Goal: Task Accomplishment & Management: Complete application form

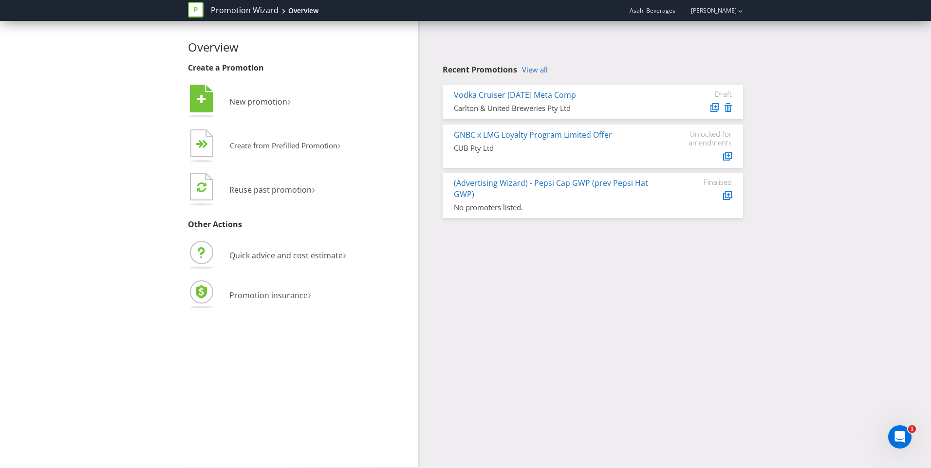
click at [287, 99] on span "New promotion" at bounding box center [258, 101] width 58 height 11
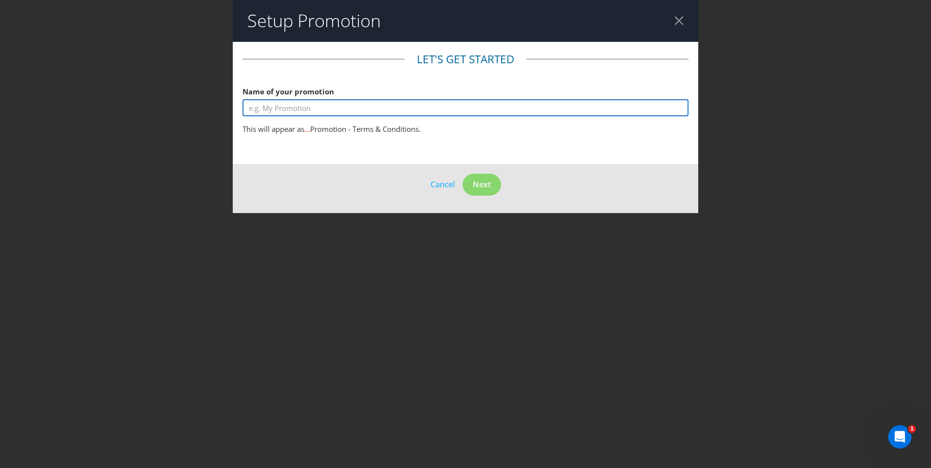
click at [340, 101] on input "text" at bounding box center [466, 107] width 446 height 17
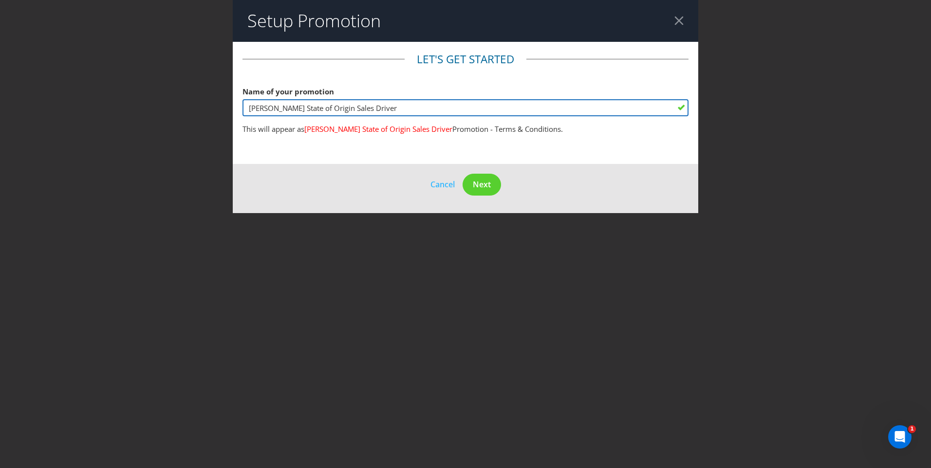
type input "[PERSON_NAME] State of Origin Sales Driver"
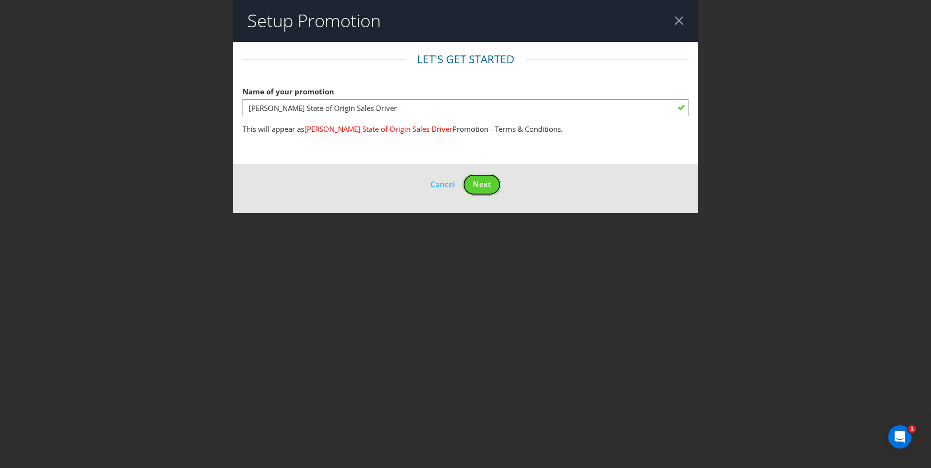
click at [482, 180] on span "Next" at bounding box center [482, 184] width 18 height 11
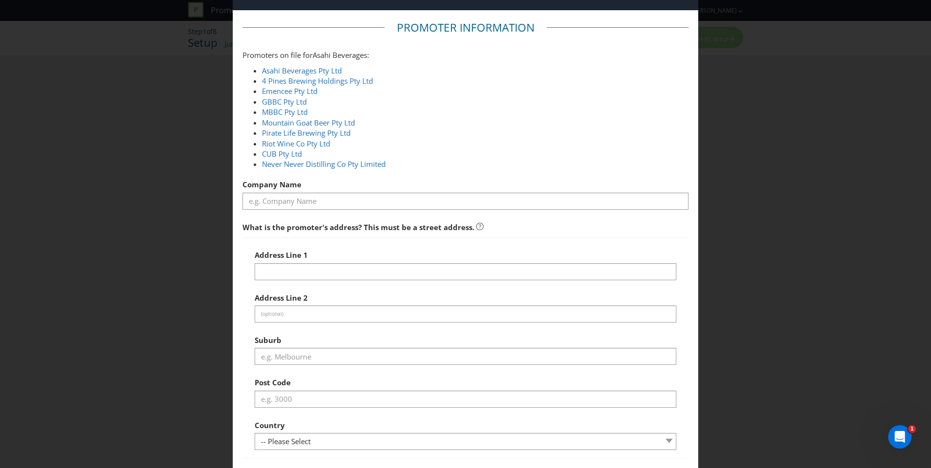
scroll to position [49, 0]
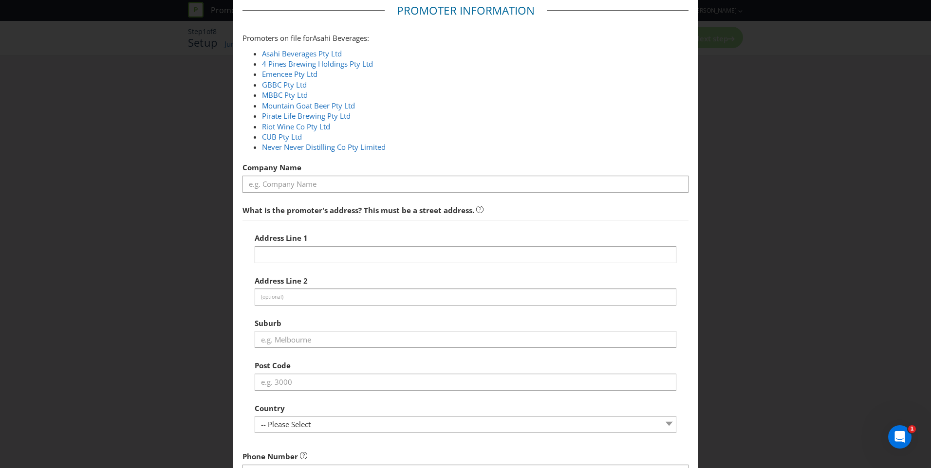
click at [294, 53] on link "Asahi Beverages Pty Ltd" at bounding box center [302, 54] width 80 height 10
type input "Asahi Beverages Pty Ltd"
type input "[STREET_ADDRESS]"
type input "Southbank"
type input "3006"
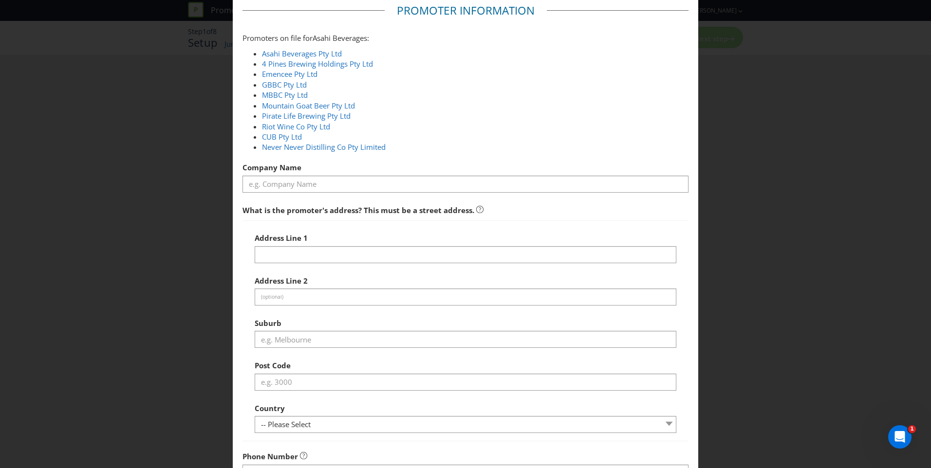
select select "AU"
type input "1800 244 054"
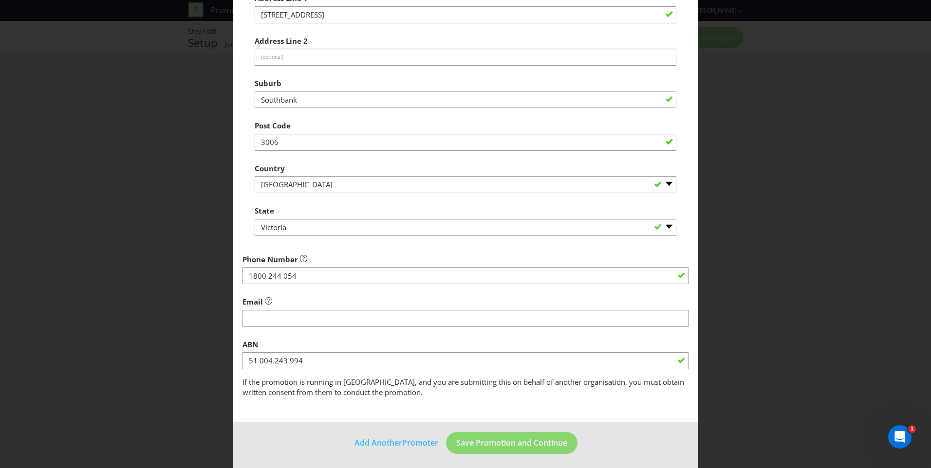
scroll to position [292, 0]
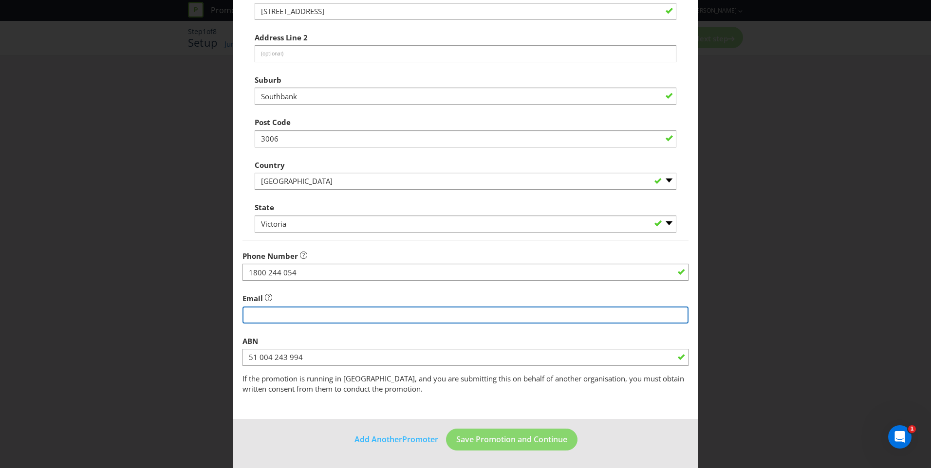
click at [467, 316] on input "string" at bounding box center [466, 315] width 446 height 17
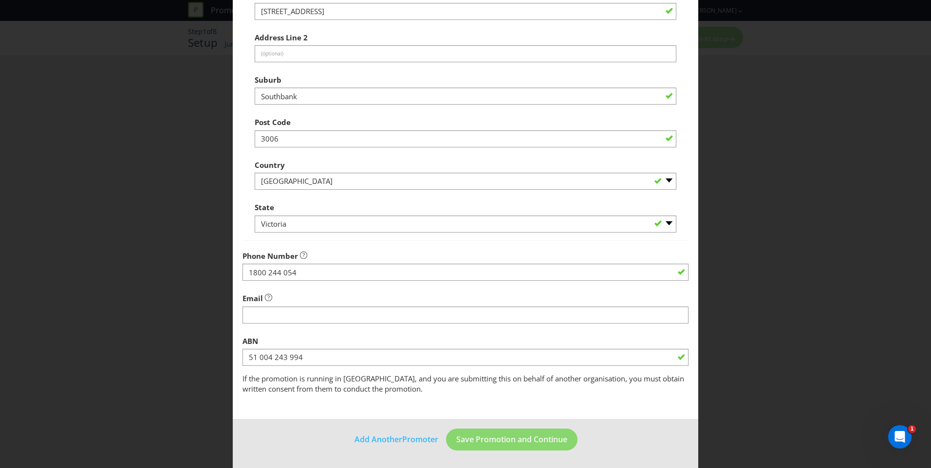
drag, startPoint x: 653, startPoint y: 440, endPoint x: 645, endPoint y: 440, distance: 7.3
click at [653, 440] on footer "Add Another Promoter Save Promotion and Continue" at bounding box center [466, 443] width 466 height 49
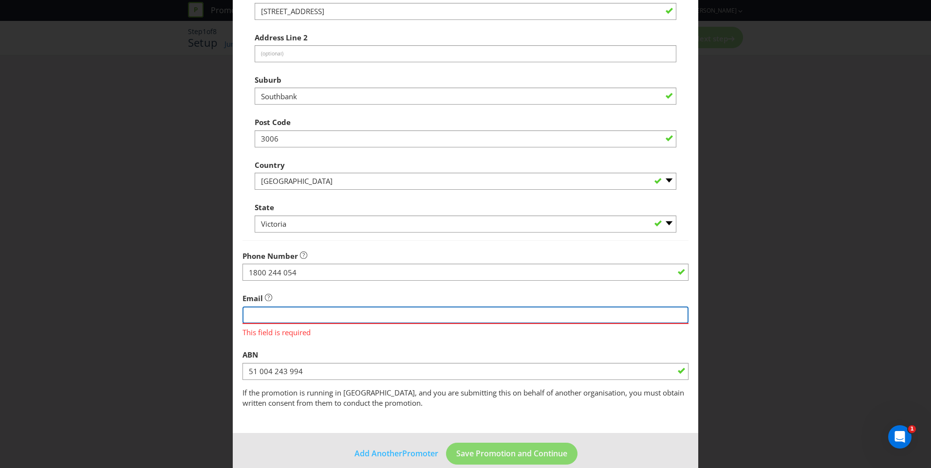
click at [333, 318] on input "string" at bounding box center [466, 315] width 446 height 17
click at [369, 347] on div "ABN 51 004 243 994" at bounding box center [466, 362] width 446 height 35
click at [291, 314] on input "string" at bounding box center [466, 315] width 446 height 17
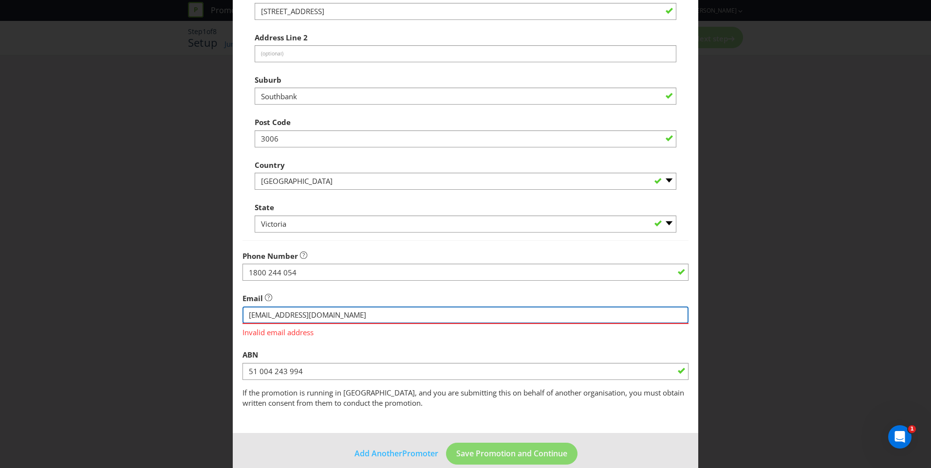
type input "[EMAIL_ADDRESS][DOMAIN_NAME]"
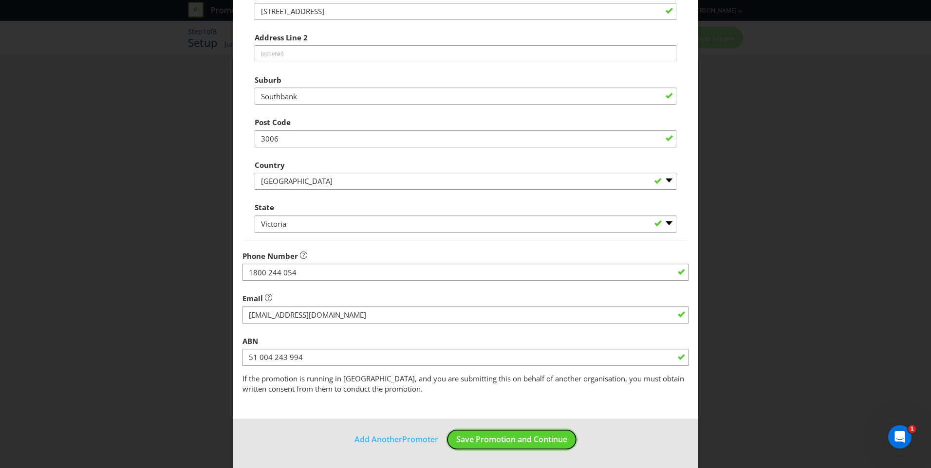
click at [548, 441] on span "Save Promotion and Continue" at bounding box center [511, 439] width 111 height 11
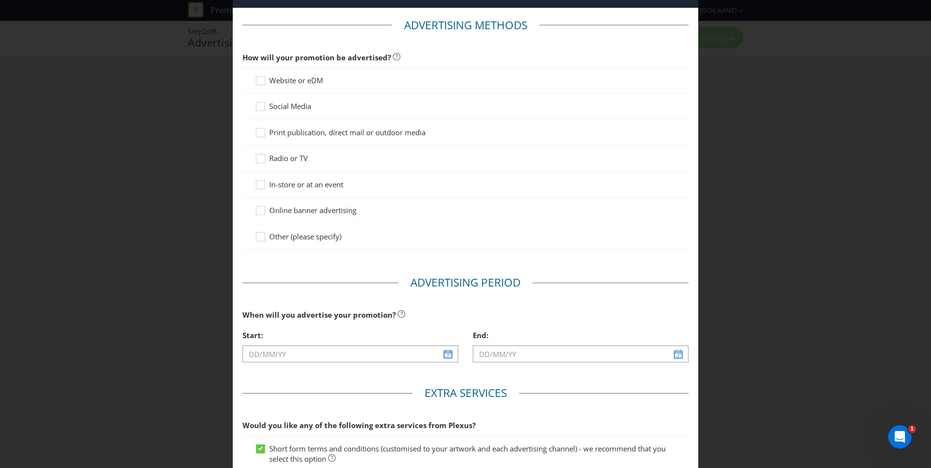
scroll to position [49, 0]
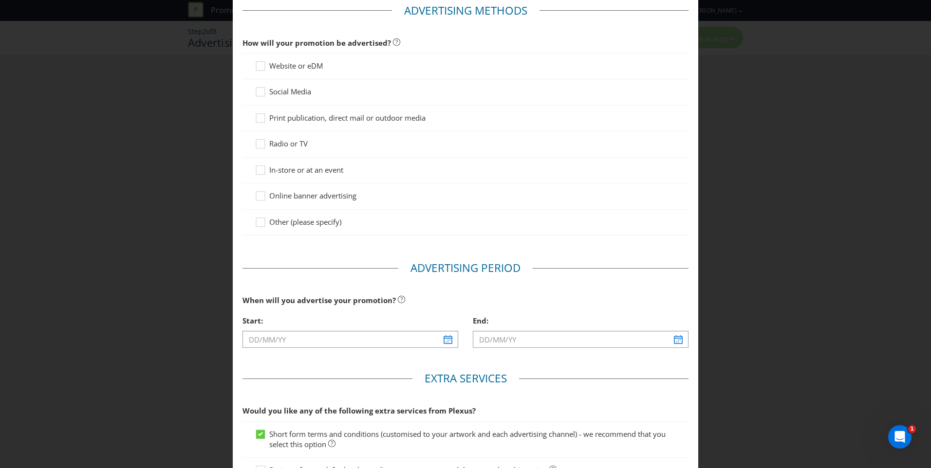
click at [258, 168] on div at bounding box center [260, 167] width 5 height 5
click at [0, 0] on input "In-store or at an event" at bounding box center [0, 0] width 0 height 0
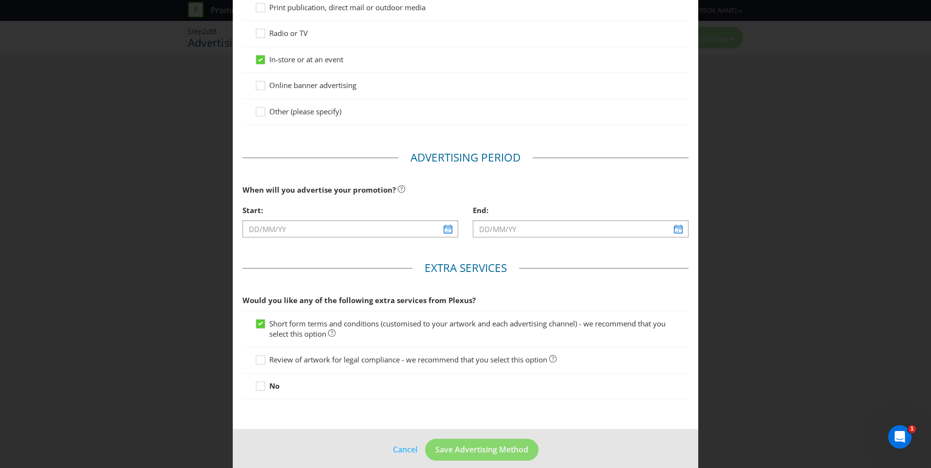
scroll to position [169, 0]
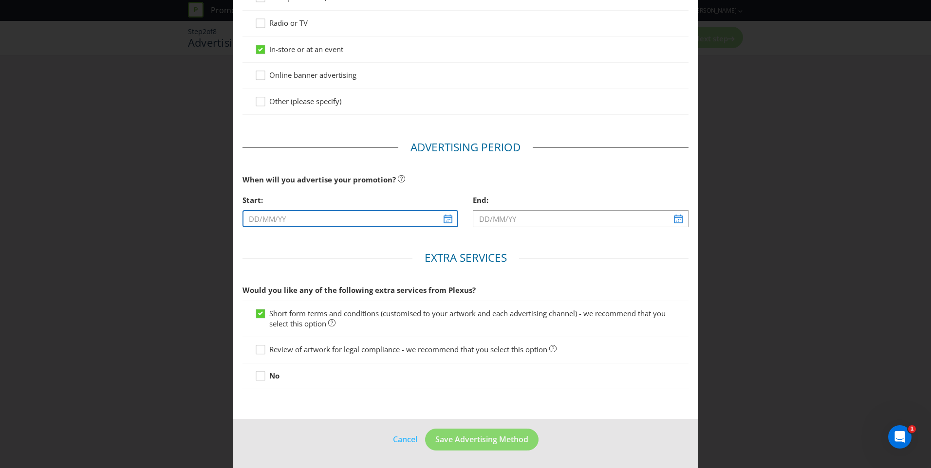
click at [448, 224] on input "text" at bounding box center [351, 218] width 216 height 17
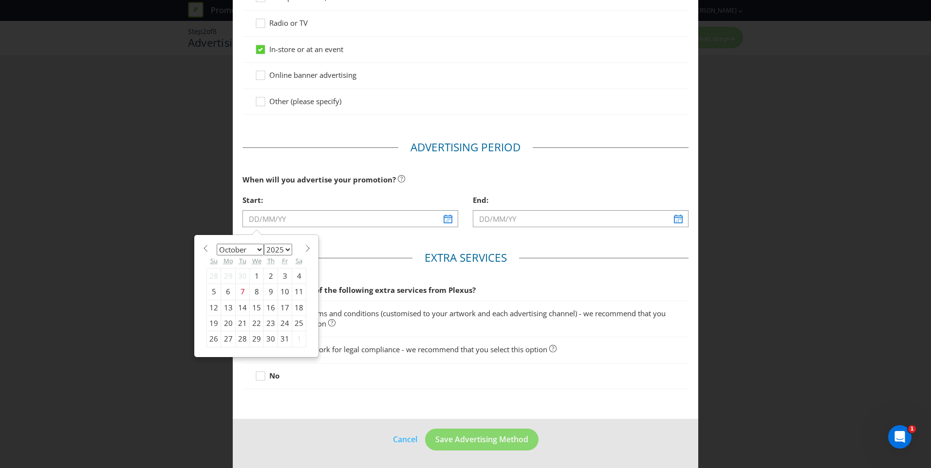
click at [304, 247] on span at bounding box center [307, 248] width 7 height 7
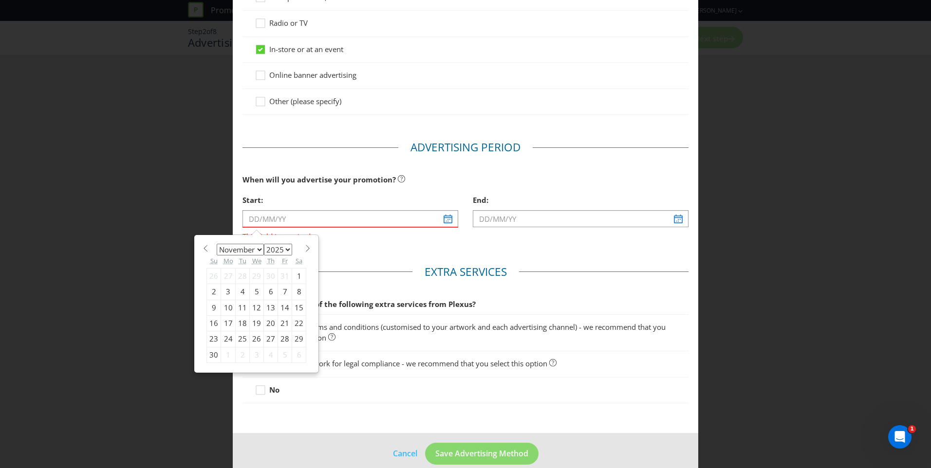
click at [304, 247] on span at bounding box center [307, 248] width 7 height 7
select select "0"
select select "2026"
click at [304, 247] on span at bounding box center [307, 248] width 7 height 7
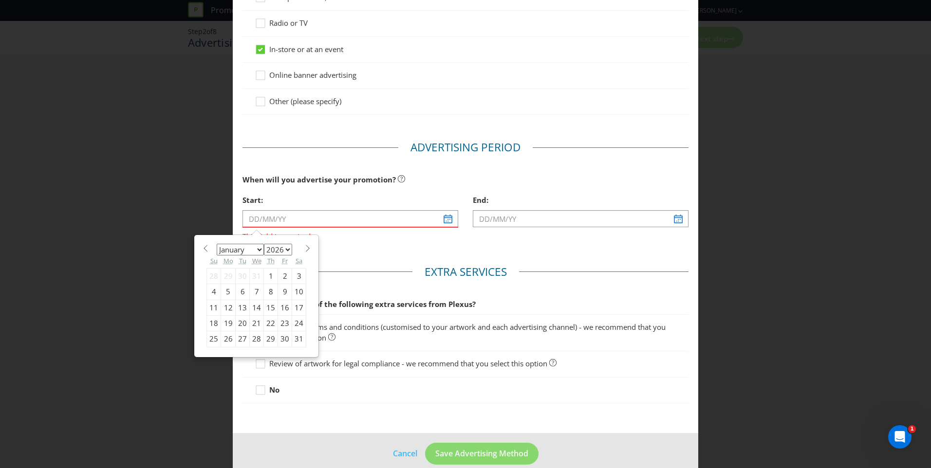
select select "1"
click at [229, 291] on div "9" at bounding box center [228, 292] width 15 height 16
type input "[DATE]"
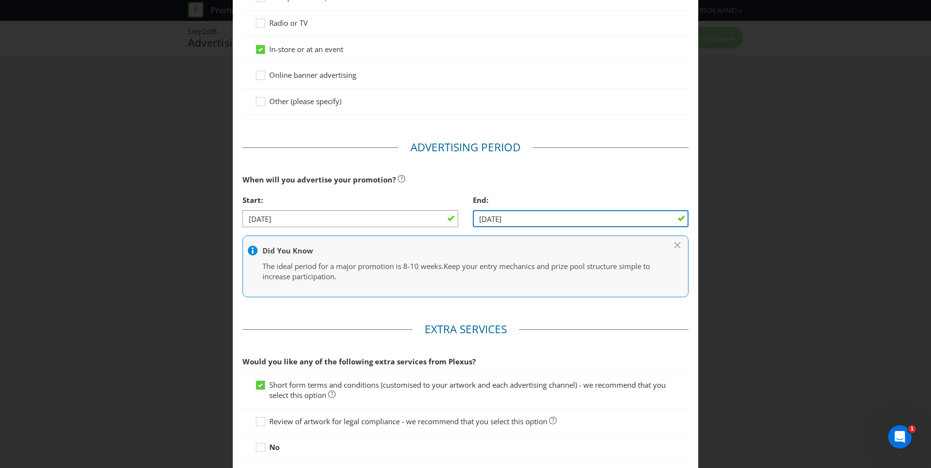
click at [675, 219] on input "[DATE]" at bounding box center [581, 218] width 216 height 17
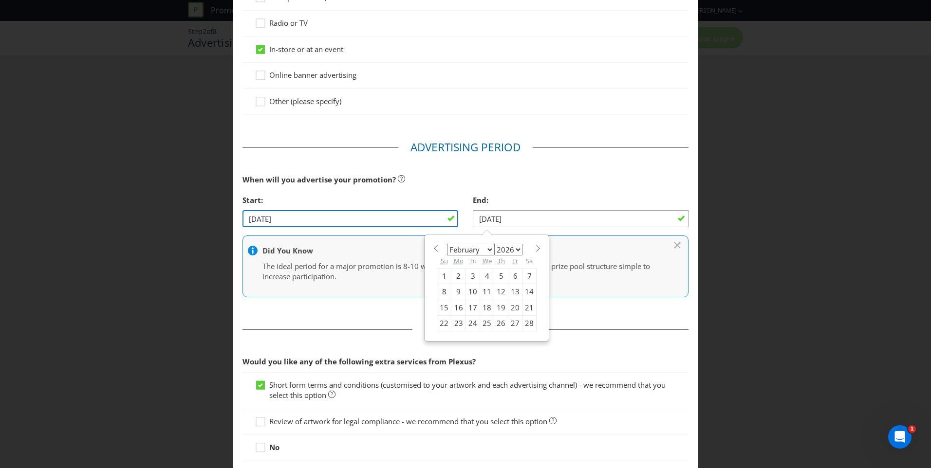
click at [449, 224] on input "[DATE]" at bounding box center [351, 218] width 216 height 17
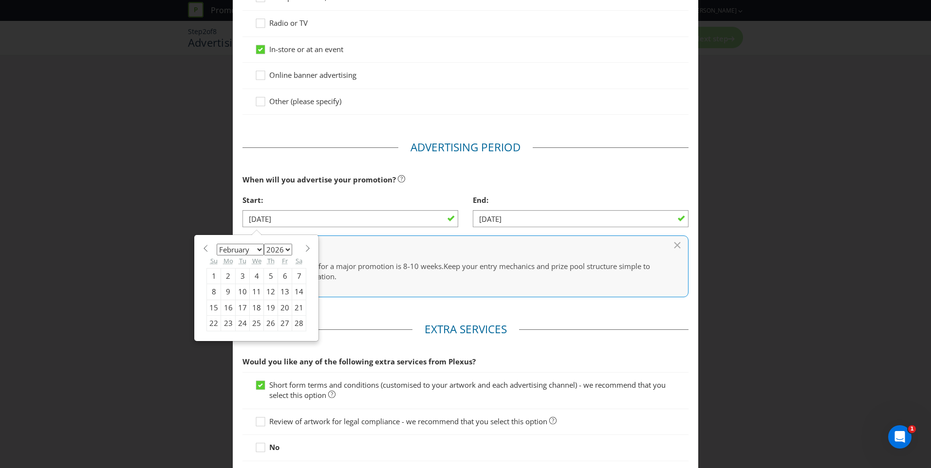
click at [304, 251] on span at bounding box center [307, 248] width 7 height 7
select select "4"
click at [228, 306] on div "11" at bounding box center [228, 308] width 15 height 16
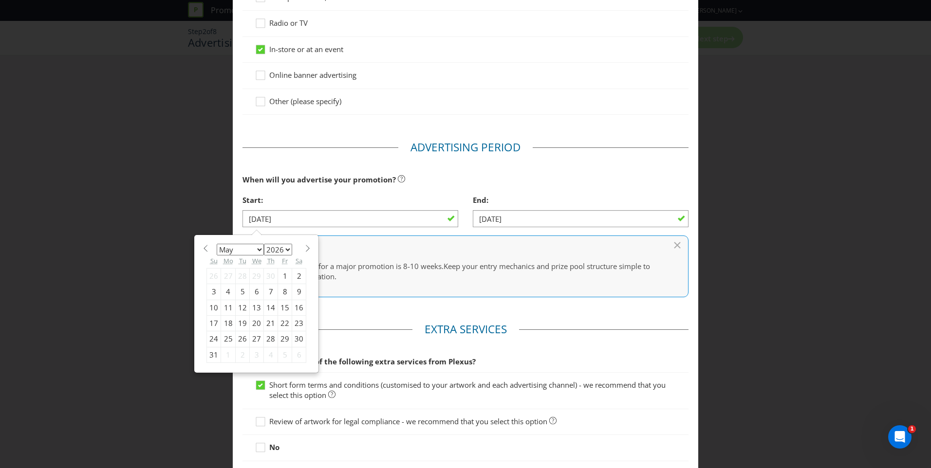
type input "[DATE]"
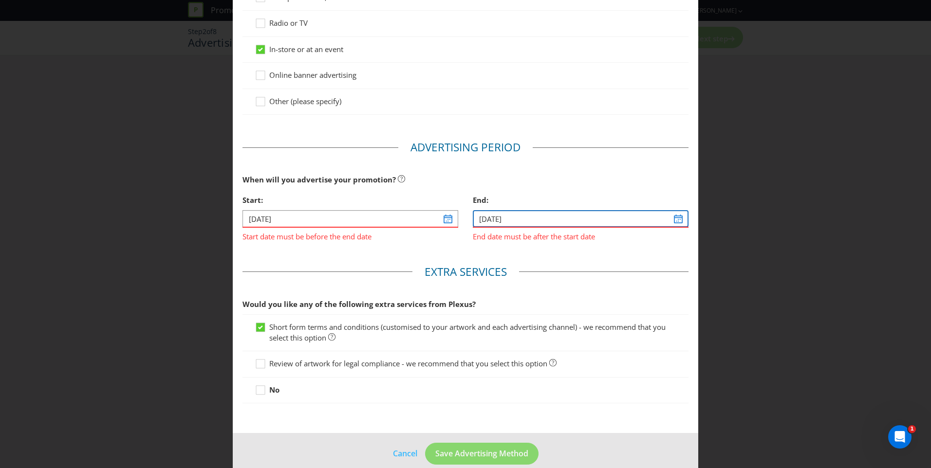
click at [675, 221] on input "[DATE]" at bounding box center [581, 218] width 216 height 17
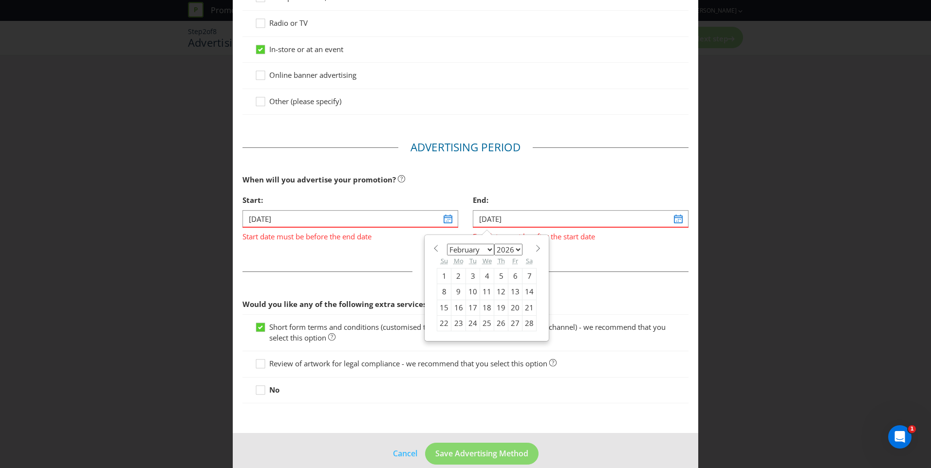
click at [534, 249] on span at bounding box center [537, 248] width 7 height 7
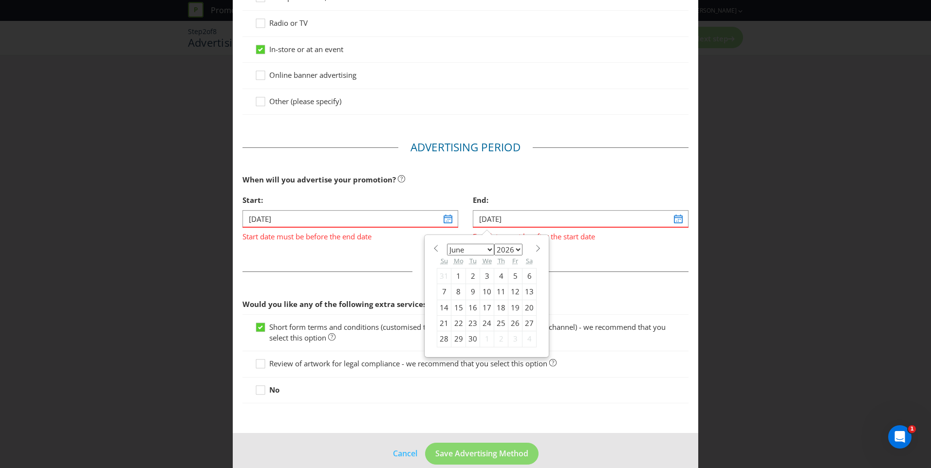
select select "6"
click at [515, 338] on div "31" at bounding box center [515, 340] width 14 height 16
type input "[DATE]"
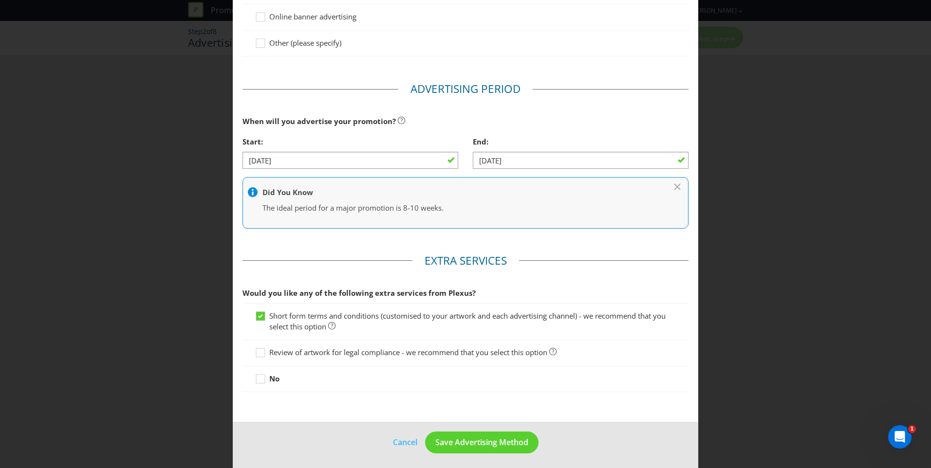
scroll to position [231, 0]
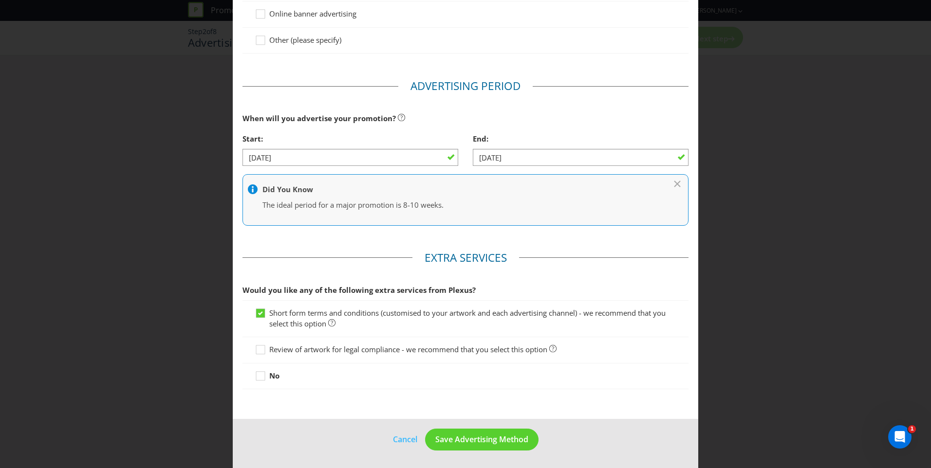
click at [261, 348] on div at bounding box center [260, 346] width 5 height 5
click at [0, 0] on input "Review of artwork for legal compliance - we recommend that you select this opti…" at bounding box center [0, 0] width 0 height 0
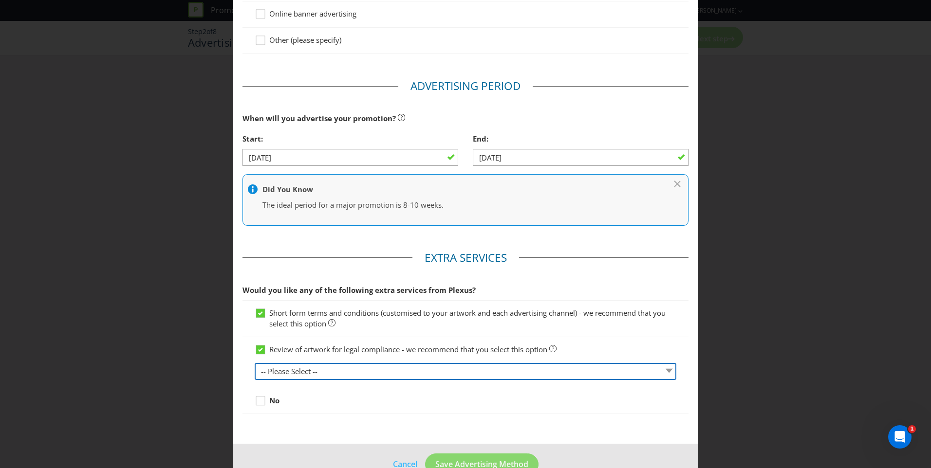
click at [435, 376] on select "-- Please Select -- 1 piece 2-4 pieces (provided at same time) 5-7 pieces (prov…" at bounding box center [466, 371] width 422 height 17
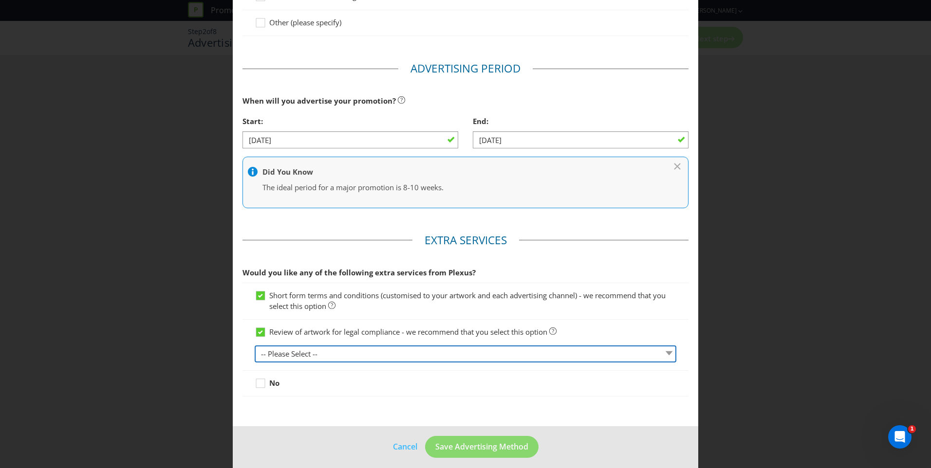
scroll to position [256, 0]
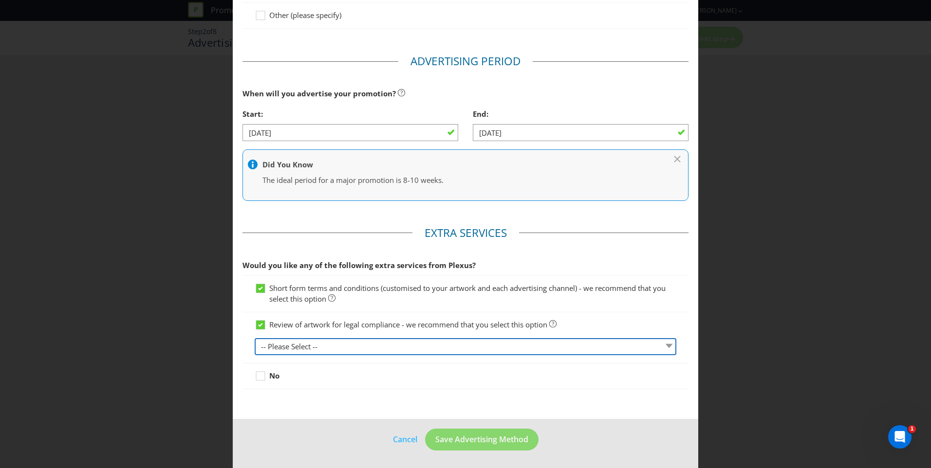
click at [517, 349] on select "-- Please Select -- 1 piece 2-4 pieces (provided at same time) 5-7 pieces (prov…" at bounding box center [466, 346] width 422 height 17
select select "MARKETING_REVIEW_1"
click at [255, 338] on select "-- Please Select -- 1 piece 2-4 pieces (provided at same time) 5-7 pieces (prov…" at bounding box center [466, 346] width 422 height 17
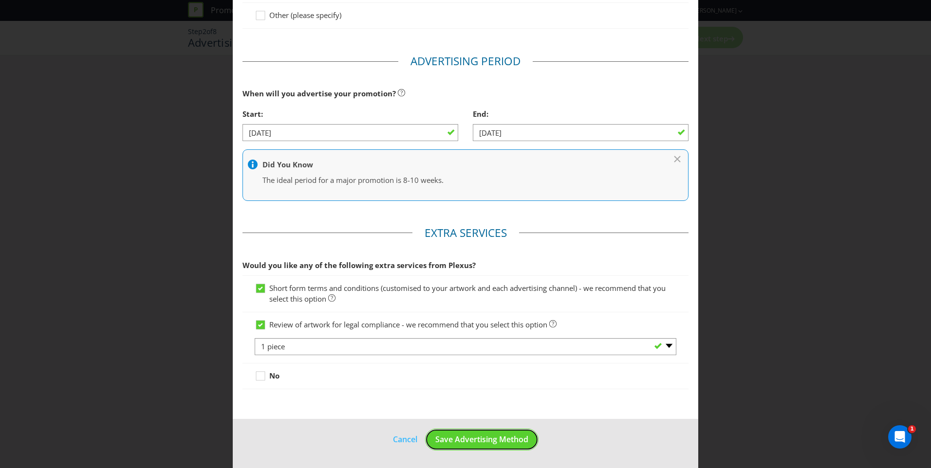
click at [486, 436] on span "Save Advertising Method" at bounding box center [481, 439] width 93 height 11
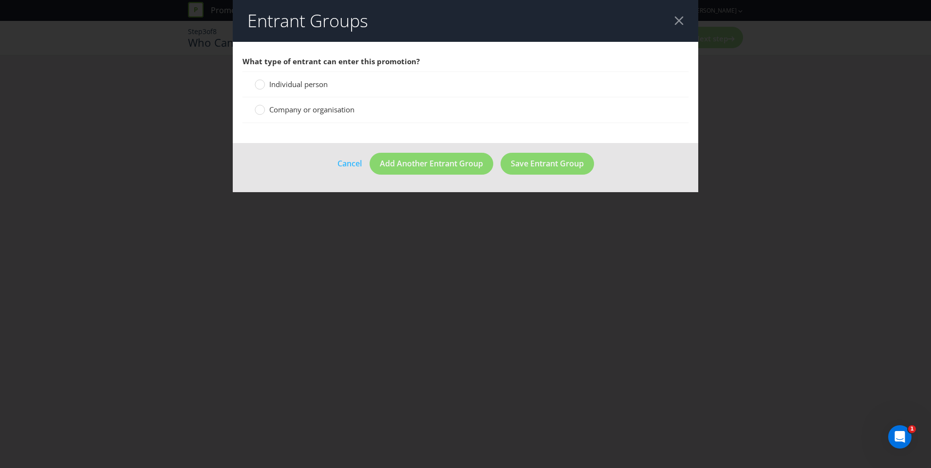
click at [263, 87] on circle at bounding box center [260, 85] width 10 height 10
click at [0, 0] on input "Individual person" at bounding box center [0, 0] width 0 height 0
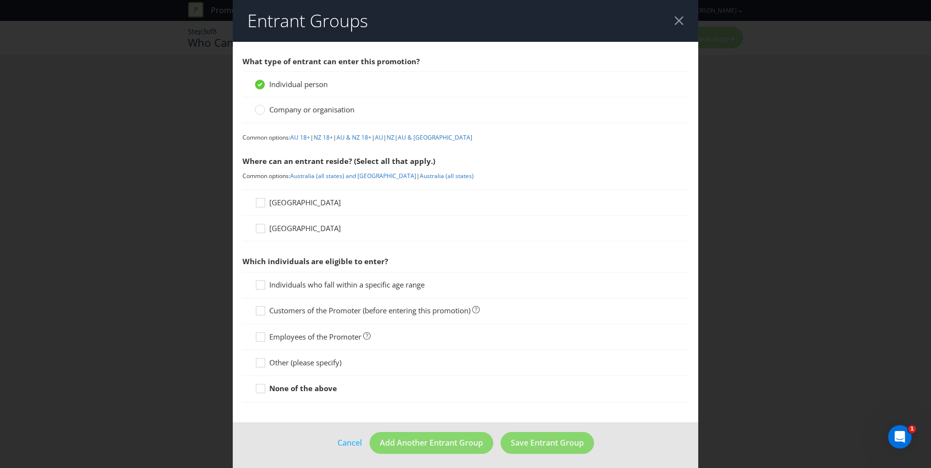
click at [302, 136] on link "AU 18+" at bounding box center [300, 137] width 20 height 8
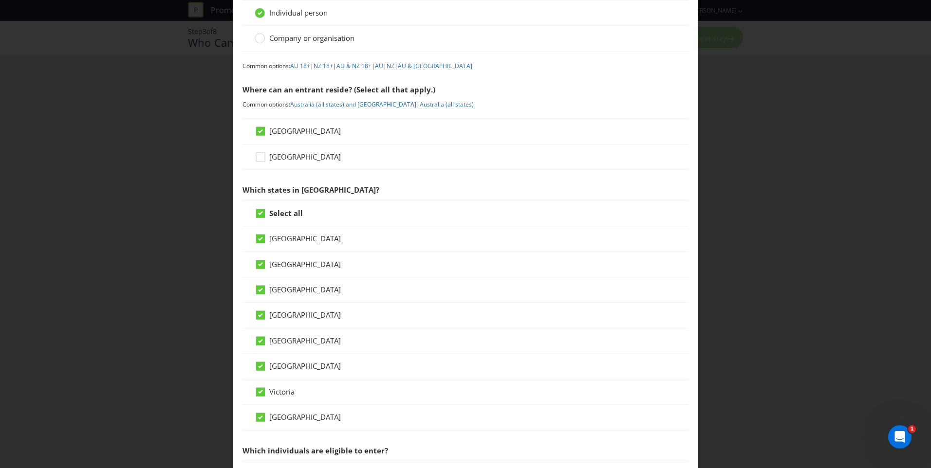
scroll to position [120, 0]
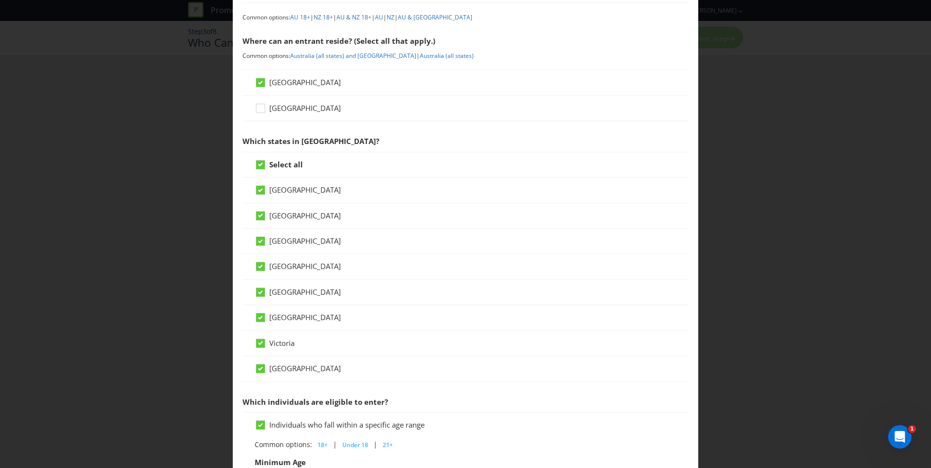
click at [261, 243] on icon at bounding box center [260, 241] width 9 height 9
click at [0, 0] on input "[GEOGRAPHIC_DATA]" at bounding box center [0, 0] width 0 height 0
click at [256, 296] on icon at bounding box center [260, 292] width 9 height 9
click at [0, 0] on input "[GEOGRAPHIC_DATA]" at bounding box center [0, 0] width 0 height 0
click at [263, 317] on icon at bounding box center [260, 318] width 9 height 9
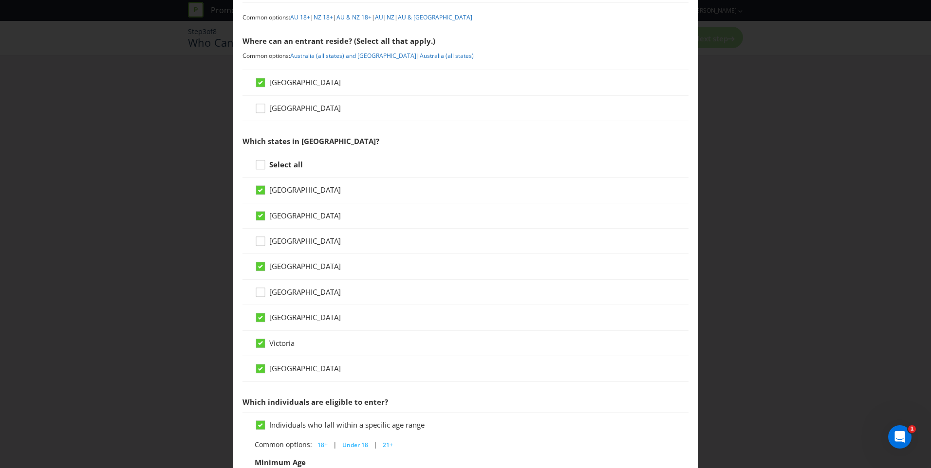
click at [0, 0] on input "[GEOGRAPHIC_DATA]" at bounding box center [0, 0] width 0 height 0
click at [262, 339] on icon at bounding box center [262, 345] width 15 height 15
click at [0, 0] on input "Victoria" at bounding box center [0, 0] width 0 height 0
drag, startPoint x: 262, startPoint y: 380, endPoint x: 257, endPoint y: 377, distance: 6.3
click at [258, 380] on div at bounding box center [260, 372] width 10 height 17
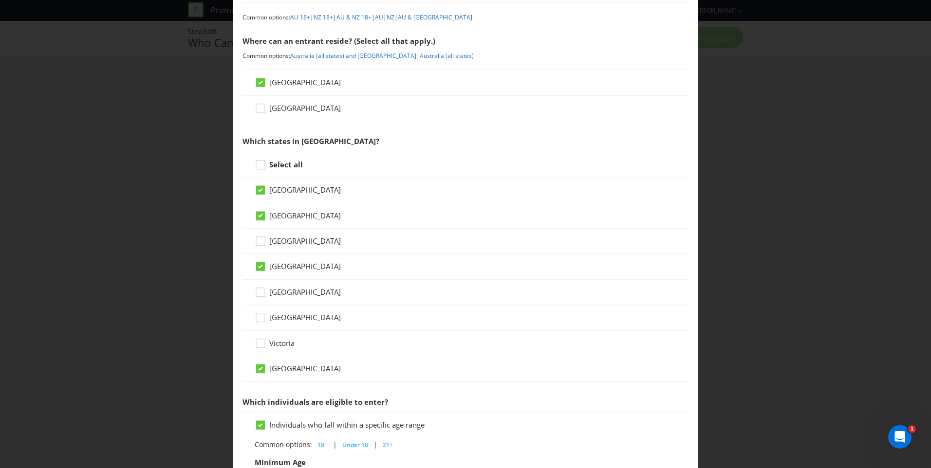
click at [0, 0] on input "[GEOGRAPHIC_DATA]" at bounding box center [0, 0] width 0 height 0
click at [259, 195] on icon at bounding box center [260, 190] width 9 height 9
click at [0, 0] on input "[GEOGRAPHIC_DATA]" at bounding box center [0, 0] width 0 height 0
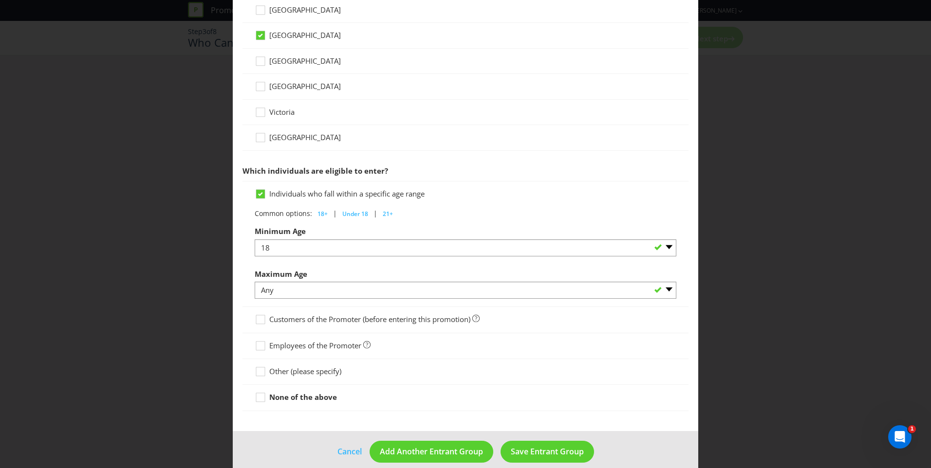
scroll to position [364, 0]
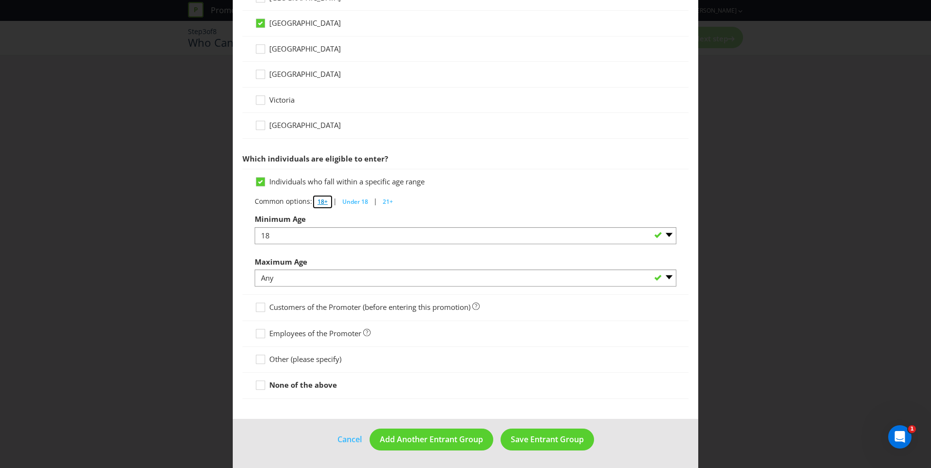
click at [321, 206] on button "18+" at bounding box center [322, 202] width 21 height 15
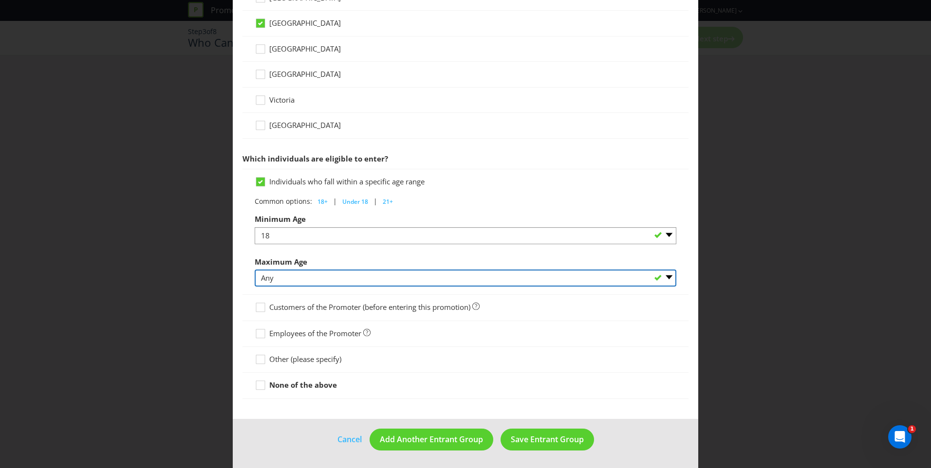
click at [659, 276] on select "Any 1 2 3 4 5 6 7 8 9 10 11 12 13 14 15 16 17 18 19 20 21 22 23 24 25 26 27 28 …" at bounding box center [466, 278] width 422 height 17
click at [416, 281] on select "Any 1 2 3 4 5 6 7 8 9 10 11 12 13 14 15 16 17 18 19 20 21 22 23 24 25 26 27 28 …" at bounding box center [466, 278] width 422 height 17
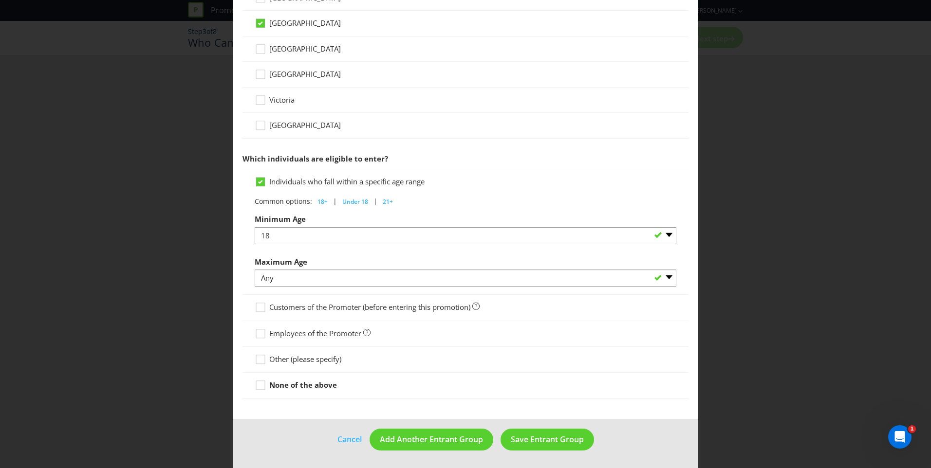
drag, startPoint x: 538, startPoint y: 405, endPoint x: 528, endPoint y: 384, distance: 23.3
click at [538, 404] on main "What type of entrant can enter this promotion? Individual person Company or org…" at bounding box center [466, 48] width 466 height 741
click at [547, 442] on span "Save Entrant Group" at bounding box center [547, 439] width 73 height 11
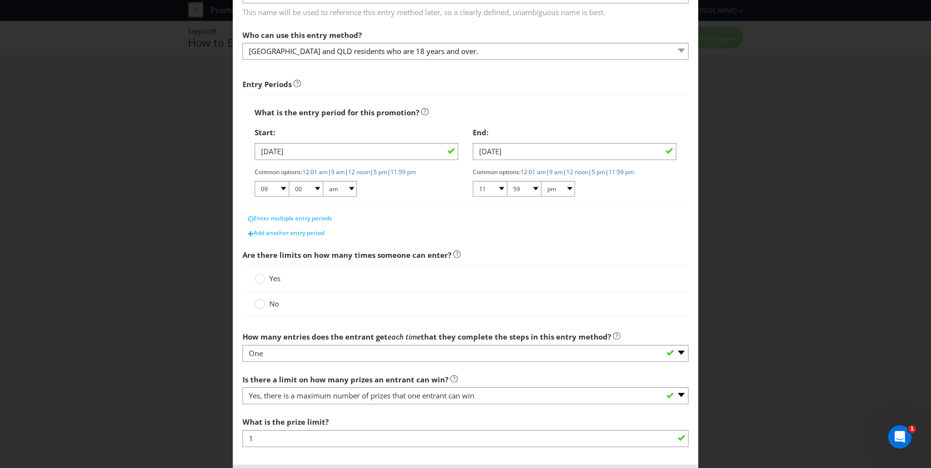
scroll to position [97, 0]
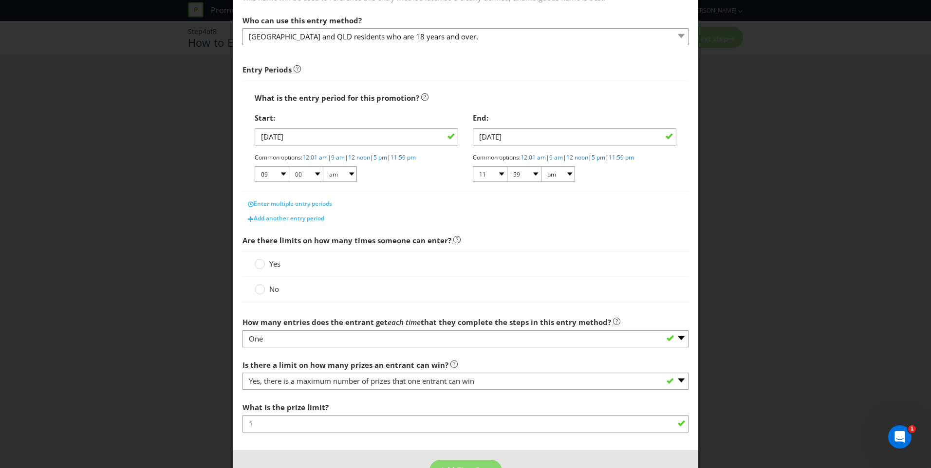
click at [261, 265] on circle at bounding box center [260, 265] width 10 height 10
click at [0, 0] on input "Yes" at bounding box center [0, 0] width 0 height 0
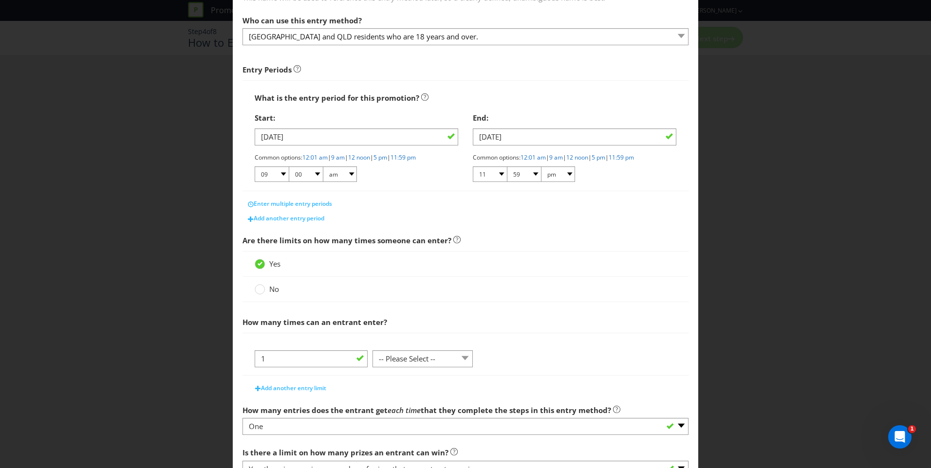
scroll to position [195, 0]
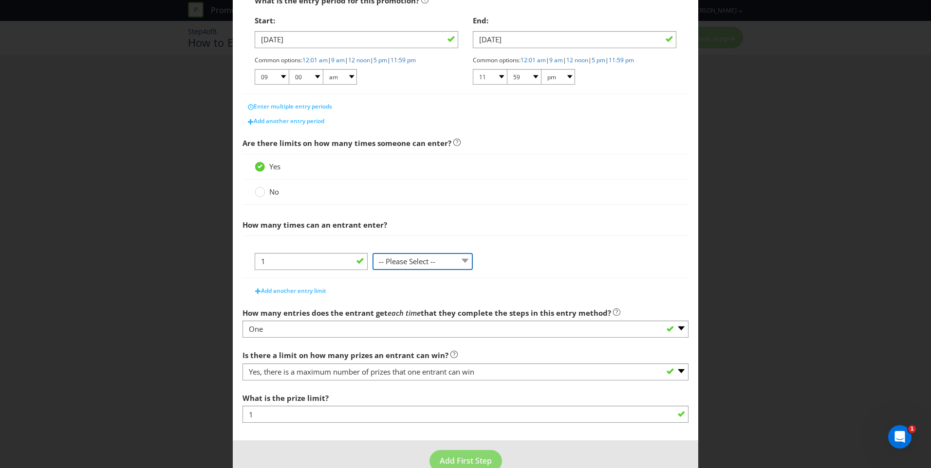
click at [425, 259] on select "-- Please Select -- per person per day per purchase per transaction Other (plea…" at bounding box center [423, 261] width 100 height 17
click at [373, 270] on select "-- Please Select -- per person per day per purchase per transaction Other (plea…" at bounding box center [423, 261] width 100 height 17
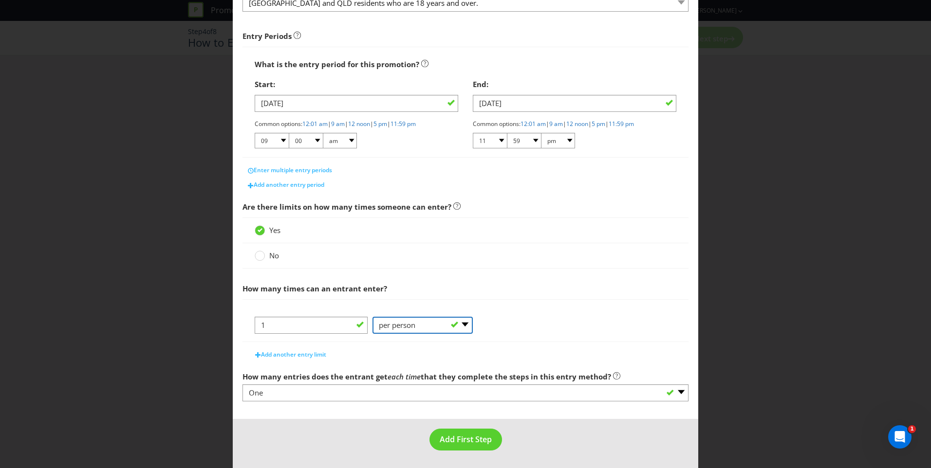
scroll to position [131, 0]
click at [413, 327] on select "-- Please Select -- per person per day per purchase per transaction Other (plea…" at bounding box center [423, 325] width 100 height 17
select select "PER_DAY"
click at [373, 317] on select "-- Please Select -- per person per day per purchase per transaction Other (plea…" at bounding box center [423, 325] width 100 height 17
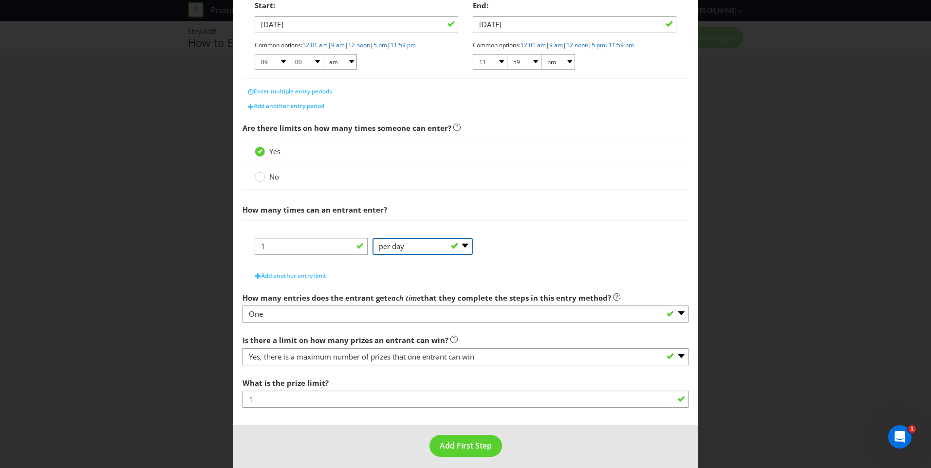
scroll to position [216, 0]
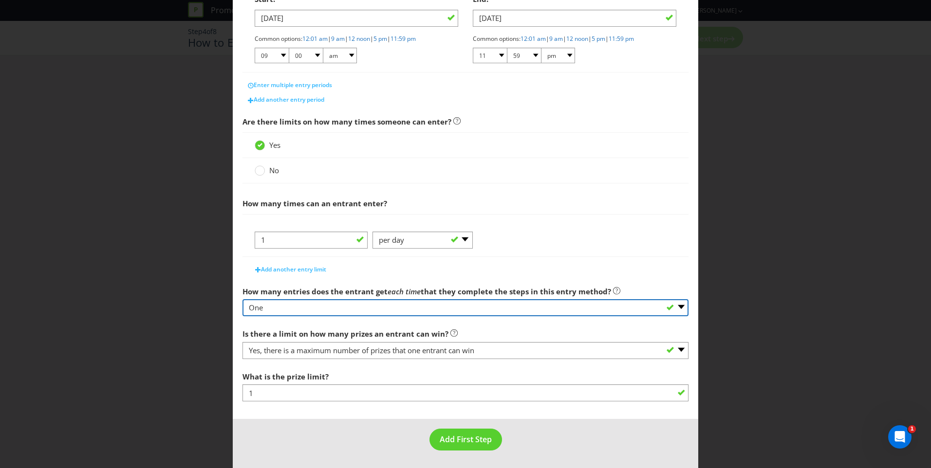
click at [573, 309] on select "-- Please select -- One More than one Other (please specify) Not applicable - g…" at bounding box center [466, 307] width 446 height 17
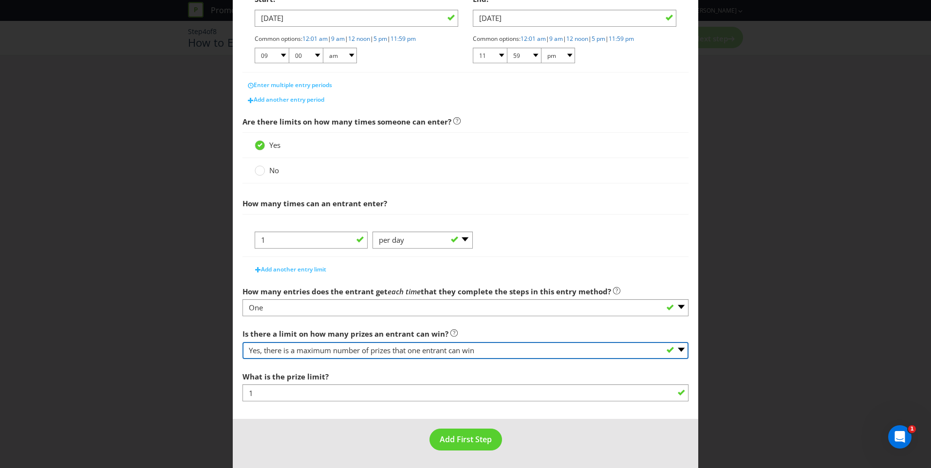
click at [531, 352] on select "-- Please select -- Yes, there is a maximum number of prizes that one entrant c…" at bounding box center [466, 350] width 446 height 17
select select "UNLIMITED"
click at [243, 359] on select "-- Please select -- Yes, there is a maximum number of prizes that one entrant c…" at bounding box center [466, 350] width 446 height 17
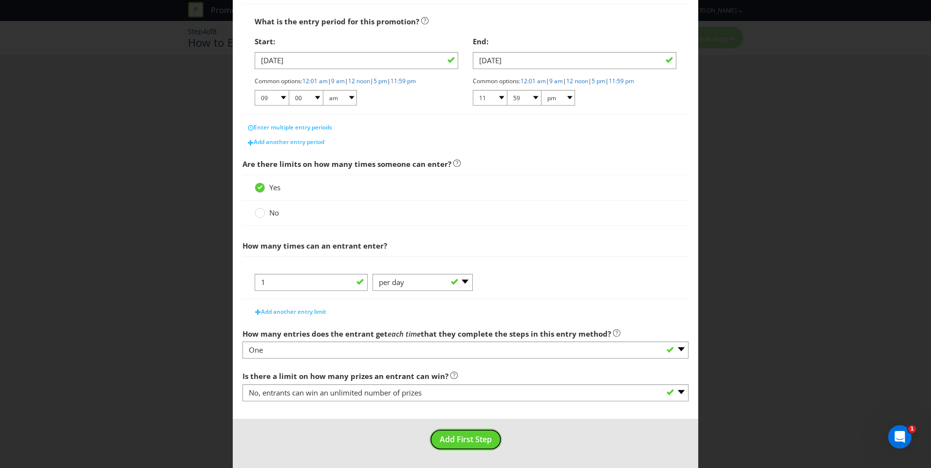
click at [475, 442] on span "Add First Step" at bounding box center [466, 439] width 52 height 11
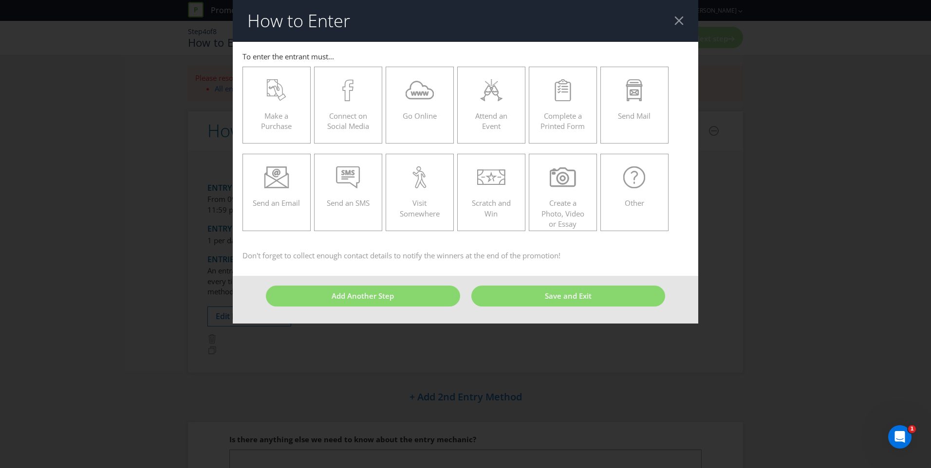
click at [296, 94] on div at bounding box center [277, 90] width 48 height 22
click at [0, 0] on input "Make a Purchase" at bounding box center [0, 0] width 0 height 0
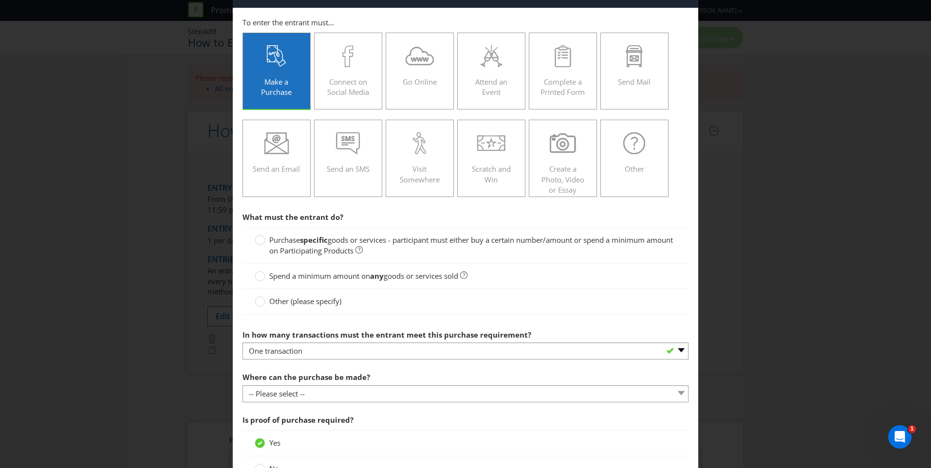
scroll to position [49, 0]
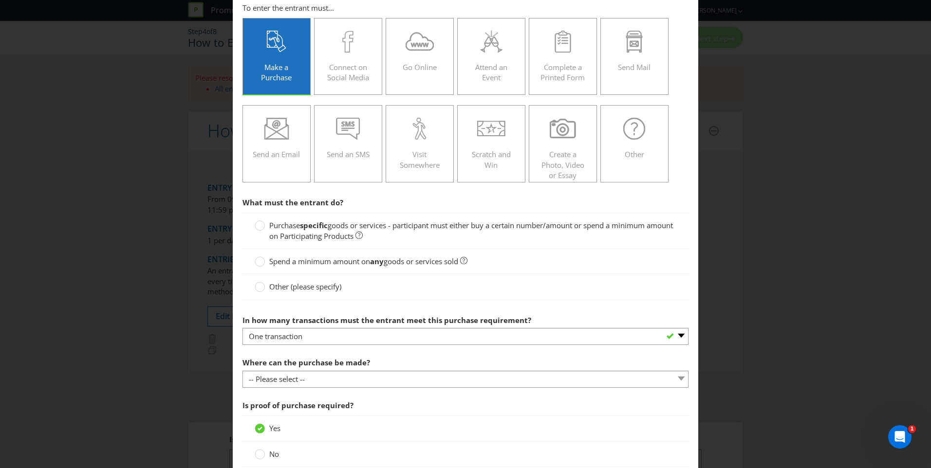
click at [250, 232] on div "Purchase specific goods or services - participant must either buy a certain num…" at bounding box center [466, 231] width 446 height 37
click at [259, 228] on circle at bounding box center [260, 226] width 10 height 10
click at [0, 0] on input "Purchase specific goods or services - participant must either buy a certain num…" at bounding box center [0, 0] width 0 height 0
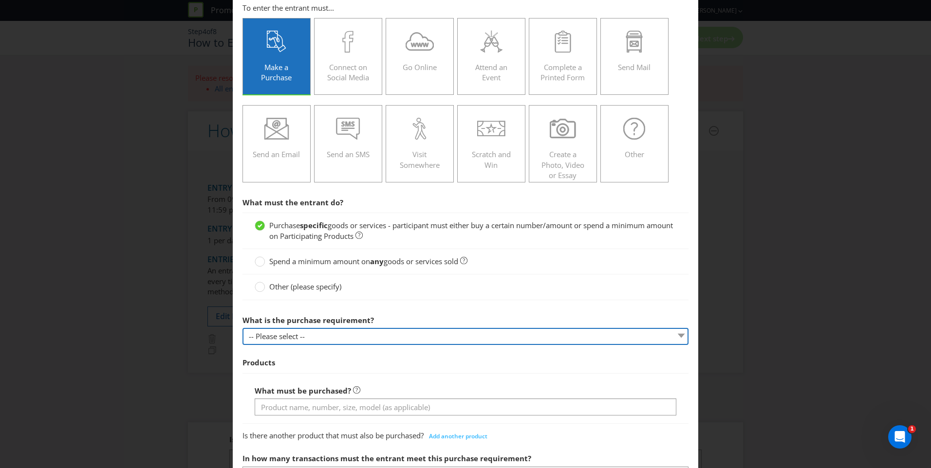
click at [434, 337] on select "-- Please select -- Buy a certain number of these products or services Spend a …" at bounding box center [466, 336] width 446 height 17
select select "MINIMUM_QUANTITY"
click at [243, 328] on select "-- Please select -- Buy a certain number of these products or services Spend a …" at bounding box center [466, 336] width 446 height 17
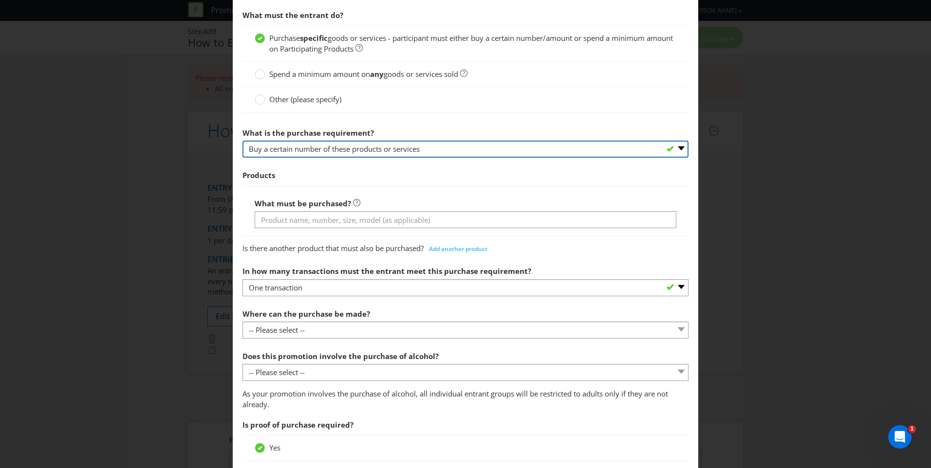
scroll to position [243, 0]
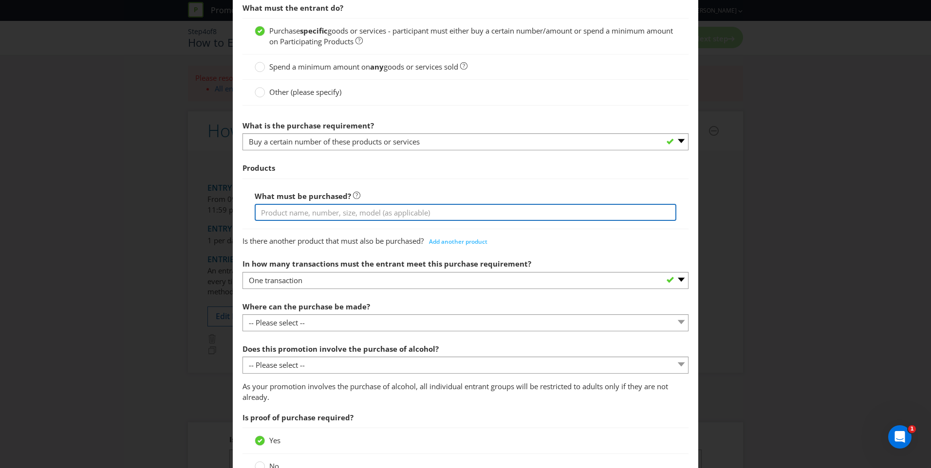
click at [407, 218] on input "text" at bounding box center [466, 212] width 422 height 17
type input "a"
type input "Any 2 [PERSON_NAME] products or jug to share"
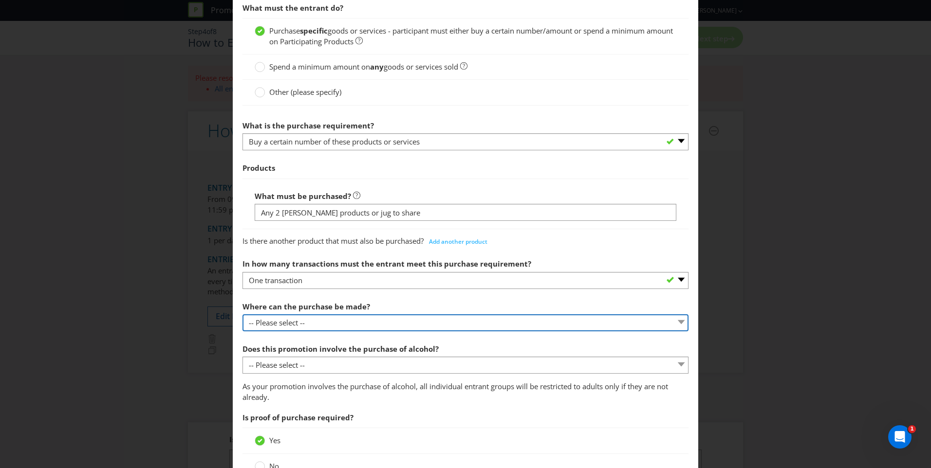
click at [425, 317] on select "-- Please select -- Any stores displaying promotional material (including onlin…" at bounding box center [466, 323] width 446 height 17
select select "ANY_DISPLAYING_PROMOTIONAL_MATERIAL"
click at [243, 315] on select "-- Please select -- Any stores displaying promotional material (including onlin…" at bounding box center [466, 323] width 446 height 17
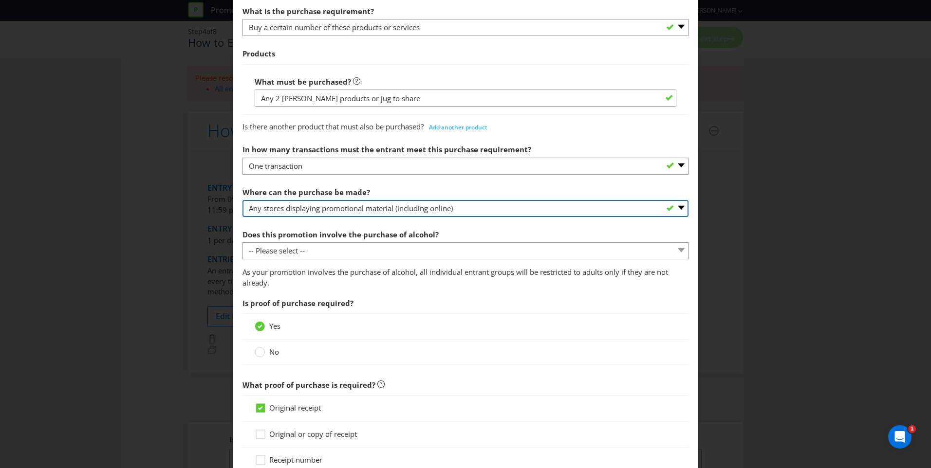
scroll to position [390, 0]
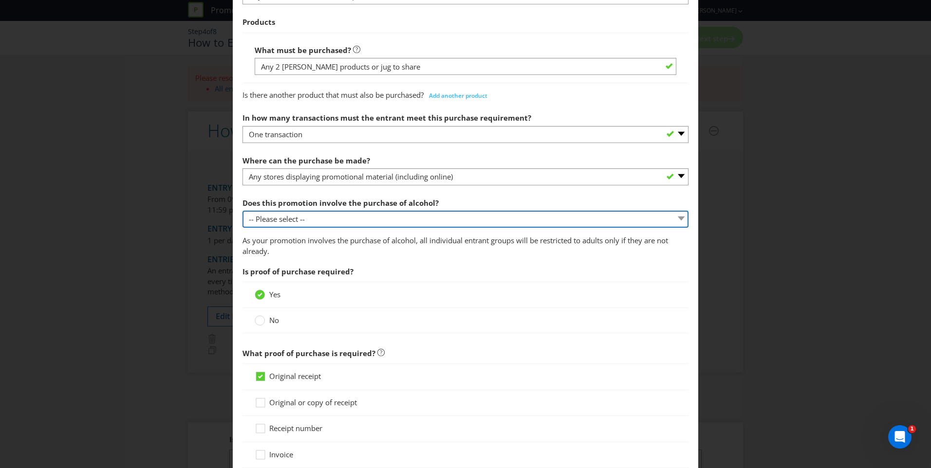
click at [391, 216] on select "-- Please select -- Yes, for on-premises consumption Yes, for off-premises cons…" at bounding box center [466, 219] width 446 height 17
select select "YES_ON_PREMISES"
click at [243, 211] on select "-- Please select -- Yes, for on-premises consumption Yes, for off-premises cons…" at bounding box center [466, 219] width 446 height 17
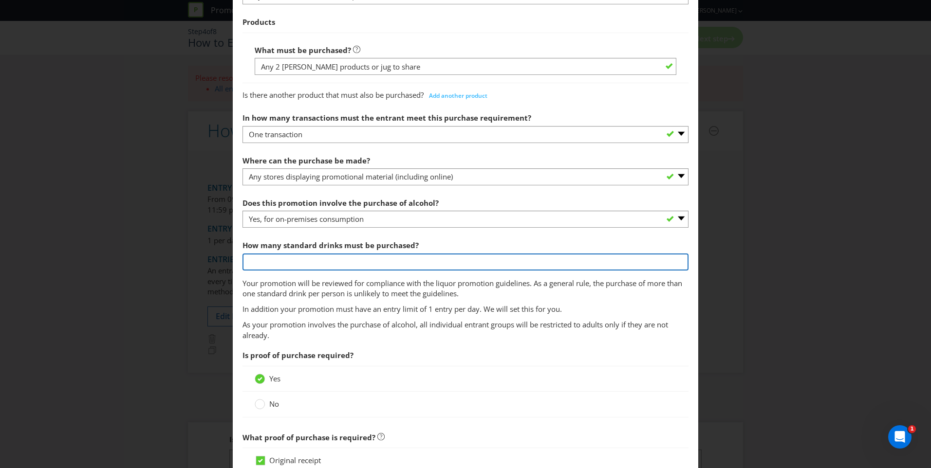
click at [444, 256] on input "number" at bounding box center [466, 262] width 446 height 17
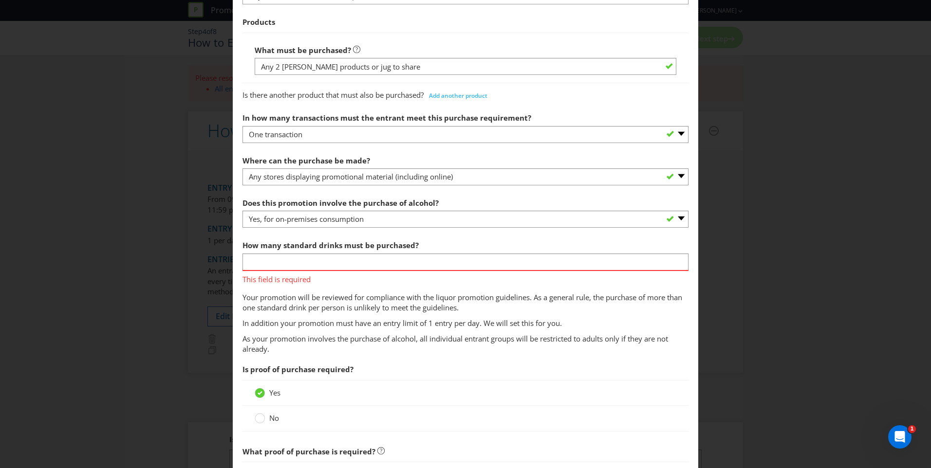
click at [466, 369] on div "Is proof of purchase required? Yes No" at bounding box center [466, 398] width 446 height 77
click at [455, 342] on p "As your promotion involves the purchase of alcohol, all individual entrant grou…" at bounding box center [466, 344] width 446 height 21
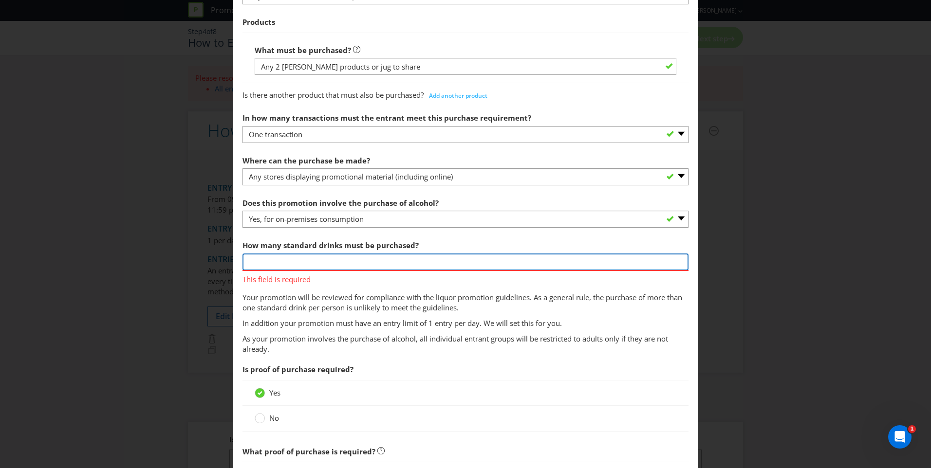
click at [326, 261] on input "number" at bounding box center [466, 262] width 446 height 17
click at [267, 261] on input "number" at bounding box center [466, 262] width 446 height 17
type input "2"
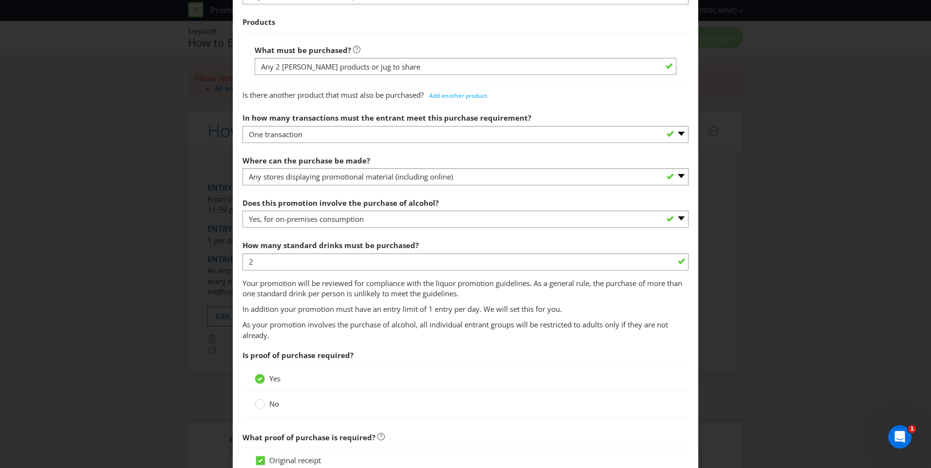
click at [441, 307] on span "How many standard drinks must be purchased? 2 Your promotion will be reviewed f…" at bounding box center [466, 275] width 446 height 79
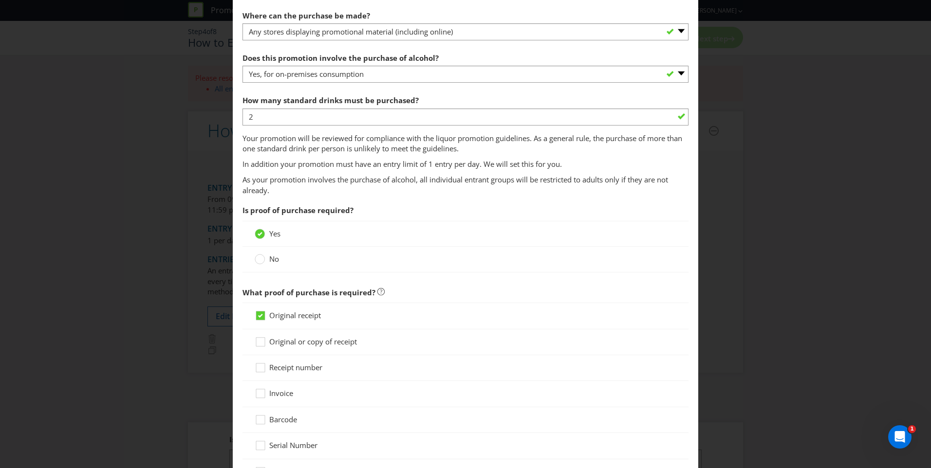
scroll to position [536, 0]
click at [274, 257] on span "No" at bounding box center [274, 258] width 10 height 10
click at [0, 0] on input "No" at bounding box center [0, 0] width 0 height 0
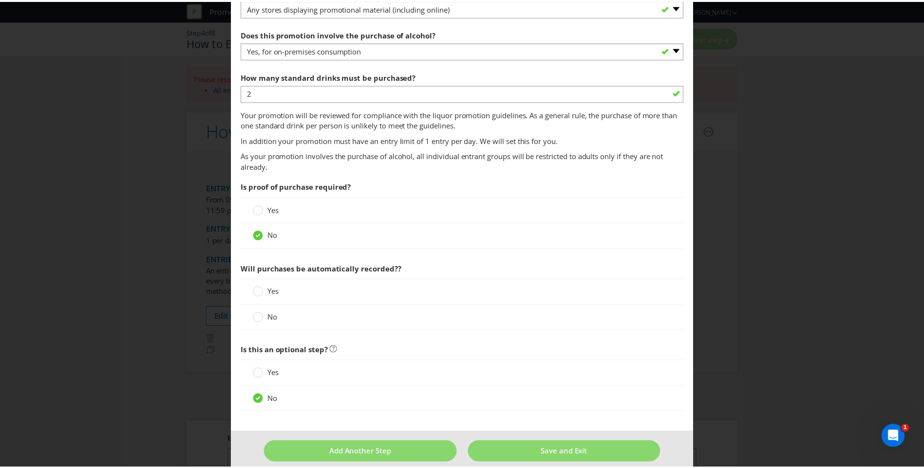
scroll to position [571, 0]
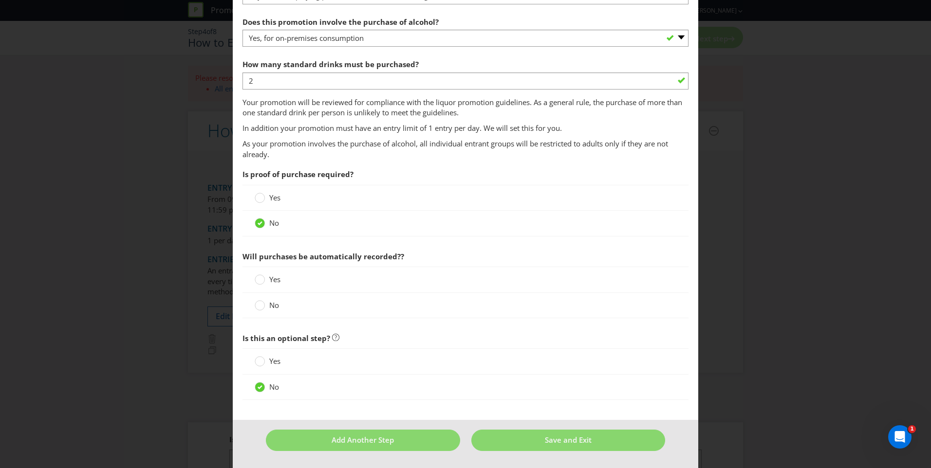
click at [266, 308] on label "No" at bounding box center [268, 305] width 26 height 10
click at [0, 0] on input "No" at bounding box center [0, 0] width 0 height 0
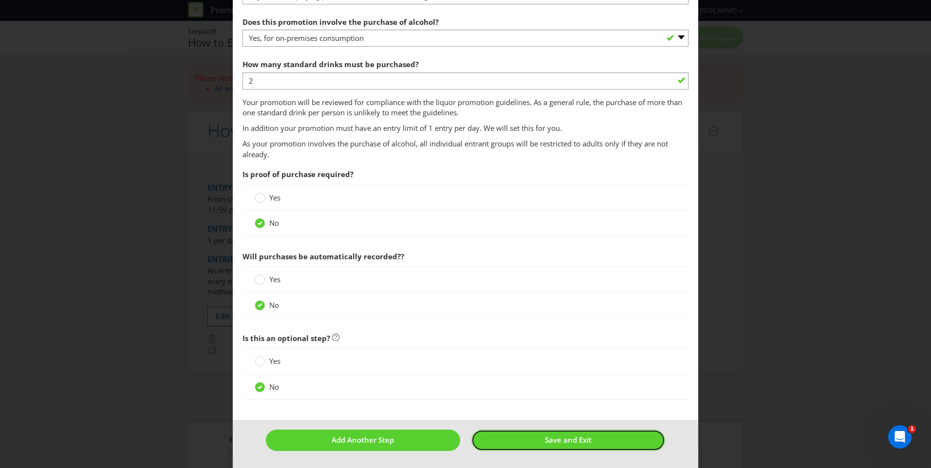
click at [558, 442] on span "Save and Exit" at bounding box center [568, 440] width 47 height 10
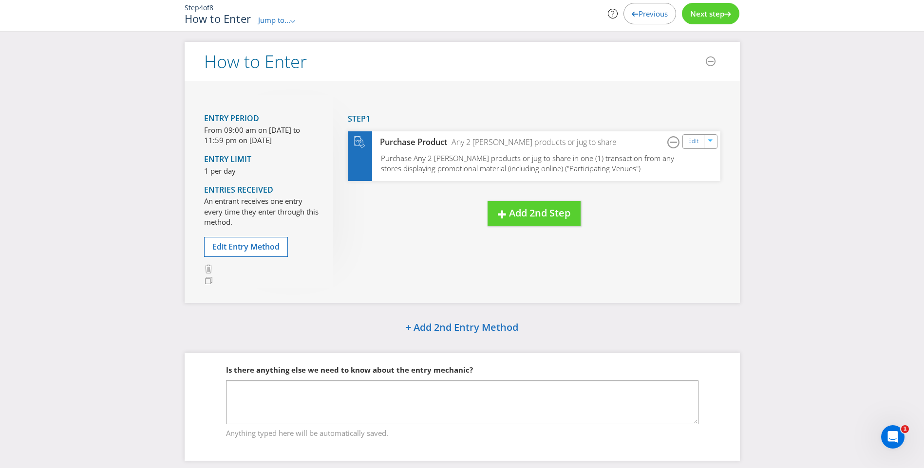
scroll to position [43, 0]
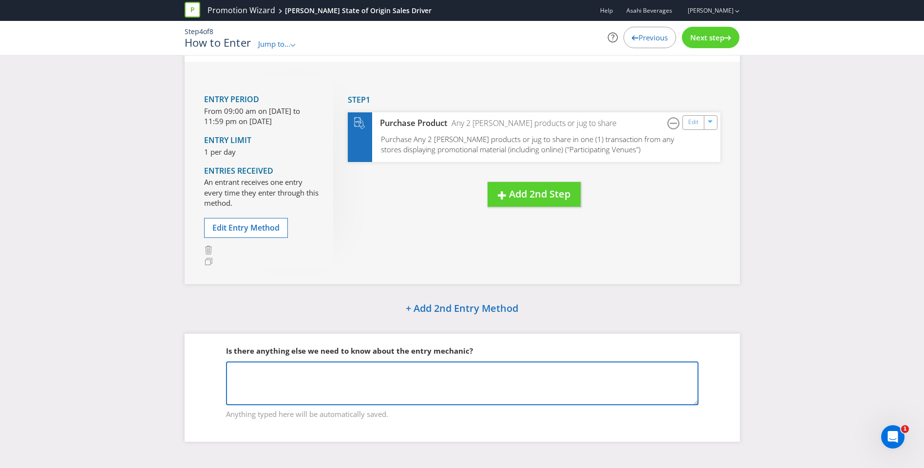
click at [522, 396] on textarea at bounding box center [462, 384] width 472 height 44
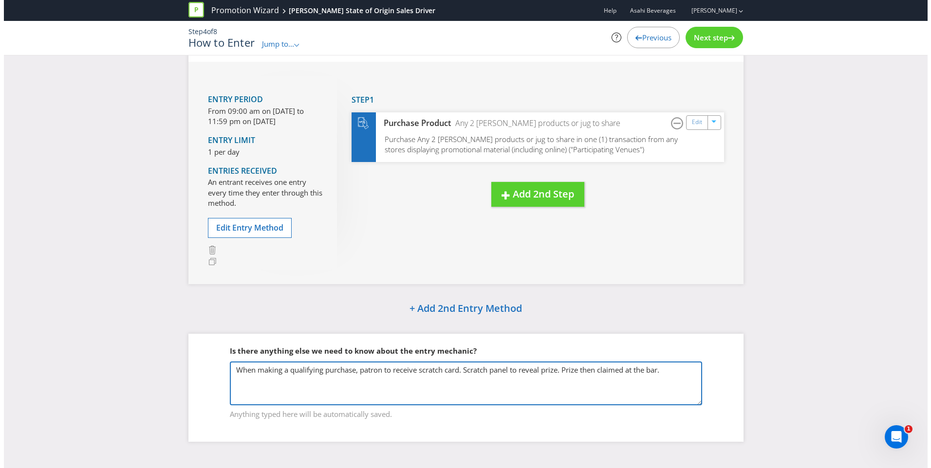
scroll to position [0, 0]
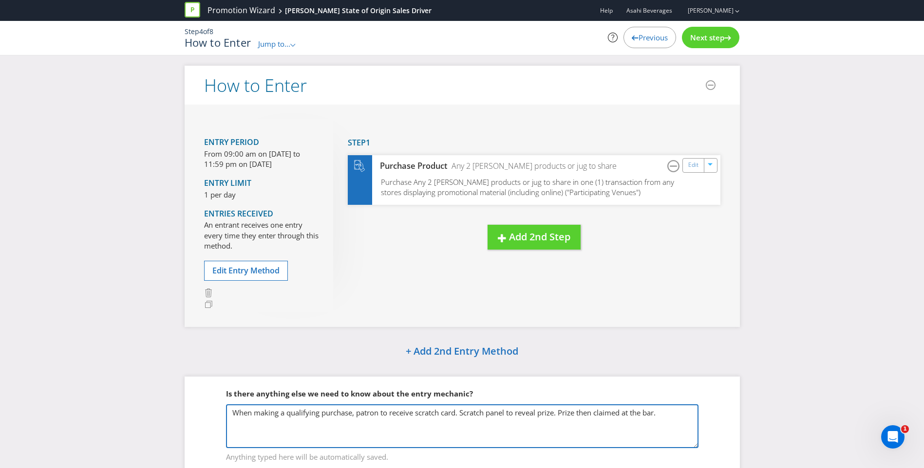
drag, startPoint x: 673, startPoint y: 420, endPoint x: 222, endPoint y: 396, distance: 452.0
click at [222, 396] on fieldset "Is there anything else we need to know about the entry mechanic? When making a …" at bounding box center [462, 420] width 516 height 100
type textarea "When making a qualifying purchase, patron to receive scratch card. Scratch pane…"
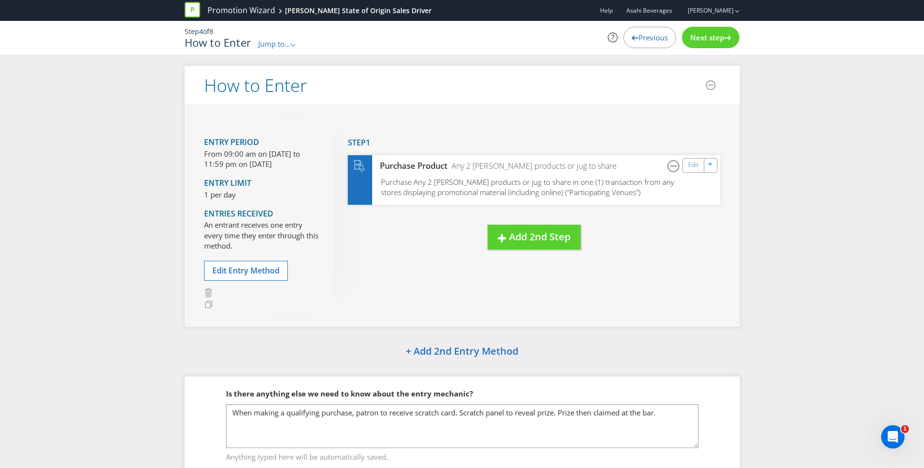
click at [722, 36] on span "Next step" at bounding box center [707, 38] width 34 height 10
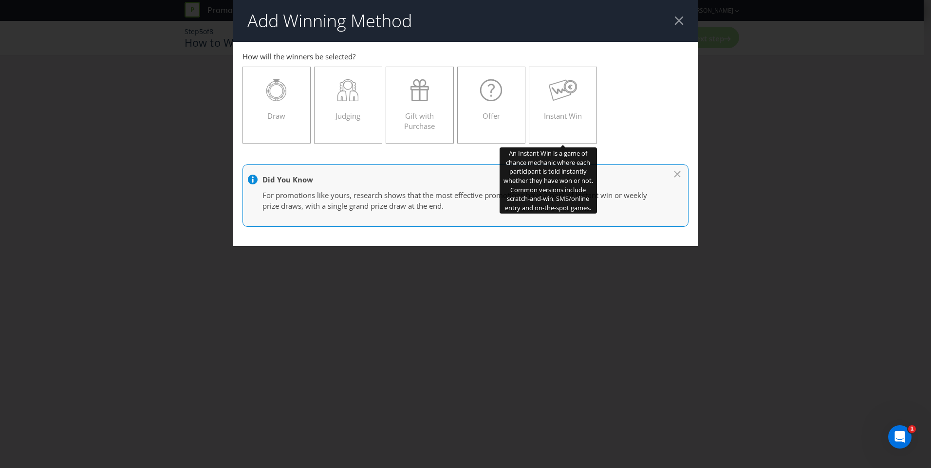
click at [572, 100] on icon at bounding box center [563, 90] width 29 height 22
click at [0, 0] on input "Instant Win" at bounding box center [0, 0] width 0 height 0
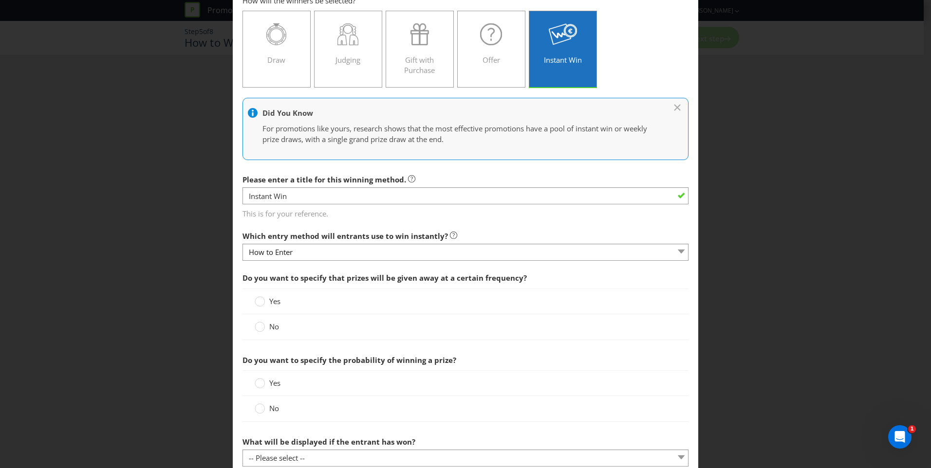
scroll to position [146, 0]
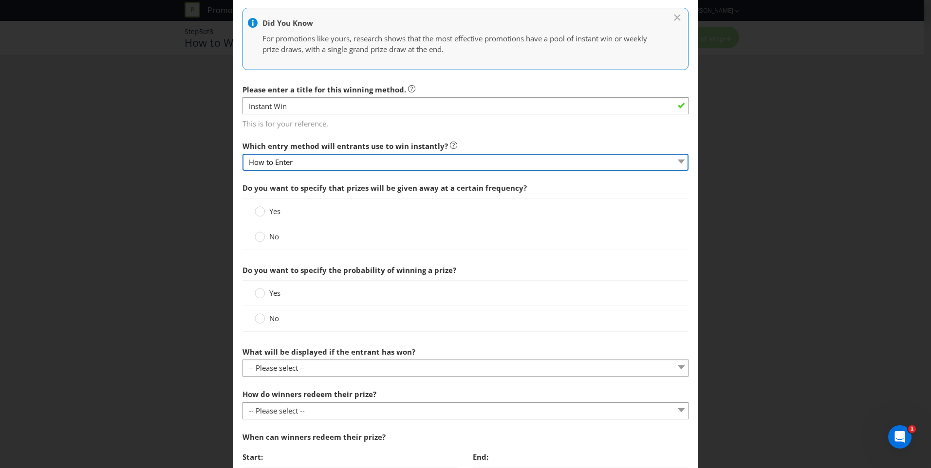
click at [378, 159] on select "How to Enter" at bounding box center [466, 162] width 446 height 17
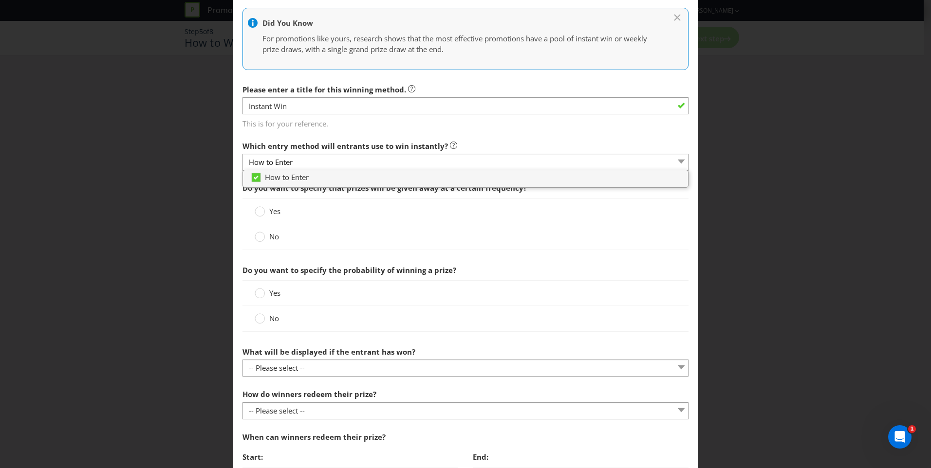
click at [527, 198] on span "Do you want to specify that prizes will be given away at a certain frequency?" at bounding box center [466, 188] width 446 height 20
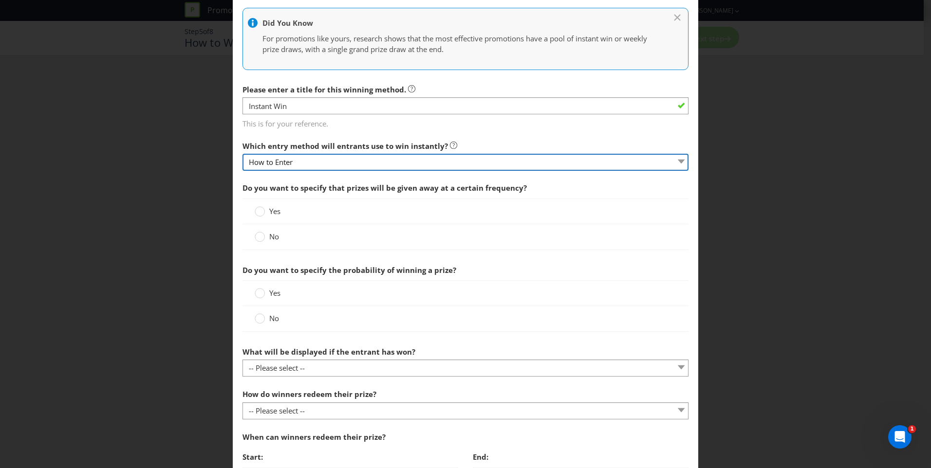
click at [677, 167] on select "How to Enter" at bounding box center [466, 162] width 446 height 17
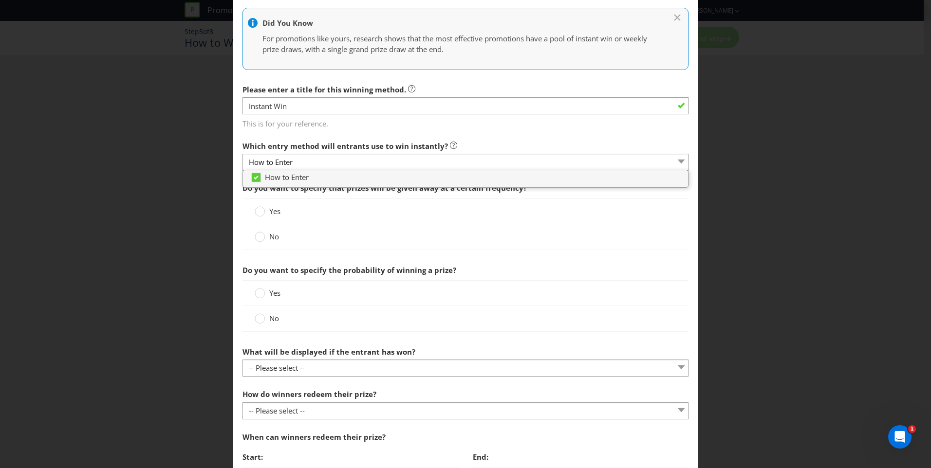
click at [630, 201] on div "Yes" at bounding box center [466, 212] width 446 height 26
click at [628, 164] on select "How to Enter" at bounding box center [466, 162] width 446 height 17
click at [579, 186] on div "How to Enter" at bounding box center [466, 179] width 446 height 18
click at [579, 184] on div "How to Enter" at bounding box center [465, 178] width 445 height 13
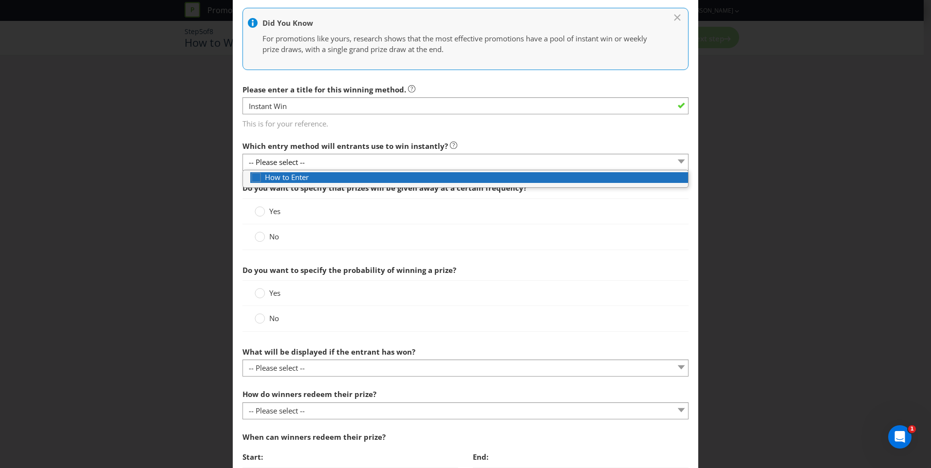
click at [576, 179] on div "How to Enter" at bounding box center [469, 177] width 438 height 10
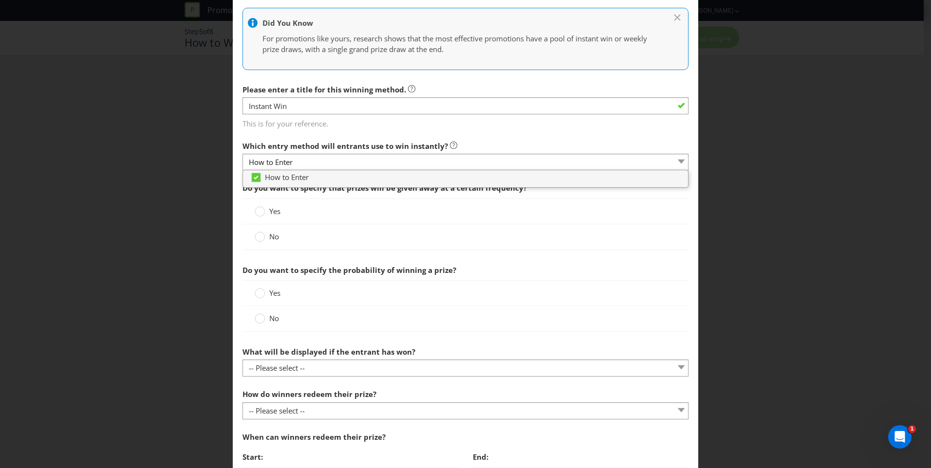
click at [565, 195] on span "Do you want to specify that prizes will be given away at a certain frequency?" at bounding box center [466, 188] width 446 height 20
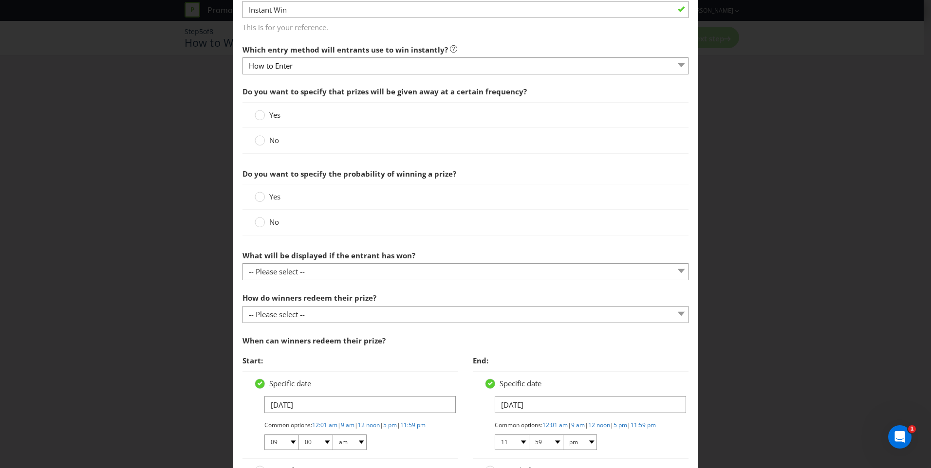
scroll to position [243, 0]
click at [273, 142] on span "No" at bounding box center [274, 139] width 10 height 10
click at [0, 0] on input "No" at bounding box center [0, 0] width 0 height 0
click at [267, 222] on label "No" at bounding box center [268, 221] width 26 height 10
click at [0, 0] on input "No" at bounding box center [0, 0] width 0 height 0
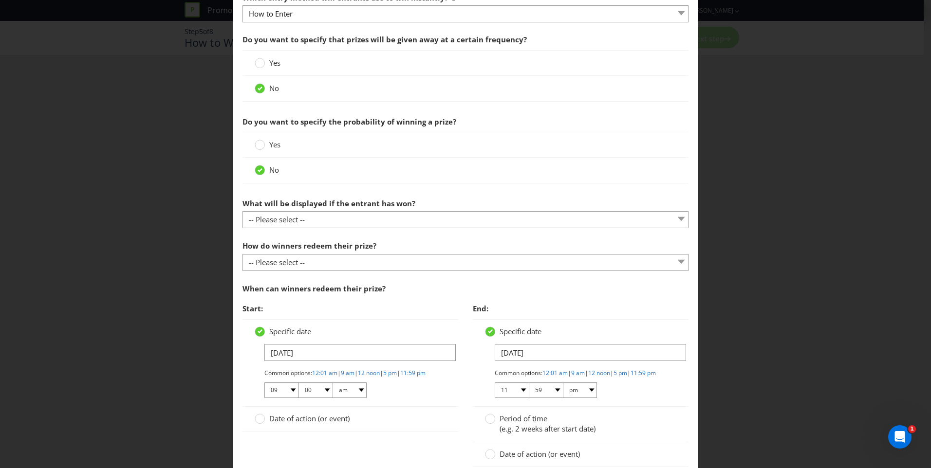
scroll to position [341, 0]
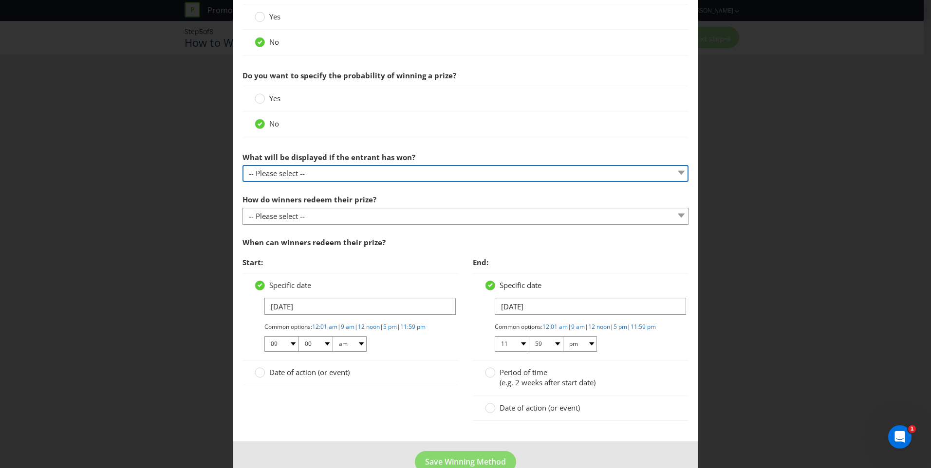
click at [589, 174] on select "-- Please select -- The winner will be notified as appropriate for the entry me…" at bounding box center [466, 173] width 446 height 17
select select "ENTRY_MECHANIC"
click at [243, 165] on select "-- Please select -- The winner will be notified as appropriate for the entry me…" at bounding box center [466, 173] width 446 height 17
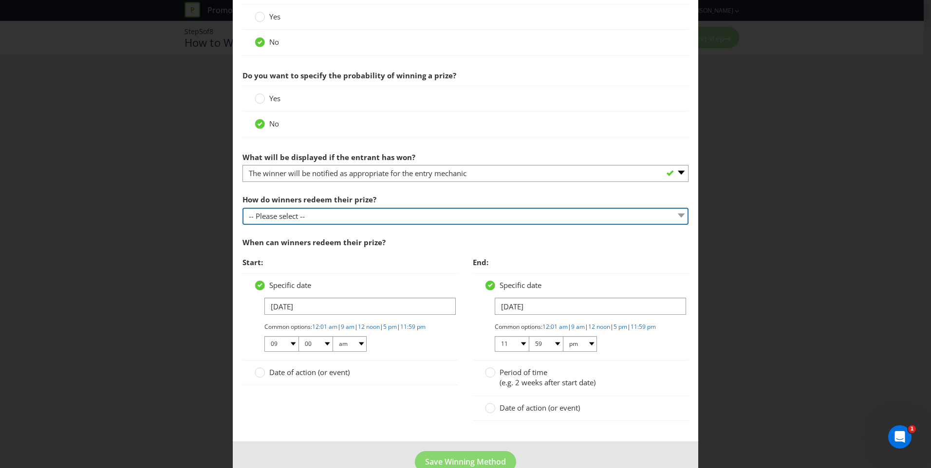
click at [442, 215] on select "-- Please select -- Present winning message to venue staff Follow instructions …" at bounding box center [466, 216] width 446 height 17
select select "VENUE"
click at [243, 208] on select "-- Please select -- Present winning message to venue staff Follow instructions …" at bounding box center [466, 216] width 446 height 17
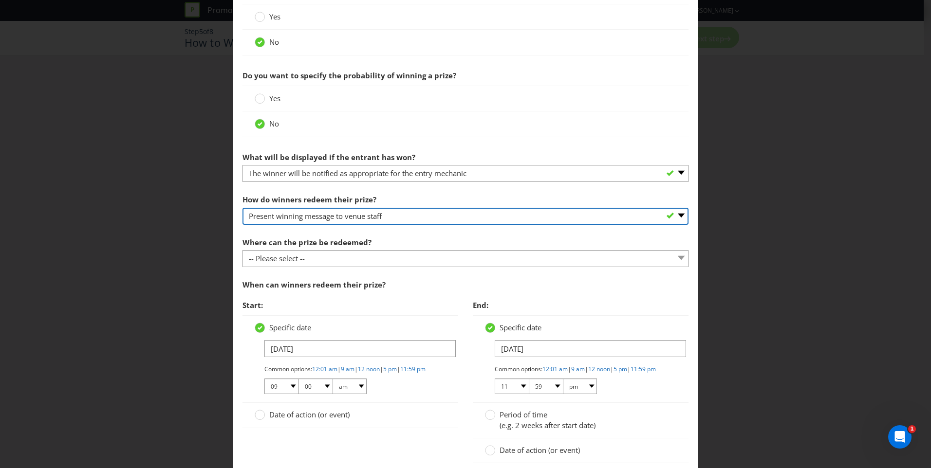
click at [411, 217] on select "-- Please select -- Present winning message to venue staff Follow instructions …" at bounding box center [466, 216] width 446 height 17
click at [243, 208] on select "-- Please select -- Present winning message to venue staff Follow instructions …" at bounding box center [466, 216] width 446 height 17
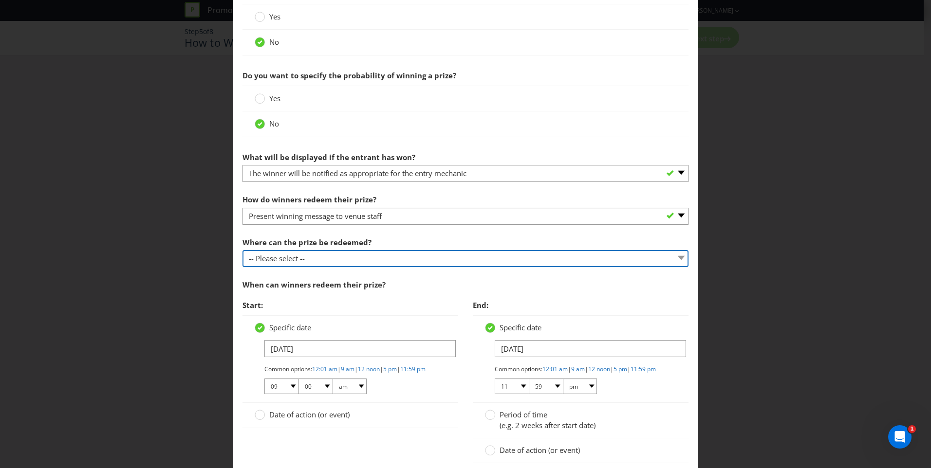
click at [412, 254] on select "-- Please select -- At a Participating Venue At specific locations (please spec…" at bounding box center [466, 258] width 446 height 17
select select "PARTICIPATING"
click at [243, 250] on select "-- Please select -- At a Participating Venue At specific locations (please spec…" at bounding box center [466, 258] width 446 height 17
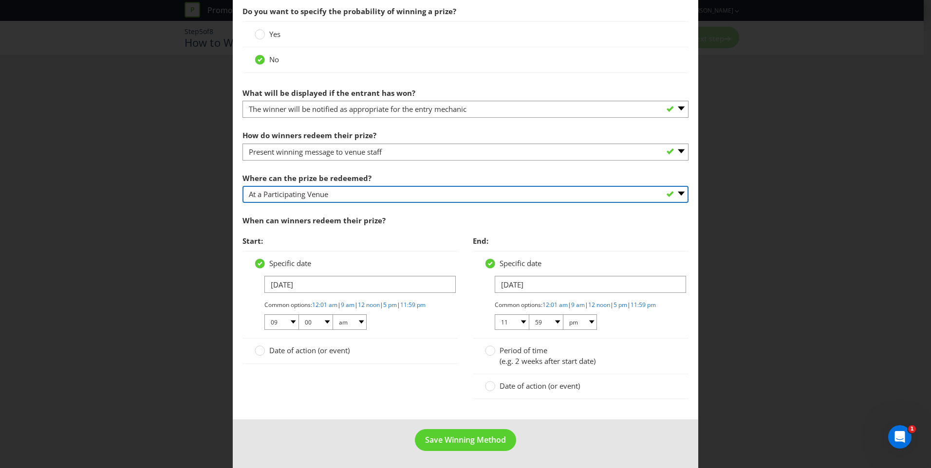
scroll to position [414, 0]
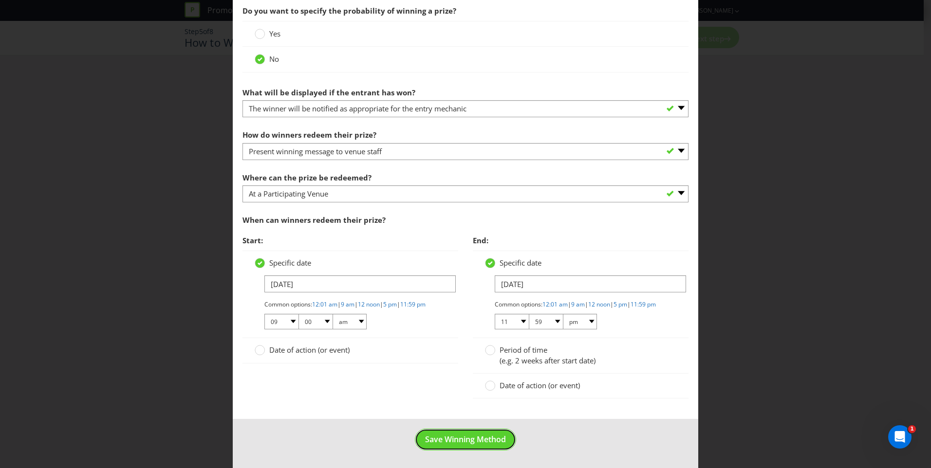
click at [481, 443] on span "Save Winning Method" at bounding box center [465, 439] width 81 height 11
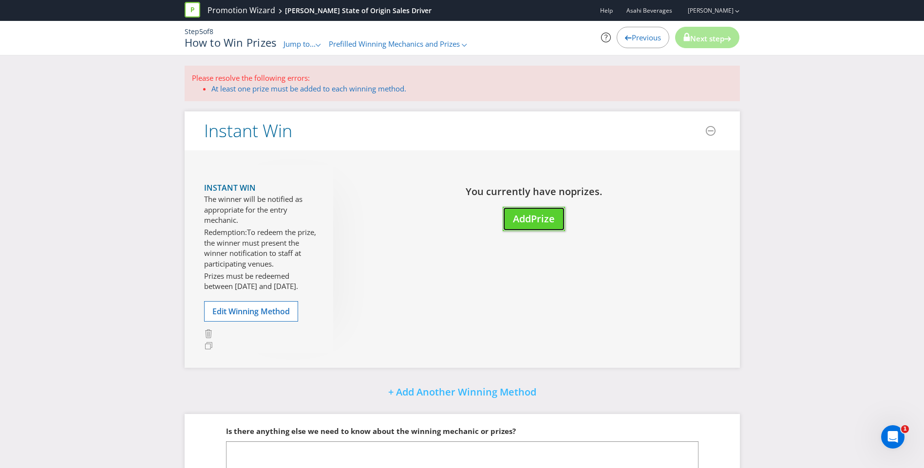
click at [542, 215] on span "Prize" at bounding box center [543, 218] width 24 height 13
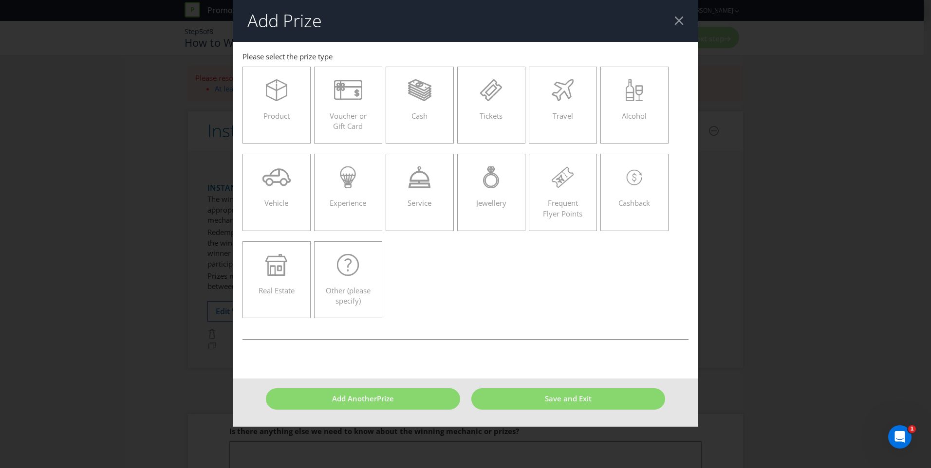
click at [267, 116] on span "Product" at bounding box center [276, 116] width 26 height 10
click at [0, 0] on input "Product" at bounding box center [0, 0] width 0 height 0
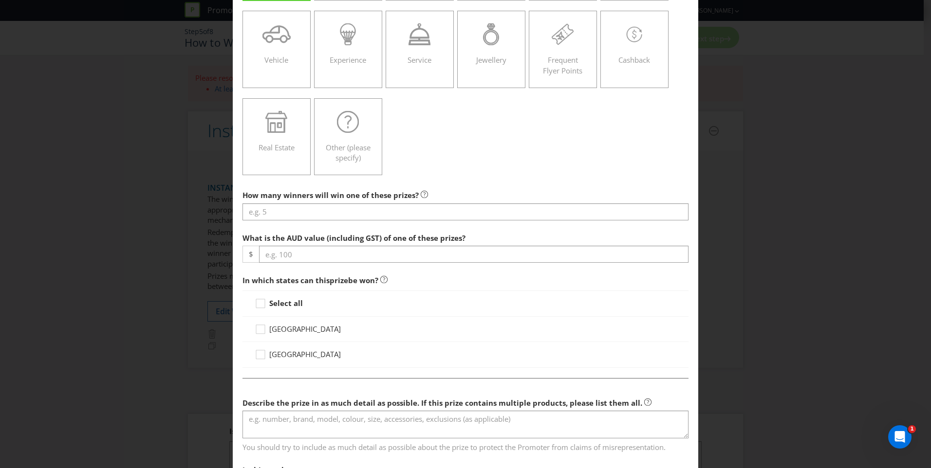
scroll to position [146, 0]
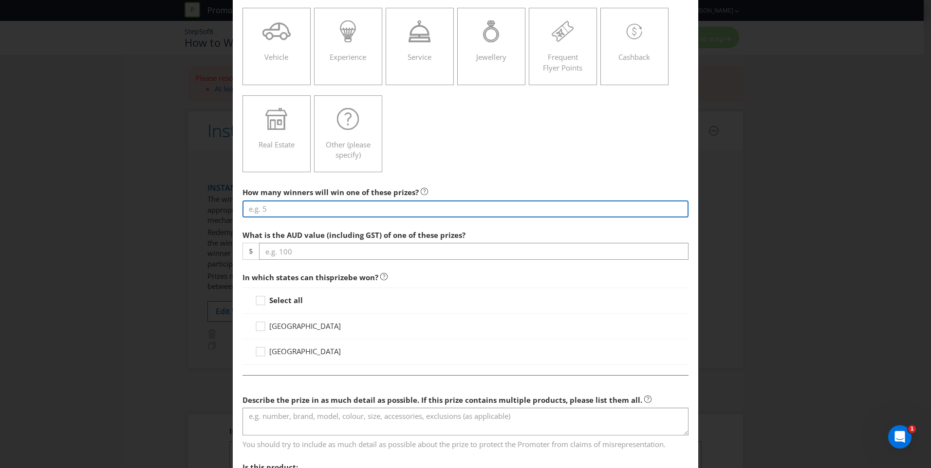
click at [289, 212] on input "number" at bounding box center [466, 209] width 446 height 17
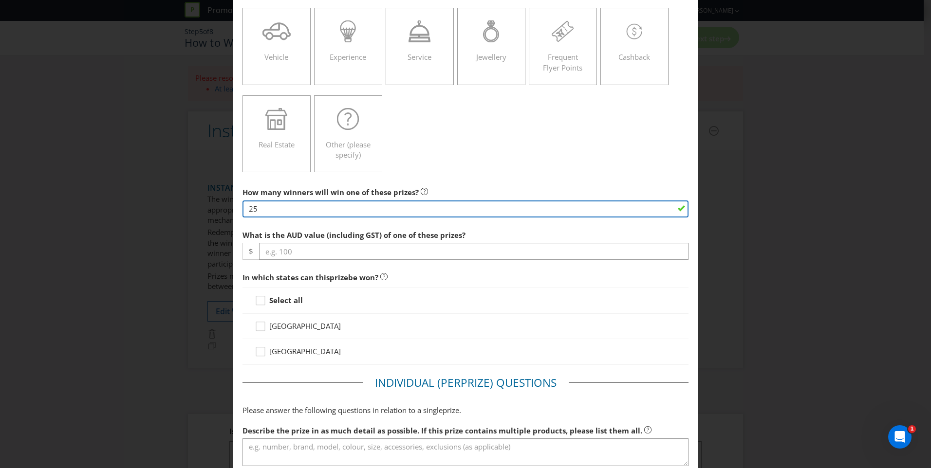
type input "25"
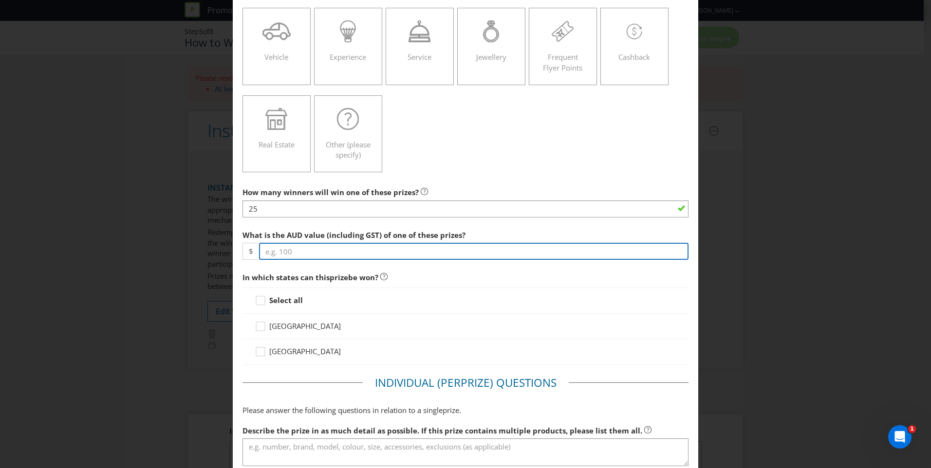
click at [311, 256] on input "number" at bounding box center [474, 251] width 430 height 17
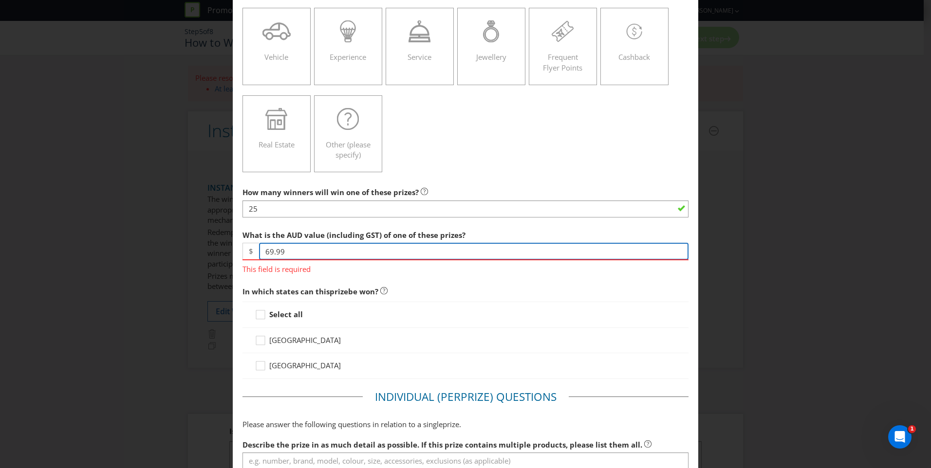
type input "69.99"
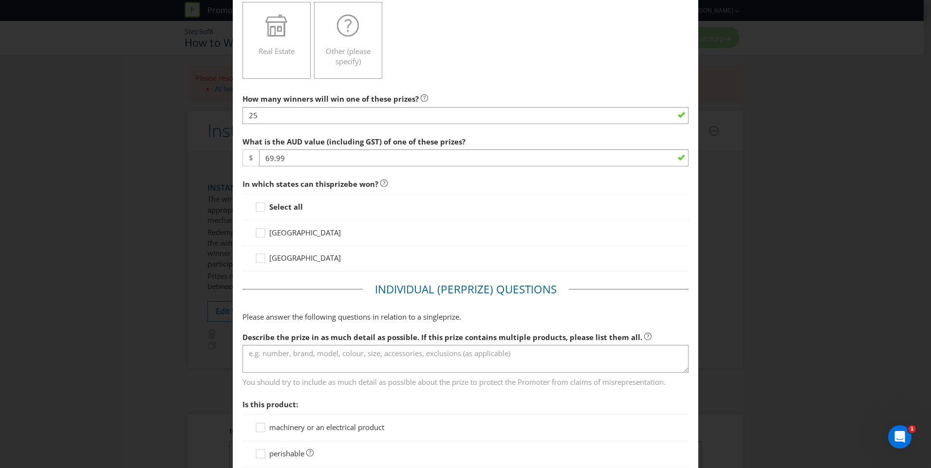
scroll to position [243, 0]
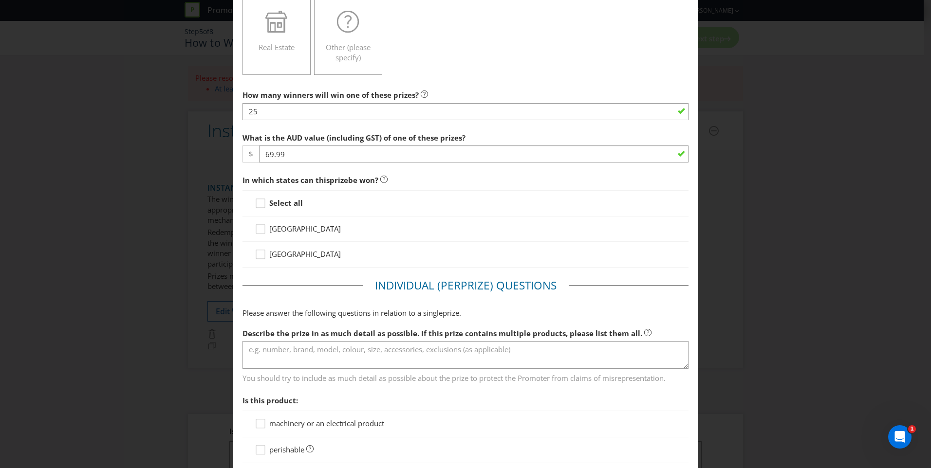
click at [261, 203] on icon at bounding box center [262, 205] width 15 height 15
click at [0, 0] on input "Select all" at bounding box center [0, 0] width 0 height 0
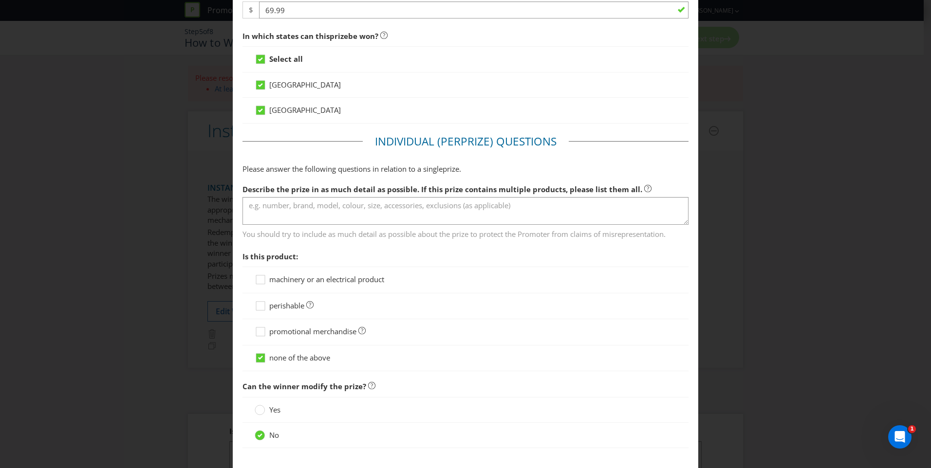
scroll to position [390, 0]
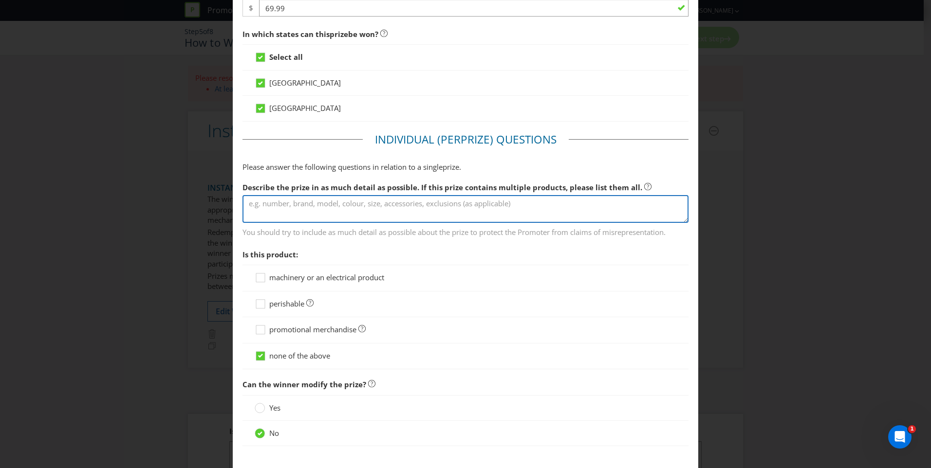
click at [383, 211] on textarea at bounding box center [466, 209] width 446 height 28
type textarea "[PERSON_NAME] branded Steeden size 5 football"
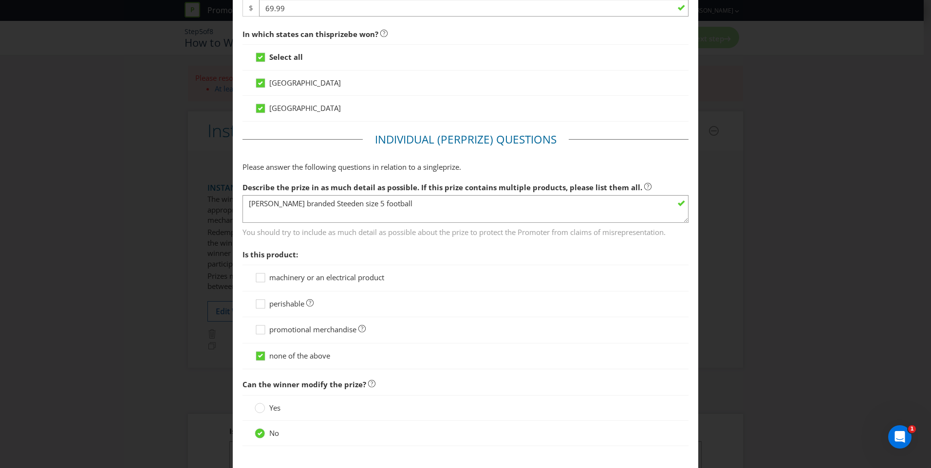
click at [355, 425] on div "No" at bounding box center [466, 433] width 446 height 25
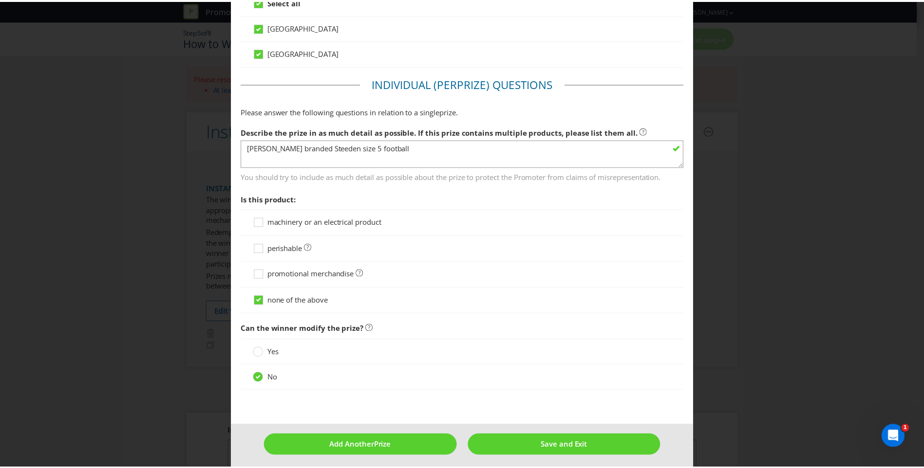
scroll to position [450, 0]
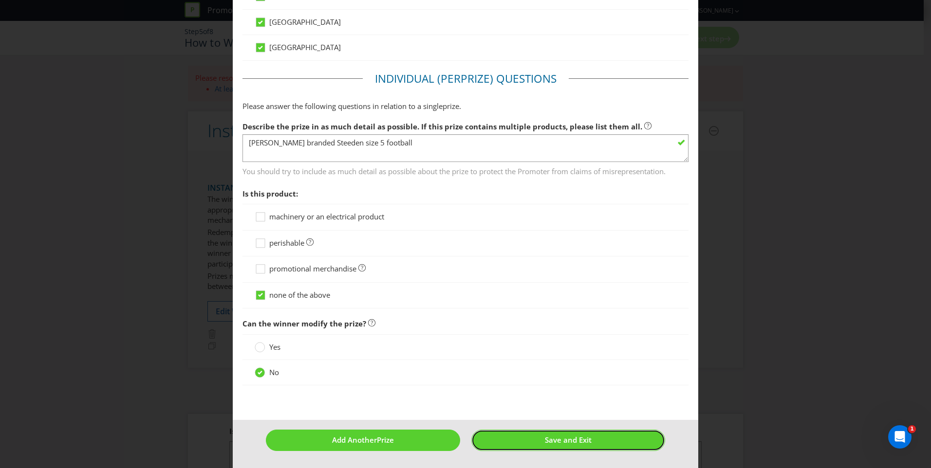
click at [553, 438] on span "Save and Exit" at bounding box center [568, 440] width 47 height 10
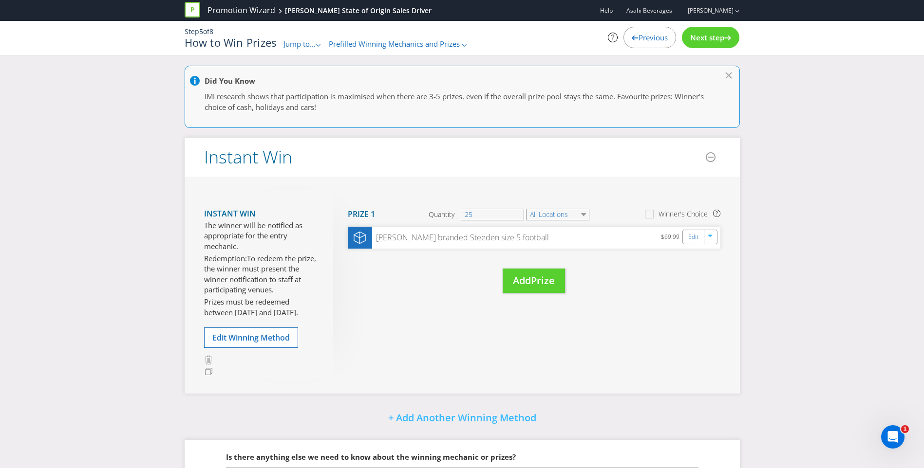
click at [698, 40] on span "Next step" at bounding box center [707, 38] width 34 height 10
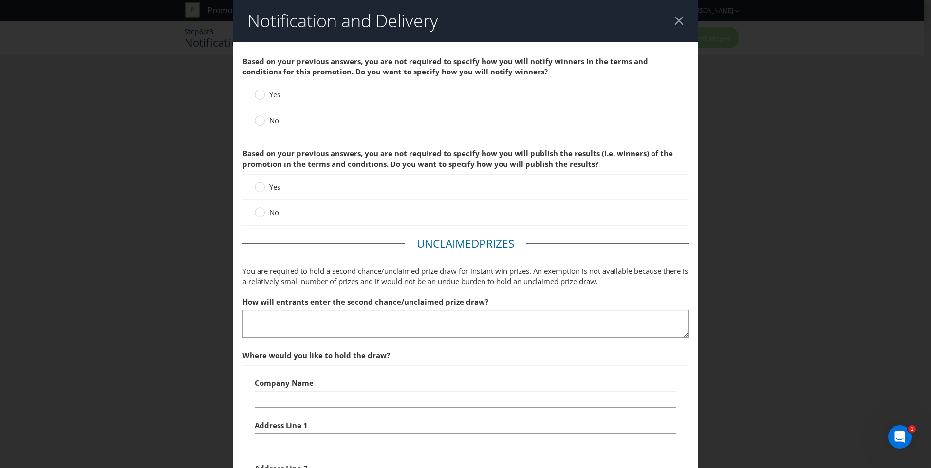
click at [259, 122] on circle at bounding box center [260, 121] width 10 height 10
click at [0, 0] on input "No" at bounding box center [0, 0] width 0 height 0
click at [262, 210] on icon at bounding box center [260, 212] width 10 height 10
click at [0, 0] on input "No" at bounding box center [0, 0] width 0 height 0
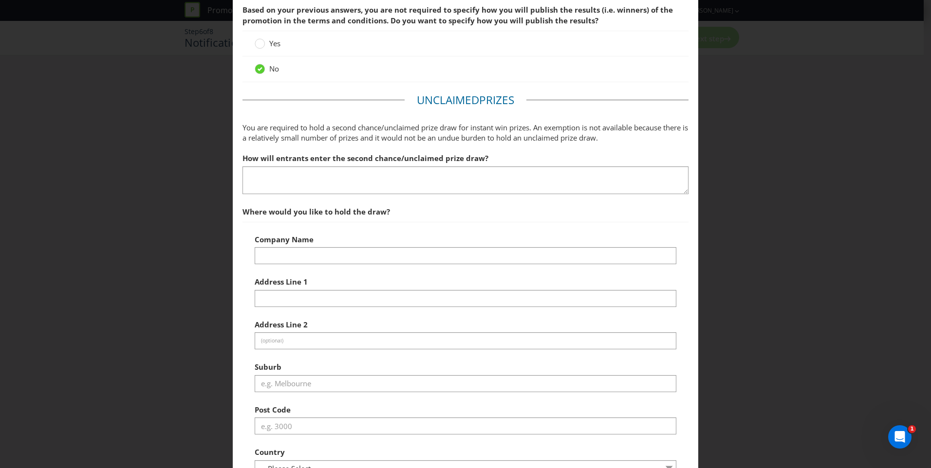
scroll to position [146, 0]
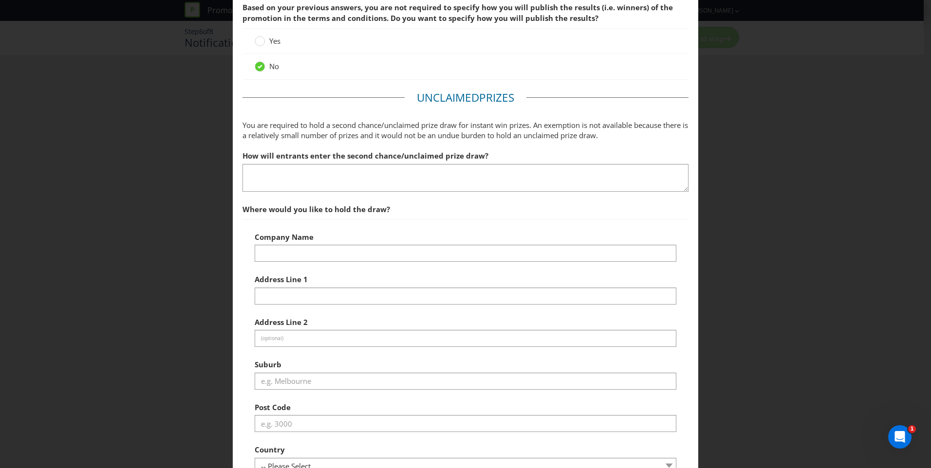
drag, startPoint x: 529, startPoint y: 156, endPoint x: 533, endPoint y: 172, distance: 16.1
click at [530, 162] on div "How will entrants enter the second chance/unclaimed prize draw?" at bounding box center [466, 169] width 446 height 46
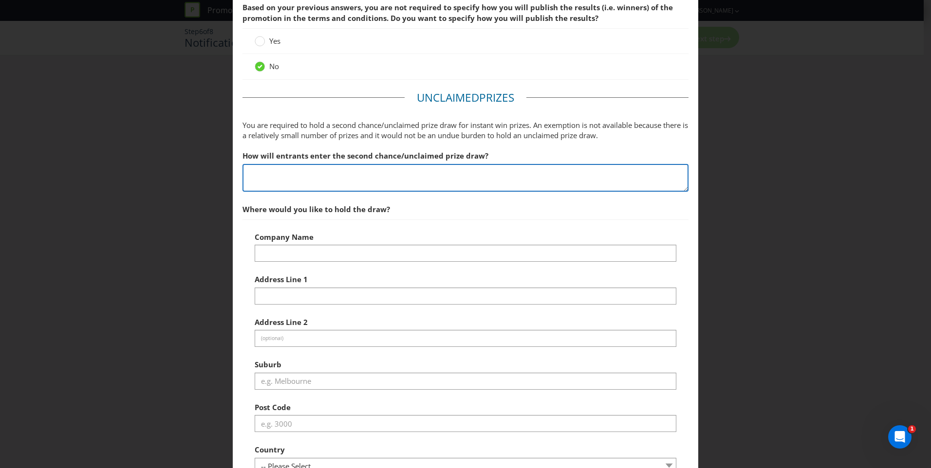
click at [535, 181] on textarea at bounding box center [466, 178] width 446 height 28
type textarea "NA"
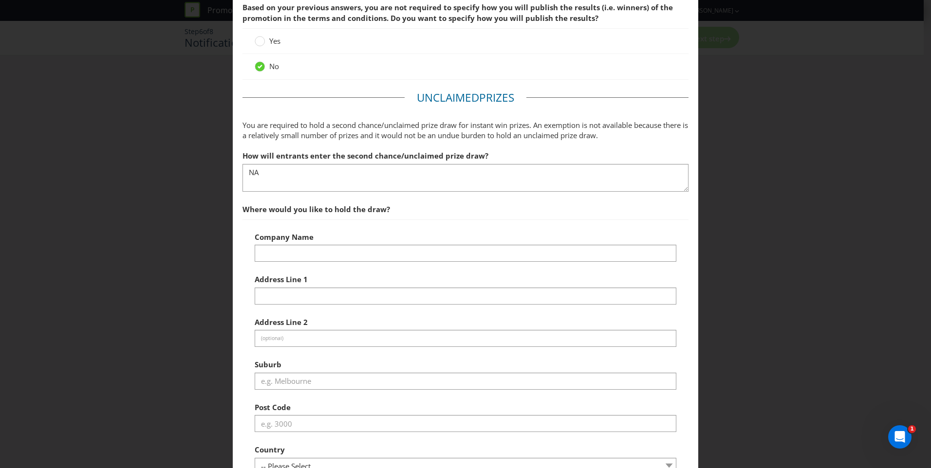
click at [545, 212] on span "Where would you like to hold the draw?" at bounding box center [466, 210] width 446 height 20
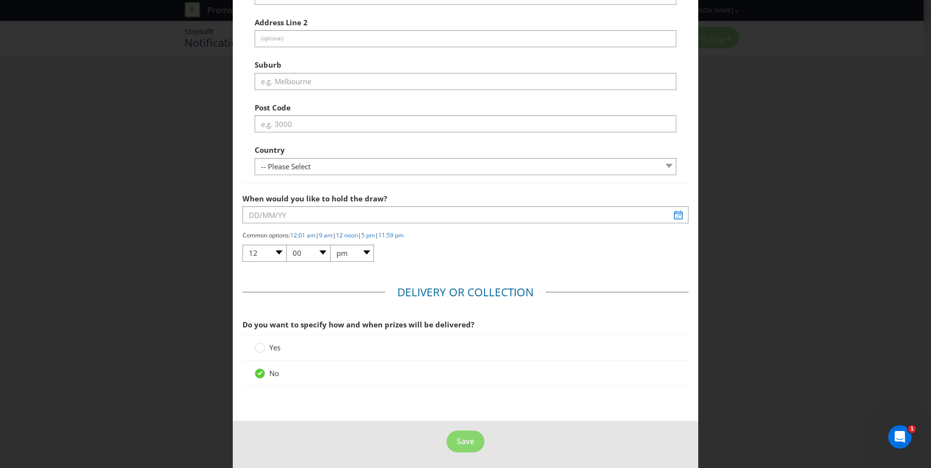
scroll to position [448, 0]
click at [457, 435] on span "Save" at bounding box center [466, 439] width 18 height 11
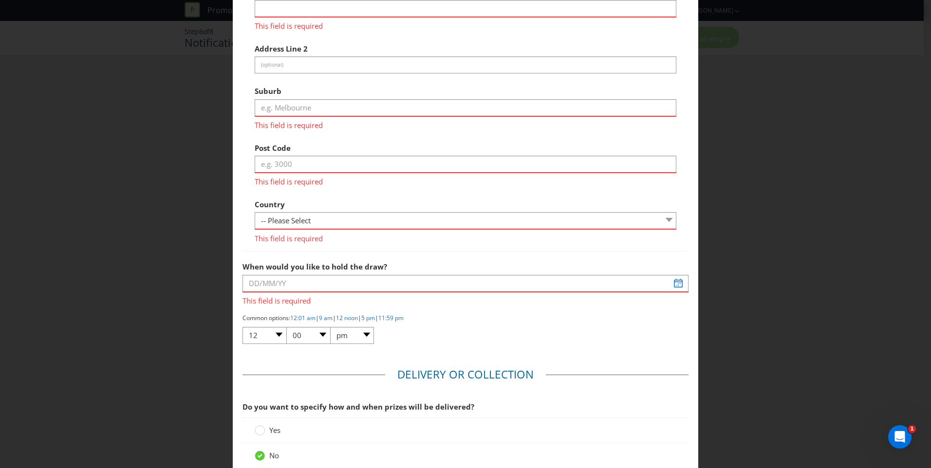
scroll to position [42, 0]
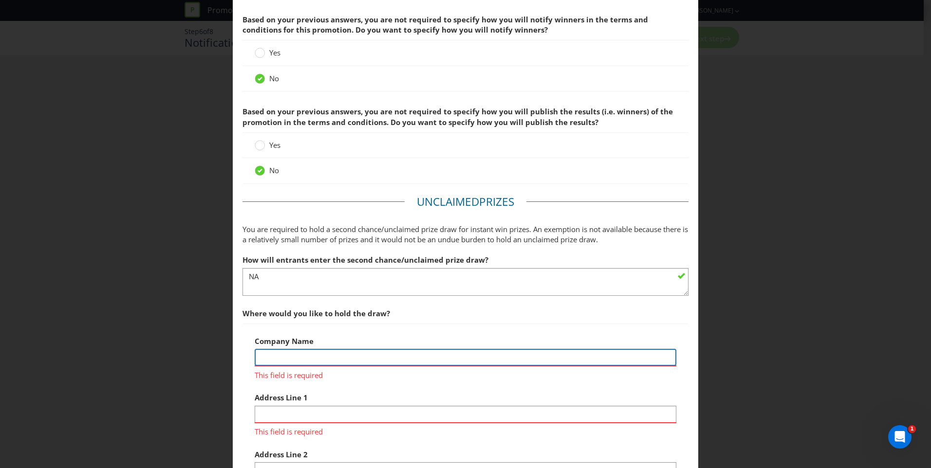
click at [409, 362] on input "text" at bounding box center [466, 357] width 422 height 17
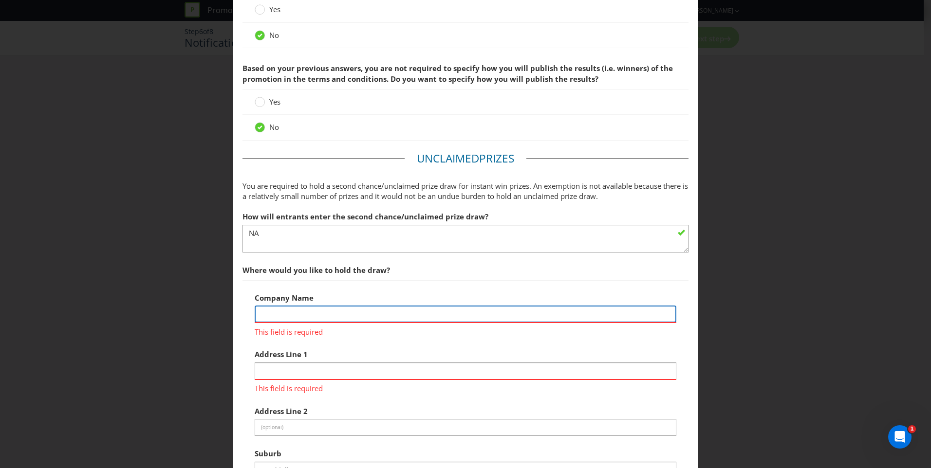
scroll to position [139, 0]
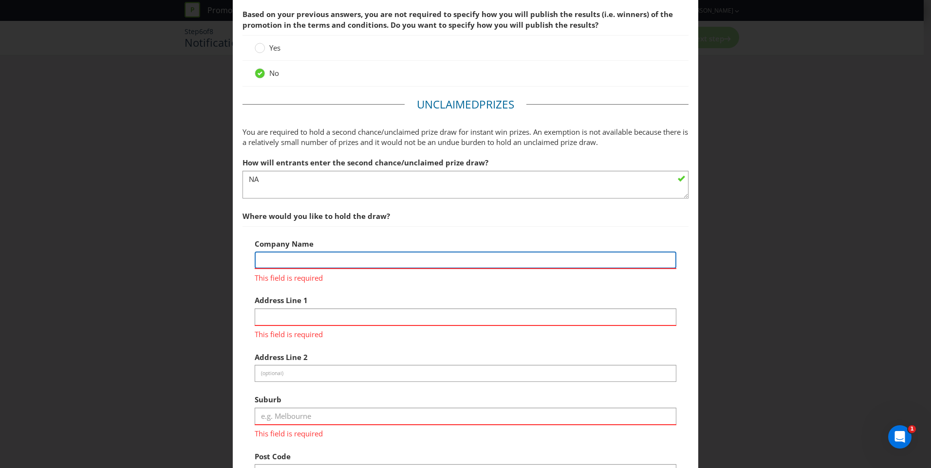
click at [307, 255] on input "text" at bounding box center [466, 260] width 422 height 17
type input "V"
type input "a"
type input "At participating venue"
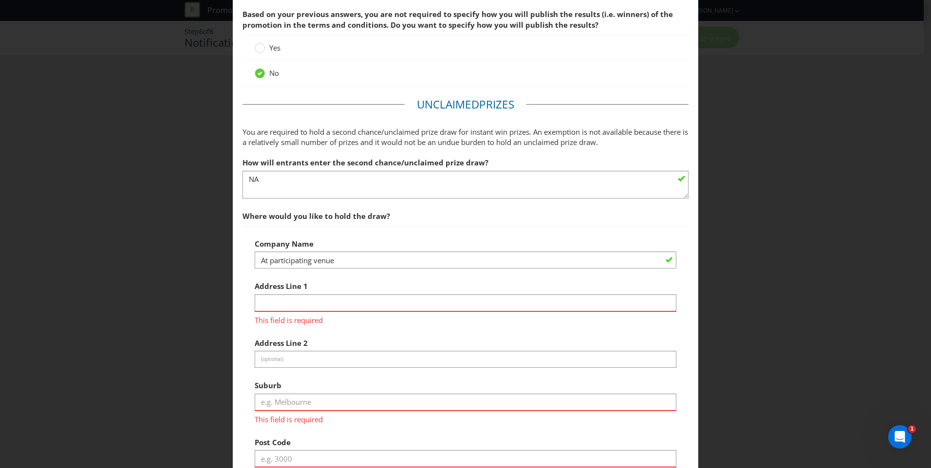
click at [373, 330] on div "Company Name At participating venue Address Line 1 This field is required Addre…" at bounding box center [466, 386] width 422 height 304
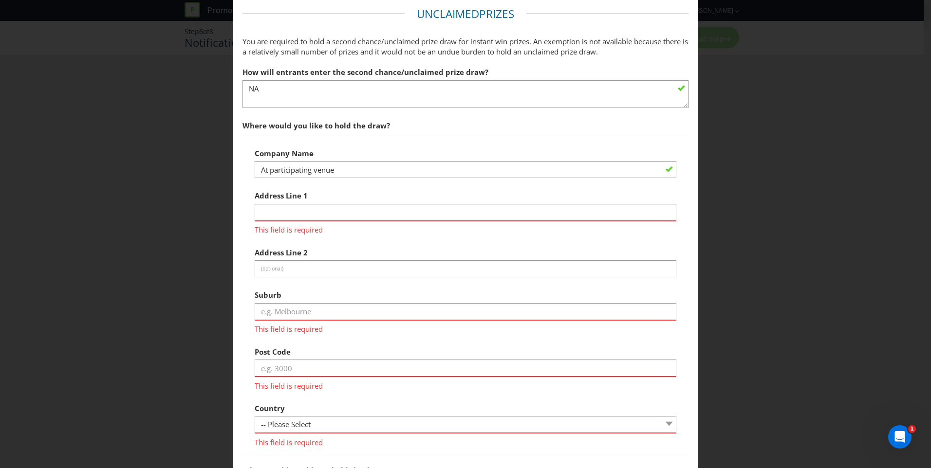
scroll to position [237, 0]
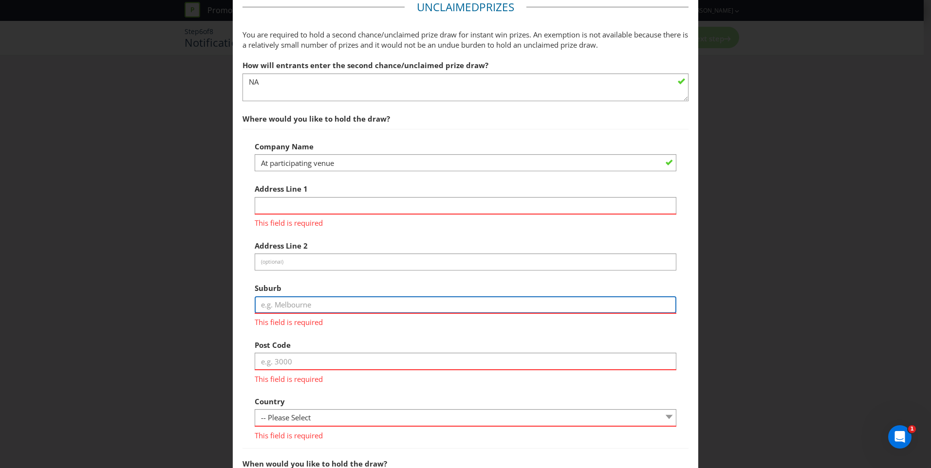
click at [289, 310] on input "text" at bounding box center [466, 305] width 422 height 17
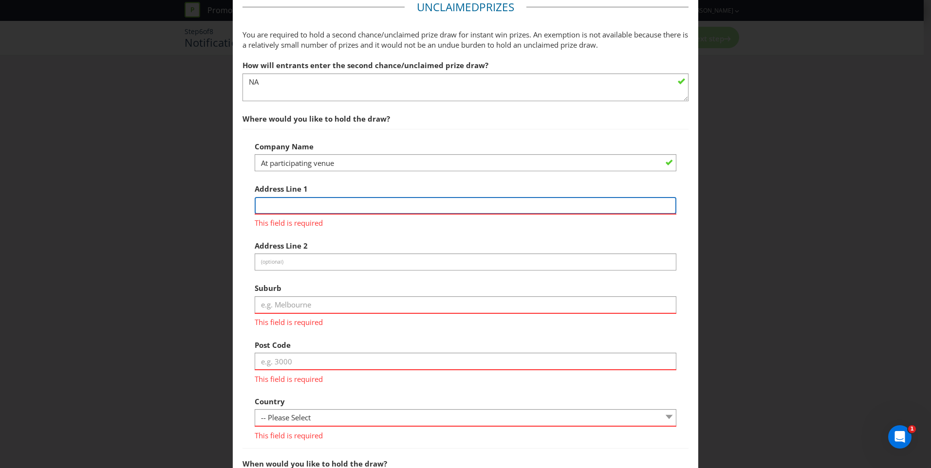
click at [325, 198] on input "text" at bounding box center [466, 205] width 422 height 17
click at [331, 206] on input "text" at bounding box center [466, 205] width 422 height 17
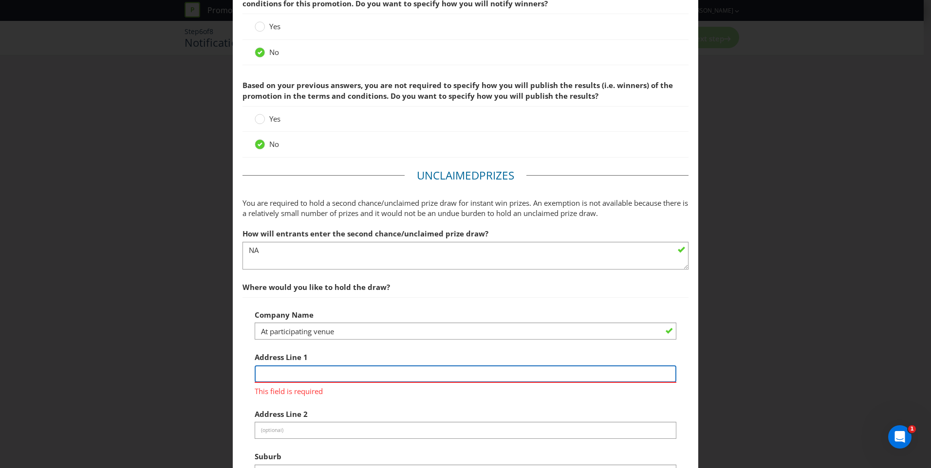
scroll to position [0, 0]
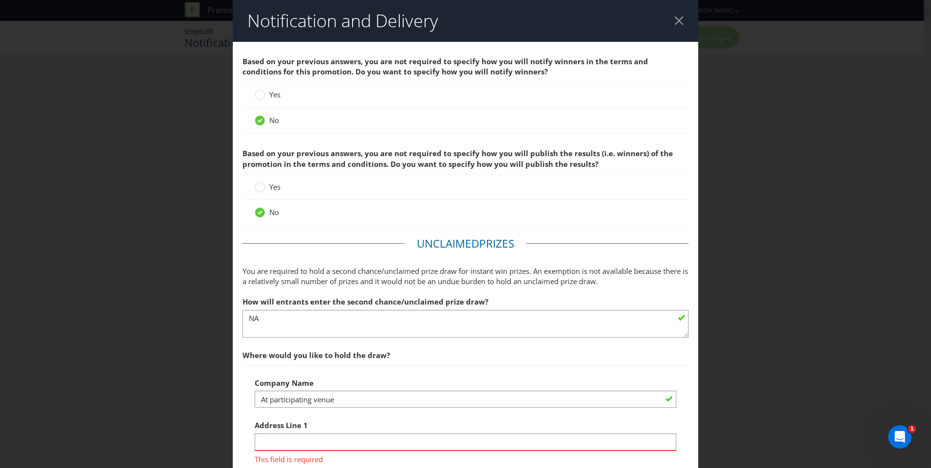
click at [674, 25] on div at bounding box center [678, 20] width 9 height 9
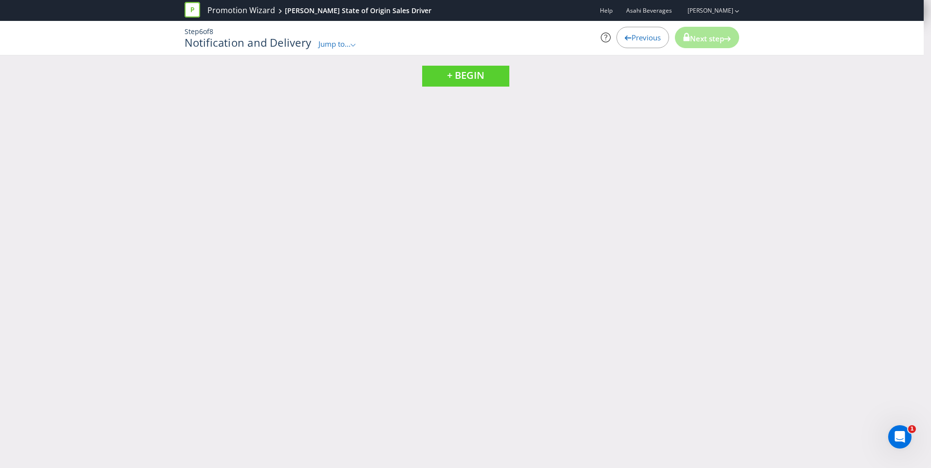
click at [641, 40] on span "Previous" at bounding box center [646, 38] width 29 height 10
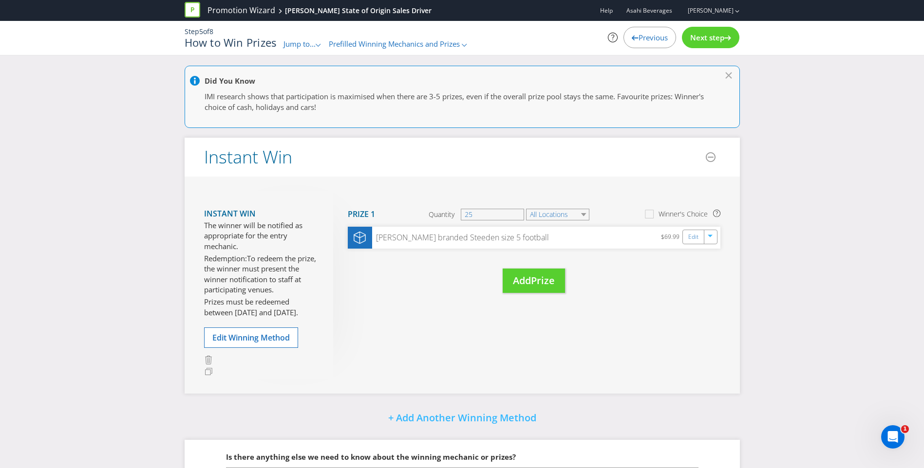
click at [616, 238] on div "[PERSON_NAME] branded Steeden size 5 football $69.99 Edit" at bounding box center [534, 238] width 373 height 22
click at [692, 238] on link "Edit" at bounding box center [693, 237] width 10 height 11
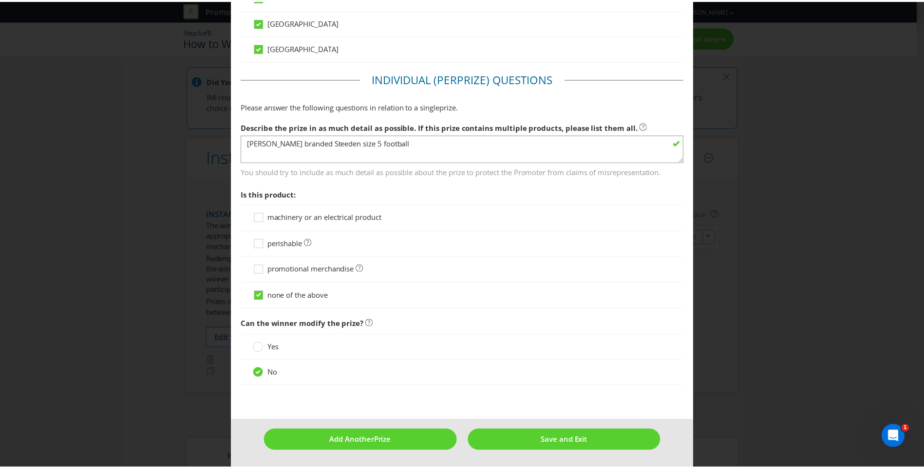
scroll to position [450, 0]
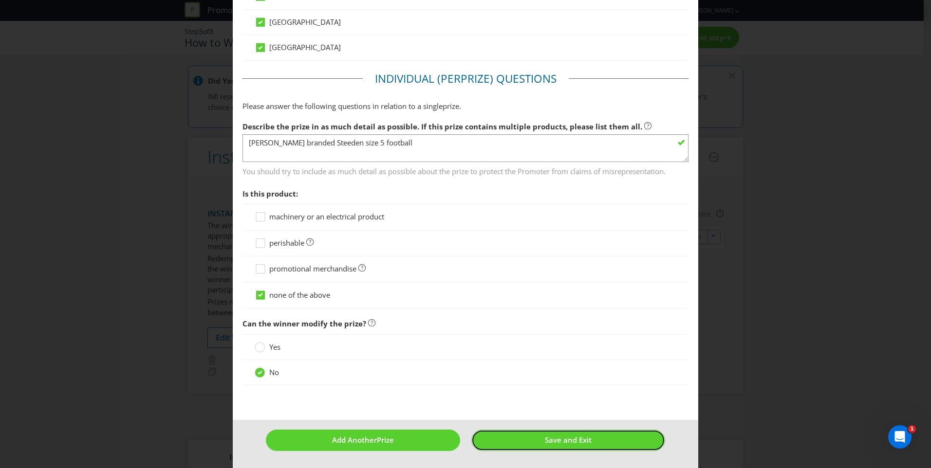
click at [550, 441] on span "Save and Exit" at bounding box center [568, 440] width 47 height 10
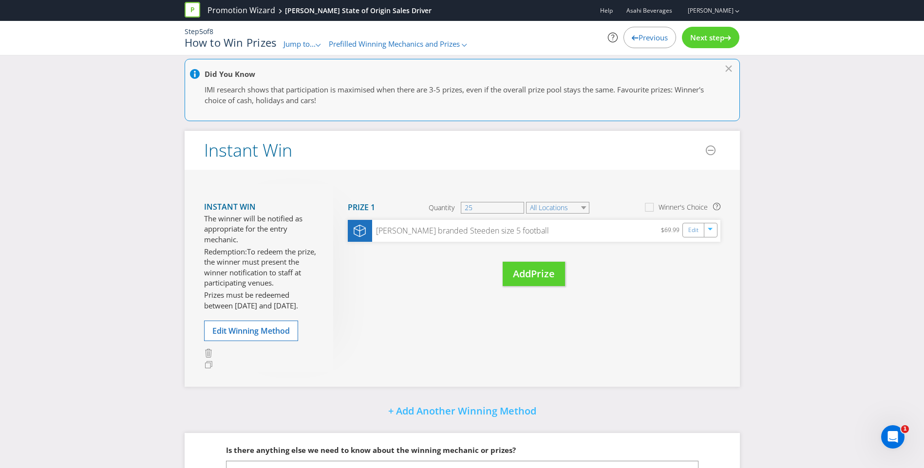
scroll to position [94, 0]
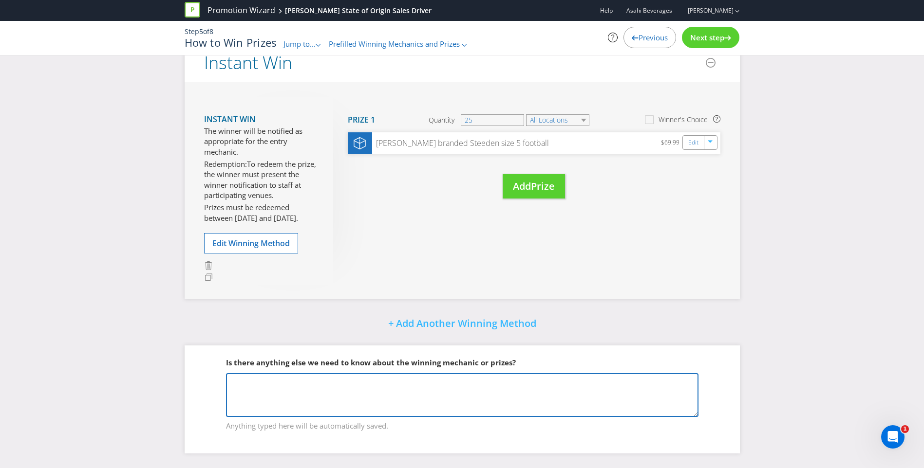
click at [347, 381] on textarea at bounding box center [462, 396] width 472 height 44
type textarea "25 footballs per participating venue."
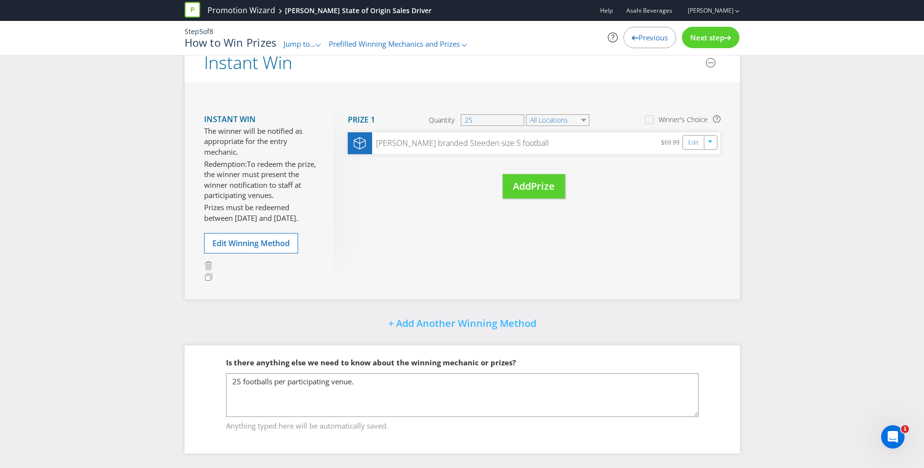
click at [680, 314] on div "+ Add Another Winning Method" at bounding box center [462, 324] width 555 height 21
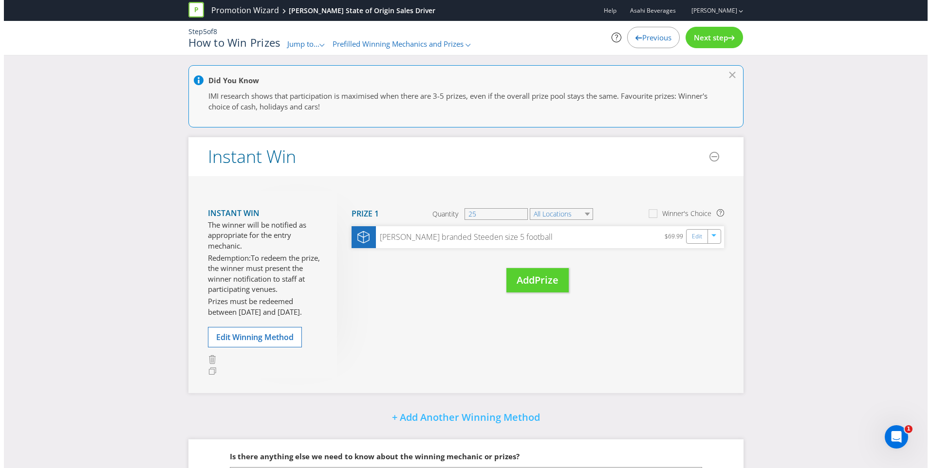
scroll to position [0, 0]
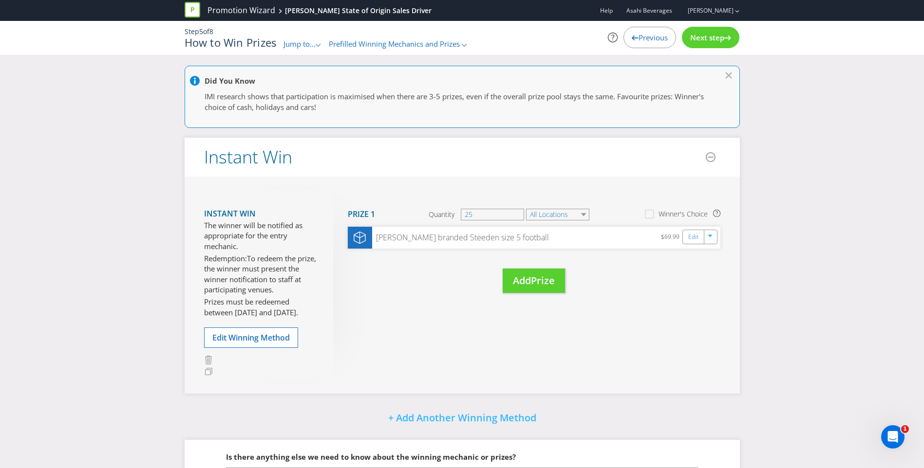
click at [718, 37] on span "Next step" at bounding box center [707, 38] width 34 height 10
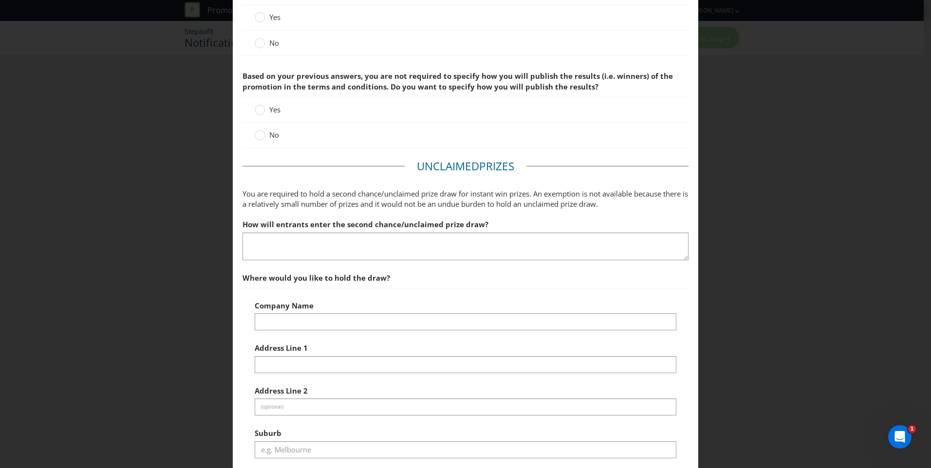
scroll to position [58, 0]
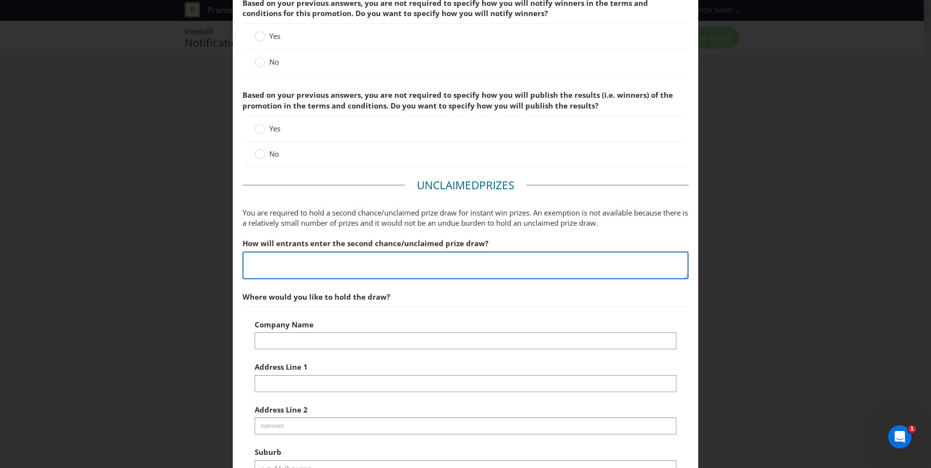
click at [349, 265] on textarea at bounding box center [466, 266] width 446 height 28
type textarea "I"
type textarea "n"
click at [496, 273] on textarea "No second chance draw" at bounding box center [466, 266] width 446 height 28
type textarea "No second chance draw"
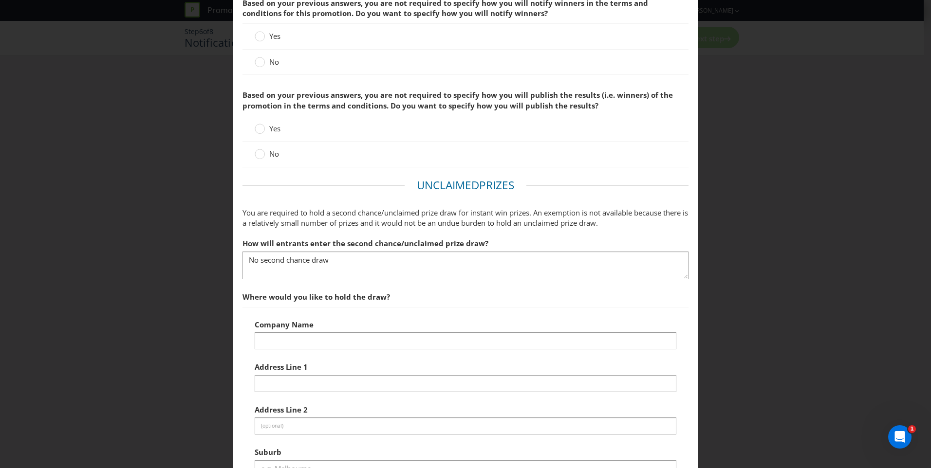
click at [502, 284] on fieldset "Unclaimed Prize s You are required to hold a second chance/unclaimed prize draw…" at bounding box center [466, 418] width 446 height 480
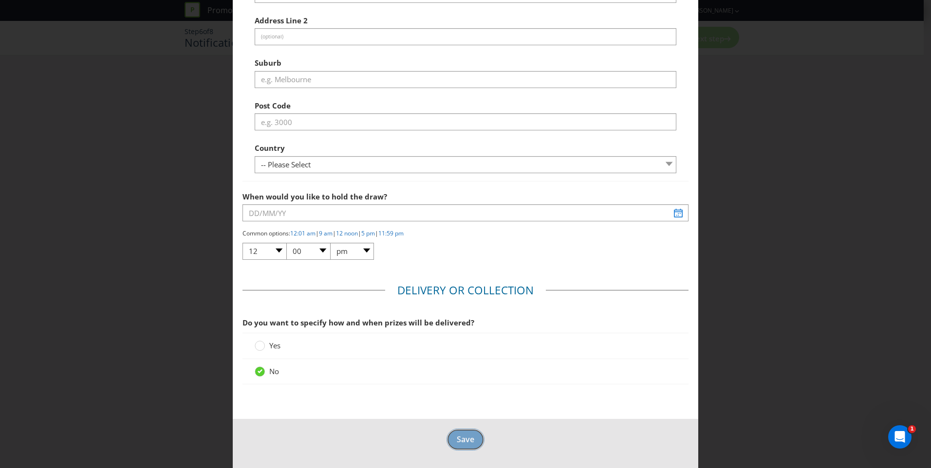
click at [457, 438] on span "Save" at bounding box center [466, 439] width 18 height 11
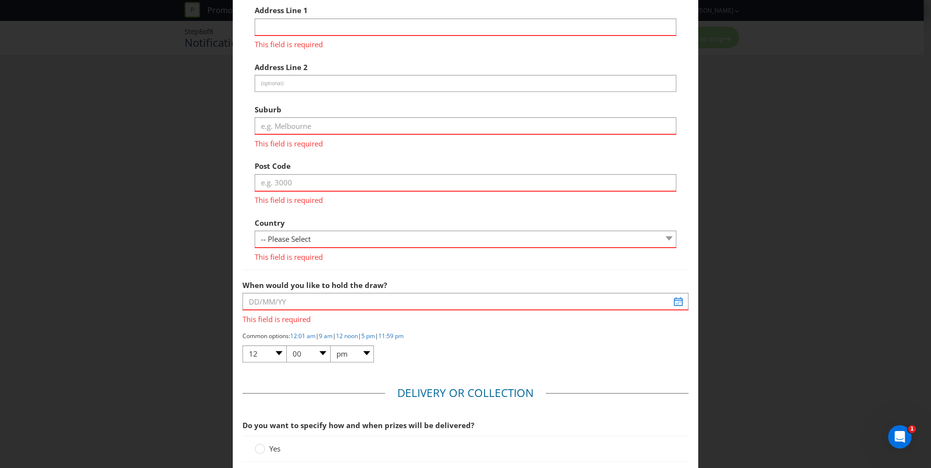
scroll to position [42, 0]
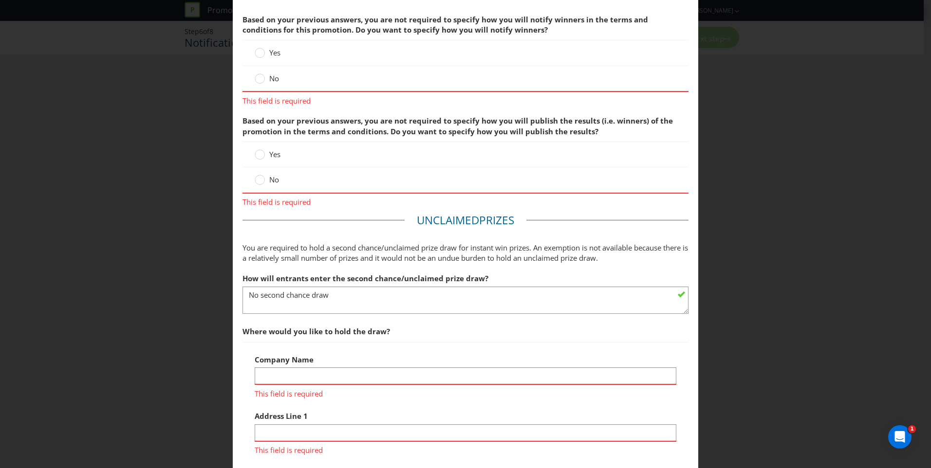
click at [256, 85] on div at bounding box center [260, 80] width 10 height 13
click at [0, 0] on input "No" at bounding box center [0, 0] width 0 height 0
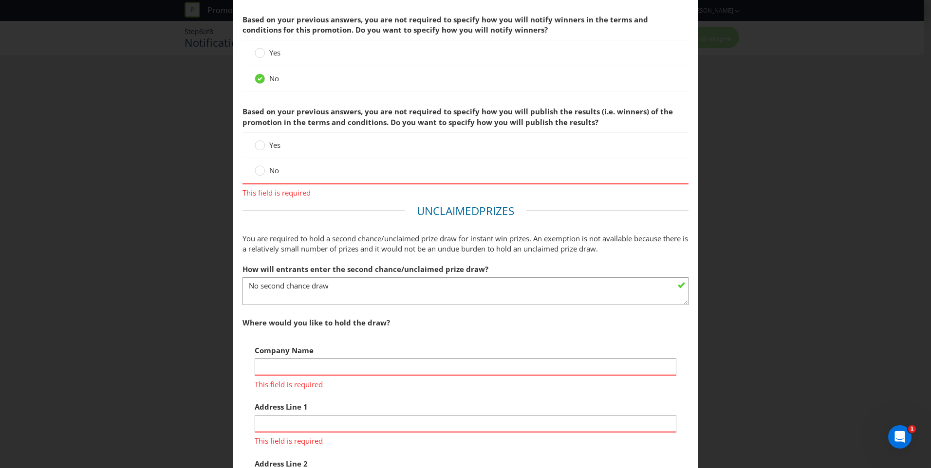
drag, startPoint x: 261, startPoint y: 170, endPoint x: 275, endPoint y: 181, distance: 17.3
click at [261, 170] on div at bounding box center [260, 172] width 10 height 13
click at [0, 0] on input "No" at bounding box center [0, 0] width 0 height 0
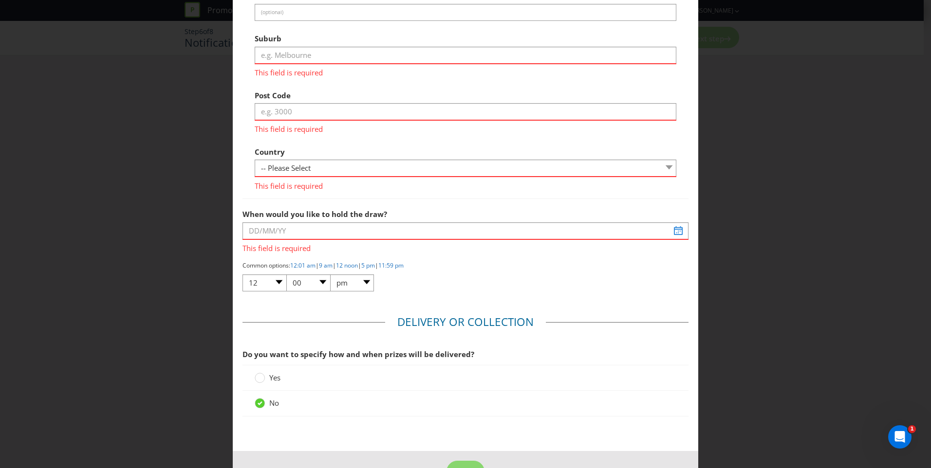
scroll to position [337, 0]
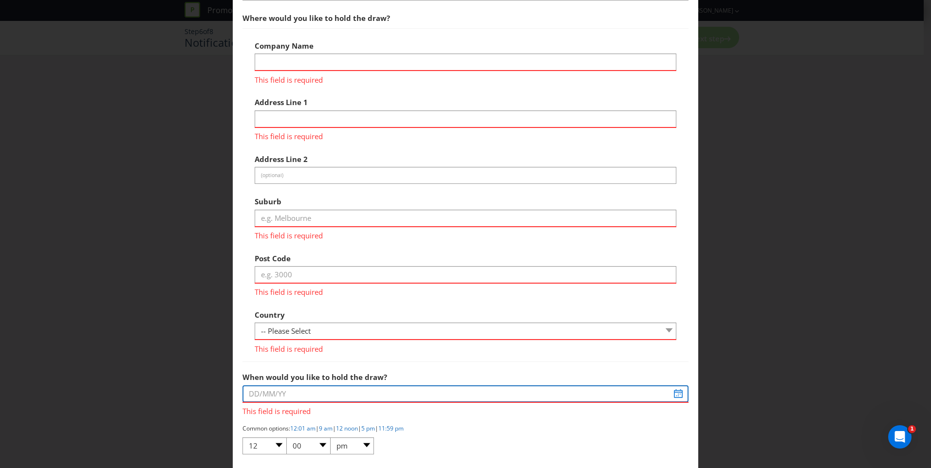
drag, startPoint x: 681, startPoint y: 392, endPoint x: 679, endPoint y: 397, distance: 5.9
click at [681, 392] on input "text" at bounding box center [466, 394] width 446 height 17
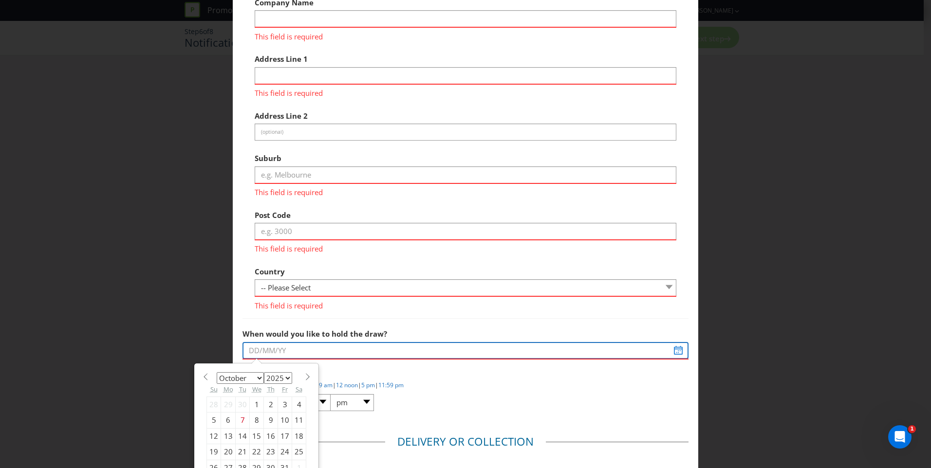
scroll to position [435, 0]
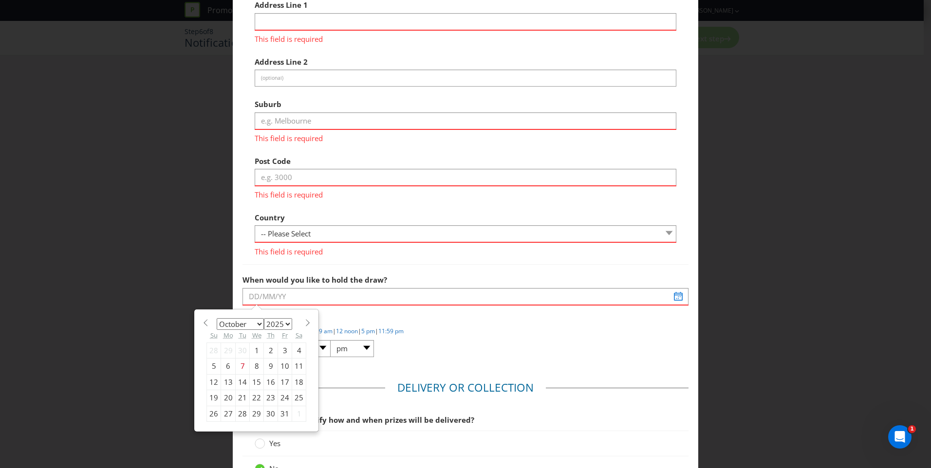
click at [304, 325] on span at bounding box center [307, 322] width 7 height 7
select select "0"
select select "2026"
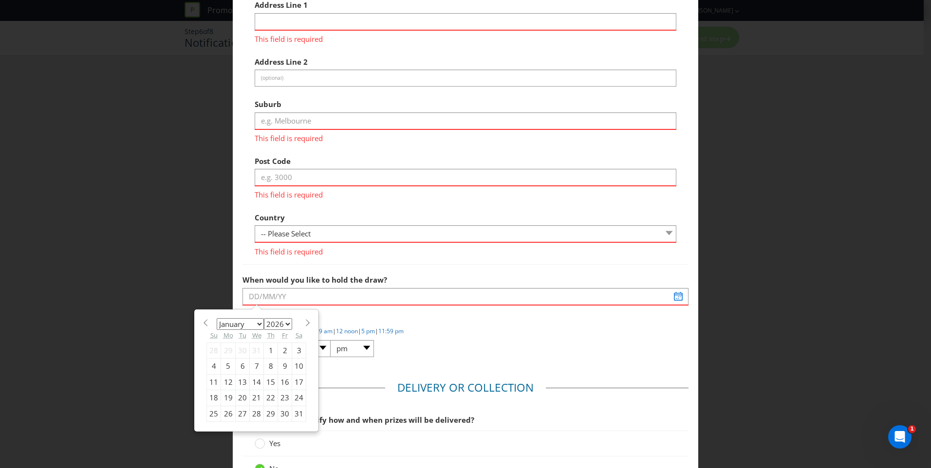
click at [304, 325] on span at bounding box center [307, 322] width 7 height 7
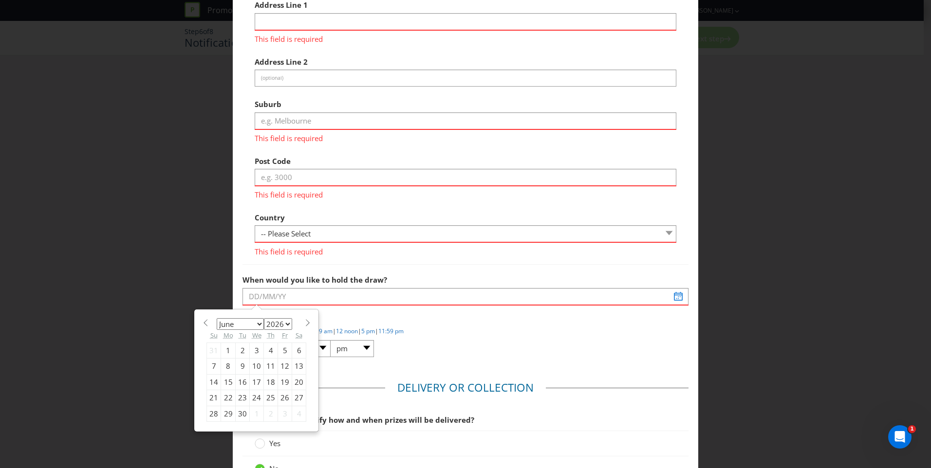
click at [304, 325] on span at bounding box center [307, 322] width 7 height 7
select select "7"
click at [229, 363] on div "3" at bounding box center [228, 367] width 15 height 16
type input "[DATE]"
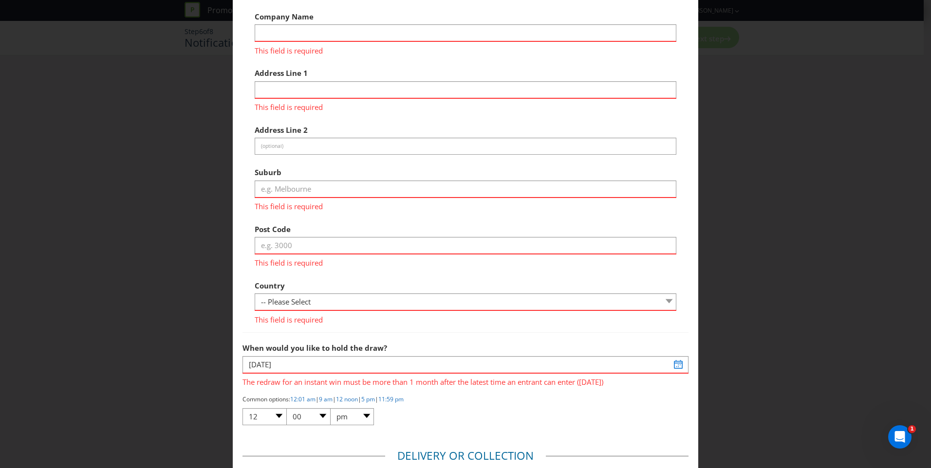
scroll to position [337, 0]
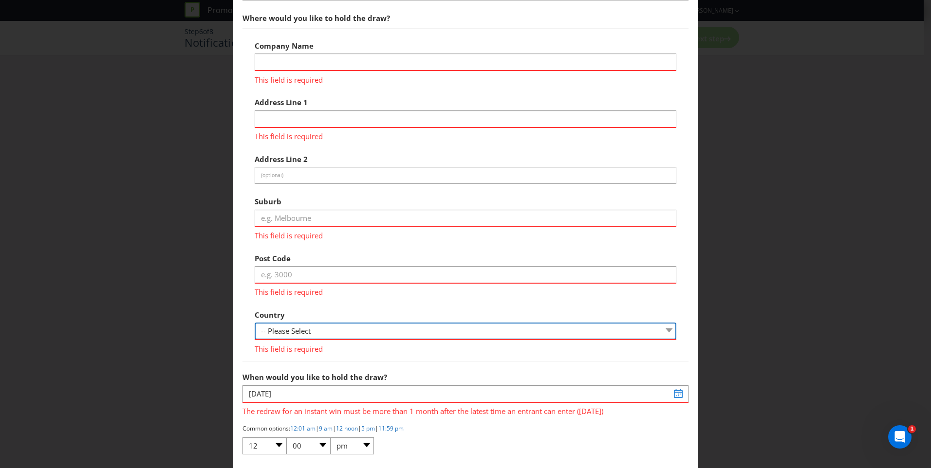
drag, startPoint x: 457, startPoint y: 331, endPoint x: 454, endPoint y: 339, distance: 9.2
click at [457, 331] on select "-- Please Select [GEOGRAPHIC_DATA] [GEOGRAPHIC_DATA]" at bounding box center [466, 331] width 422 height 17
select select "AU"
click at [255, 323] on select "-- Please Select [GEOGRAPHIC_DATA] [GEOGRAPHIC_DATA]" at bounding box center [466, 331] width 422 height 17
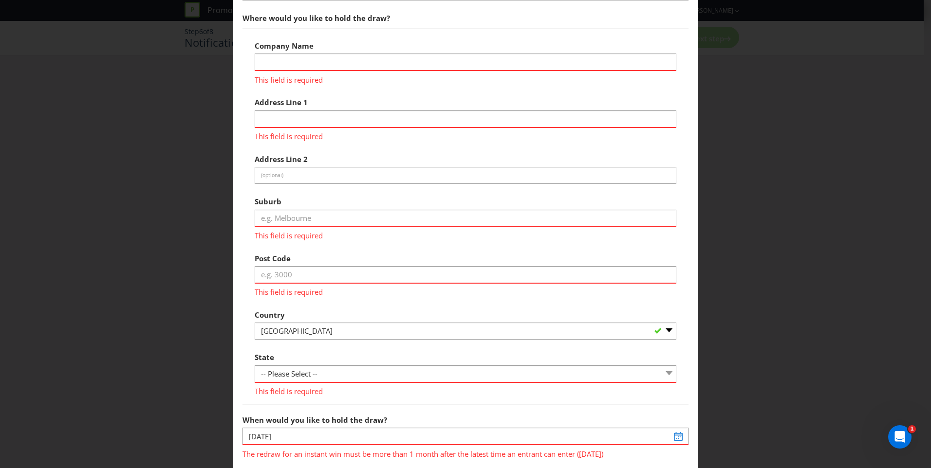
click at [358, 262] on div "Post Code This field is required" at bounding box center [466, 273] width 422 height 49
click at [347, 270] on input "text" at bounding box center [466, 274] width 422 height 17
type input "3000"
click at [323, 221] on input "text" at bounding box center [466, 218] width 422 height 17
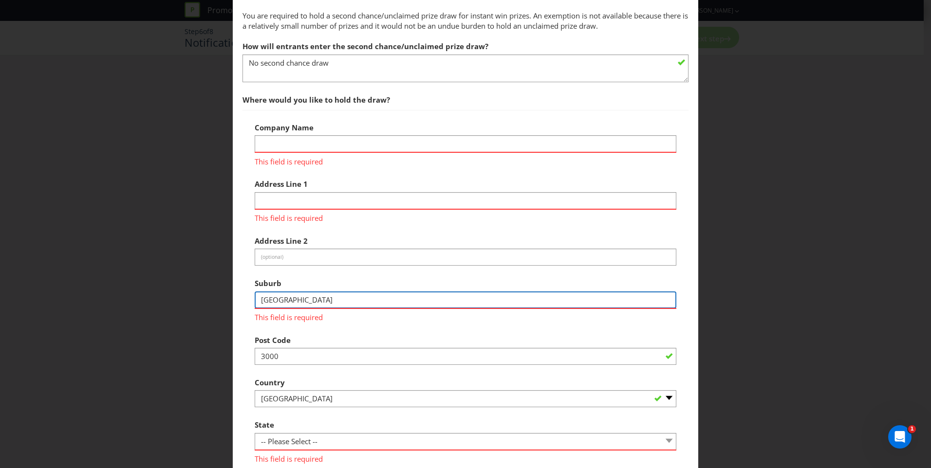
scroll to position [240, 0]
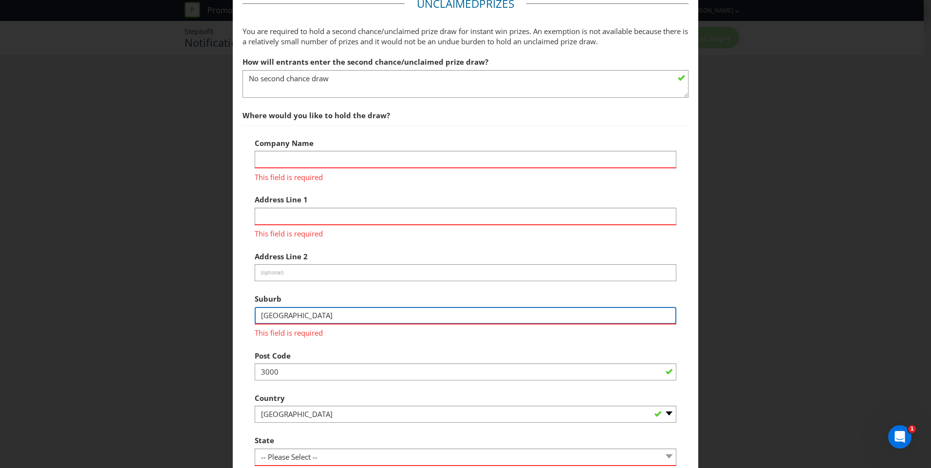
type input "[GEOGRAPHIC_DATA]"
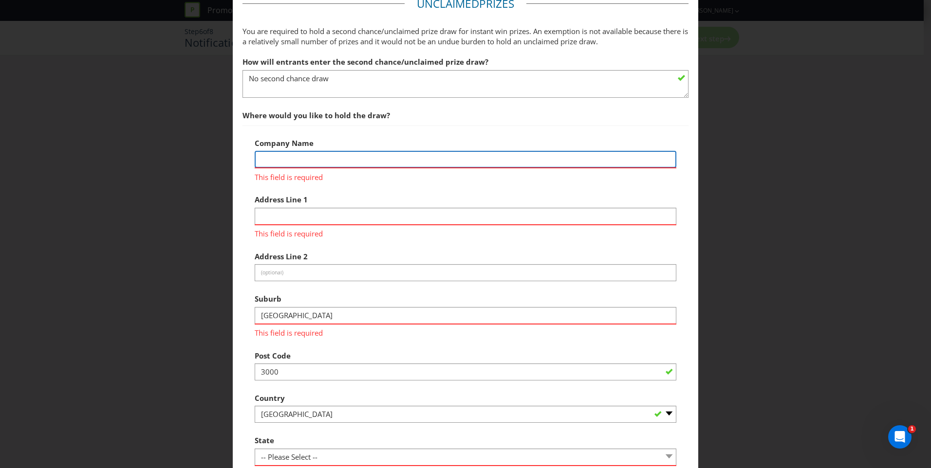
click at [318, 154] on input "text" at bounding box center [466, 159] width 422 height 17
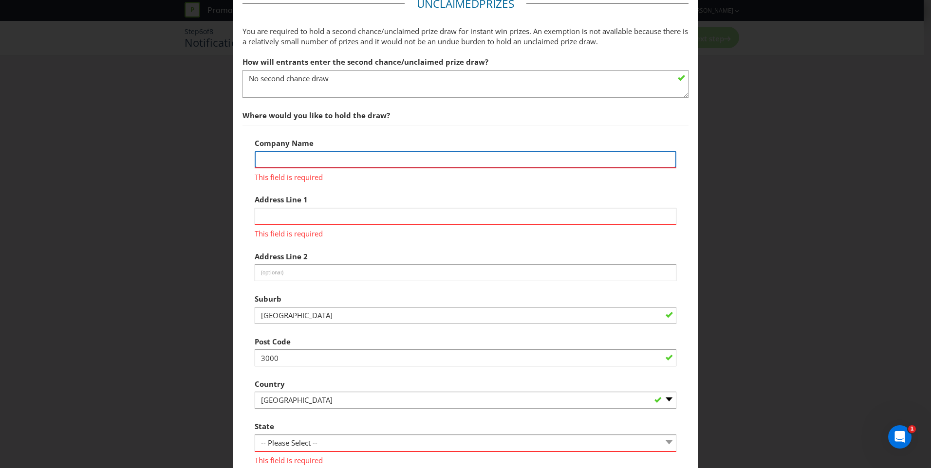
type input "Asahi"
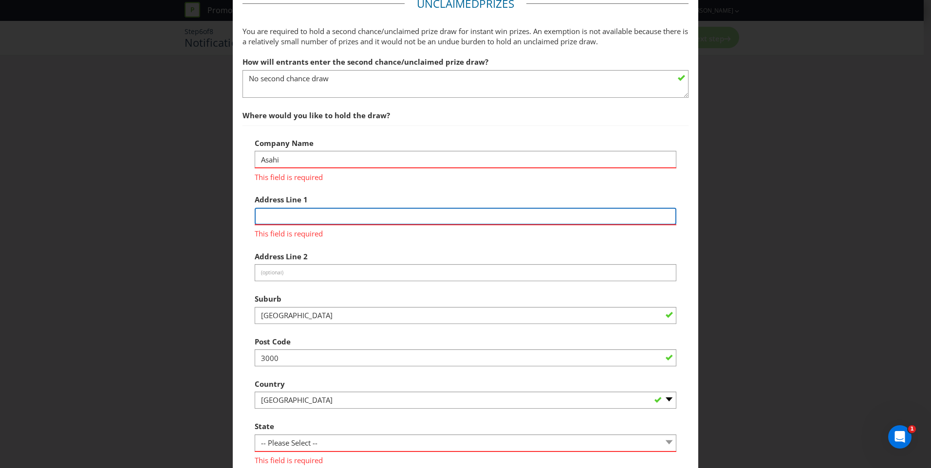
type input "[STREET_ADDRESS]"
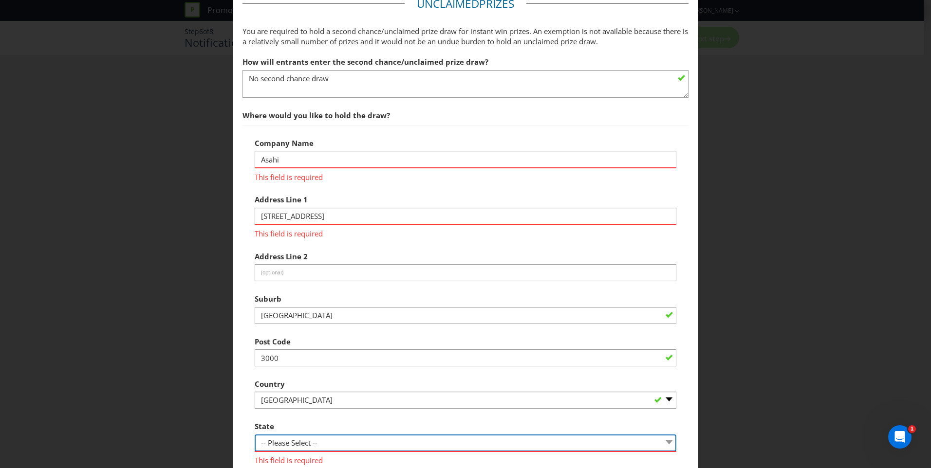
select select "[GEOGRAPHIC_DATA]"
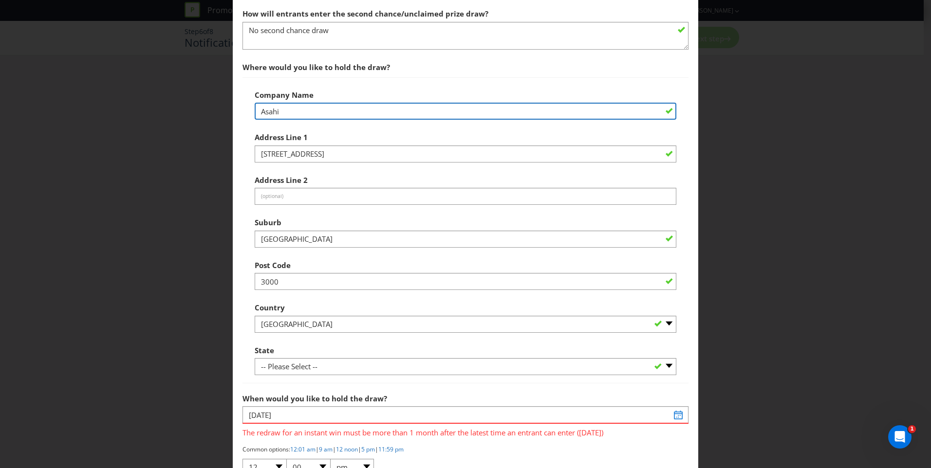
scroll to position [435, 0]
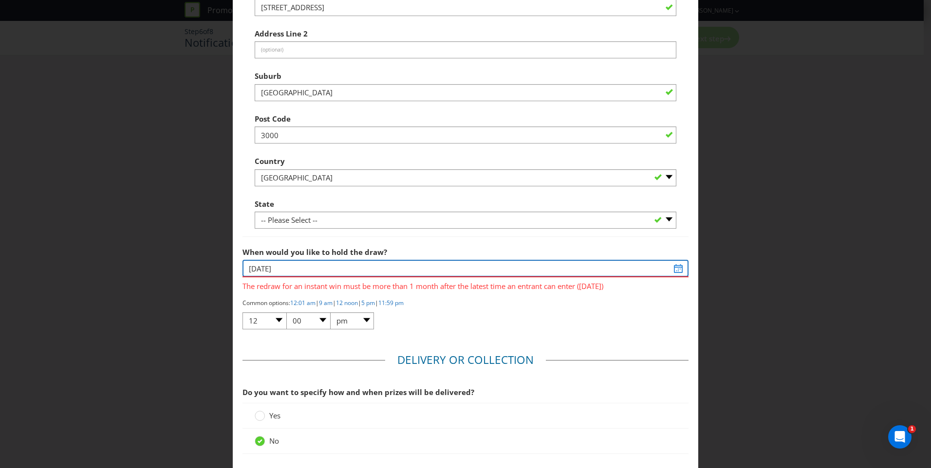
click at [676, 269] on input "[DATE]" at bounding box center [466, 268] width 446 height 17
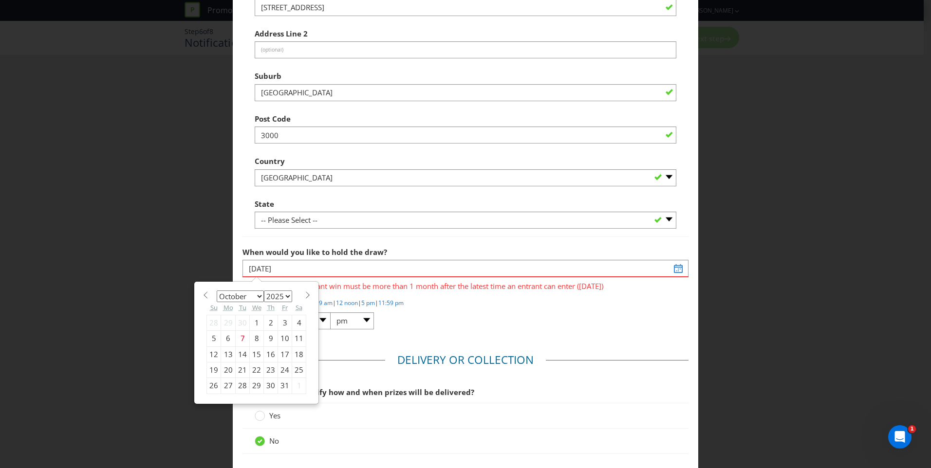
click at [278, 386] on div "31" at bounding box center [285, 386] width 14 height 16
type input "[DATE]"
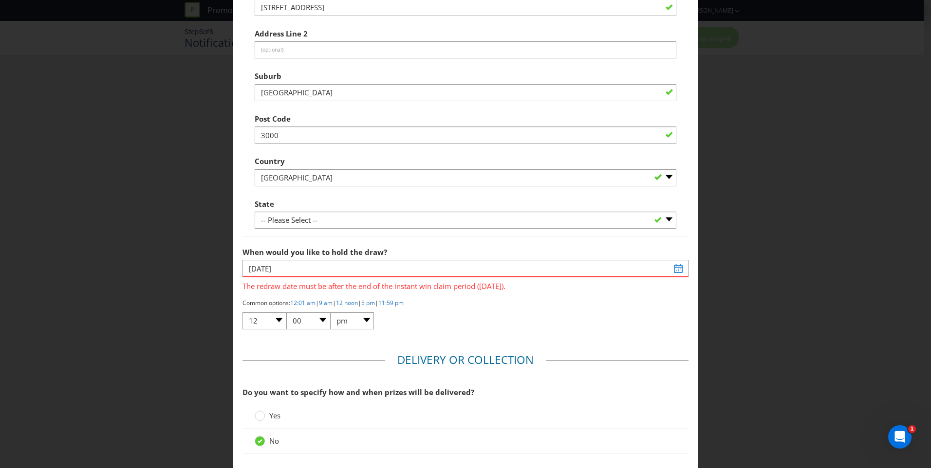
click at [510, 336] on fieldset "Unclaimed Prize s You are required to hold a second chance/unclaimed prize draw…" at bounding box center [466, 69] width 446 height 537
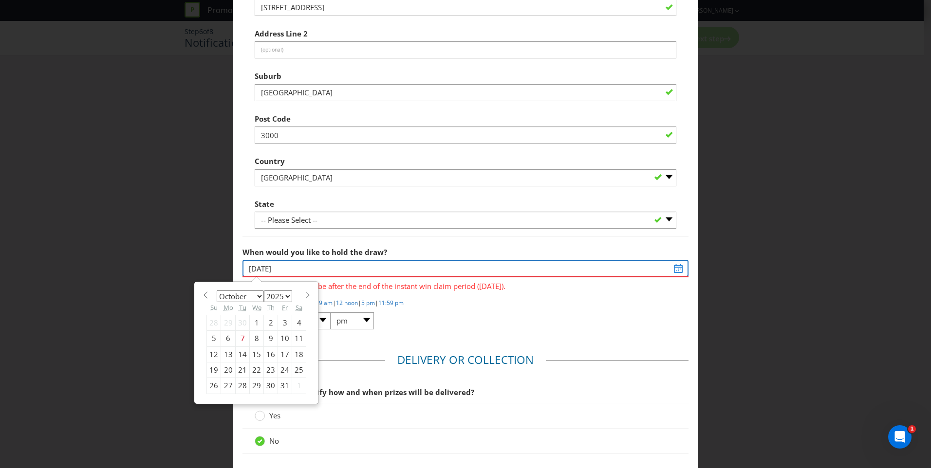
click at [673, 267] on input "[DATE]" at bounding box center [466, 268] width 446 height 17
click at [304, 294] on span at bounding box center [307, 295] width 7 height 7
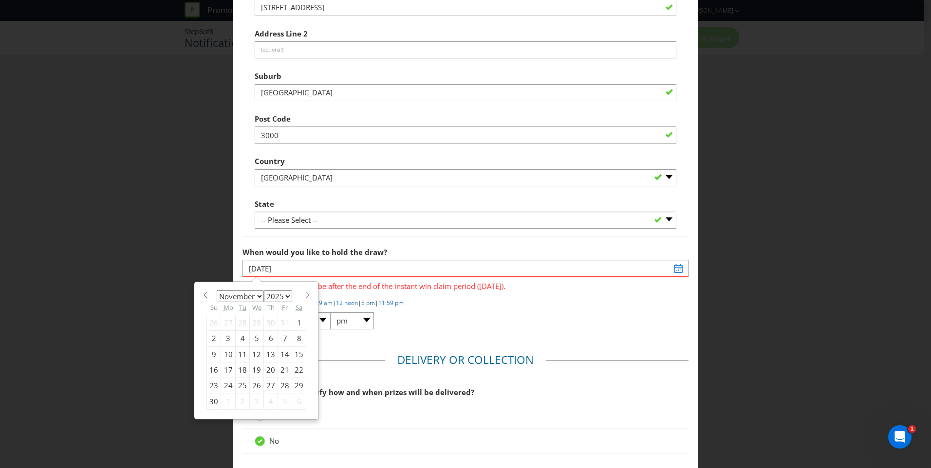
click at [304, 294] on span at bounding box center [307, 295] width 7 height 7
select select "0"
select select "2026"
click at [304, 294] on span at bounding box center [307, 295] width 7 height 7
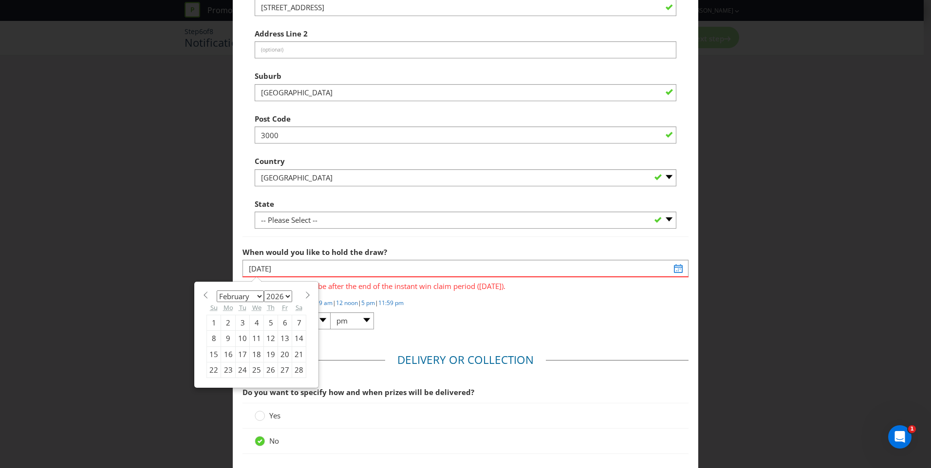
click at [304, 294] on span at bounding box center [307, 295] width 7 height 7
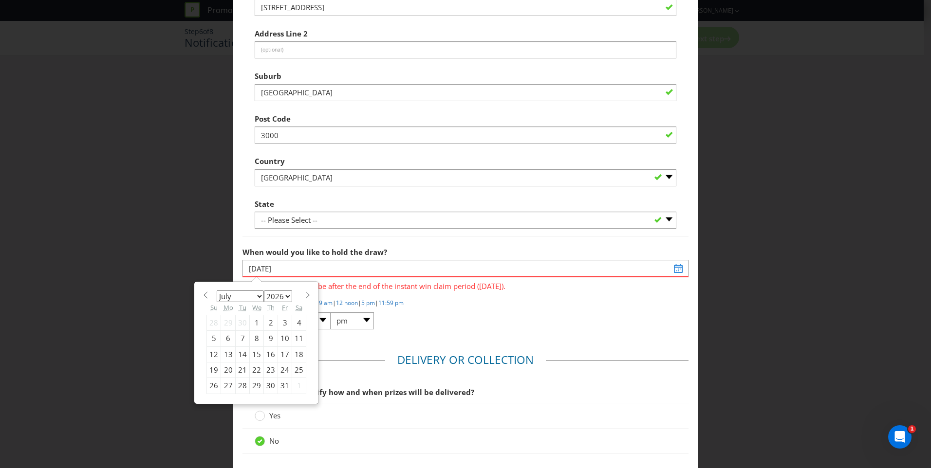
click at [304, 294] on span at bounding box center [307, 295] width 7 height 7
select select "7"
click at [224, 402] on div "31" at bounding box center [228, 402] width 15 height 16
type input "[DATE]"
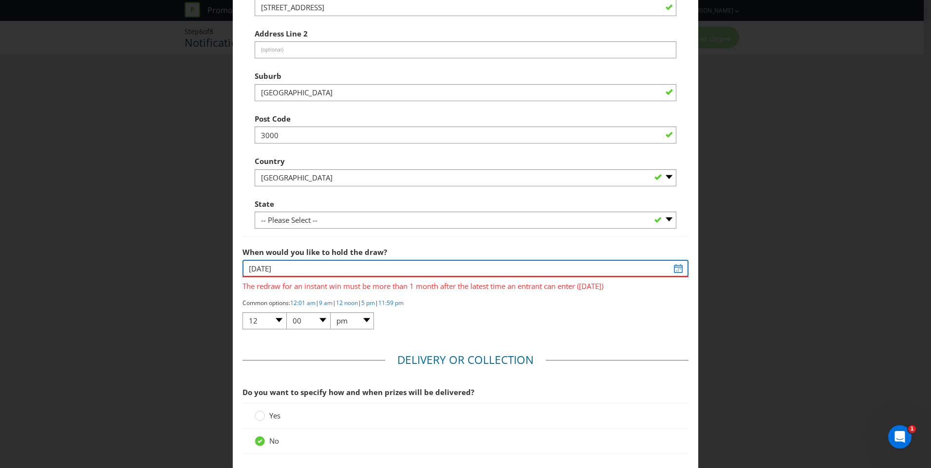
click at [672, 273] on input "[DATE]" at bounding box center [466, 268] width 446 height 17
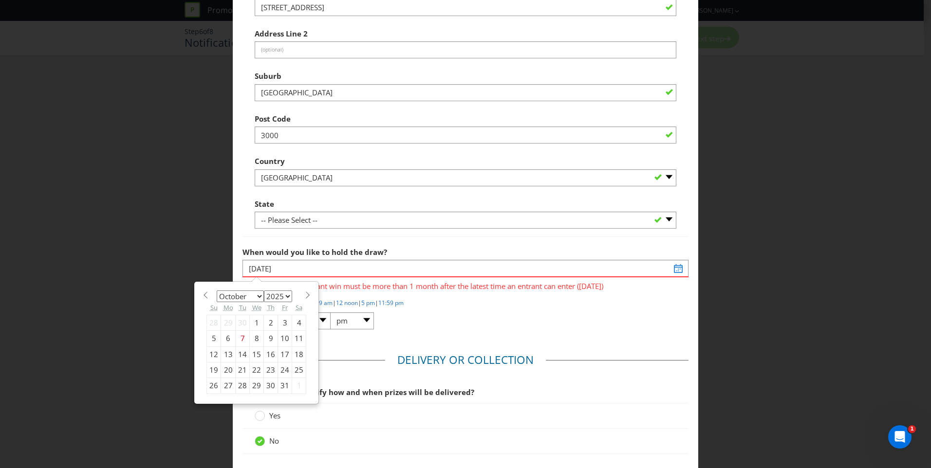
click at [307, 299] on span at bounding box center [307, 295] width 7 height 7
select select "0"
select select "2026"
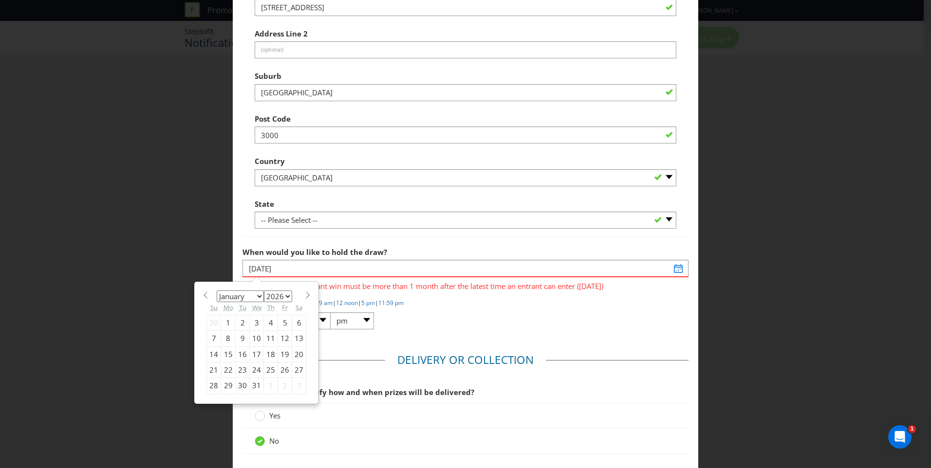
click at [307, 299] on span at bounding box center [307, 295] width 7 height 7
click at [306, 298] on span at bounding box center [307, 295] width 7 height 7
click at [305, 298] on span at bounding box center [307, 295] width 7 height 7
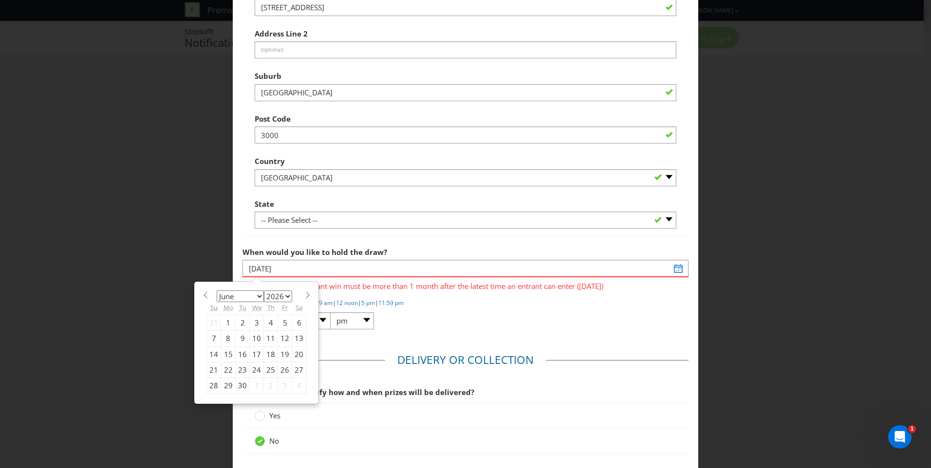
click at [305, 298] on span at bounding box center [307, 295] width 7 height 7
select select "8"
click at [242, 326] on div "1" at bounding box center [243, 323] width 14 height 16
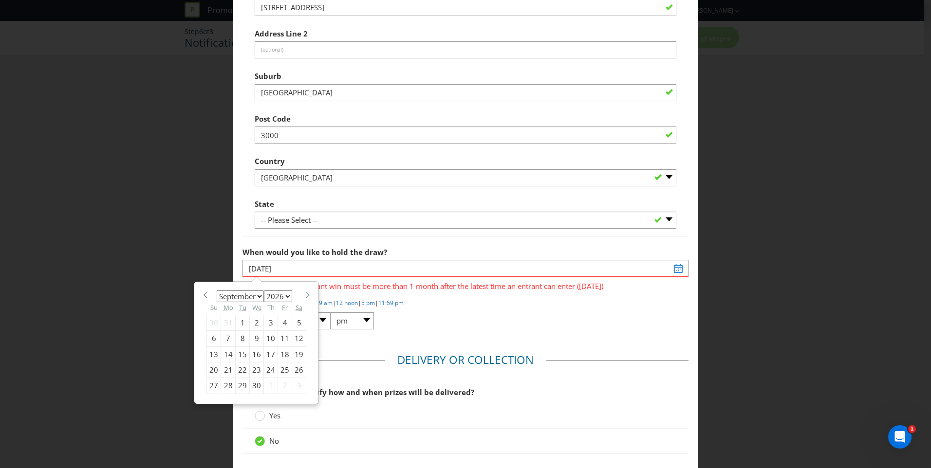
type input "[DATE]"
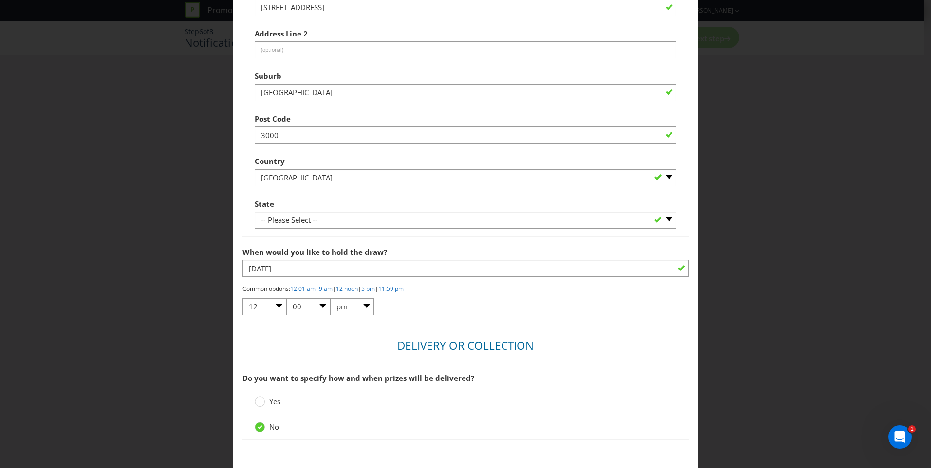
click at [457, 312] on div "Common options: 12:01 am | 9 am | 12 noon | 5 pm | 11:59 pm 01 02 03 04 05 06 0…" at bounding box center [466, 301] width 446 height 32
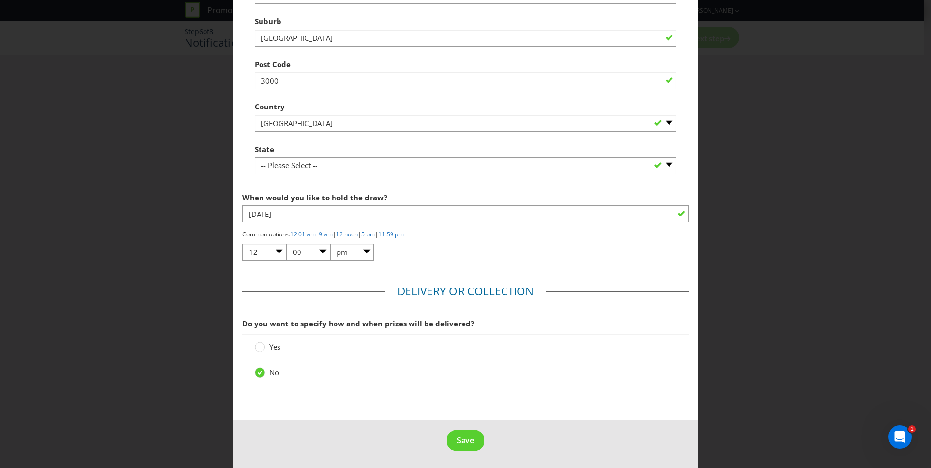
scroll to position [490, 0]
click at [457, 435] on span "Save" at bounding box center [466, 439] width 18 height 11
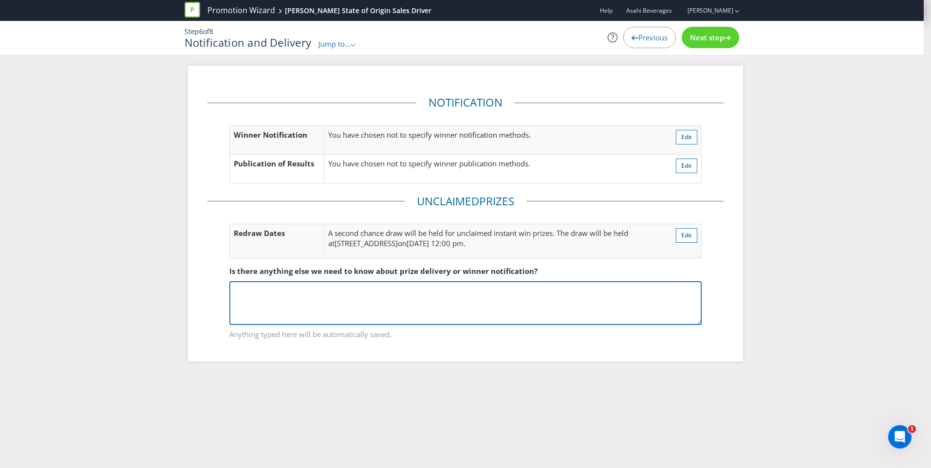
click at [359, 304] on textarea at bounding box center [465, 303] width 472 height 44
type textarea "No second chance draw. Due to high numbers of venues participating 350 total."
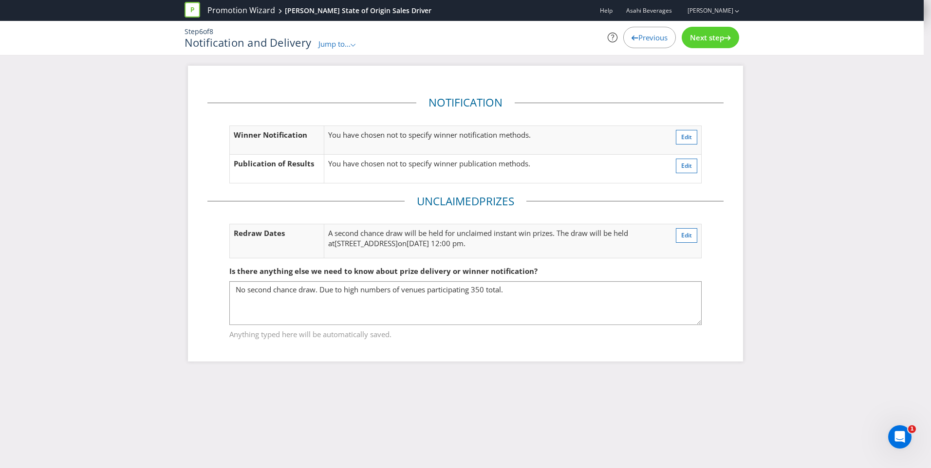
click at [722, 37] on span "Next step" at bounding box center [707, 38] width 34 height 10
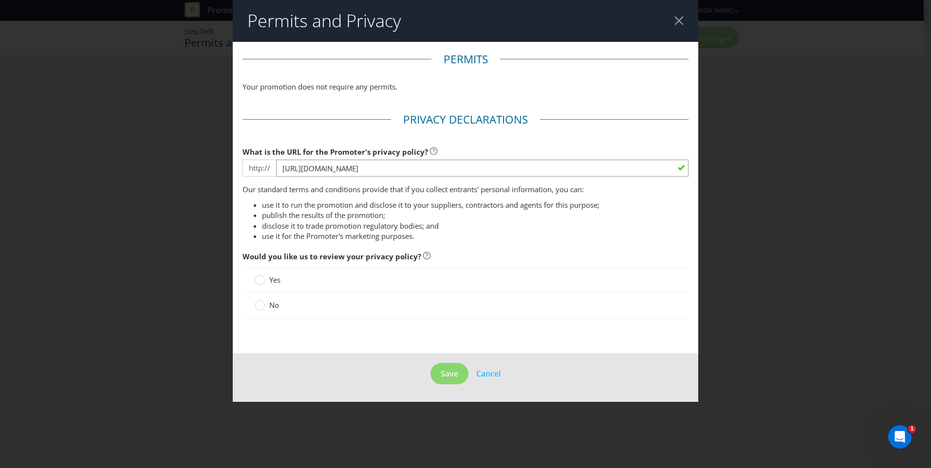
click at [681, 19] on div at bounding box center [678, 20] width 9 height 9
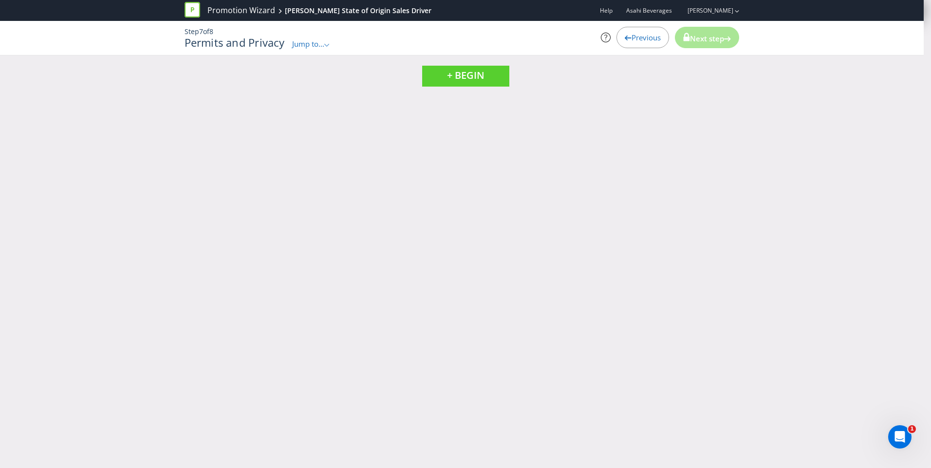
click at [644, 37] on span "Previous" at bounding box center [646, 38] width 29 height 10
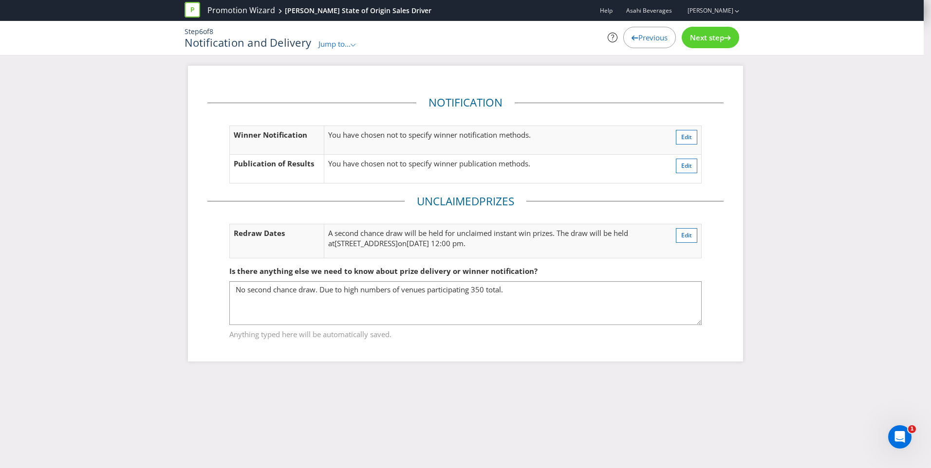
click at [645, 38] on span "Previous" at bounding box center [652, 38] width 29 height 10
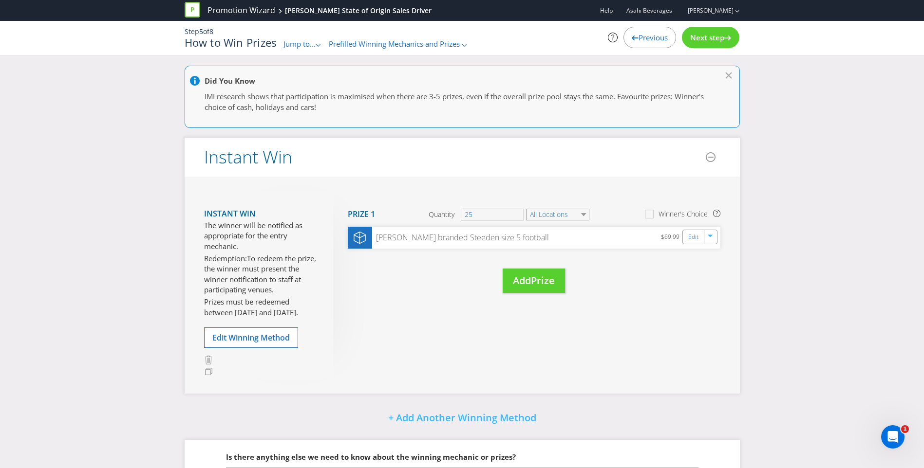
click at [618, 243] on div "[PERSON_NAME] branded Steeden size 5 football $69.99 Edit" at bounding box center [534, 238] width 373 height 22
click at [693, 241] on link "Edit" at bounding box center [693, 237] width 10 height 11
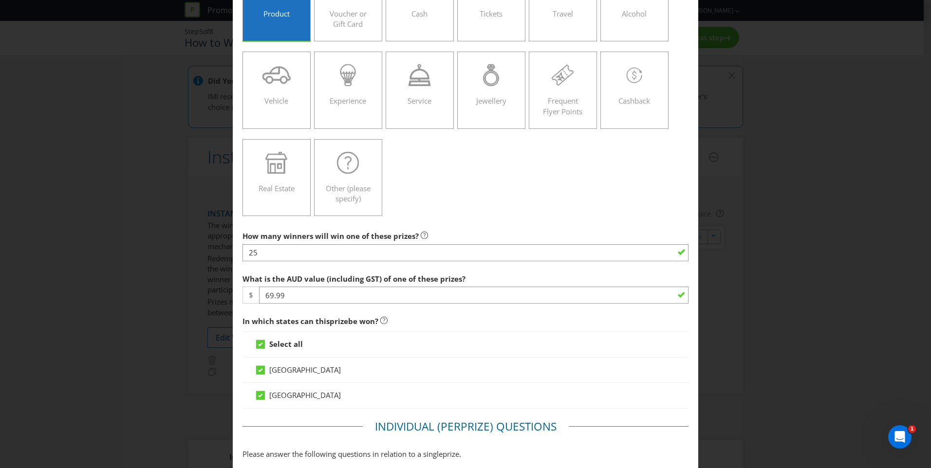
scroll to position [146, 0]
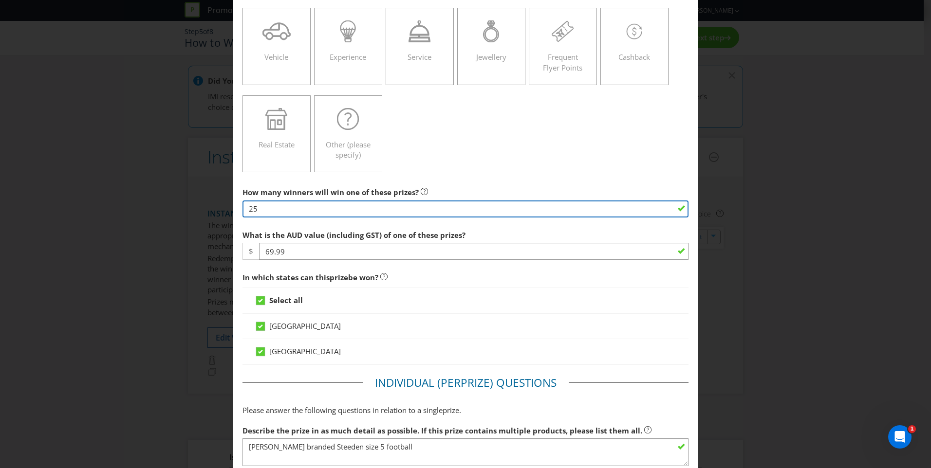
click at [283, 214] on input "25" at bounding box center [466, 209] width 446 height 17
click at [286, 205] on input "25" at bounding box center [466, 209] width 446 height 17
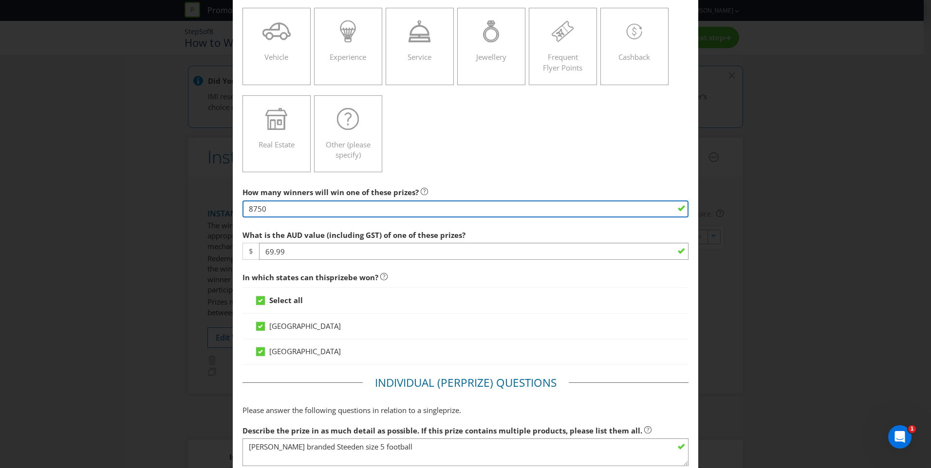
type input "8750"
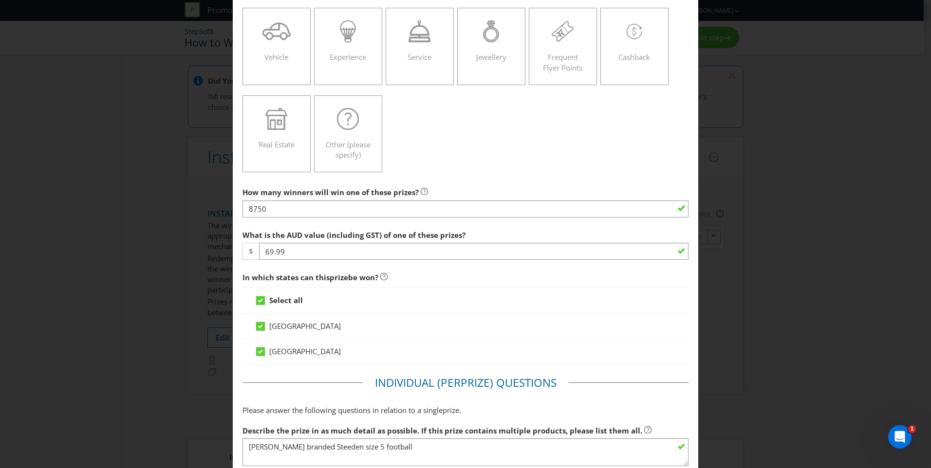
click at [480, 276] on span "In which states can this prize be won?" at bounding box center [466, 278] width 446 height 20
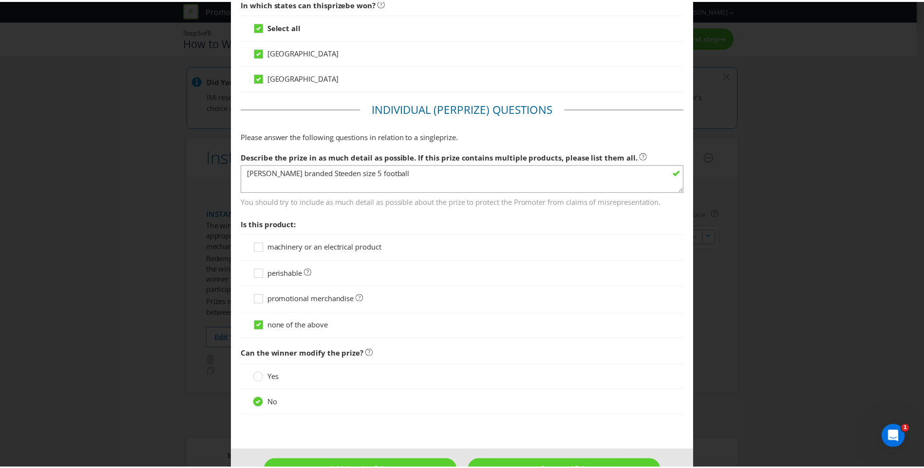
scroll to position [450, 0]
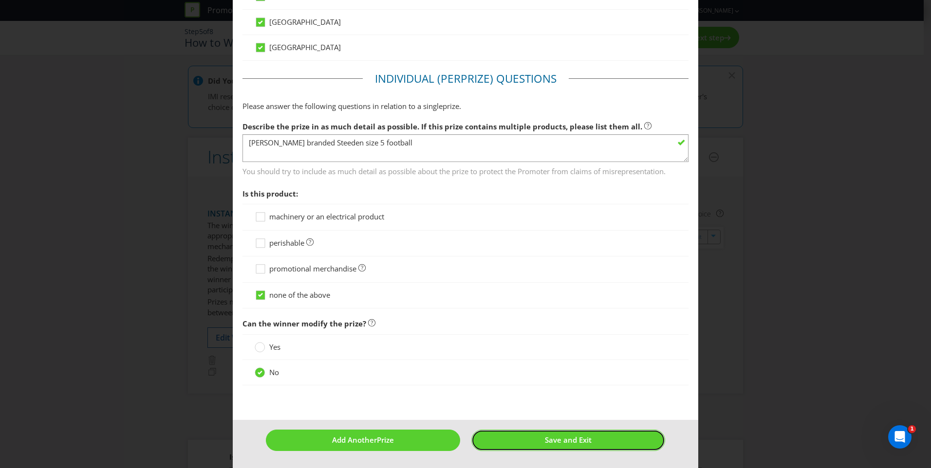
click at [607, 442] on button "Save and Exit" at bounding box center [568, 440] width 194 height 21
type input "8750"
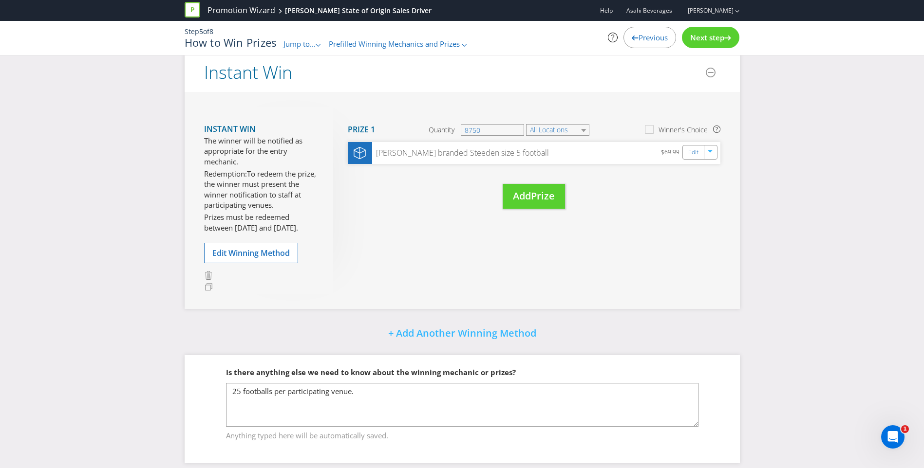
scroll to position [166, 0]
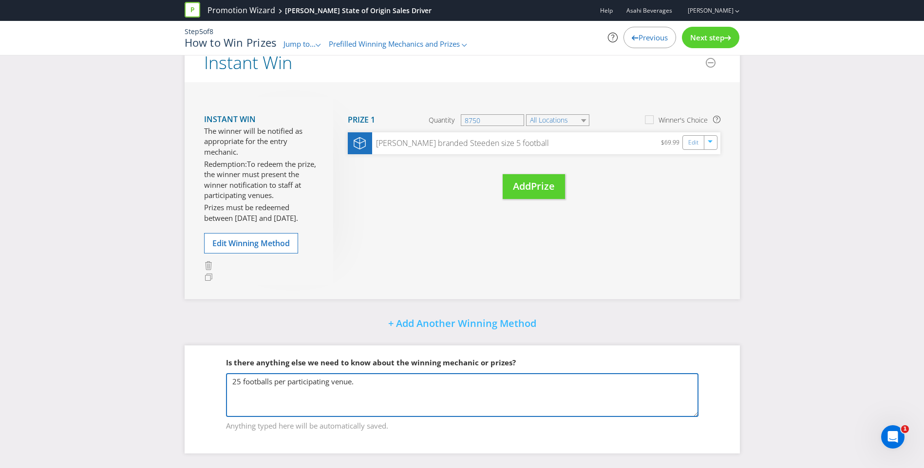
drag, startPoint x: 411, startPoint y: 381, endPoint x: 227, endPoint y: 387, distance: 184.2
click at [411, 381] on textarea "25 footballs per participating venue." at bounding box center [462, 396] width 472 height 44
type textarea "25 footballs per participating venue. 350 participating venues"
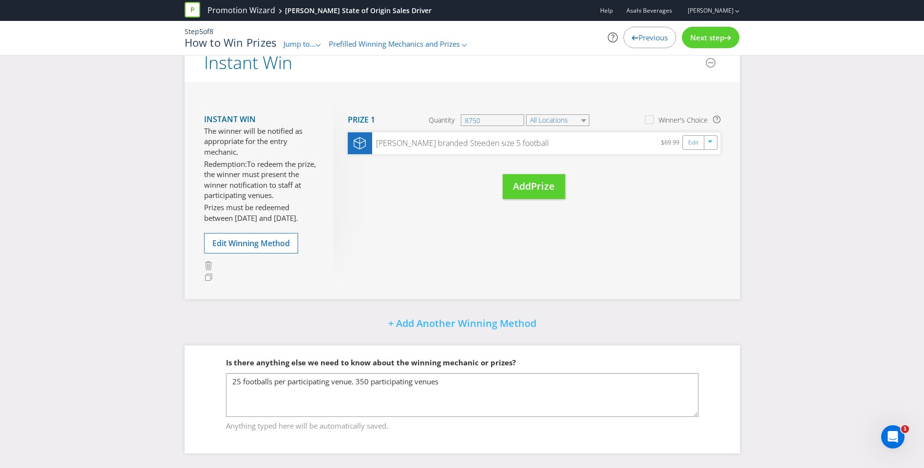
click at [667, 321] on div "+ Add Another Winning Method" at bounding box center [462, 324] width 555 height 21
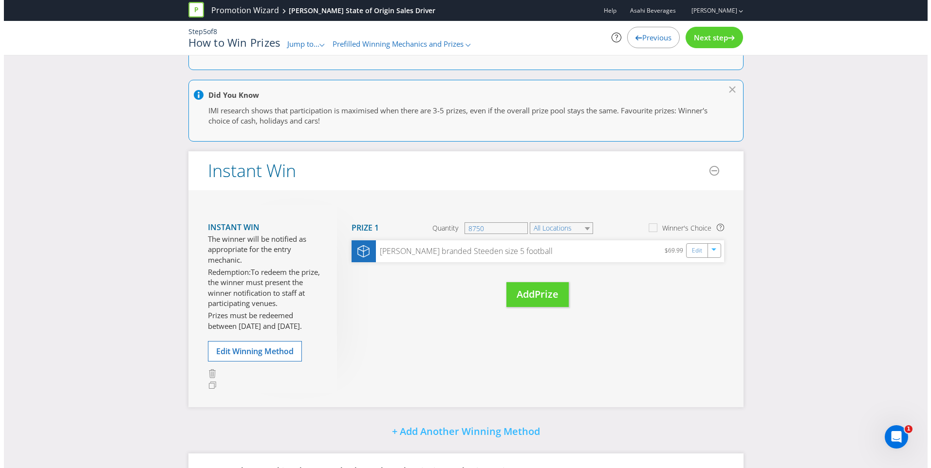
scroll to position [0, 0]
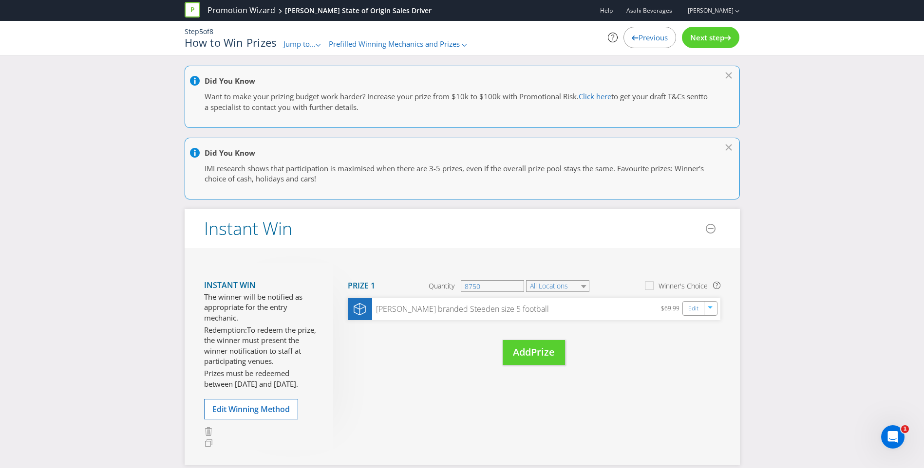
click at [714, 34] on span "Next step" at bounding box center [707, 38] width 34 height 10
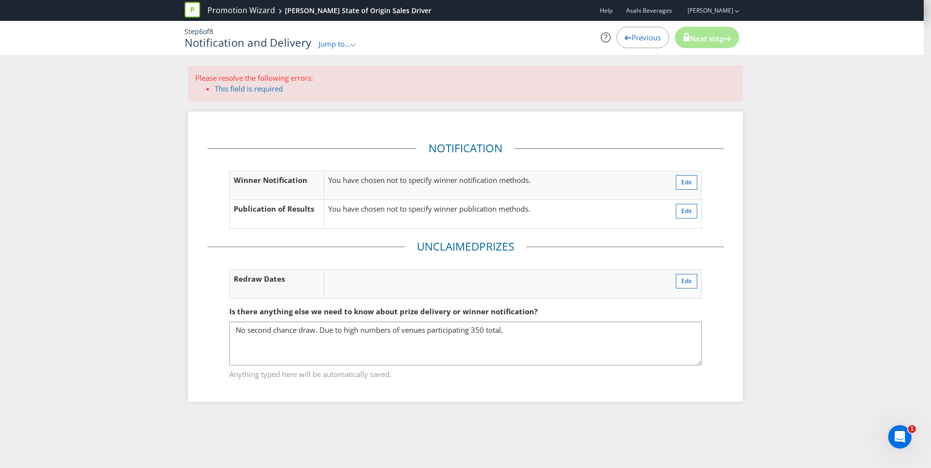
click at [256, 91] on link "This field is required" at bounding box center [249, 89] width 68 height 10
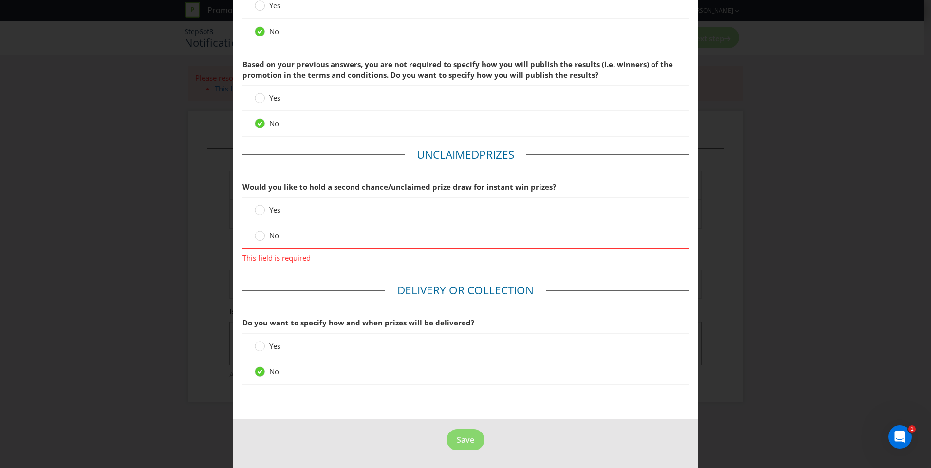
click at [264, 238] on label "No" at bounding box center [268, 236] width 26 height 10
click at [0, 0] on input "No" at bounding box center [0, 0] width 0 height 0
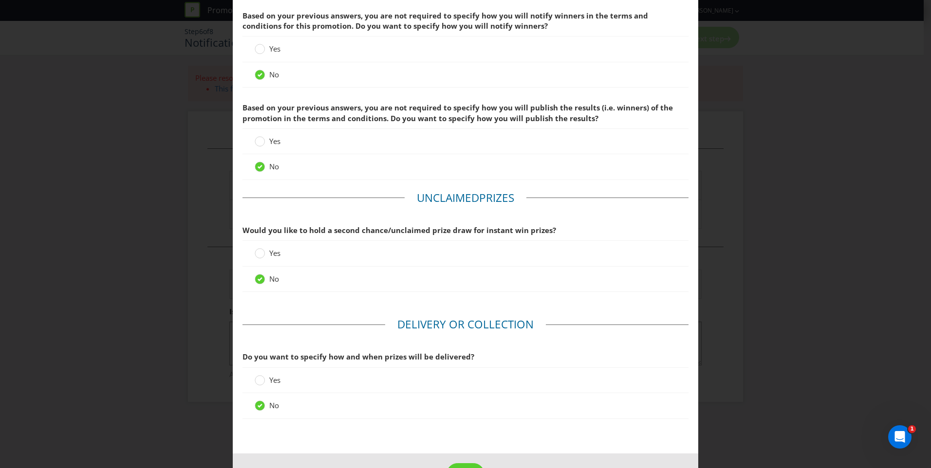
scroll to position [80, 0]
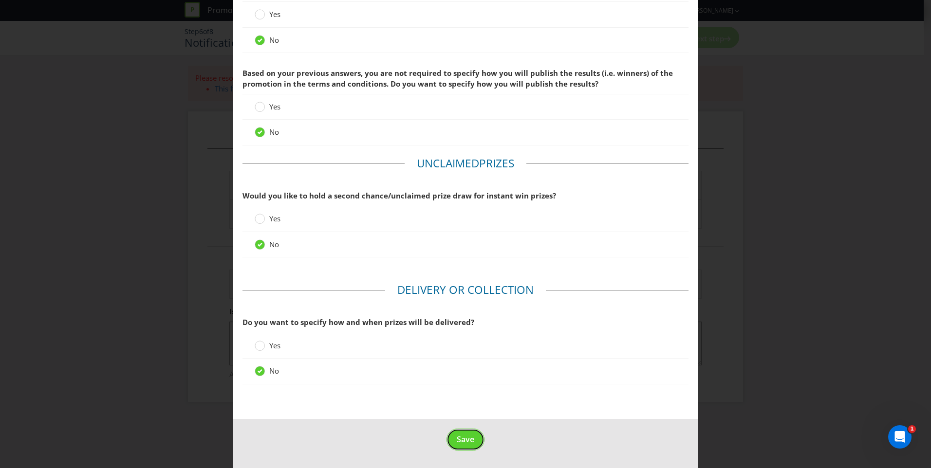
click at [476, 442] on button "Save" at bounding box center [466, 440] width 38 height 22
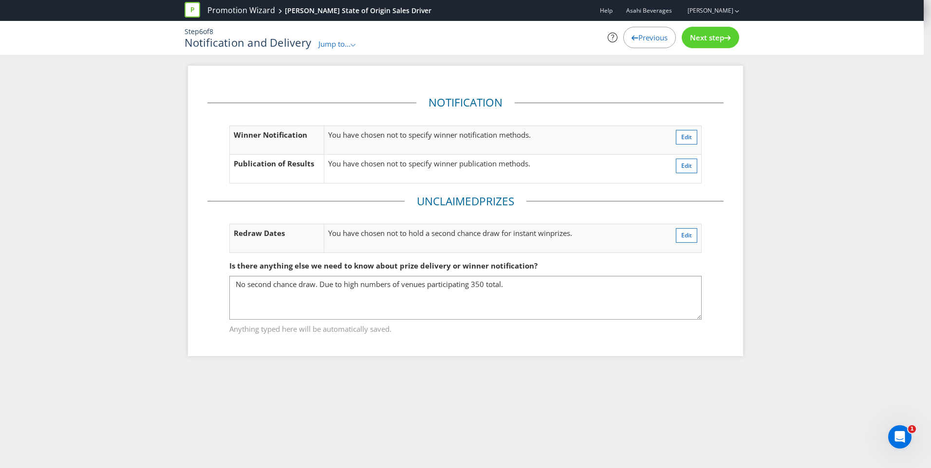
click at [731, 40] on icon at bounding box center [727, 38] width 7 height 5
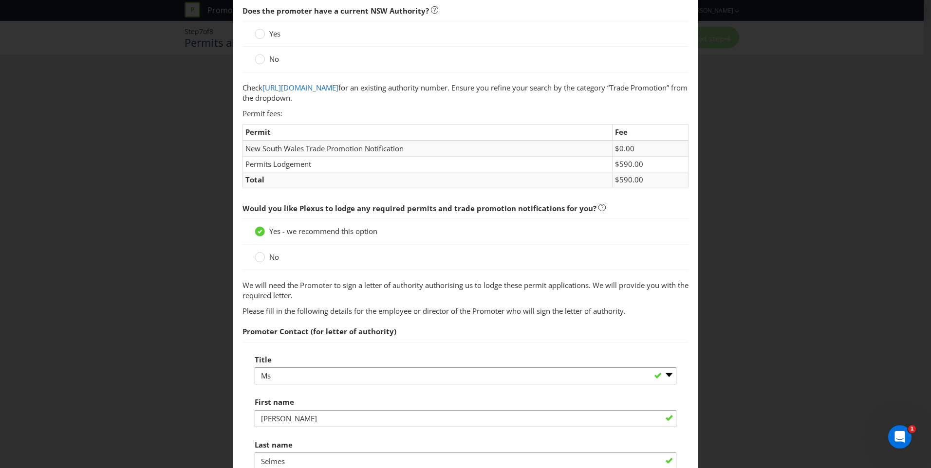
scroll to position [97, 0]
click at [257, 33] on circle at bounding box center [260, 33] width 10 height 10
click at [0, 0] on input "Yes" at bounding box center [0, 0] width 0 height 0
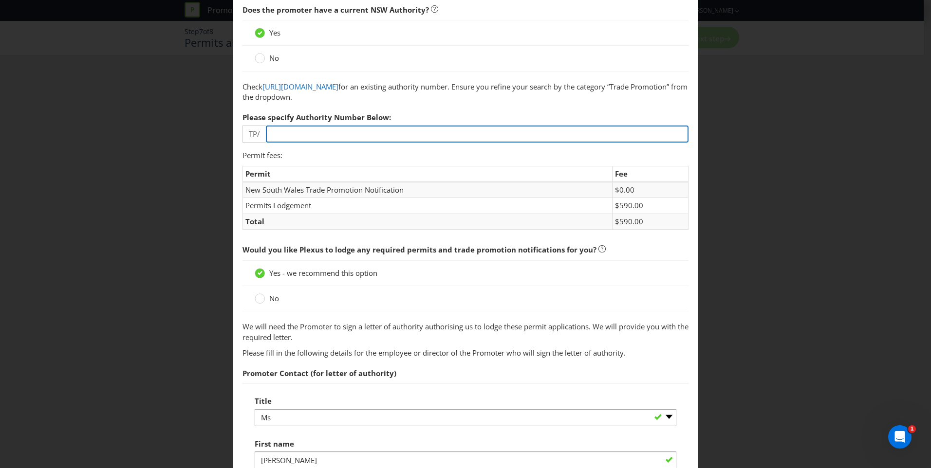
click at [367, 136] on input "number" at bounding box center [477, 134] width 423 height 17
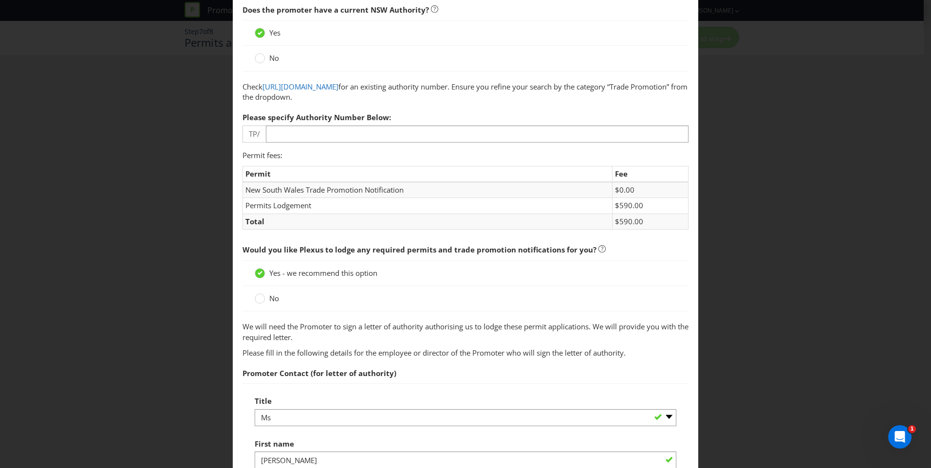
click at [371, 156] on span "Does the promoter have a current NSW Authority? Yes No Check [URL][DOMAIN_NAME]…" at bounding box center [466, 376] width 446 height 752
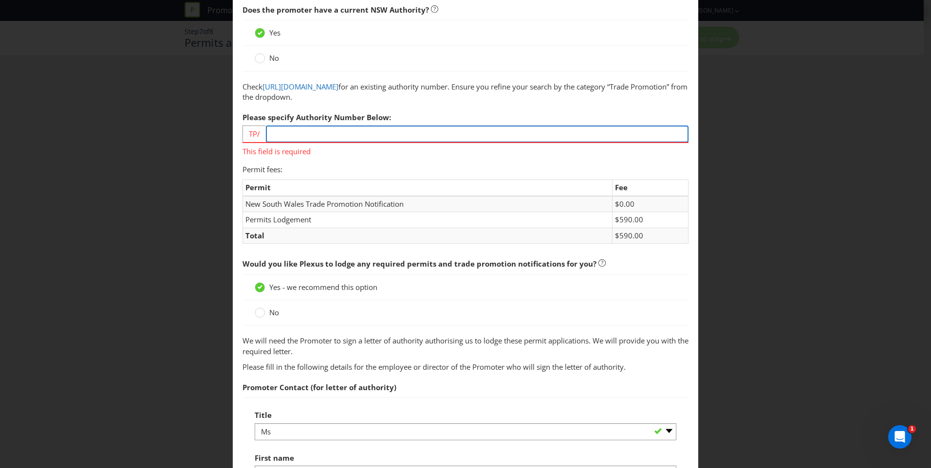
click at [367, 137] on input "number" at bounding box center [477, 134] width 423 height 17
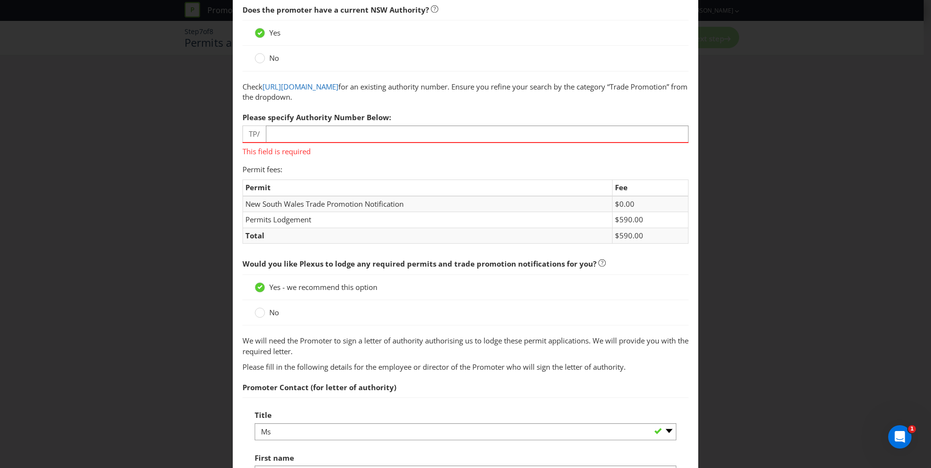
click at [265, 61] on label "No" at bounding box center [268, 58] width 26 height 10
click at [0, 0] on input "No" at bounding box center [0, 0] width 0 height 0
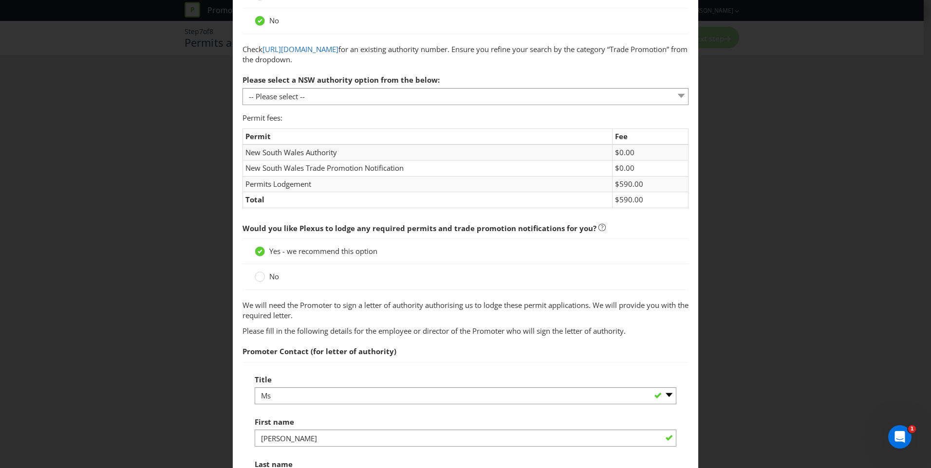
scroll to position [146, 0]
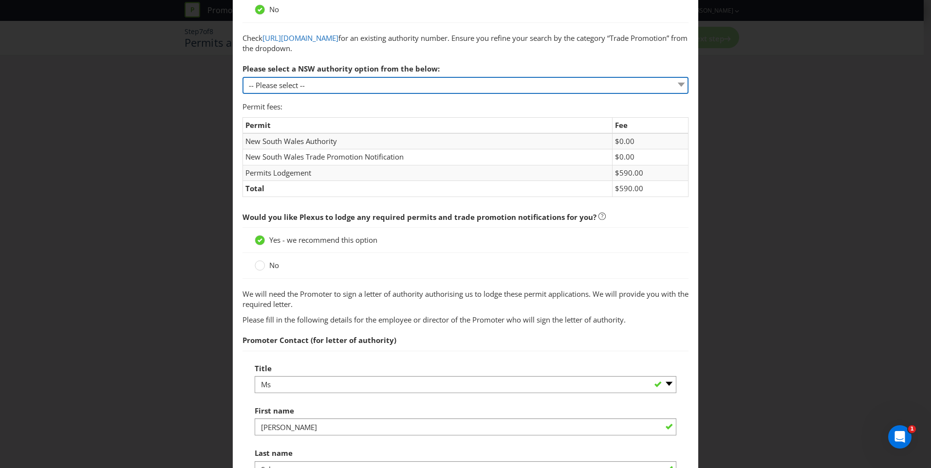
click at [394, 85] on select "-- Please select -- 1 year authority ($468) 3 year authority ($722) 5 year auth…" at bounding box center [466, 85] width 446 height 17
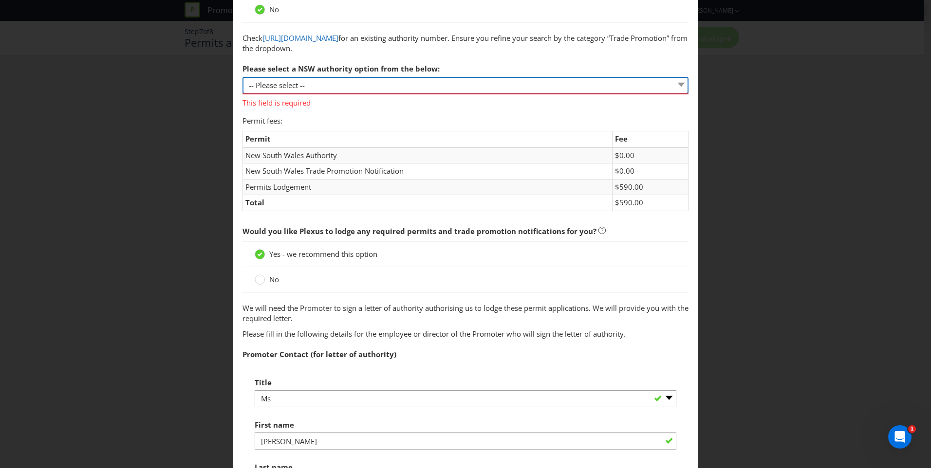
drag, startPoint x: 326, startPoint y: 87, endPoint x: 332, endPoint y: 94, distance: 10.0
click at [326, 87] on select "-- Please select -- 1 year authority ($468) 3 year authority ($722) 5 year auth…" at bounding box center [466, 85] width 446 height 17
click at [243, 77] on select "-- Please select -- 1 year authority ($468) 3 year authority ($722) 5 year auth…" at bounding box center [466, 85] width 446 height 17
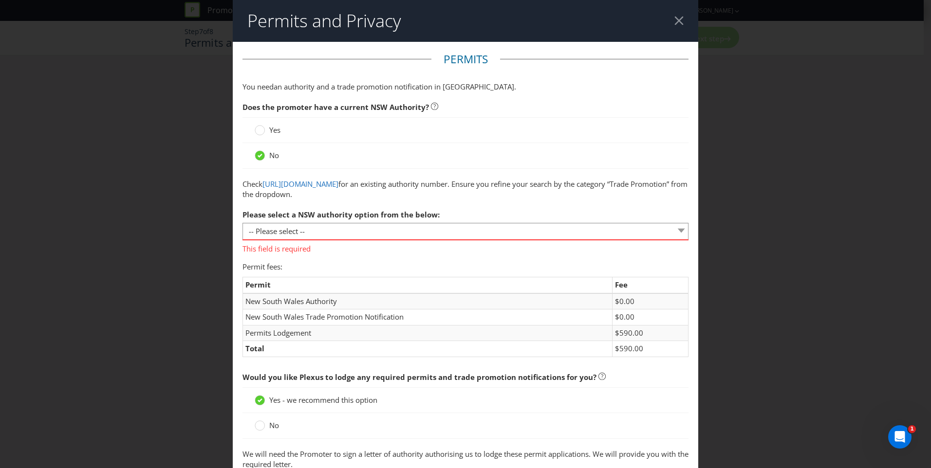
click at [269, 133] on span "Yes" at bounding box center [274, 130] width 11 height 10
click at [0, 0] on input "Yes" at bounding box center [0, 0] width 0 height 0
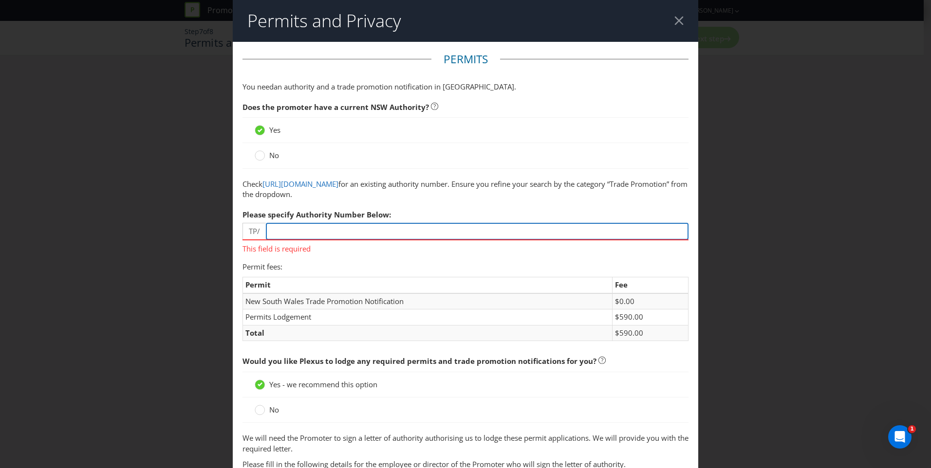
click at [312, 238] on input "number" at bounding box center [477, 231] width 423 height 17
type input "00957"
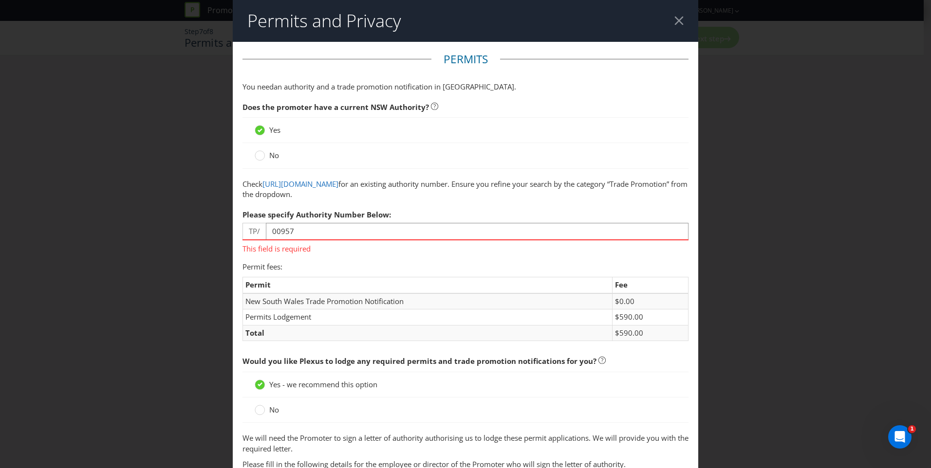
click at [343, 257] on fieldset "Permits You need an authority and a trade promotion notification in [GEOGRAPHIC…" at bounding box center [466, 460] width 446 height 817
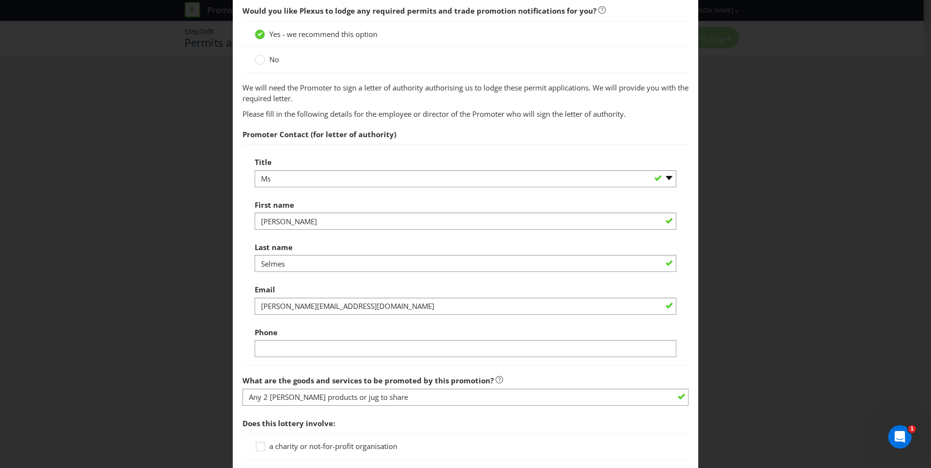
scroll to position [341, 0]
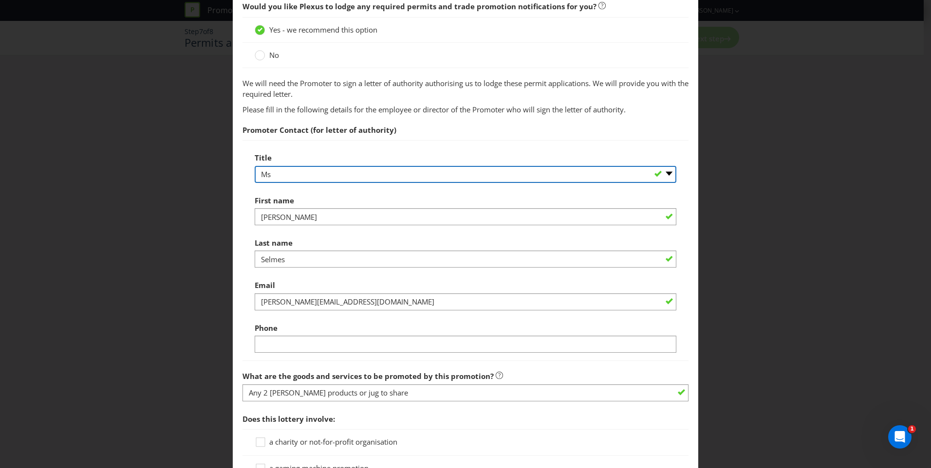
drag, startPoint x: 341, startPoint y: 177, endPoint x: 347, endPoint y: 182, distance: 7.2
click at [341, 177] on select "-- Please select -- Mr Ms Mrs [PERSON_NAME] [PERSON_NAME] (please specify)" at bounding box center [466, 174] width 422 height 17
select select "MR"
click at [255, 166] on select "-- Please select -- Mr Ms Mrs [PERSON_NAME] [PERSON_NAME] (please specify)" at bounding box center [466, 174] width 422 height 17
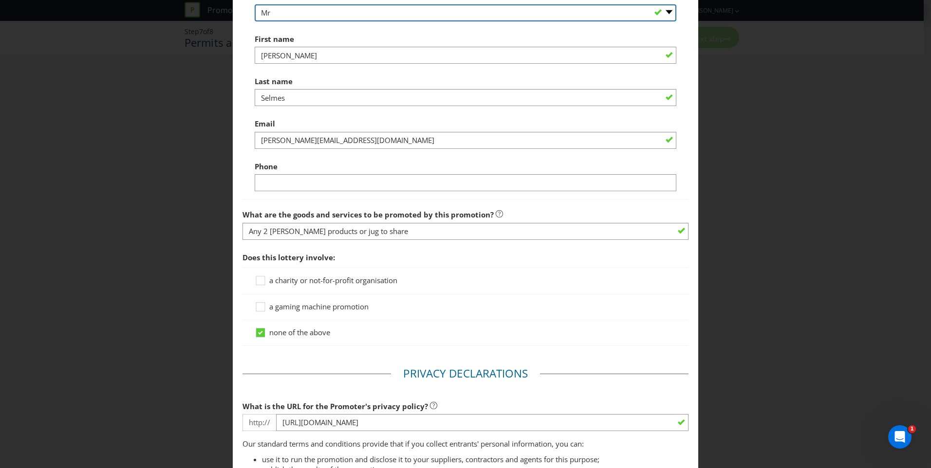
scroll to position [487, 0]
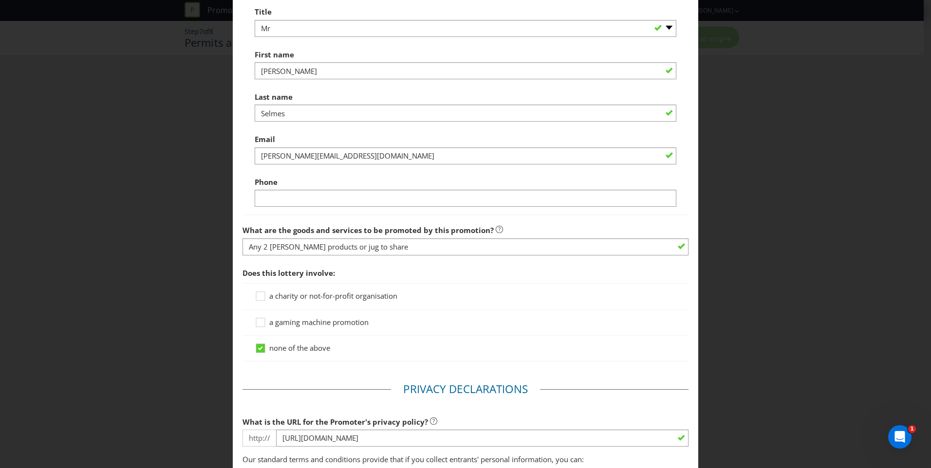
click at [539, 301] on div at bounding box center [466, 301] width 422 height 1
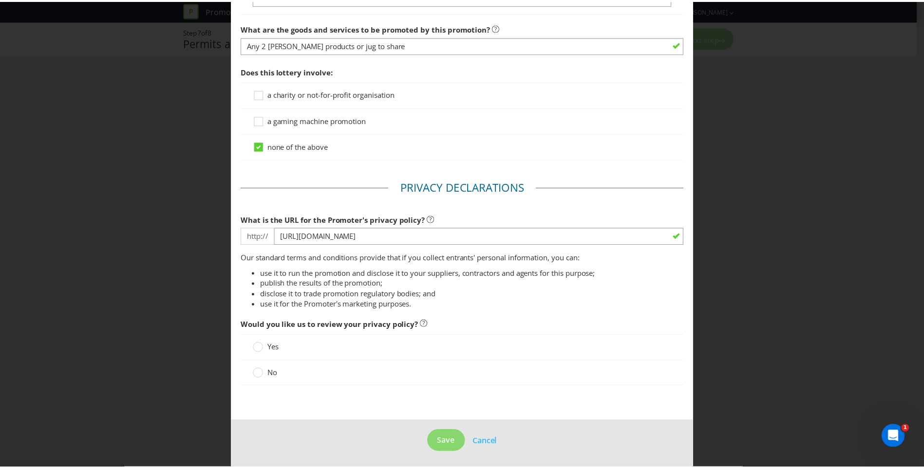
scroll to position [691, 0]
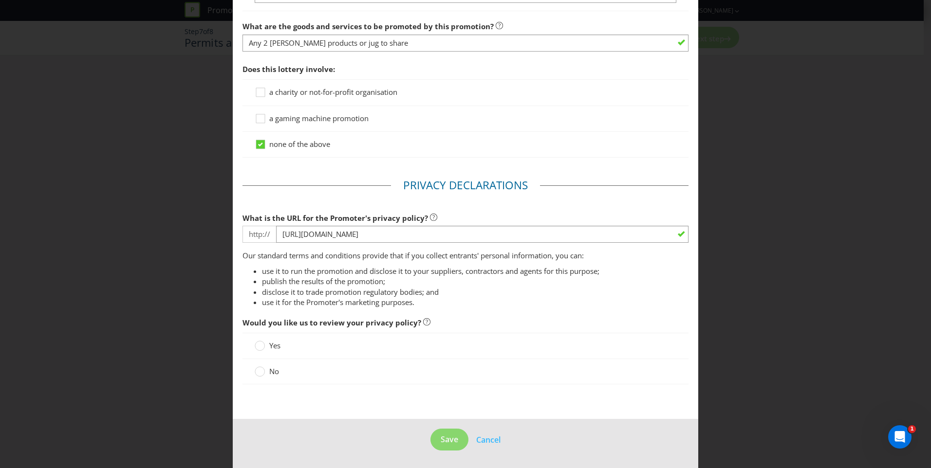
click at [270, 371] on span "No" at bounding box center [274, 372] width 10 height 10
click at [0, 0] on input "No" at bounding box center [0, 0] width 0 height 0
click at [442, 444] on span "Save" at bounding box center [450, 439] width 18 height 11
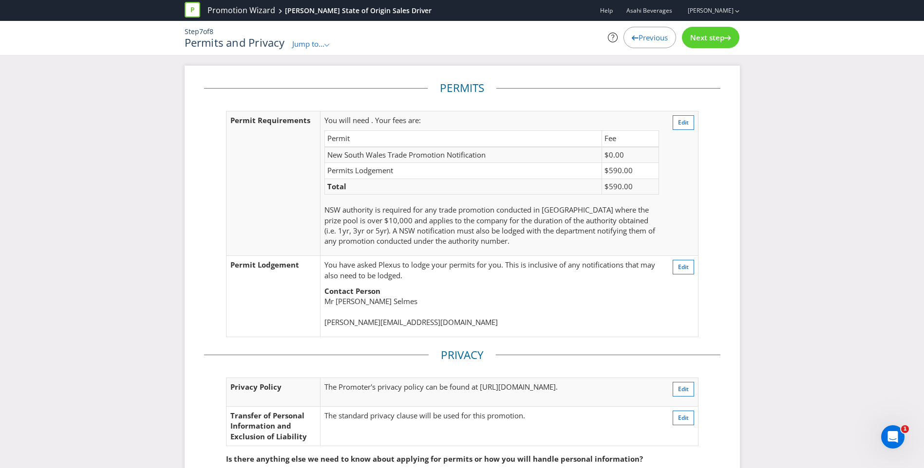
click at [722, 37] on span "Next step" at bounding box center [707, 38] width 34 height 10
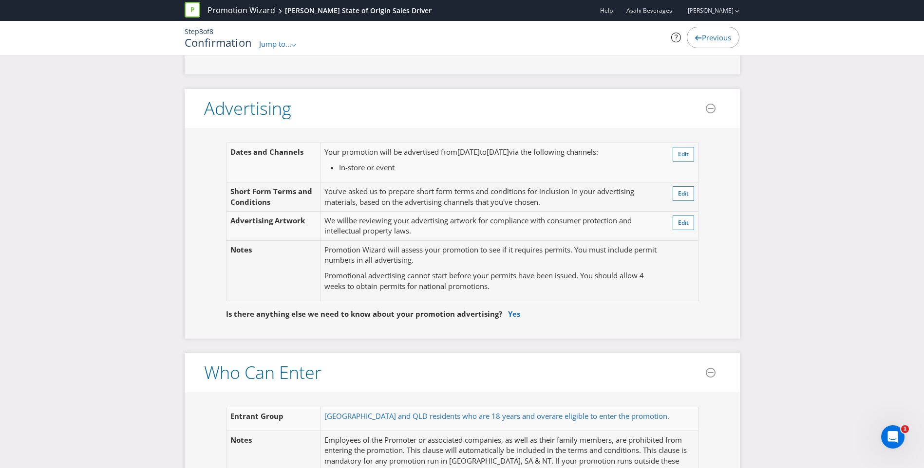
scroll to position [195, 0]
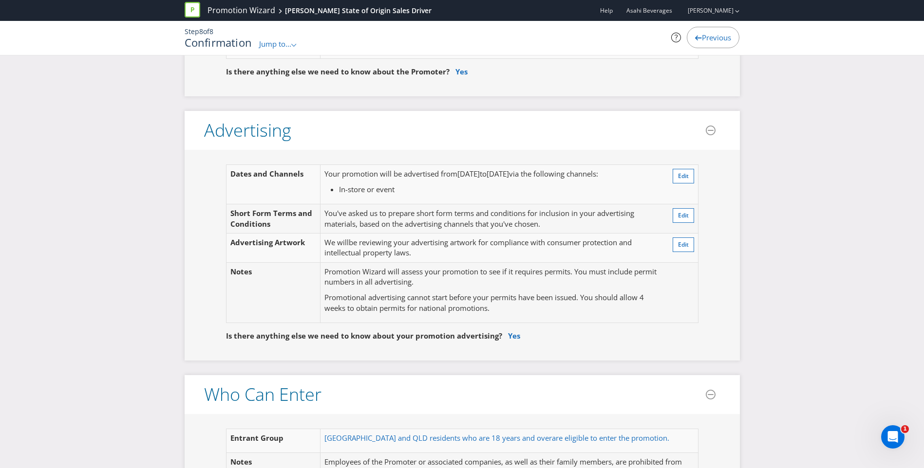
drag, startPoint x: 459, startPoint y: 175, endPoint x: 552, endPoint y: 173, distance: 93.0
click at [552, 173] on p "Your promotion will be advertised from [DATE] to [DATE] via the following chann…" at bounding box center [491, 174] width 334 height 10
copy p "[DATE] to [DATE]"
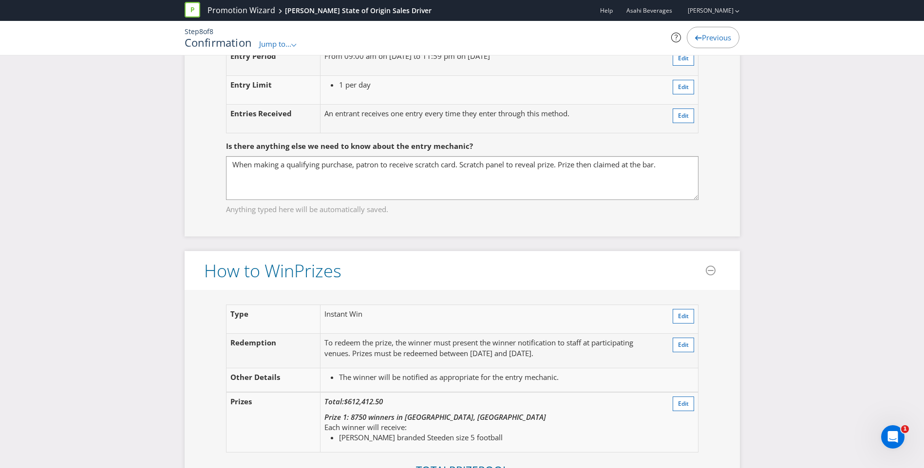
scroll to position [877, 0]
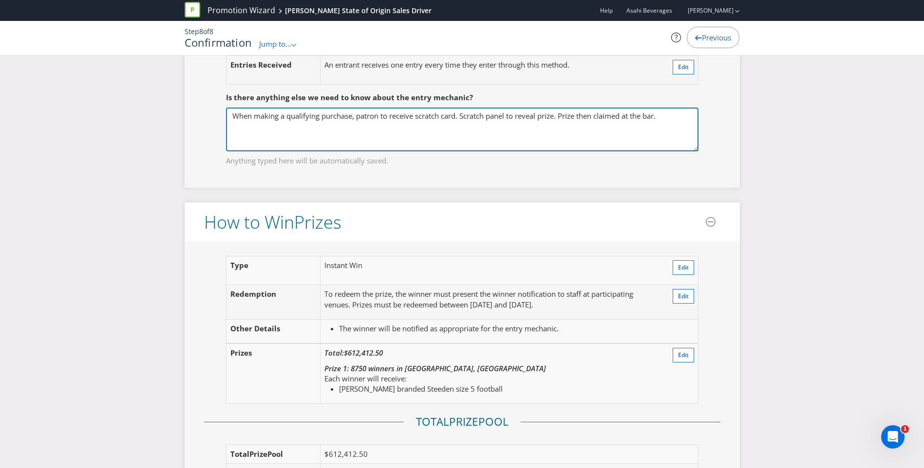
drag, startPoint x: 668, startPoint y: 116, endPoint x: 160, endPoint y: 103, distance: 508.1
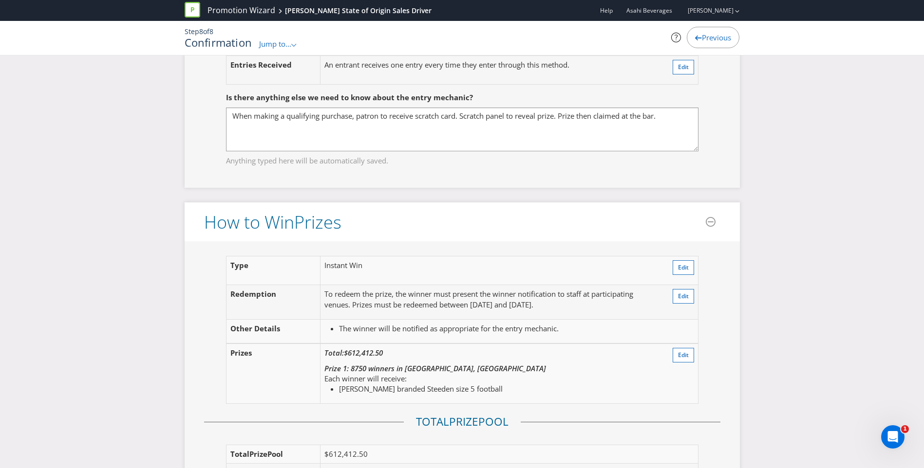
click at [453, 219] on header "How to Win Prize s" at bounding box center [462, 222] width 555 height 39
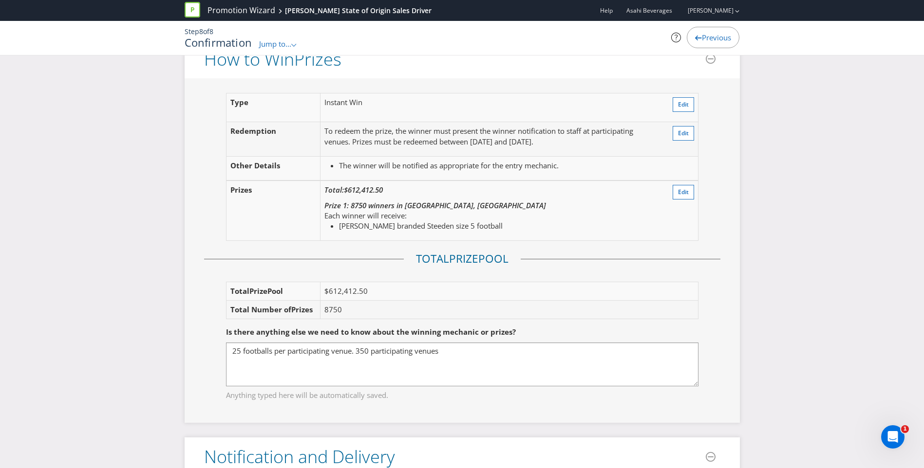
scroll to position [1120, 0]
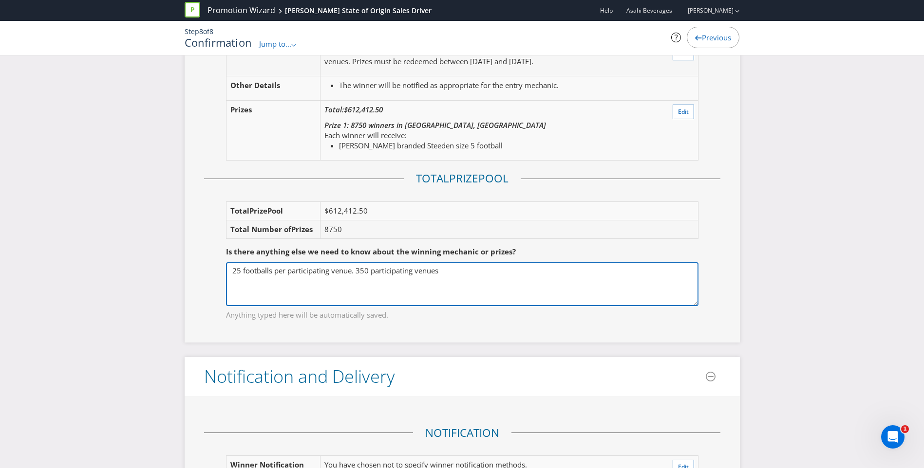
drag, startPoint x: 453, startPoint y: 272, endPoint x: 187, endPoint y: 270, distance: 266.9
click at [187, 270] on div "Type Instant Win Edit Redemption To redeem the prize, the winner must present t…" at bounding box center [462, 170] width 555 height 344
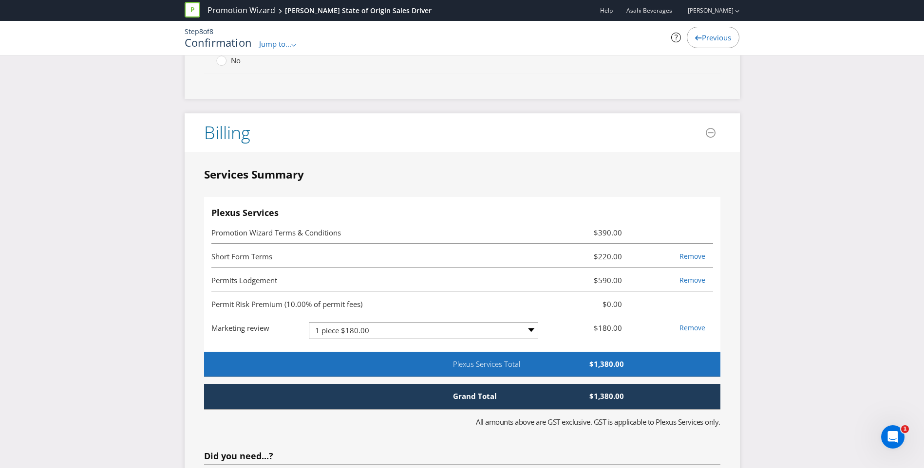
scroll to position [2240, 0]
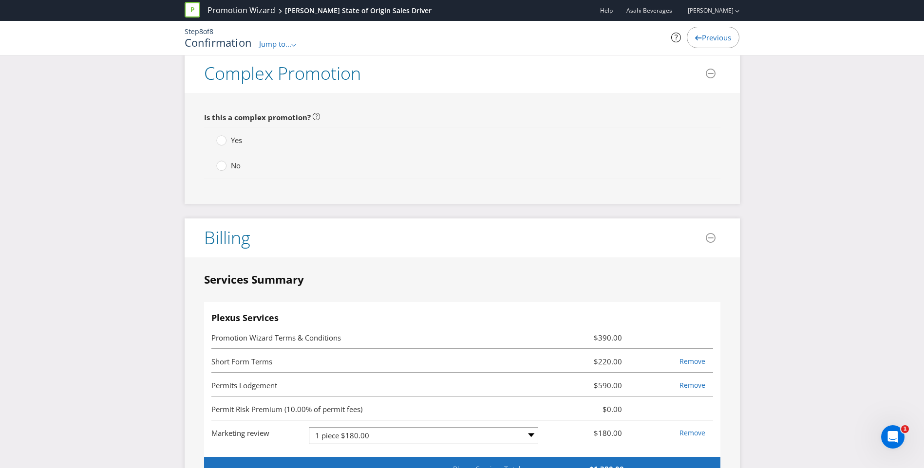
click at [220, 164] on div at bounding box center [221, 162] width 5 height 5
click at [0, 0] on input "No" at bounding box center [0, 0] width 0 height 0
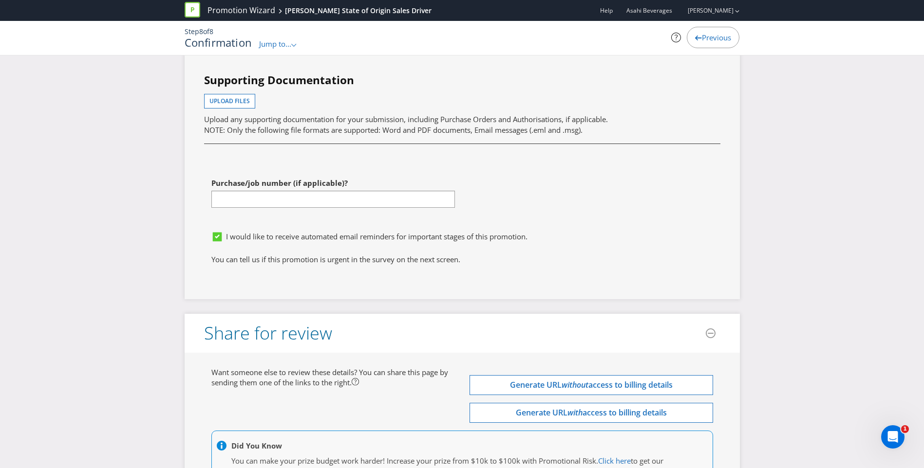
scroll to position [2995, 0]
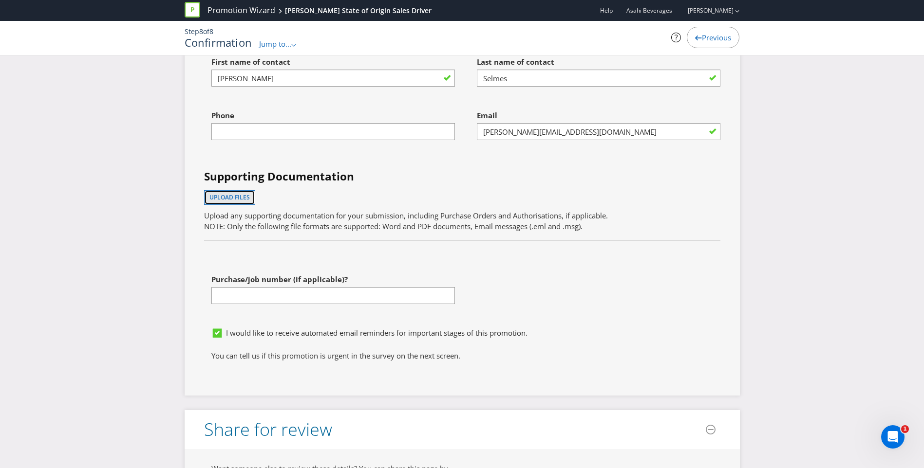
click at [242, 196] on span "Upload files" at bounding box center [229, 197] width 40 height 8
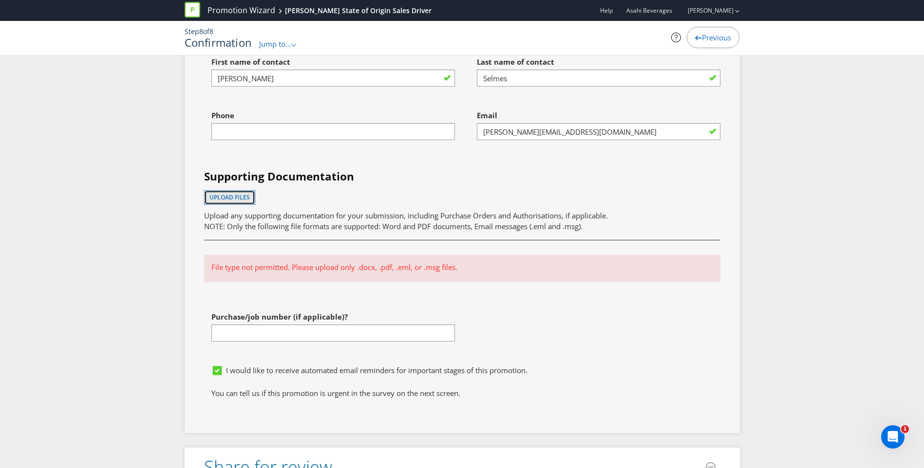
click at [227, 196] on span "Upload files" at bounding box center [229, 197] width 40 height 8
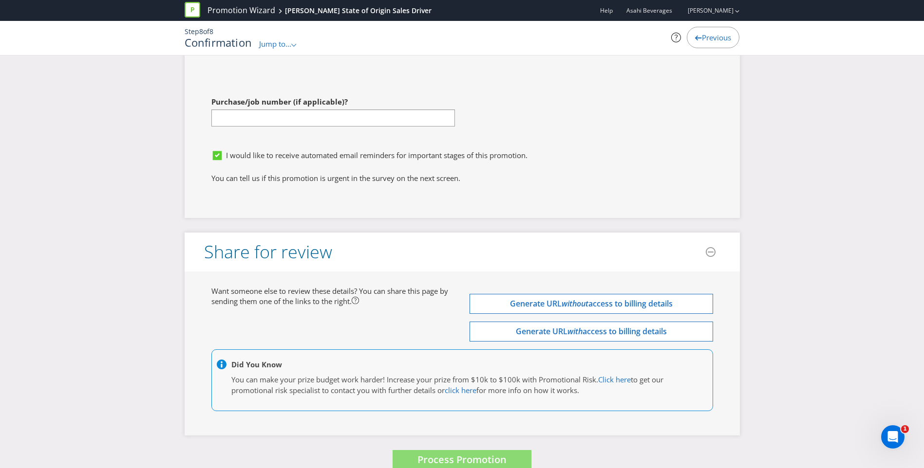
scroll to position [3216, 0]
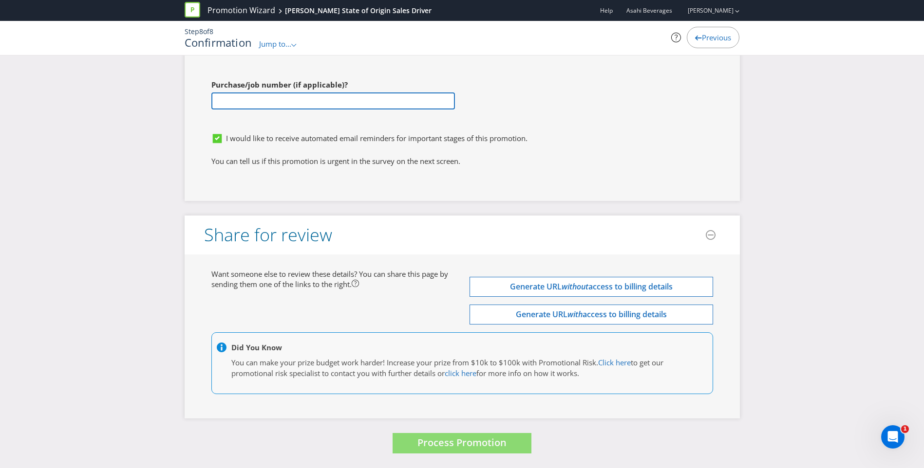
click at [344, 101] on input "text" at bounding box center [332, 101] width 243 height 17
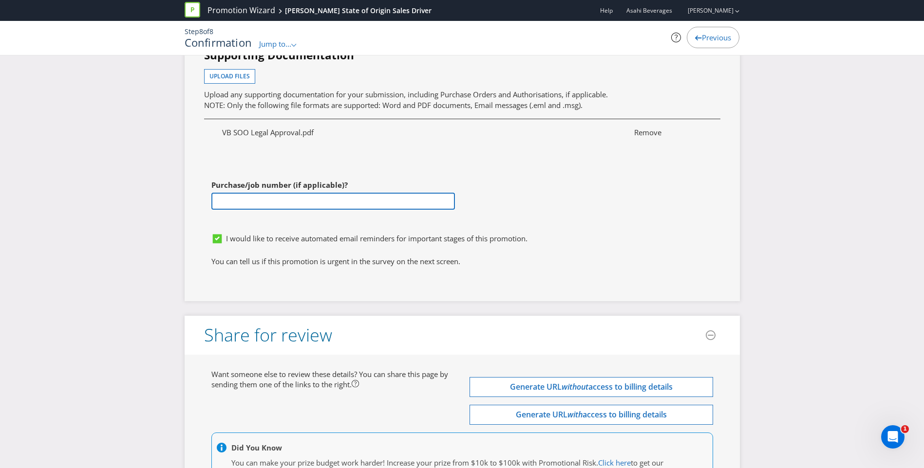
scroll to position [3100, 0]
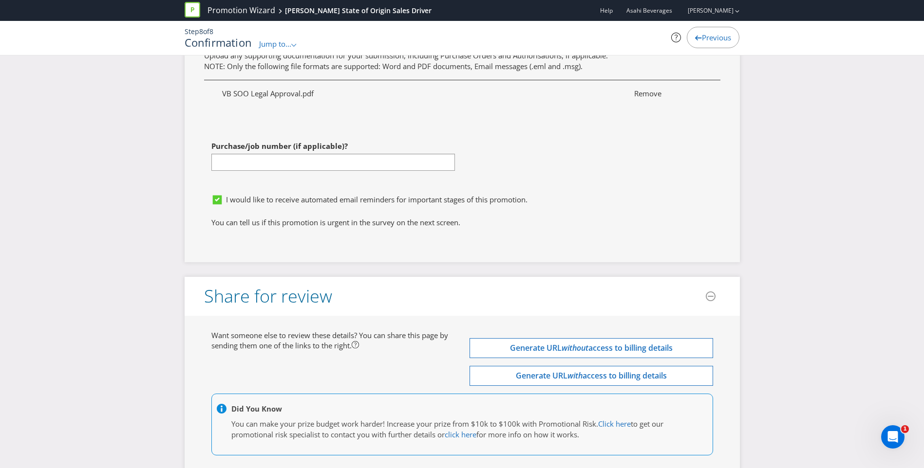
scroll to position [3216, 0]
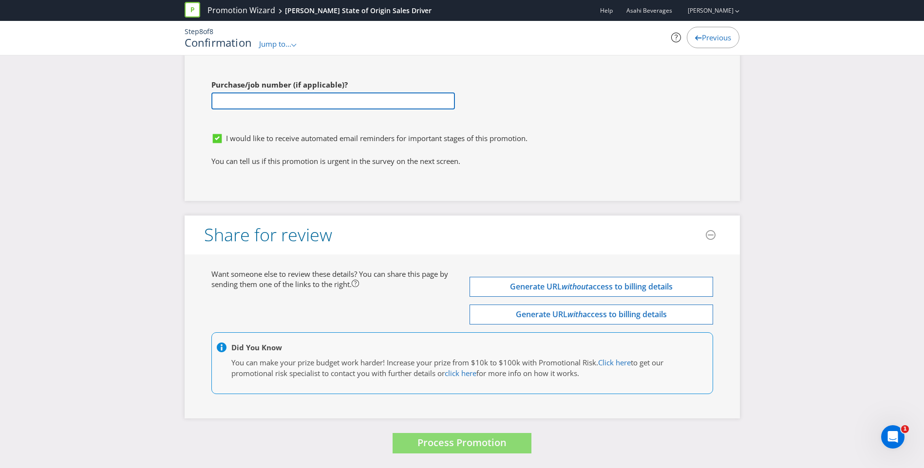
click at [352, 93] on input "text" at bounding box center [332, 101] width 243 height 17
paste input "1044018804"
type input "1044018804"
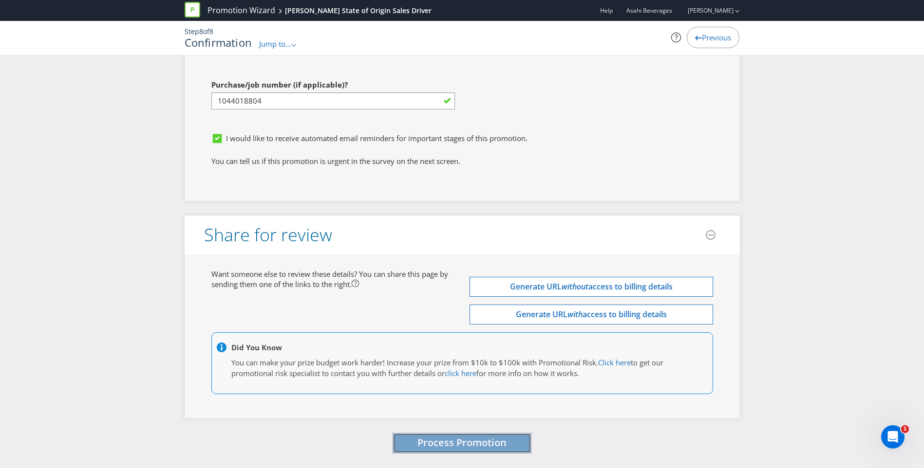
click at [468, 451] on button "Process Promotion" at bounding box center [461, 443] width 139 height 21
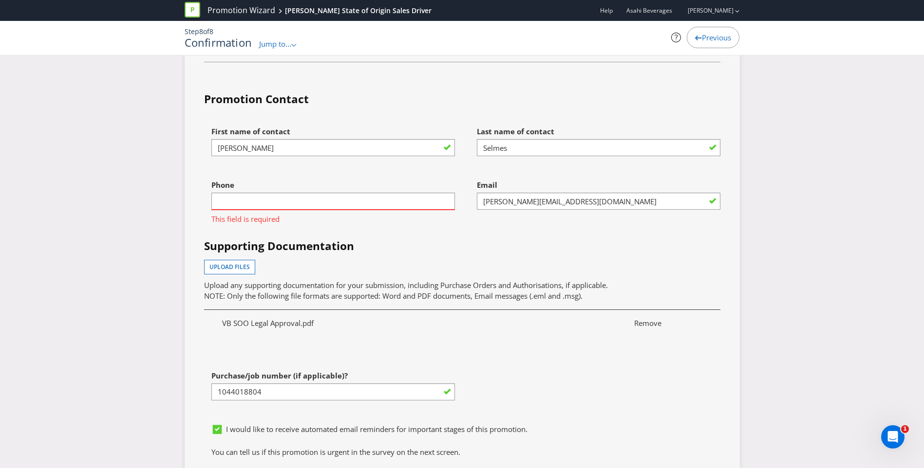
scroll to position [2924, 0]
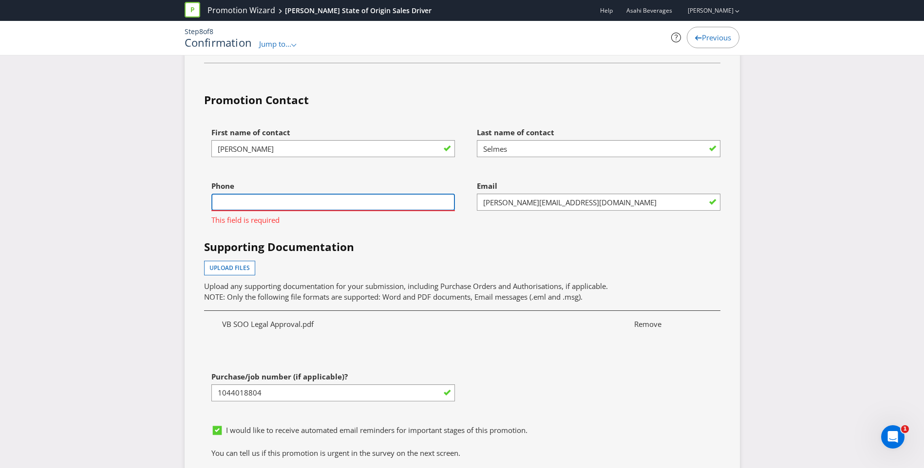
click at [397, 202] on input "text" at bounding box center [332, 202] width 243 height 17
type input "0458473380"
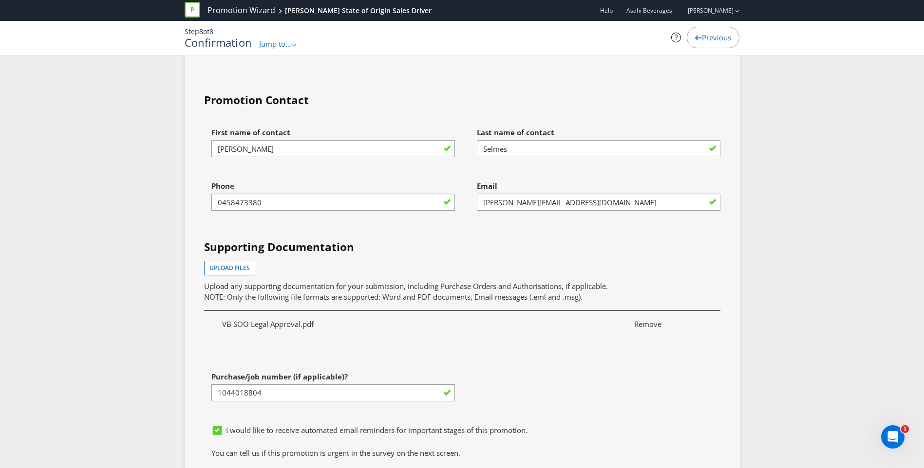
click at [515, 223] on div "Email [PERSON_NAME][EMAIL_ADDRESS][DOMAIN_NAME]" at bounding box center [594, 203] width 265 height 54
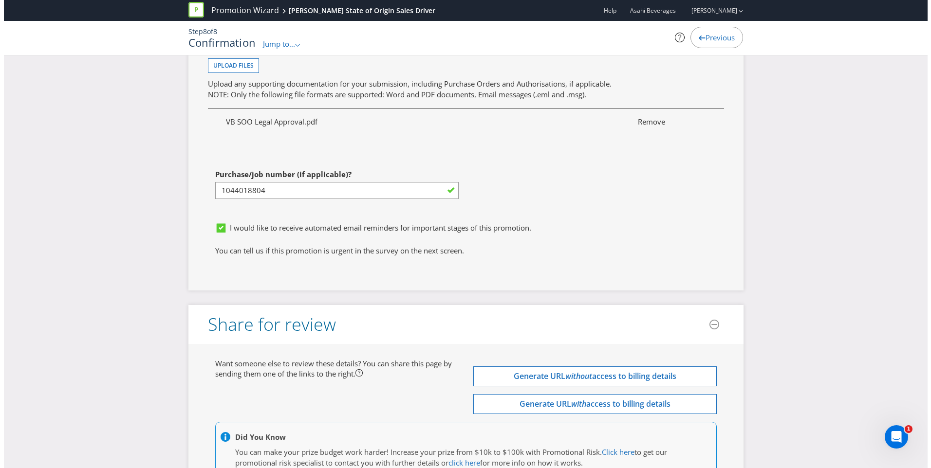
scroll to position [3216, 0]
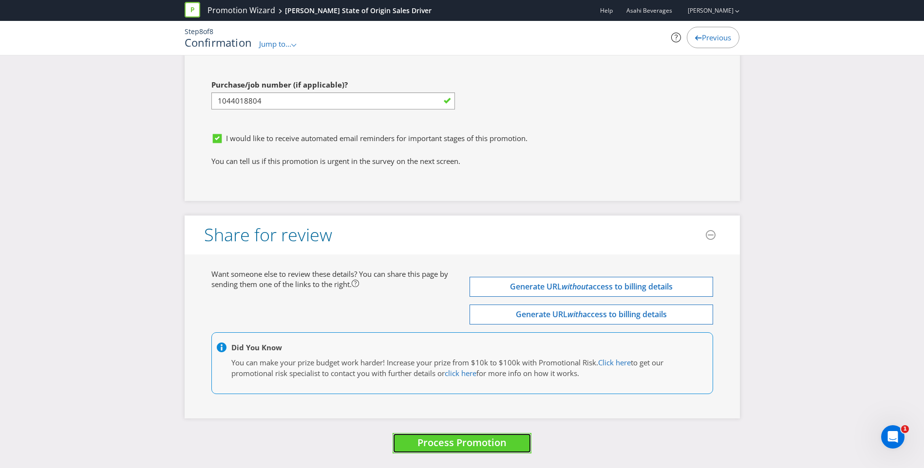
click at [484, 444] on span "Process Promotion" at bounding box center [461, 442] width 89 height 13
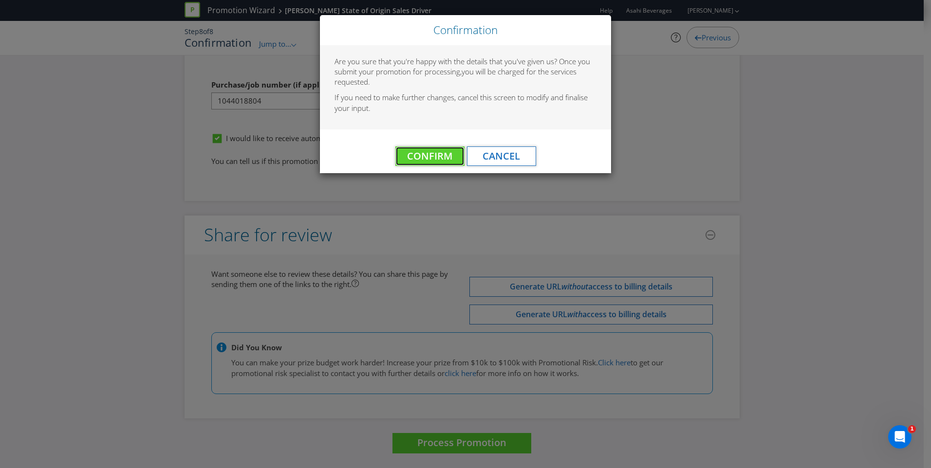
click at [429, 151] on span "Confirm" at bounding box center [429, 155] width 45 height 13
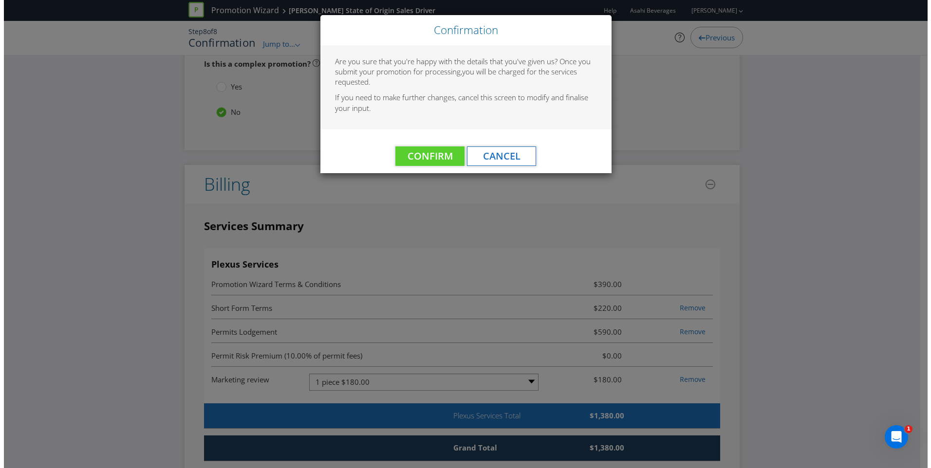
scroll to position [0, 0]
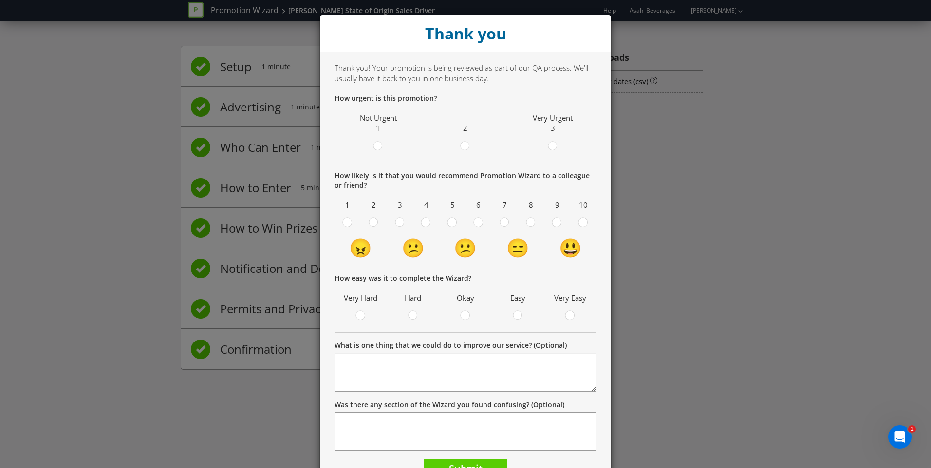
click at [376, 145] on div at bounding box center [378, 143] width 5 height 5
click at [0, 0] on input "radio" at bounding box center [0, 0] width 0 height 0
click at [458, 154] on td "2" at bounding box center [465, 135] width 87 height 48
click at [462, 148] on circle at bounding box center [465, 146] width 9 height 9
click at [0, 0] on input "radio" at bounding box center [0, 0] width 0 height 0
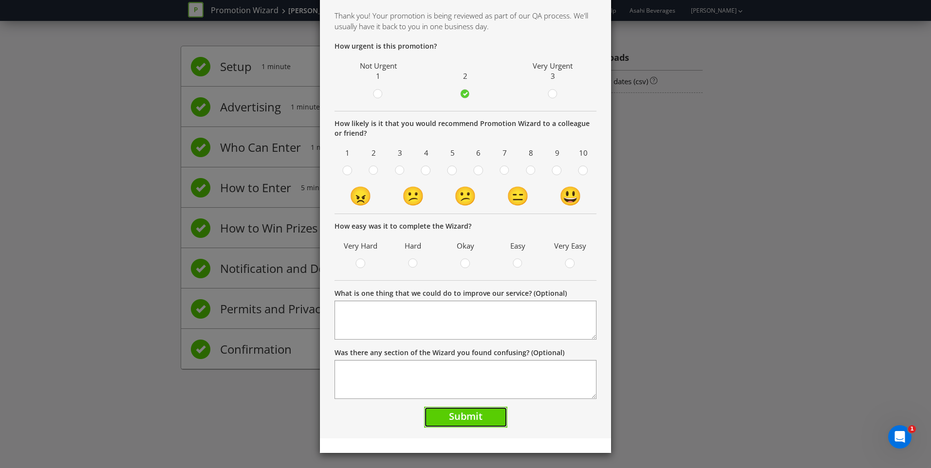
click at [476, 415] on span "Submit" at bounding box center [466, 416] width 34 height 13
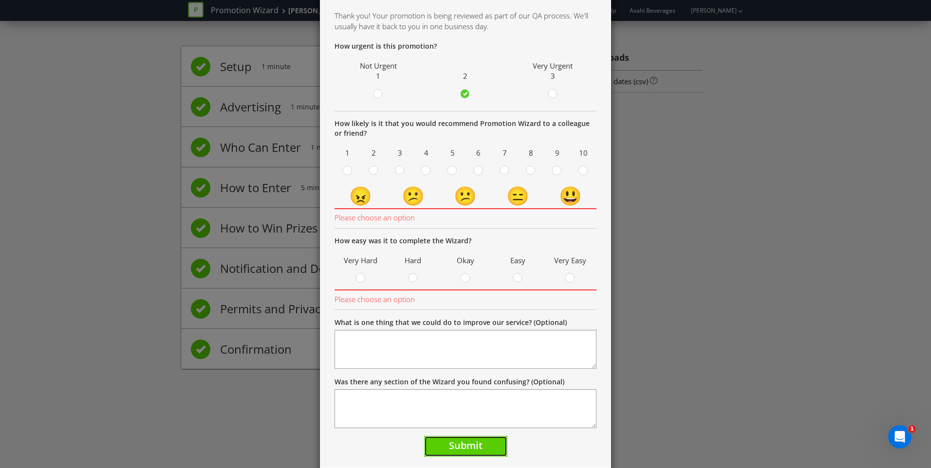
scroll to position [81, 0]
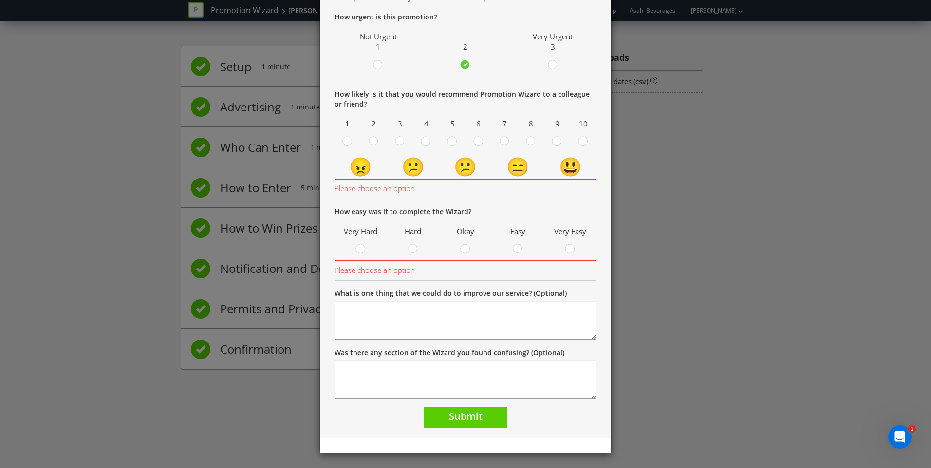
click at [474, 146] on circle at bounding box center [478, 141] width 9 height 9
click at [0, 0] on input "radio" at bounding box center [0, 0] width 0 height 0
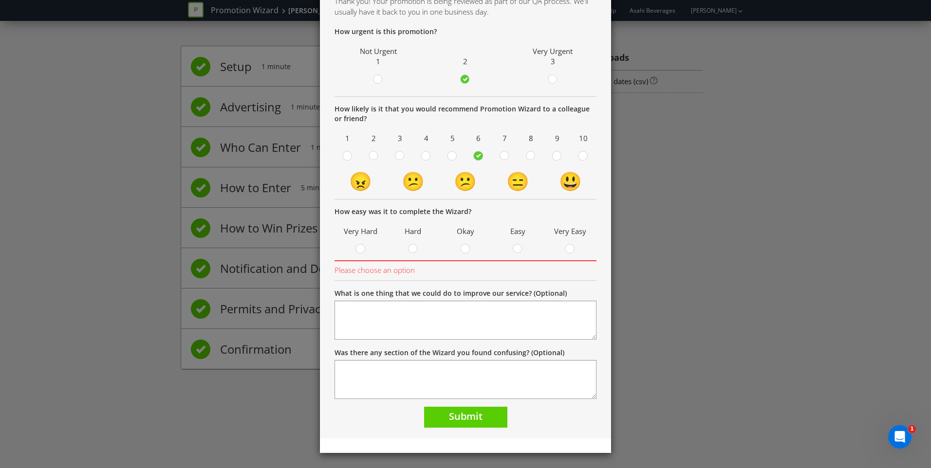
scroll to position [67, 0]
click at [463, 250] on circle at bounding box center [465, 248] width 9 height 9
click at [0, 0] on input "radio" at bounding box center [0, 0] width 0 height 0
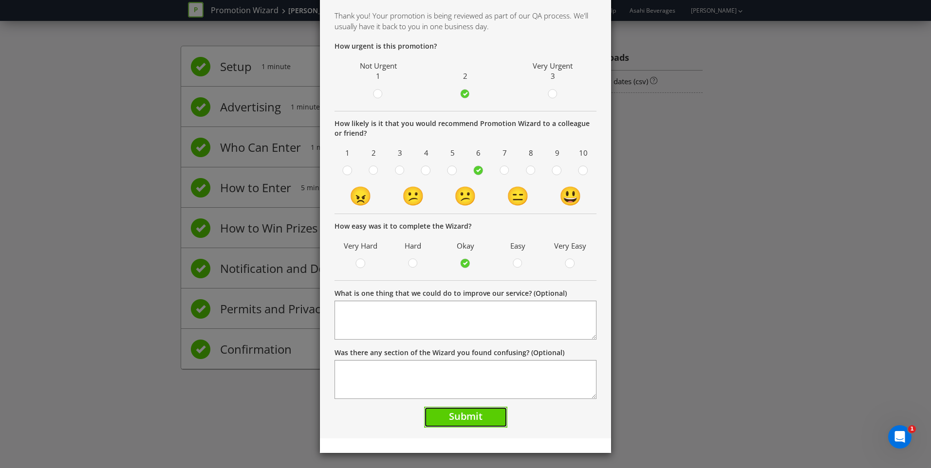
click at [474, 411] on span "Submit" at bounding box center [466, 416] width 34 height 13
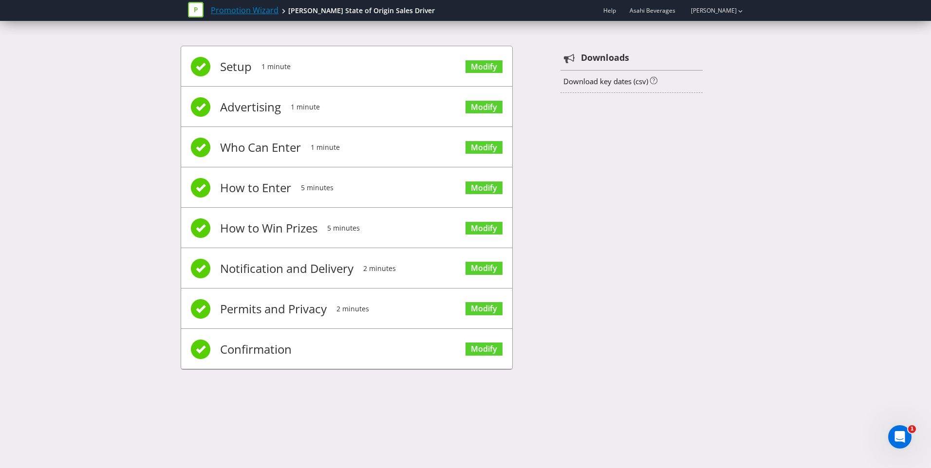
click at [247, 10] on link "Promotion Wizard" at bounding box center [245, 10] width 68 height 11
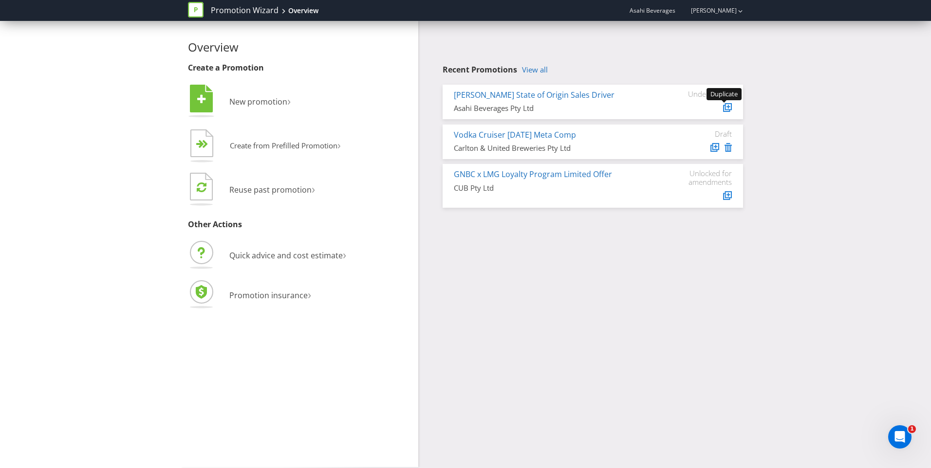
click at [727, 108] on icon at bounding box center [728, 106] width 5 height 5
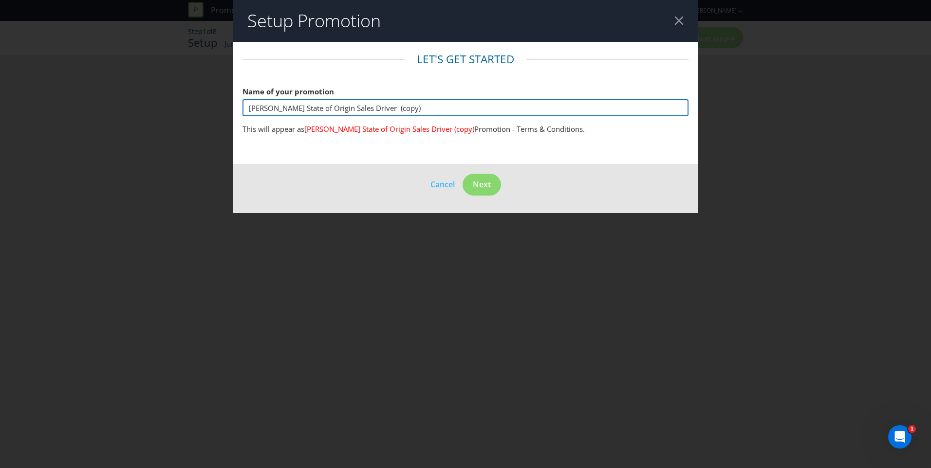
drag, startPoint x: 294, startPoint y: 108, endPoint x: 187, endPoint y: 103, distance: 106.8
click at [187, 103] on div "Setup Promotion Let's get started Name of your promotion [PERSON_NAME] State of…" at bounding box center [465, 234] width 931 height 468
click at [458, 109] on input "Great Northern Brewing Co State of Origin Sales Driver (copy)" at bounding box center [466, 107] width 446 height 17
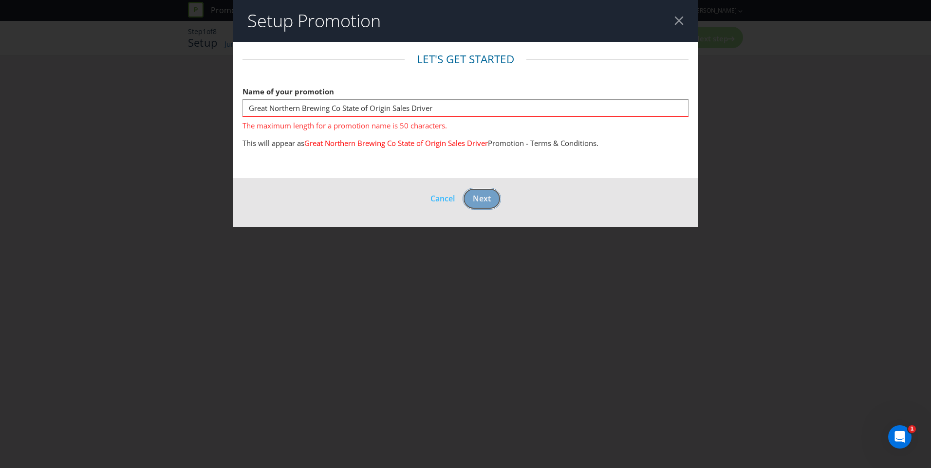
click at [477, 183] on footer "Cancel Next" at bounding box center [466, 202] width 466 height 49
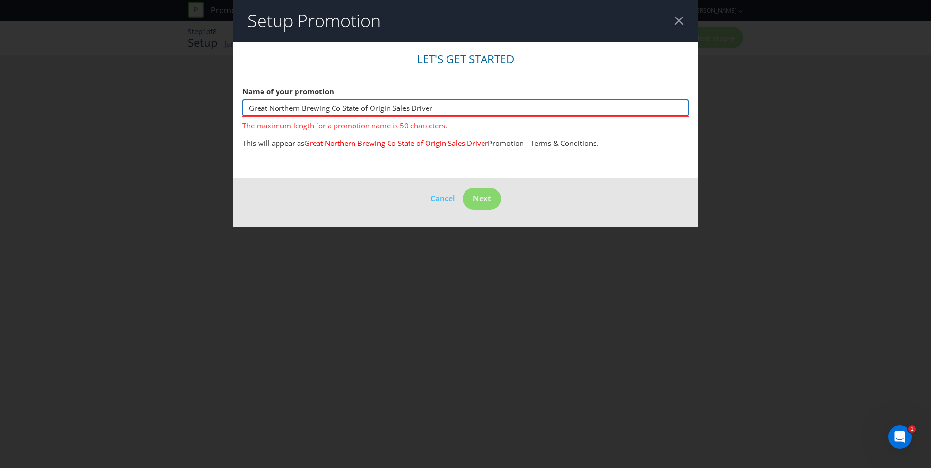
drag, startPoint x: 340, startPoint y: 109, endPoint x: 143, endPoint y: 110, distance: 197.2
click at [143, 110] on div "Setup Promotion Let's get started Name of your promotion Great Northern Brewing…" at bounding box center [465, 234] width 931 height 468
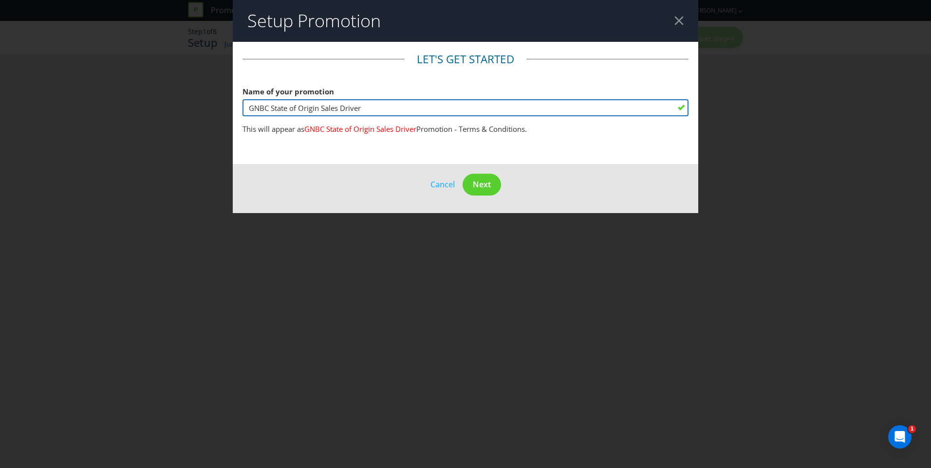
type input "GNBC State of Origin Sales Driver"
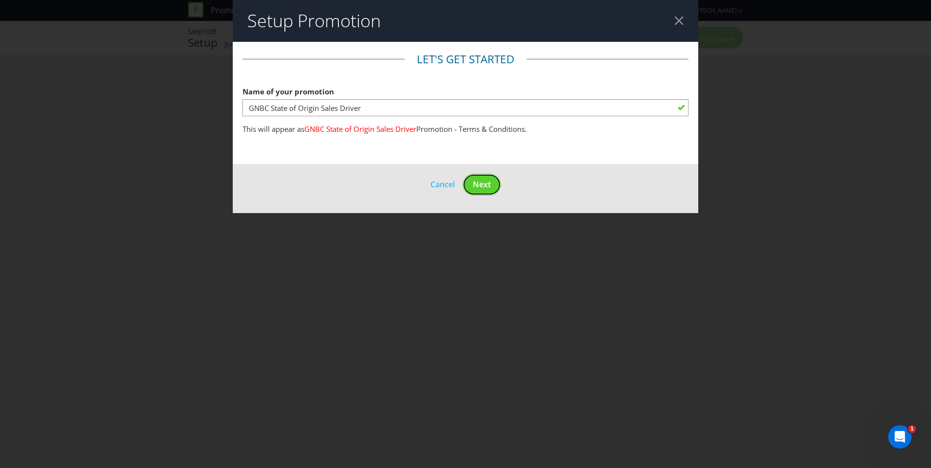
click at [478, 182] on span "Next" at bounding box center [482, 184] width 18 height 11
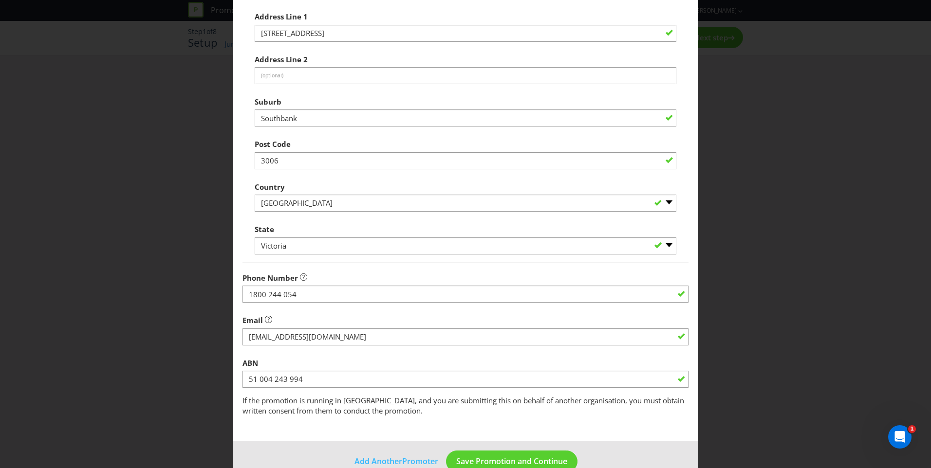
scroll to position [292, 0]
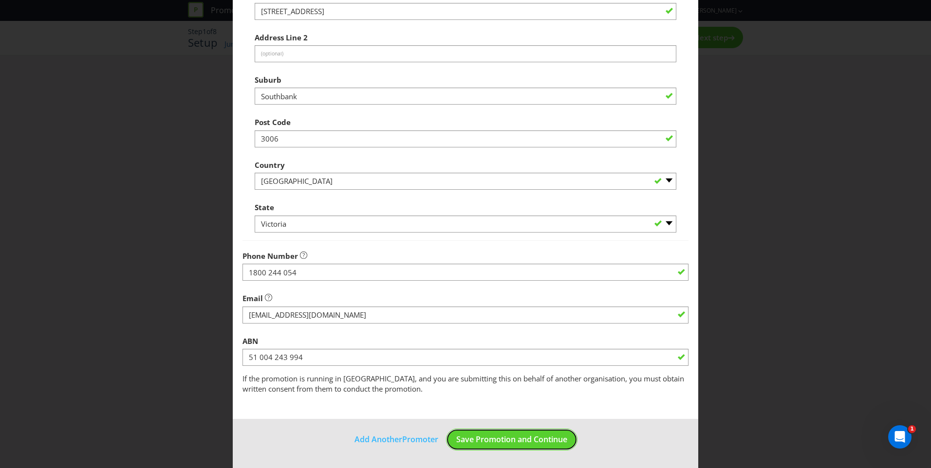
click at [502, 437] on span "Save Promotion and Continue" at bounding box center [511, 439] width 111 height 11
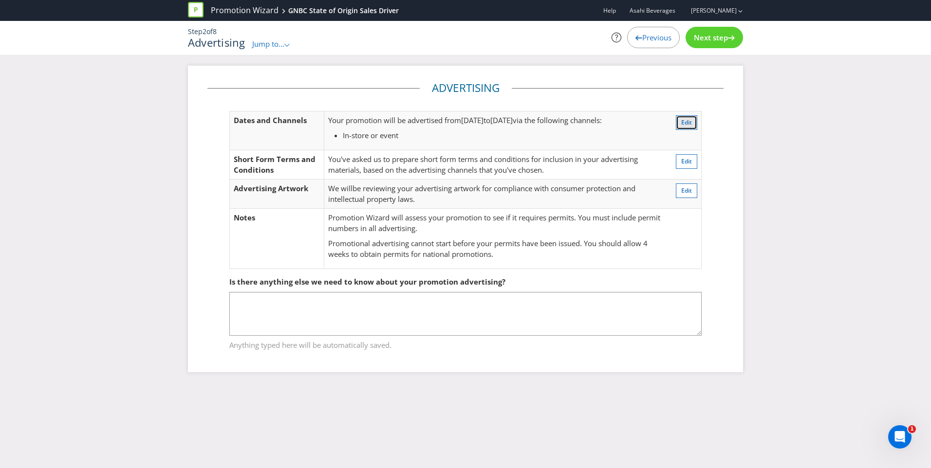
click at [691, 121] on span "Edit" at bounding box center [686, 122] width 11 height 8
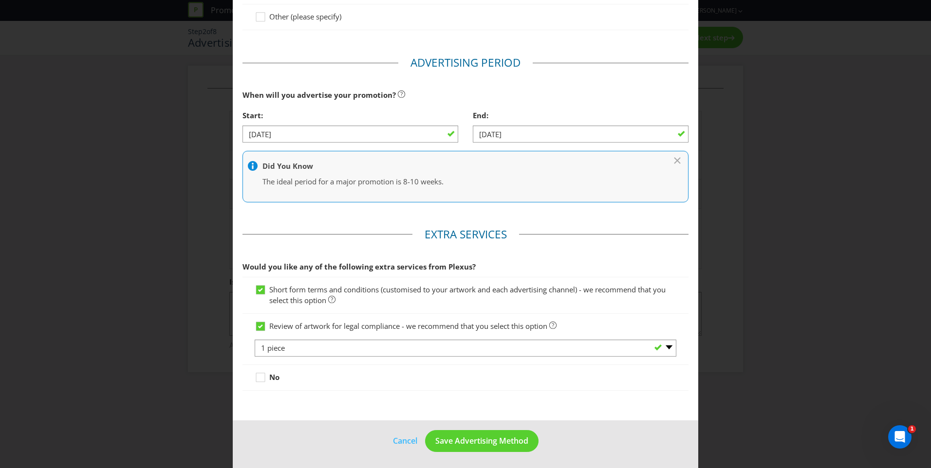
scroll to position [256, 0]
click at [451, 442] on span "Save Advertising Method" at bounding box center [481, 439] width 93 height 11
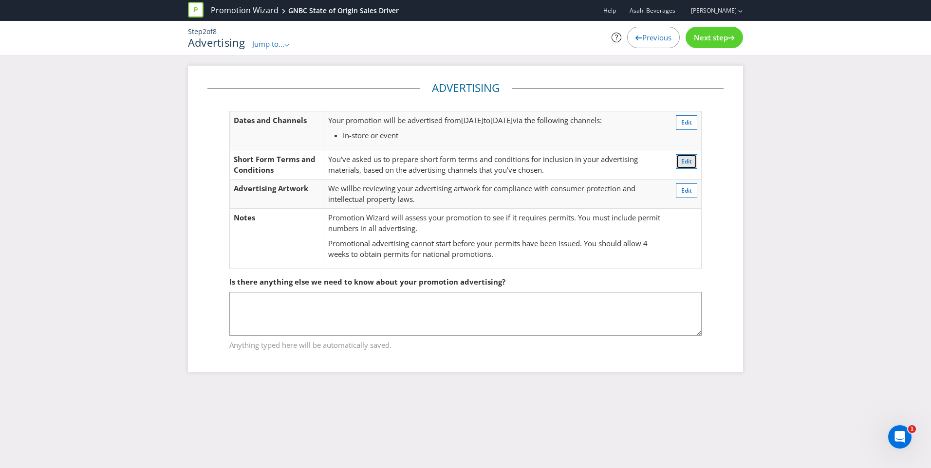
click at [695, 164] on button "Edit" at bounding box center [686, 161] width 21 height 15
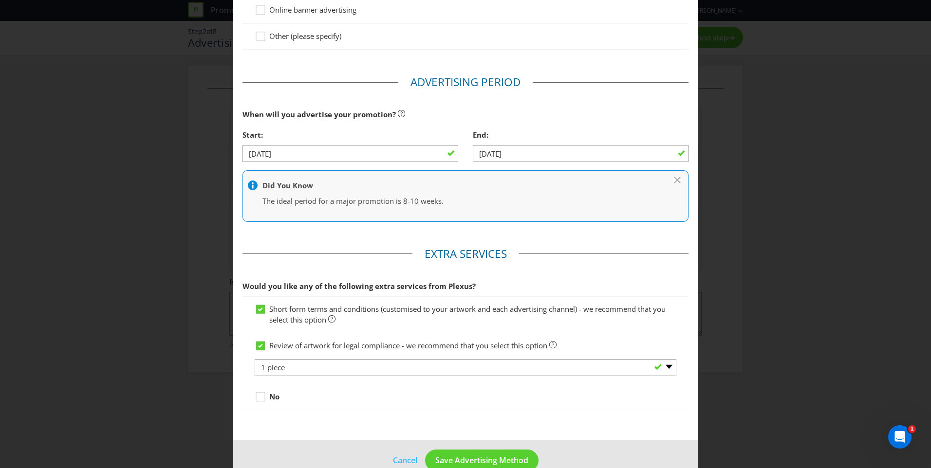
scroll to position [256, 0]
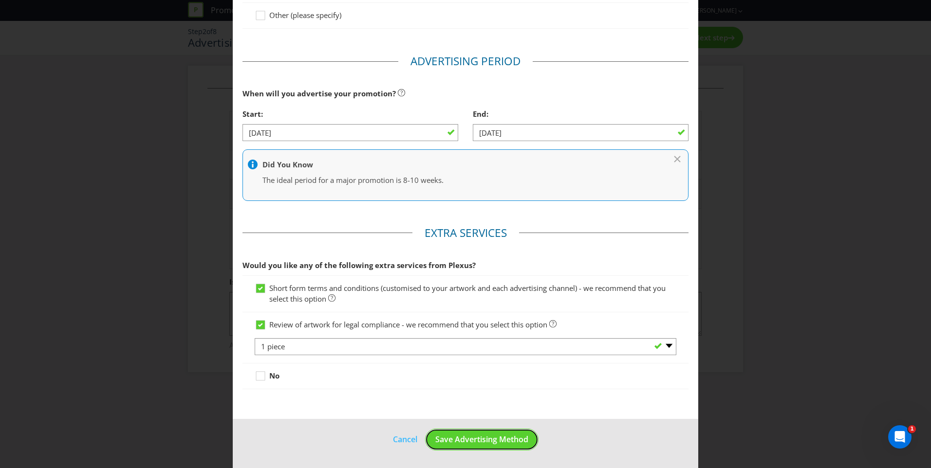
click at [504, 444] on span "Save Advertising Method" at bounding box center [481, 439] width 93 height 11
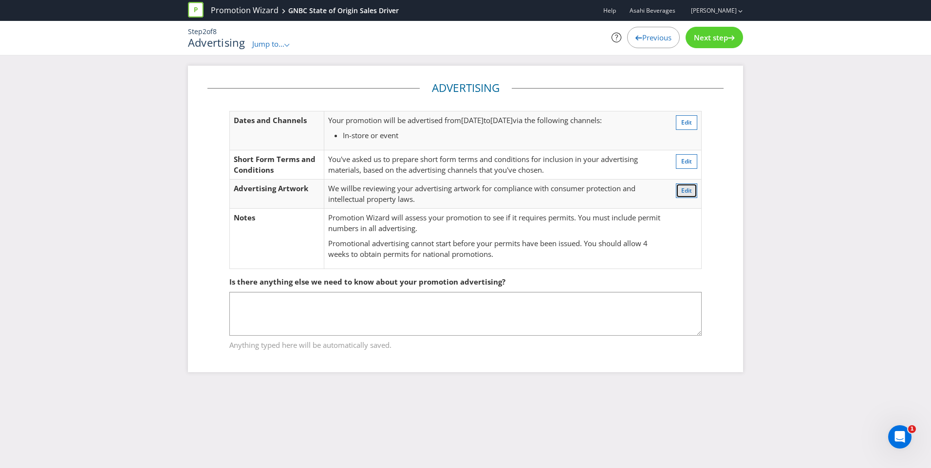
click at [687, 192] on span "Edit" at bounding box center [686, 191] width 11 height 8
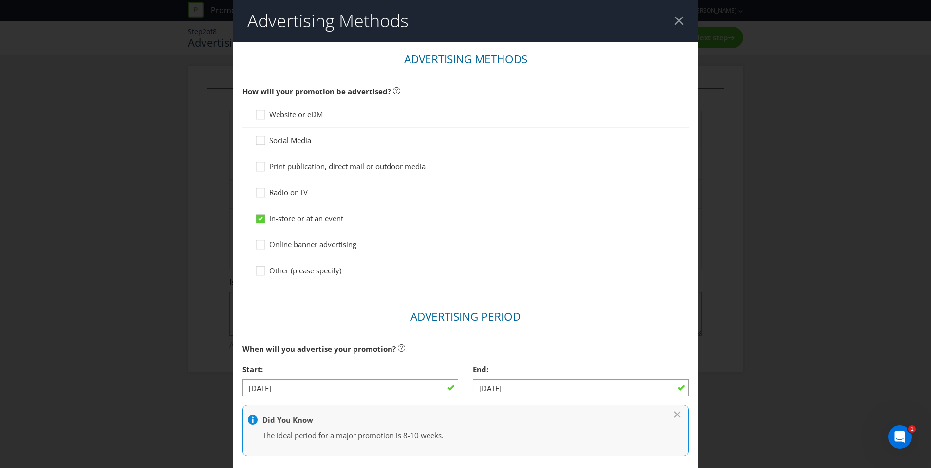
scroll to position [256, 0]
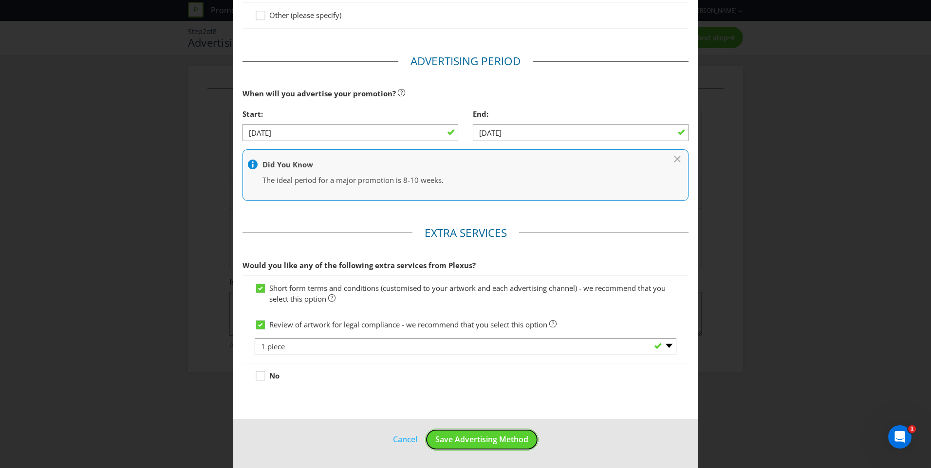
click at [499, 443] on span "Save Advertising Method" at bounding box center [481, 439] width 93 height 11
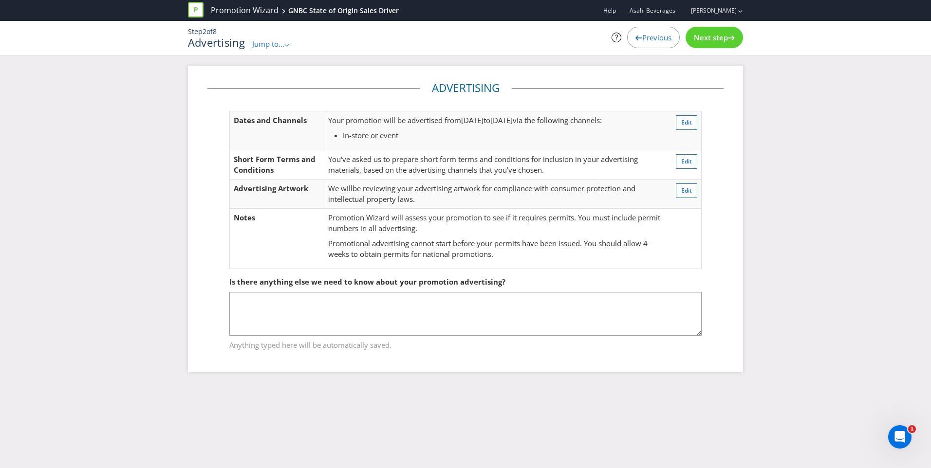
click at [727, 33] on span "Next step" at bounding box center [711, 38] width 34 height 10
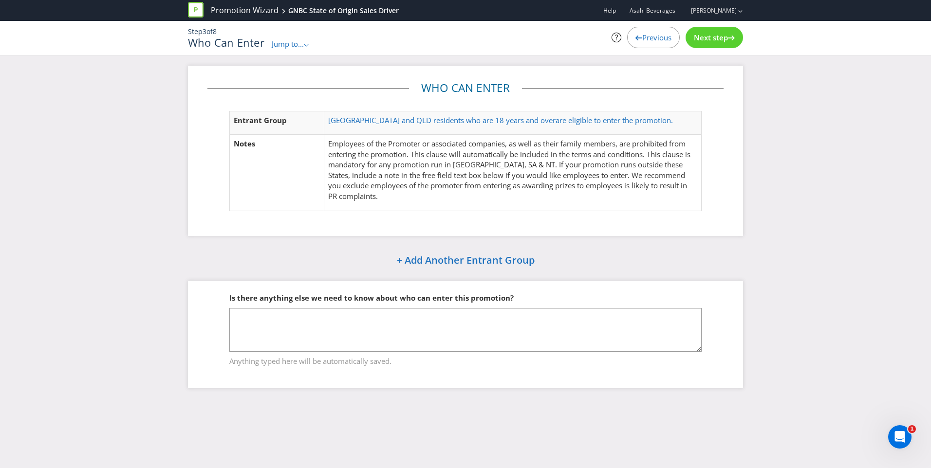
click at [476, 116] on span "[GEOGRAPHIC_DATA] and QLD residents who are 18 years and over" at bounding box center [441, 120] width 227 height 10
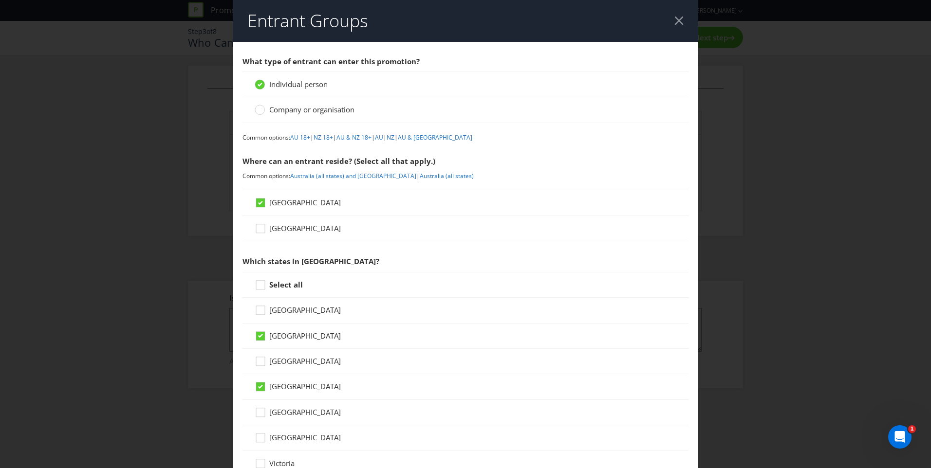
click at [258, 341] on icon at bounding box center [262, 338] width 15 height 15
click at [0, 0] on input "[GEOGRAPHIC_DATA]" at bounding box center [0, 0] width 0 height 0
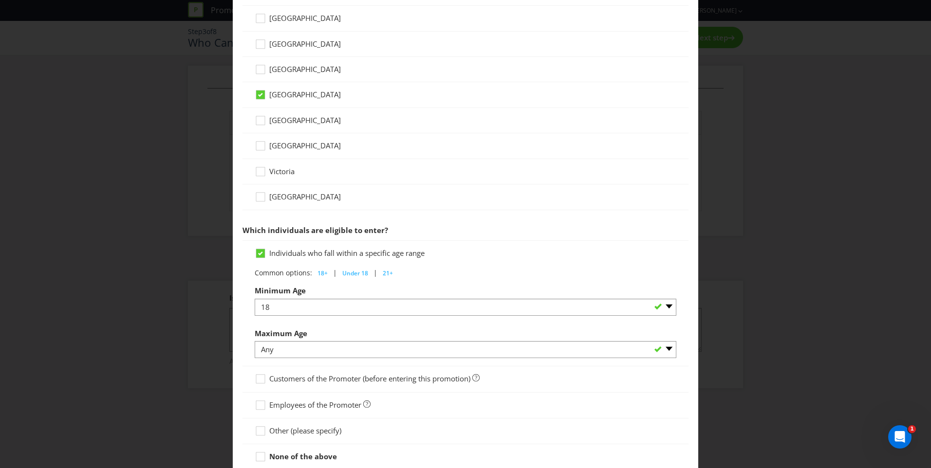
scroll to position [364, 0]
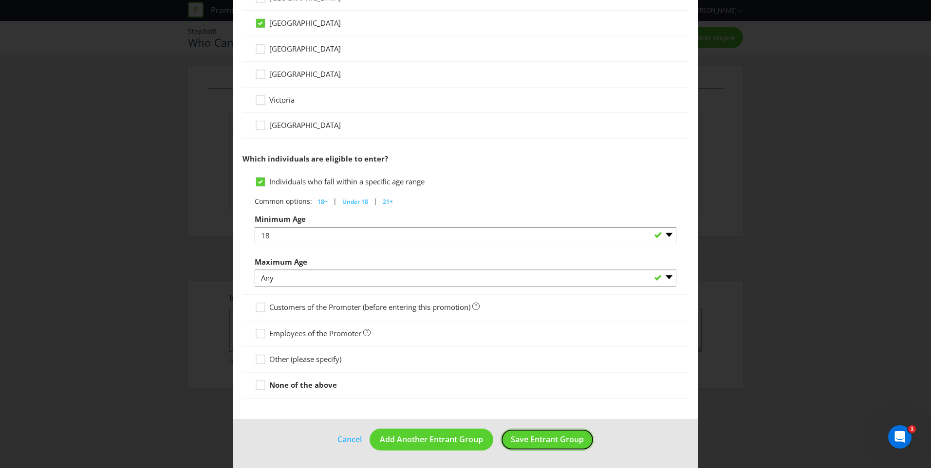
click at [549, 445] on span "Save Entrant Group" at bounding box center [547, 439] width 73 height 11
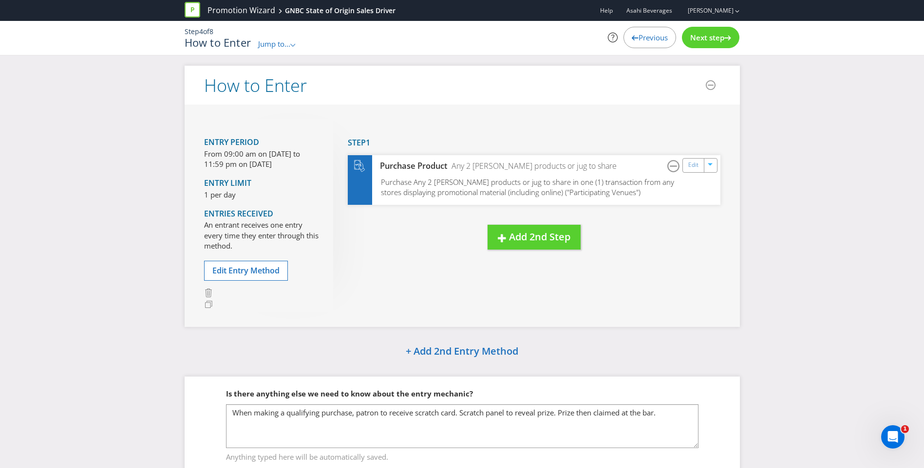
click at [697, 168] on link "Edit" at bounding box center [693, 165] width 10 height 11
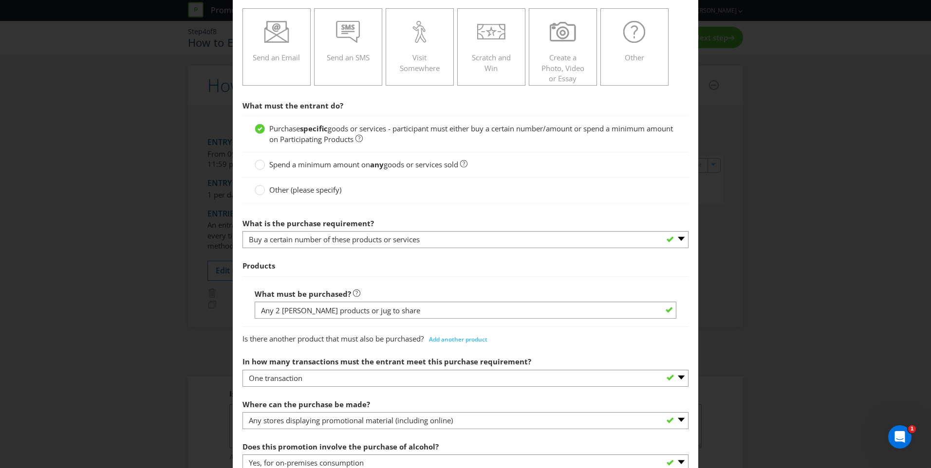
scroll to position [146, 0]
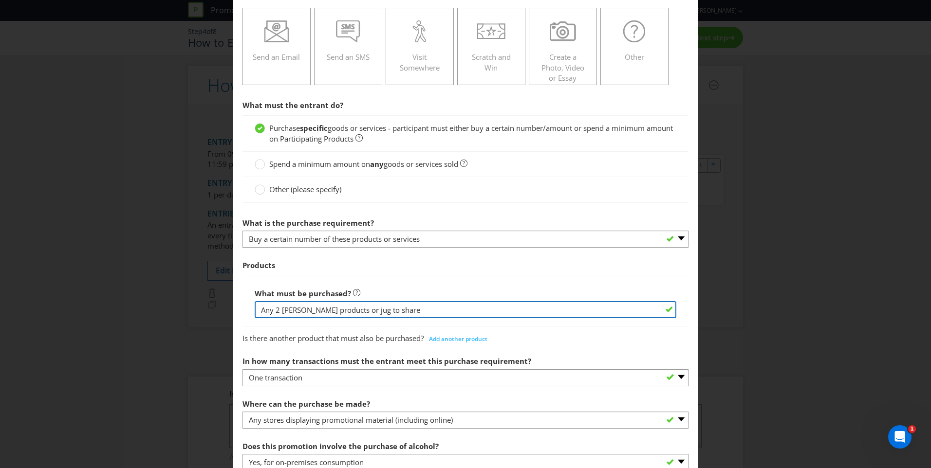
drag, startPoint x: 324, startPoint y: 310, endPoint x: 292, endPoint y: 310, distance: 32.1
click at [292, 310] on input "Any 2 [PERSON_NAME] products or jug to share" at bounding box center [466, 309] width 422 height 17
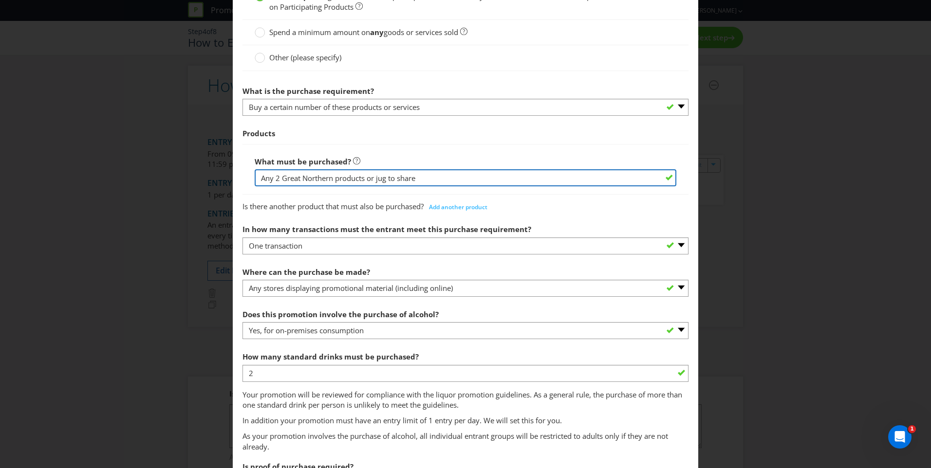
scroll to position [292, 0]
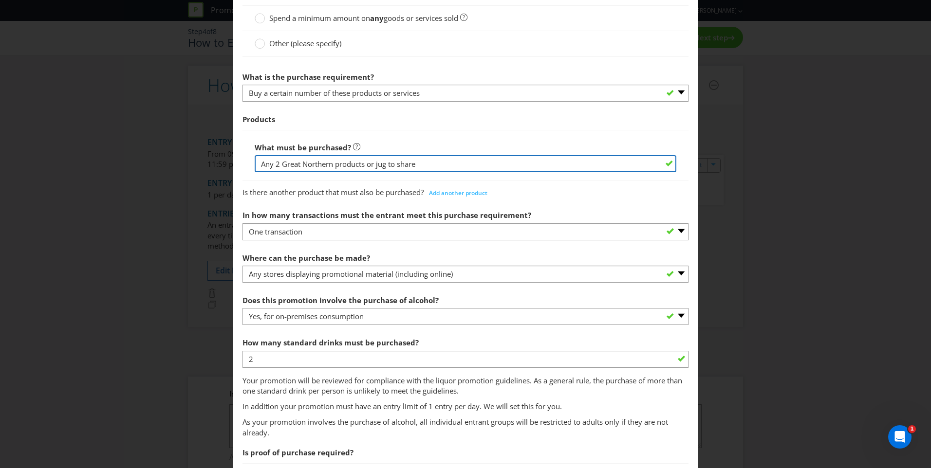
type input "Any 2 Great Northern products or jug to share"
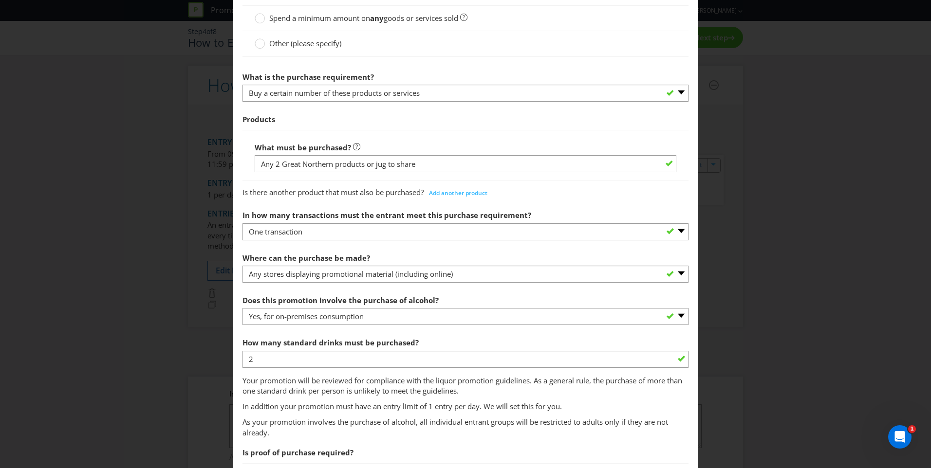
click at [521, 388] on p "Your promotion will be reviewed for compliance with the liquor promotion guidel…" at bounding box center [466, 386] width 446 height 21
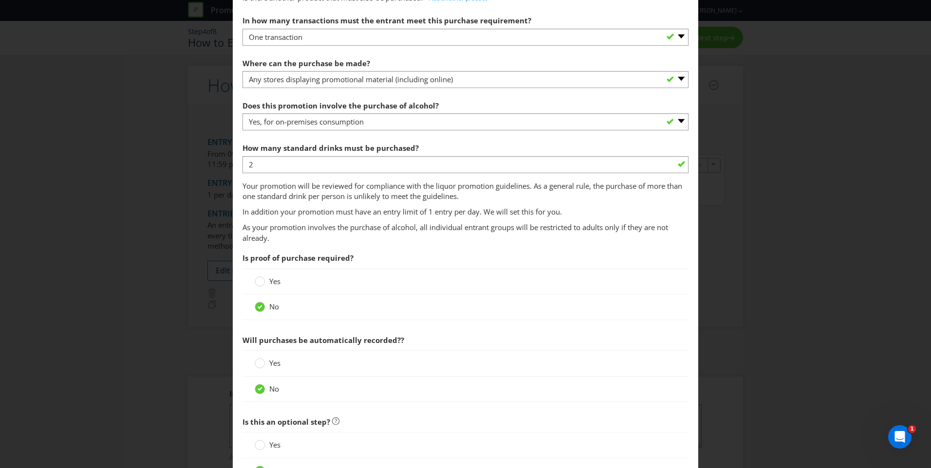
scroll to position [571, 0]
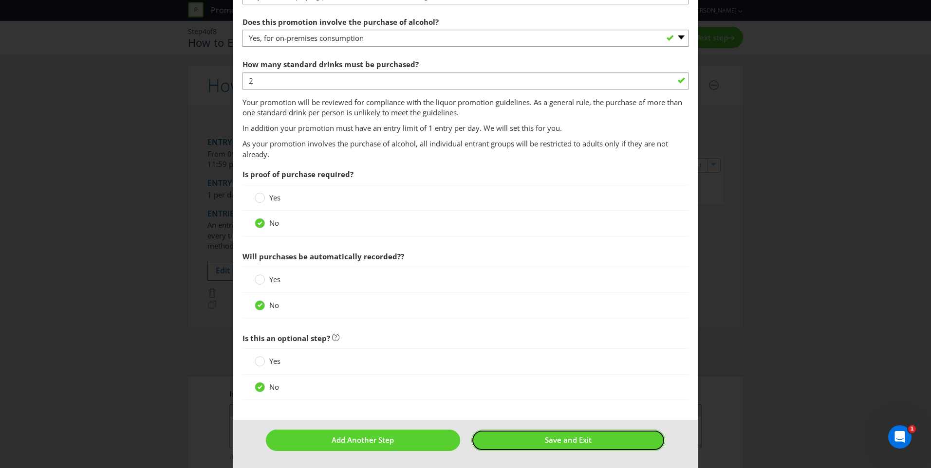
click at [584, 444] on span "Save and Exit" at bounding box center [568, 440] width 47 height 10
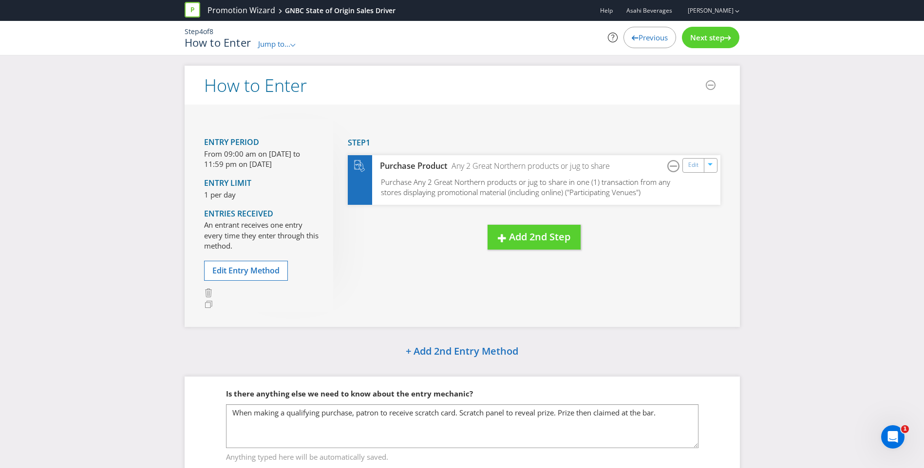
click at [718, 39] on span "Next step" at bounding box center [707, 38] width 34 height 10
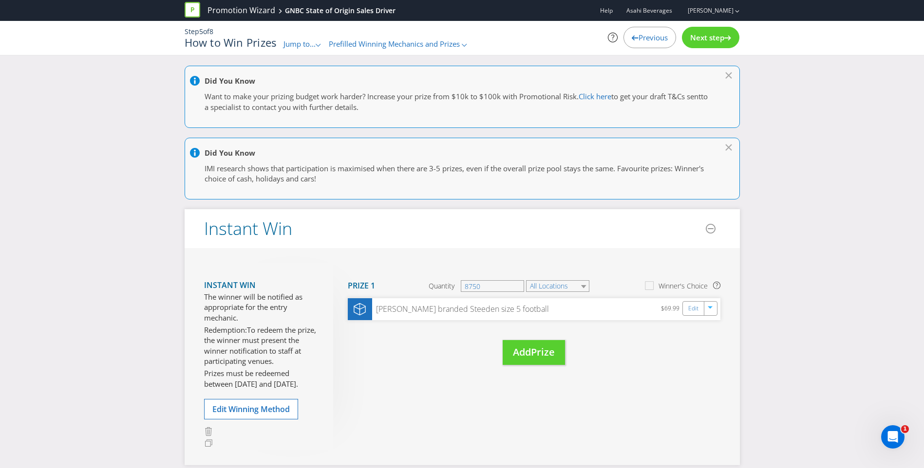
click at [698, 312] on link "Edit" at bounding box center [693, 308] width 10 height 11
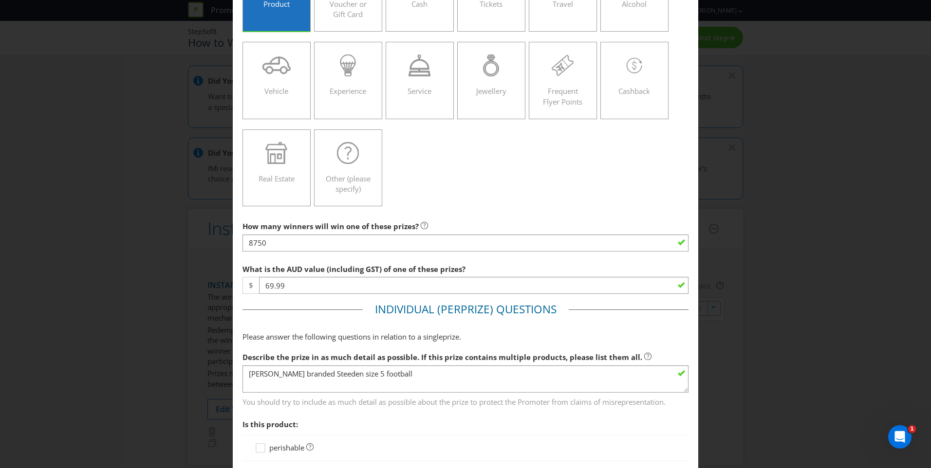
scroll to position [146, 0]
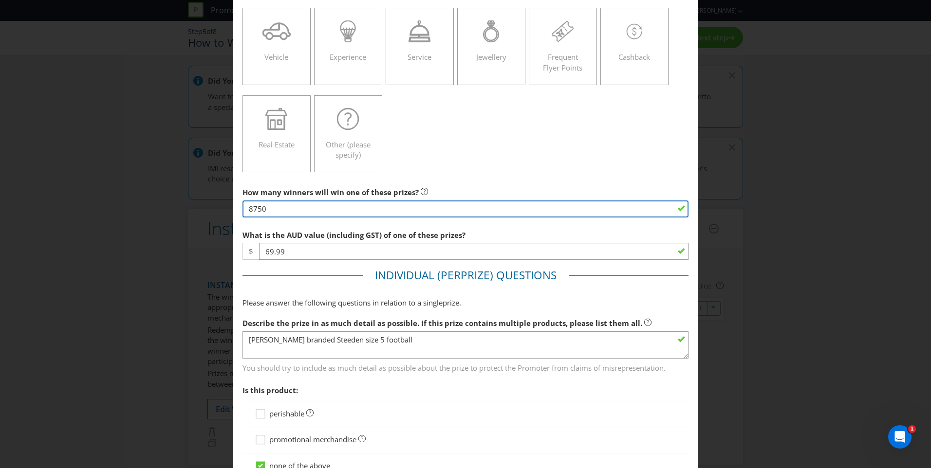
click at [283, 208] on input "8750" at bounding box center [466, 209] width 446 height 17
type input "2500"
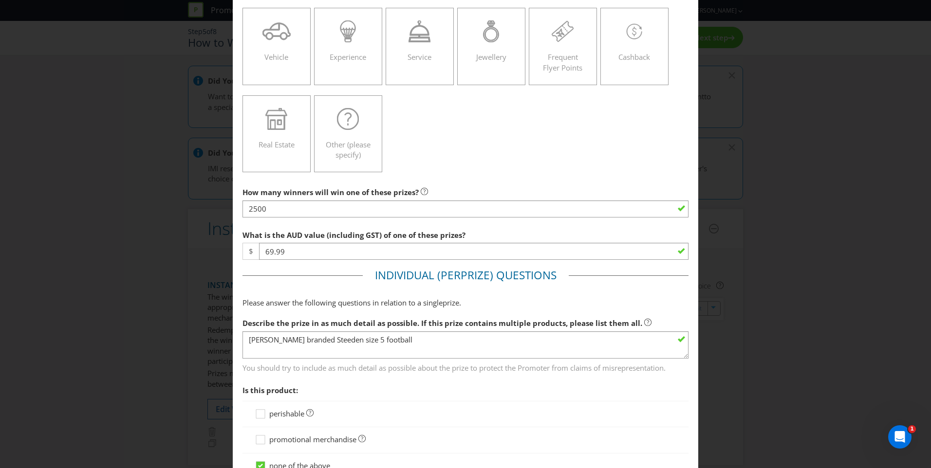
click at [536, 403] on div "perishable" at bounding box center [466, 414] width 446 height 26
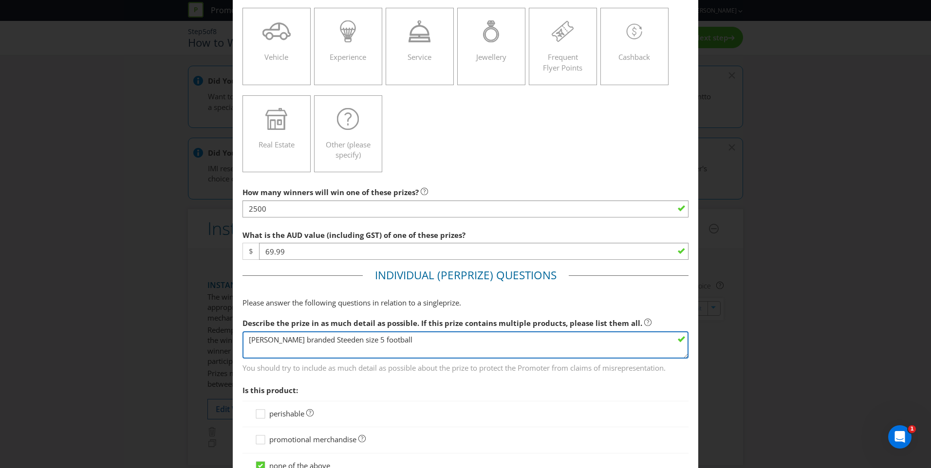
drag, startPoint x: 291, startPoint y: 342, endPoint x: 210, endPoint y: 346, distance: 81.0
click at [210, 346] on div "Edit Prize [GEOGRAPHIC_DATA] Please select the prize type Product Voucher or Gi…" at bounding box center [465, 234] width 931 height 468
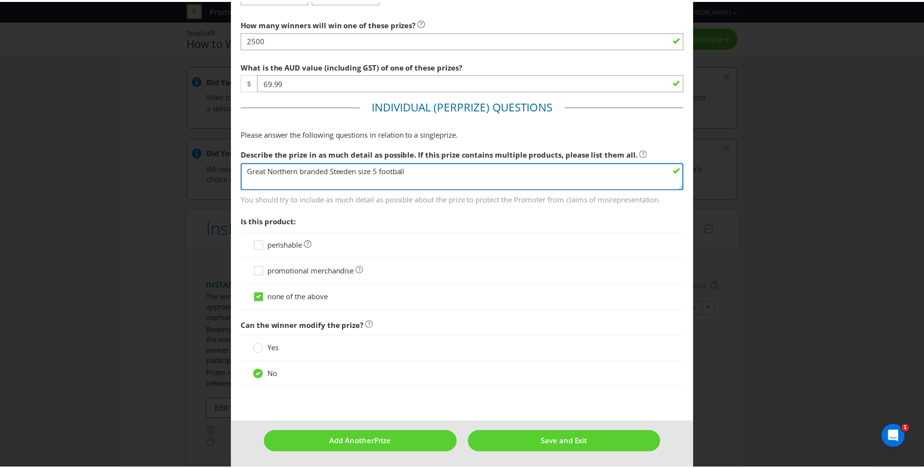
scroll to position [317, 0]
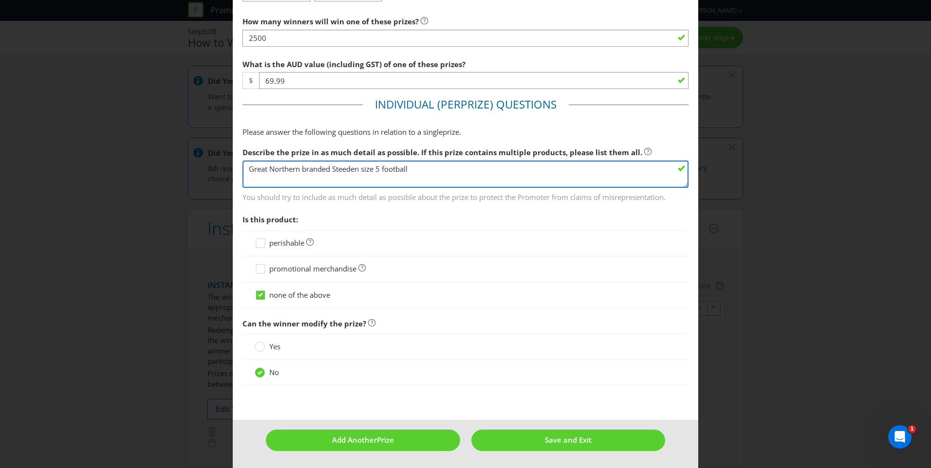
type textarea "Great Northern branded Steeden size 5 football"
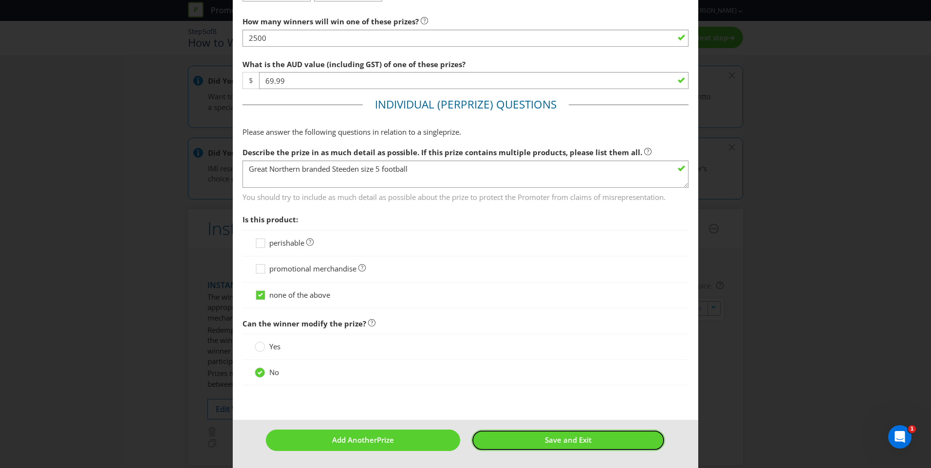
click at [576, 440] on span "Save and Exit" at bounding box center [568, 440] width 47 height 10
type input "2500"
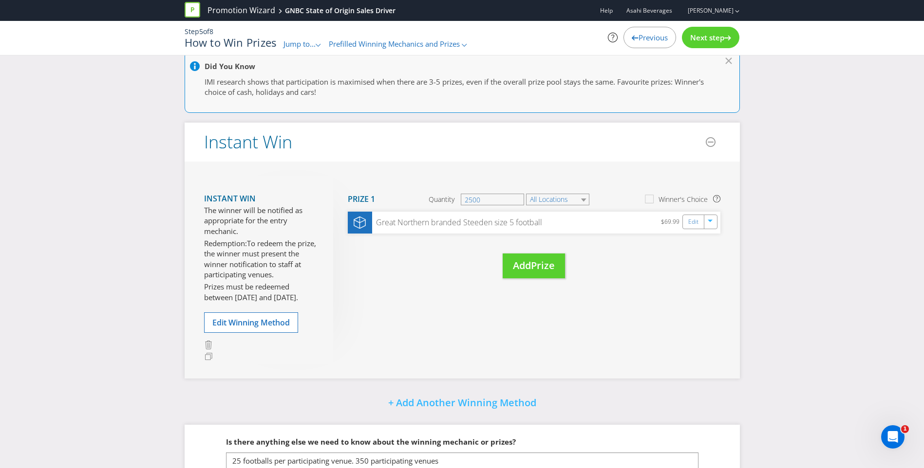
scroll to position [166, 0]
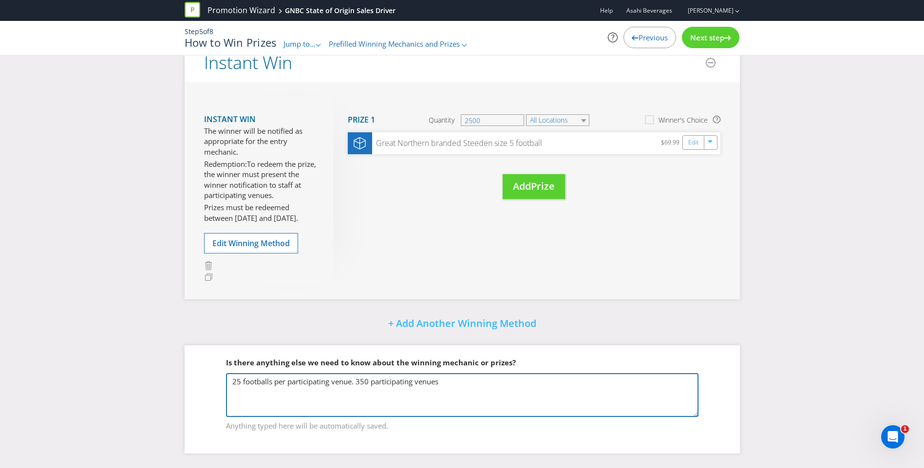
click at [369, 384] on textarea "25 footballs per participating venue. 350 participating venues" at bounding box center [462, 396] width 472 height 44
type textarea "25 footballs per participating venue. 100 participating venues"
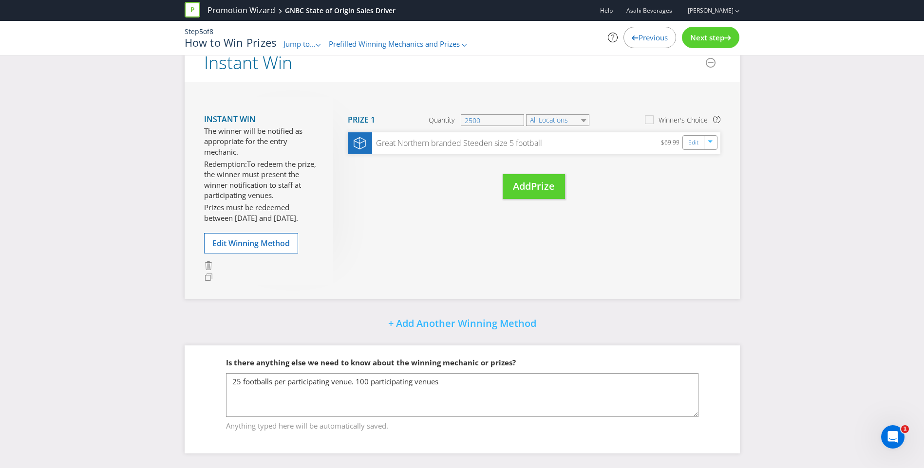
click at [725, 47] on div "Next step" at bounding box center [710, 37] width 57 height 21
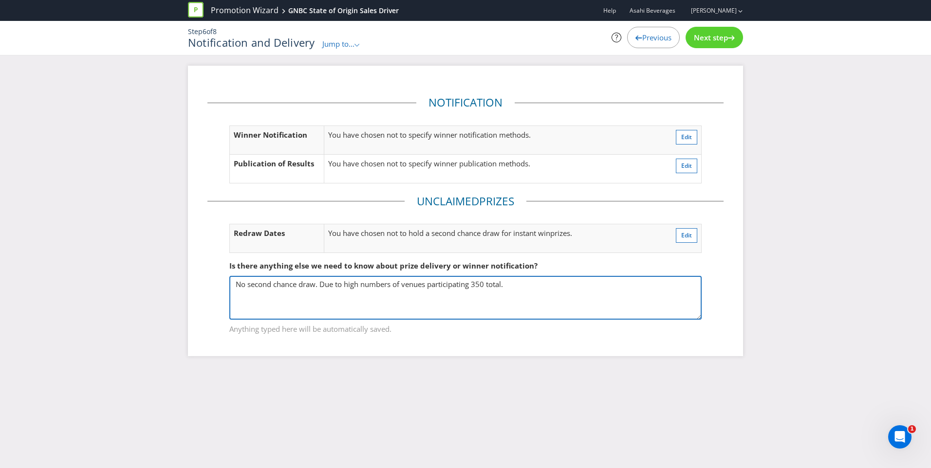
click at [484, 285] on textarea "No second chance draw. Due to high numbers of venues participating 350 total." at bounding box center [465, 298] width 472 height 44
type textarea "No second chance draw. Due to high numbers of venues participating 150 total."
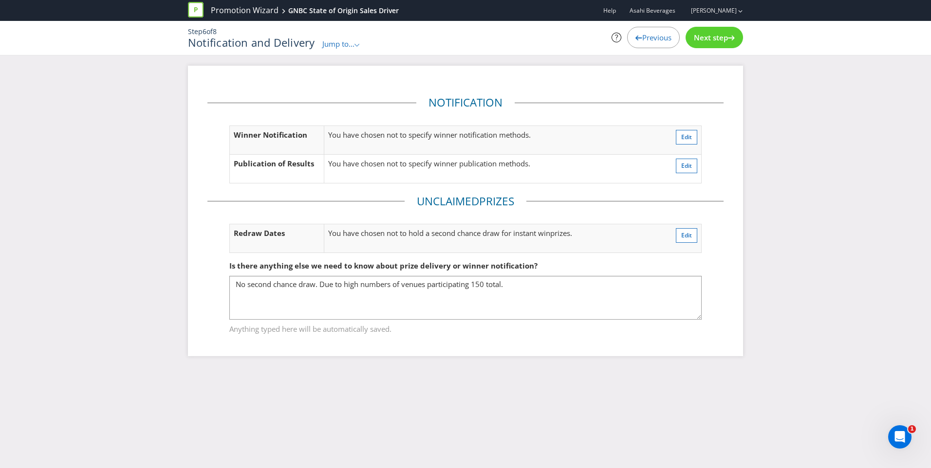
drag, startPoint x: 710, startPoint y: 279, endPoint x: 677, endPoint y: 143, distance: 139.8
click at [710, 279] on fieldset "Is there anything else we need to know about prize delivery or winner notificat…" at bounding box center [465, 292] width 516 height 100
click at [657, 43] on div "Previous" at bounding box center [653, 37] width 53 height 21
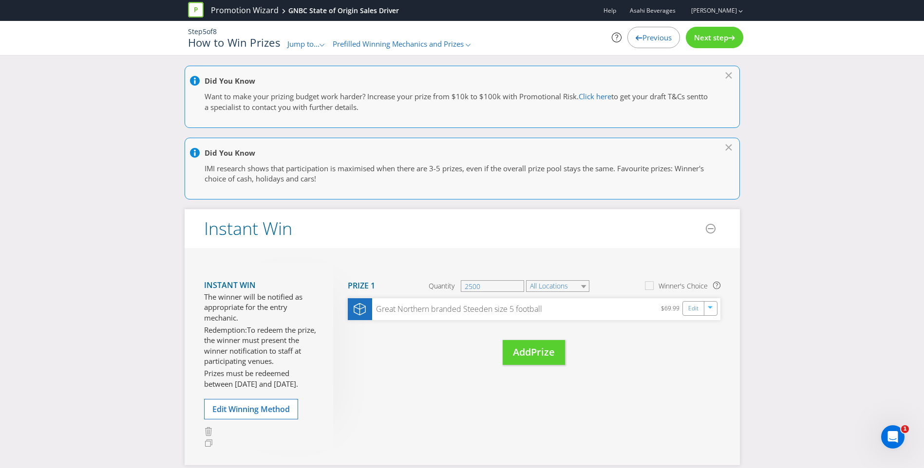
click at [695, 310] on link "Edit" at bounding box center [693, 308] width 10 height 11
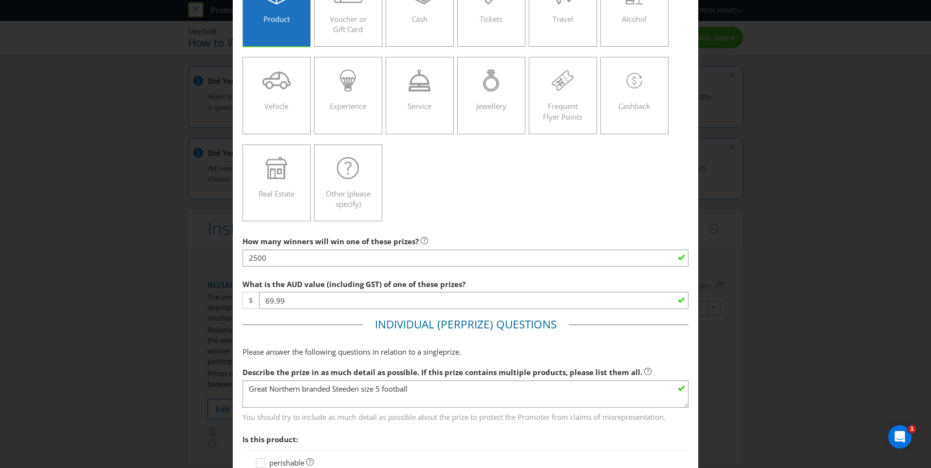
scroll to position [97, 0]
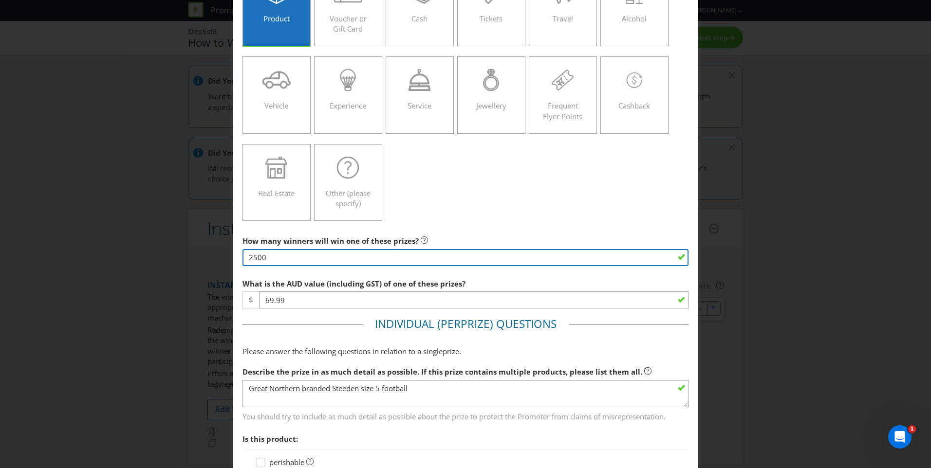
click at [300, 254] on input "2500" at bounding box center [466, 257] width 446 height 17
click at [305, 260] on input "2500" at bounding box center [466, 257] width 446 height 17
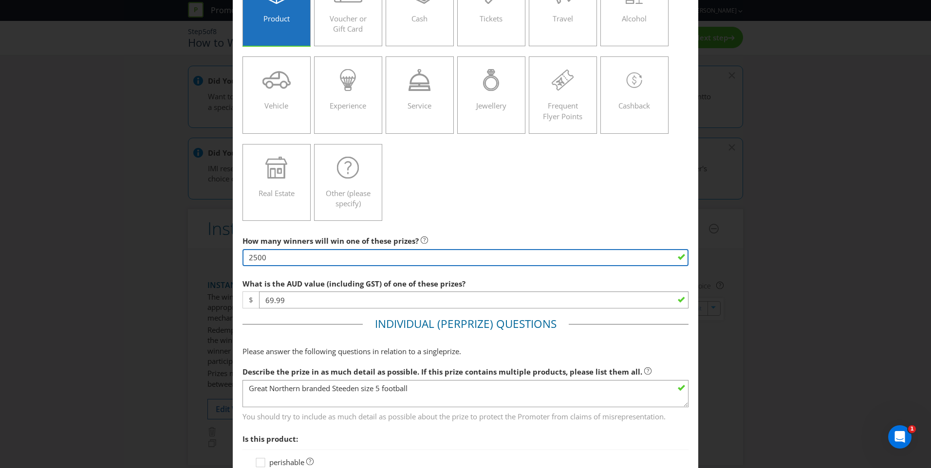
click at [305, 260] on input "2500" at bounding box center [466, 257] width 446 height 17
drag, startPoint x: 278, startPoint y: 257, endPoint x: 218, endPoint y: 256, distance: 59.4
click at [218, 256] on div "Edit Prize [GEOGRAPHIC_DATA] Please select the prize type Product Voucher or Gi…" at bounding box center [465, 234] width 931 height 468
type input "3750"
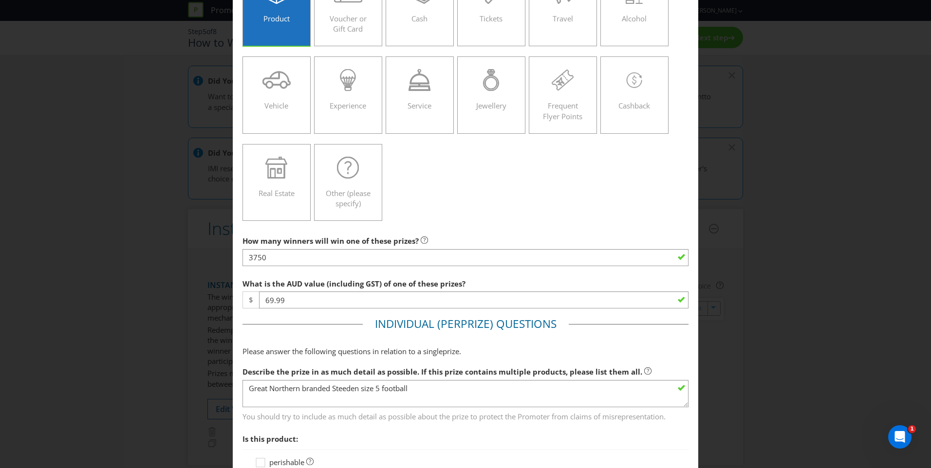
click at [505, 205] on div "Product Voucher or Gift Card Cash Tickets Travel Alcohol Vehicle Experience Ser…" at bounding box center [466, 95] width 446 height 262
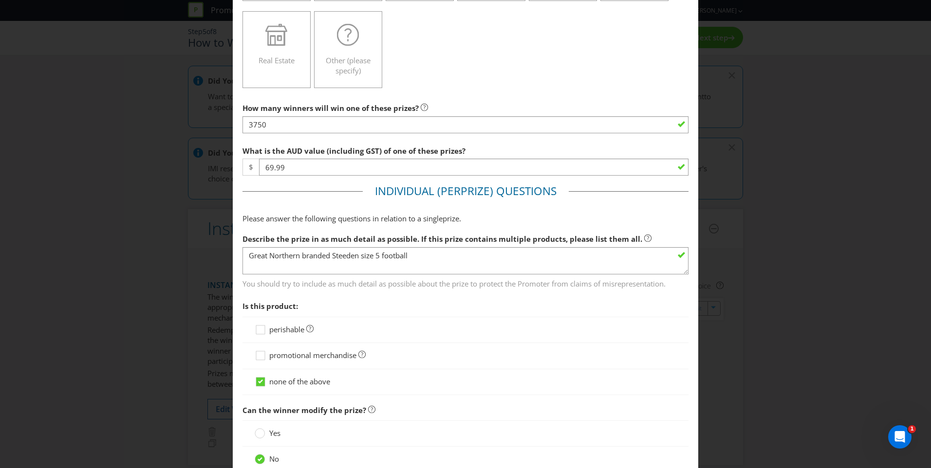
scroll to position [317, 0]
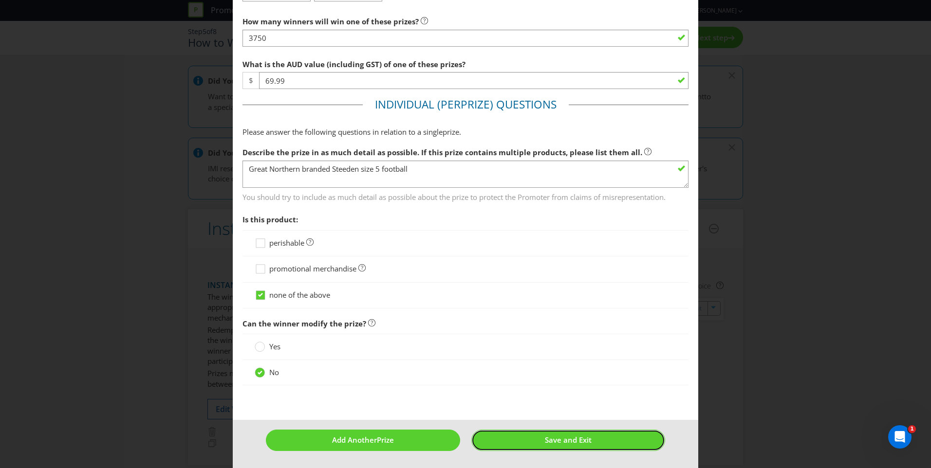
click at [584, 445] on span "Save and Exit" at bounding box center [568, 440] width 47 height 10
type input "3750"
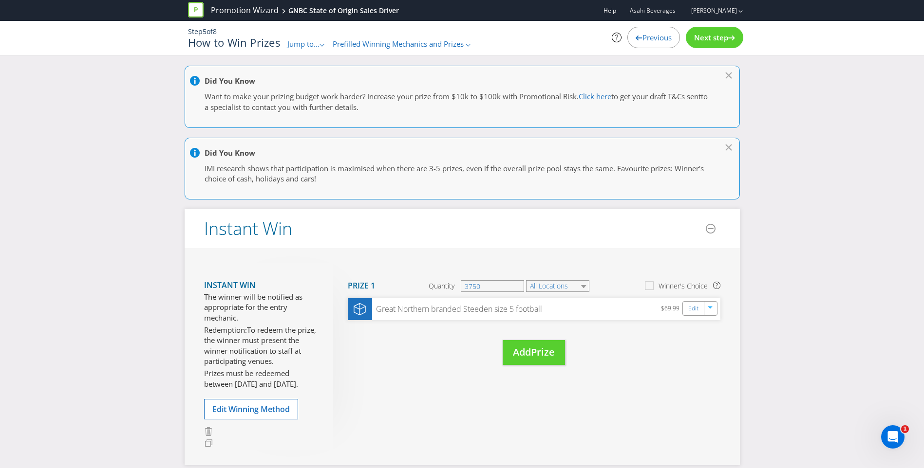
click at [703, 35] on span "Next step" at bounding box center [711, 38] width 34 height 10
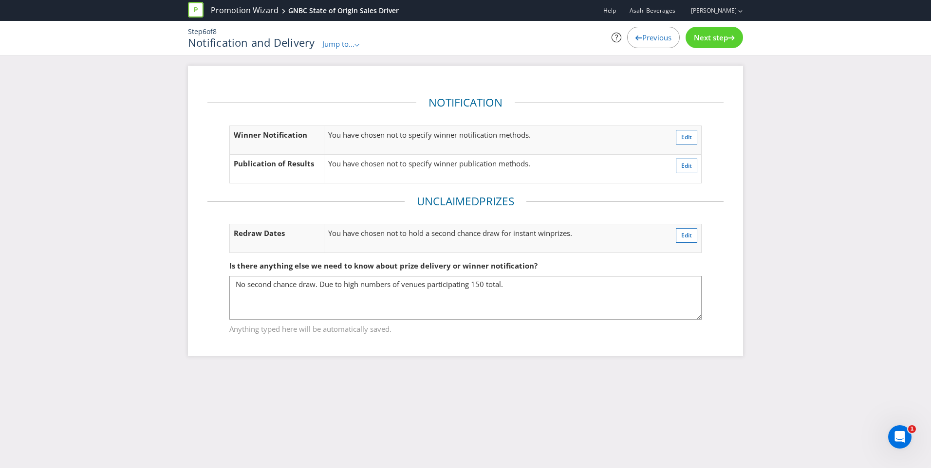
click at [715, 41] on span "Next step" at bounding box center [711, 38] width 34 height 10
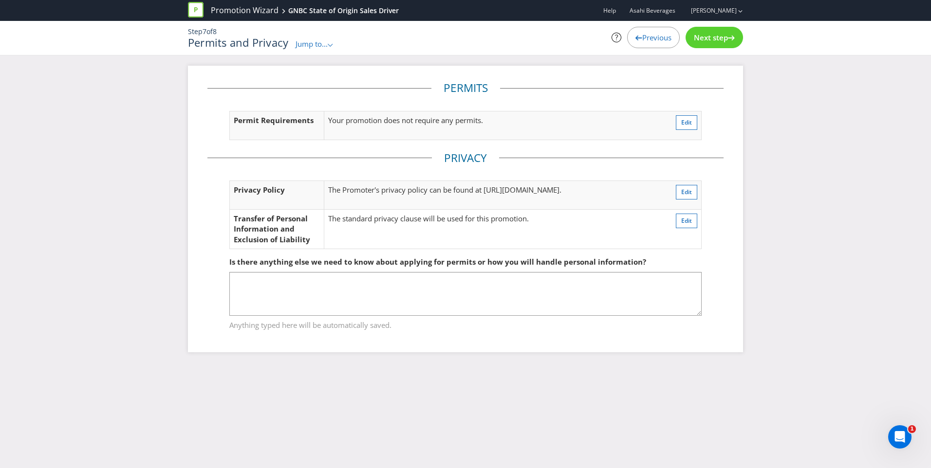
click at [642, 37] on span "Previous" at bounding box center [656, 38] width 29 height 10
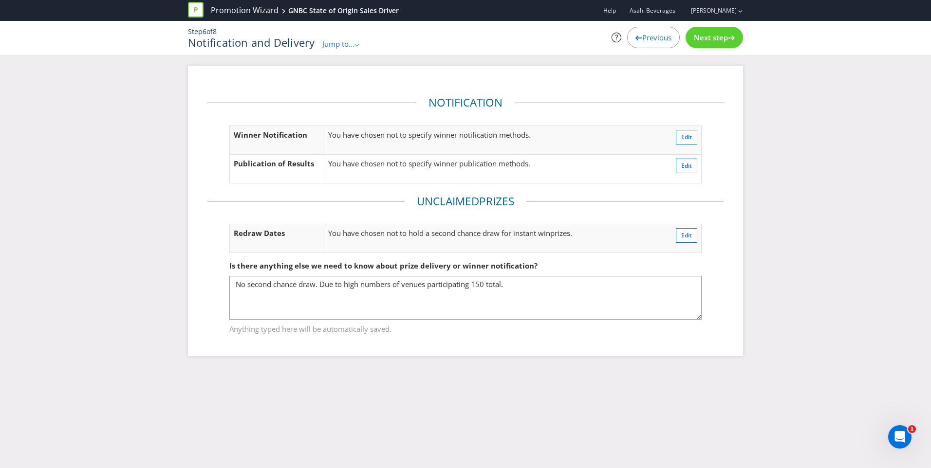
click at [642, 37] on span "Previous" at bounding box center [656, 38] width 29 height 10
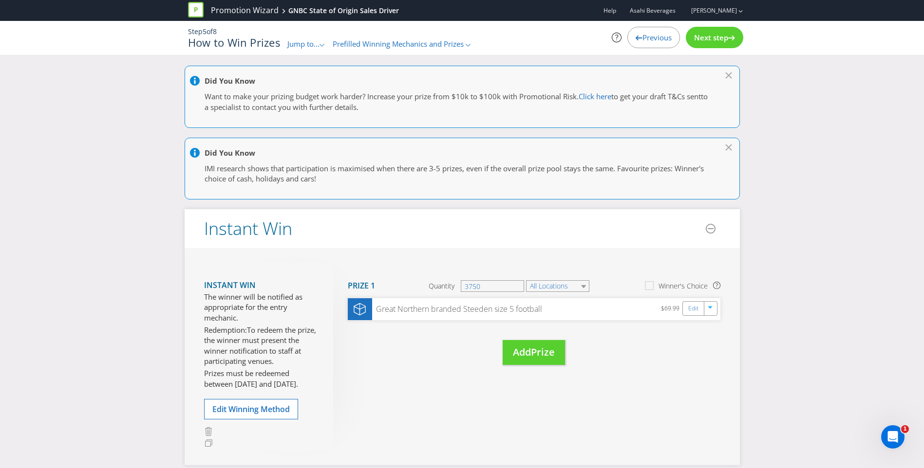
click at [648, 46] on div "Previous" at bounding box center [653, 37] width 53 height 21
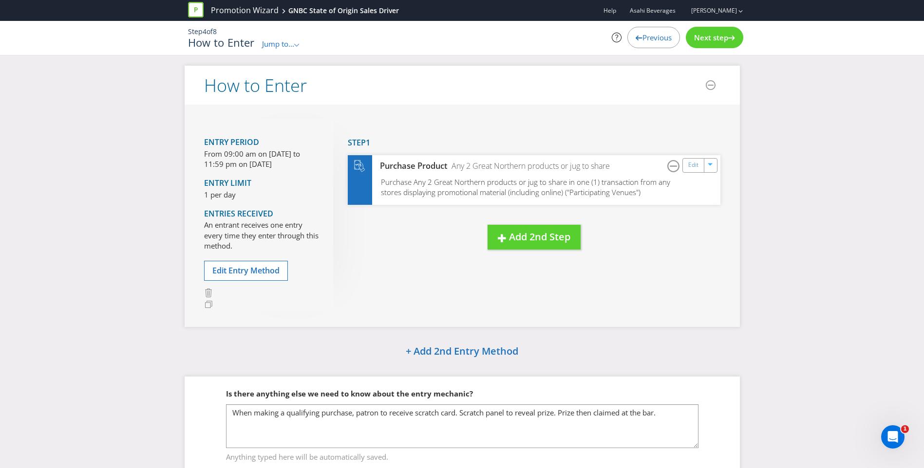
click at [693, 170] on link "Edit" at bounding box center [693, 165] width 10 height 11
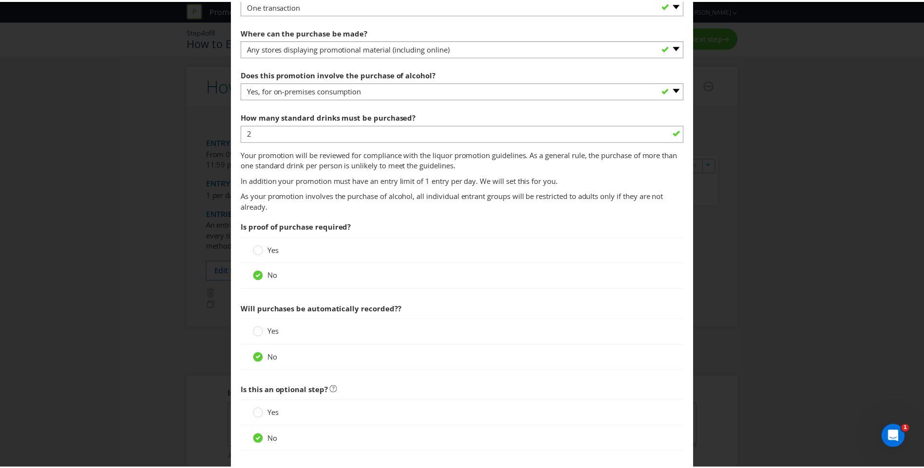
scroll to position [571, 0]
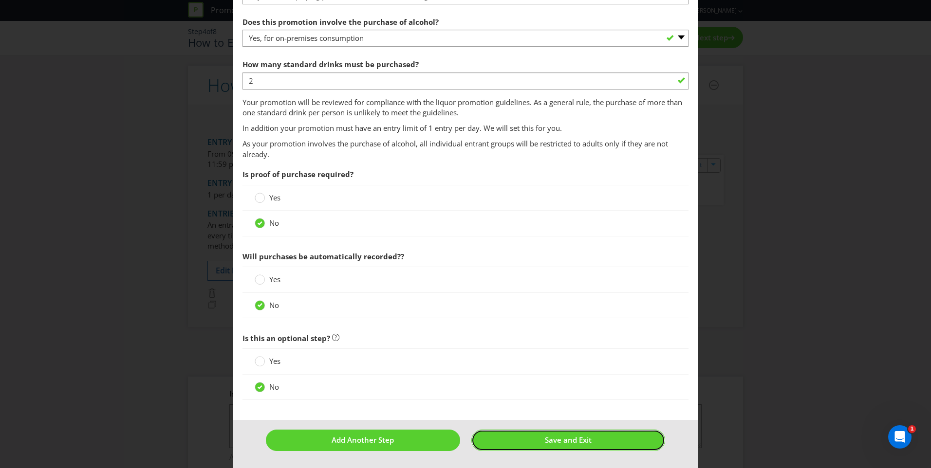
click at [562, 450] on button "Save and Exit" at bounding box center [568, 440] width 194 height 21
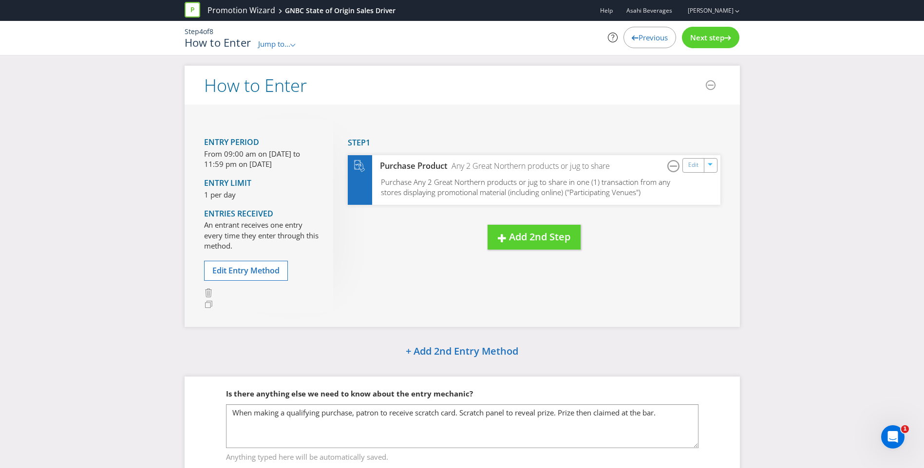
click at [716, 38] on span "Next step" at bounding box center [707, 38] width 34 height 10
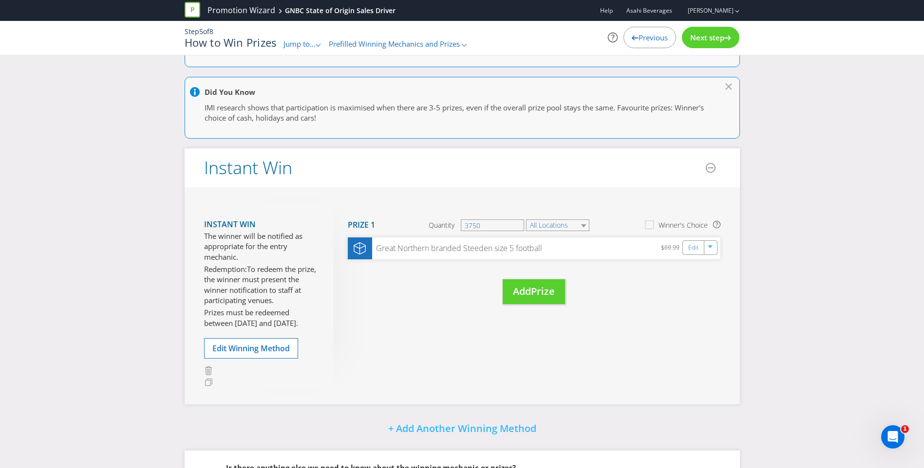
scroll to position [166, 0]
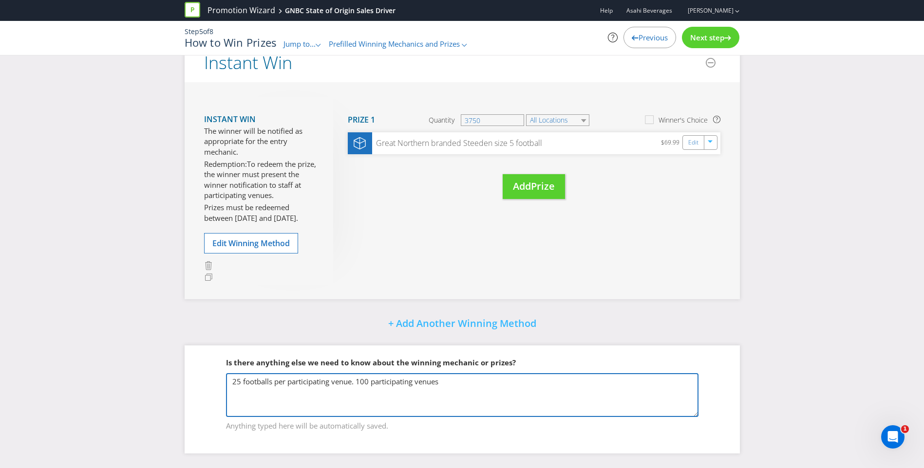
click at [369, 380] on textarea "25 footballs per participating venue. 100 participating venues" at bounding box center [462, 396] width 472 height 44
type textarea "25 footballs per participating venue. 150 participating venues"
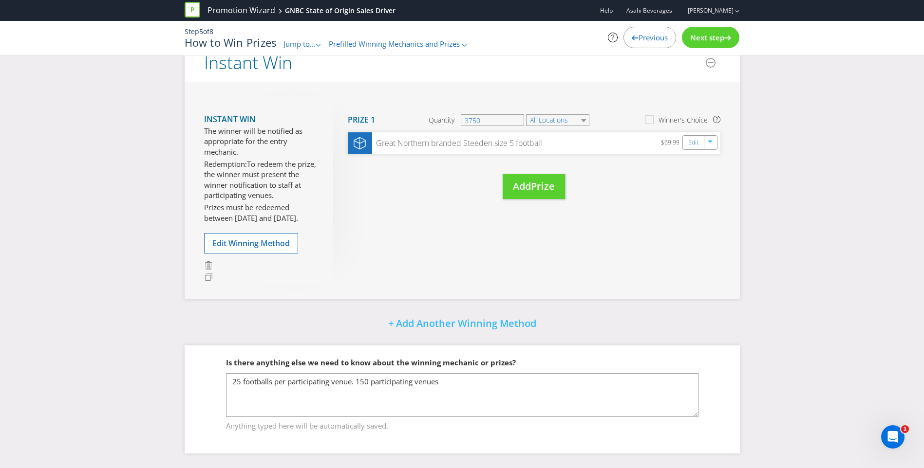
click at [791, 330] on div "Did You Know Want to make your prizing budget work harder? Increase your prize …" at bounding box center [462, 184] width 924 height 568
click at [721, 34] on span "Next step" at bounding box center [707, 38] width 34 height 10
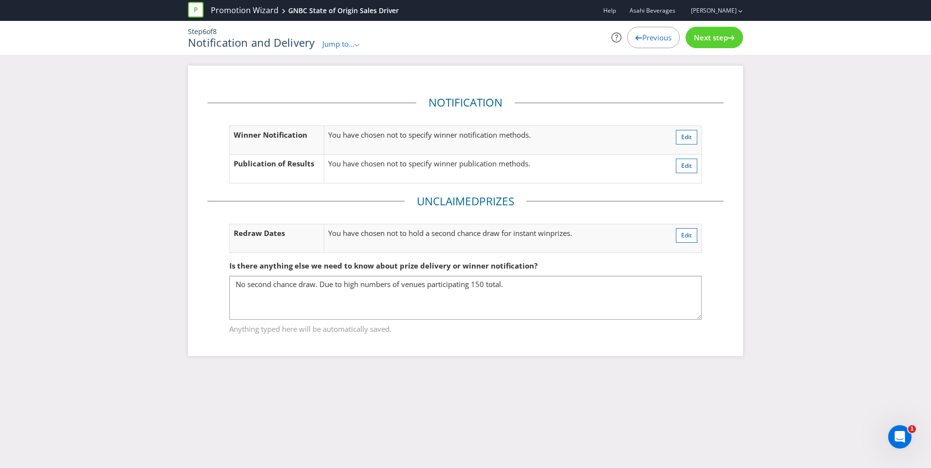
click at [720, 34] on span "Next step" at bounding box center [711, 38] width 34 height 10
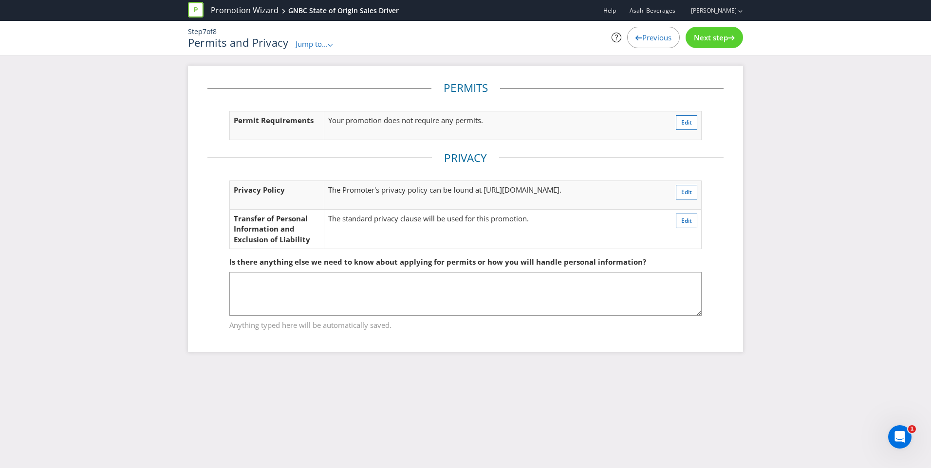
click at [720, 34] on span "Next step" at bounding box center [711, 38] width 34 height 10
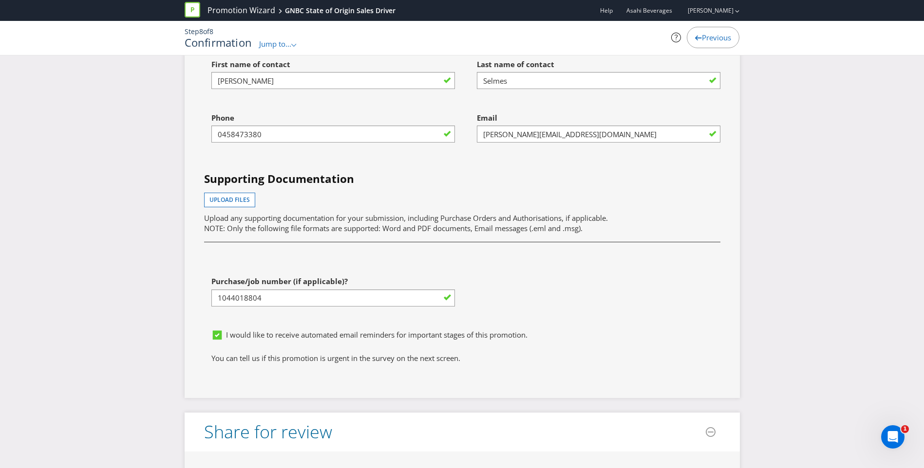
scroll to position [2727, 0]
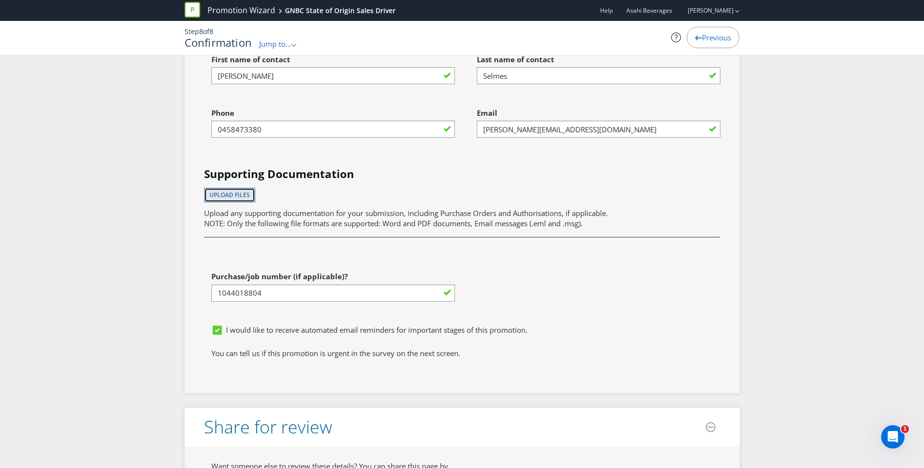
click at [246, 201] on button "Upload files" at bounding box center [229, 195] width 51 height 15
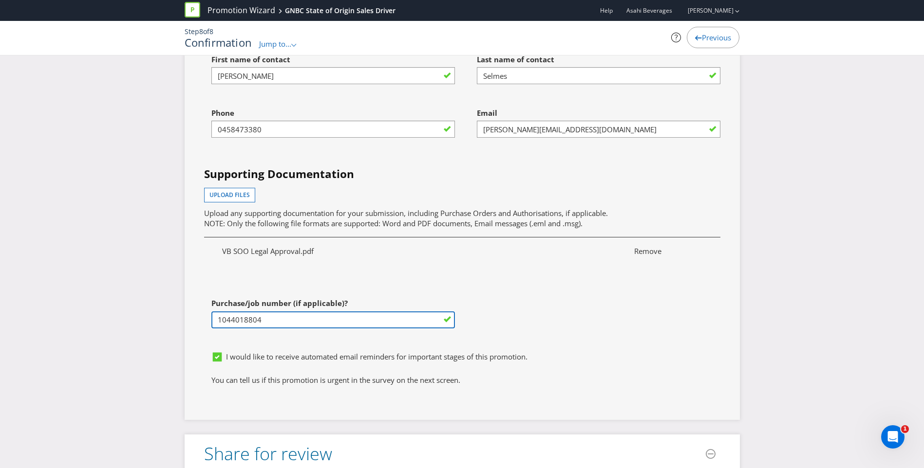
click at [319, 321] on input "1044018804" at bounding box center [332, 320] width 243 height 17
paste input "17"
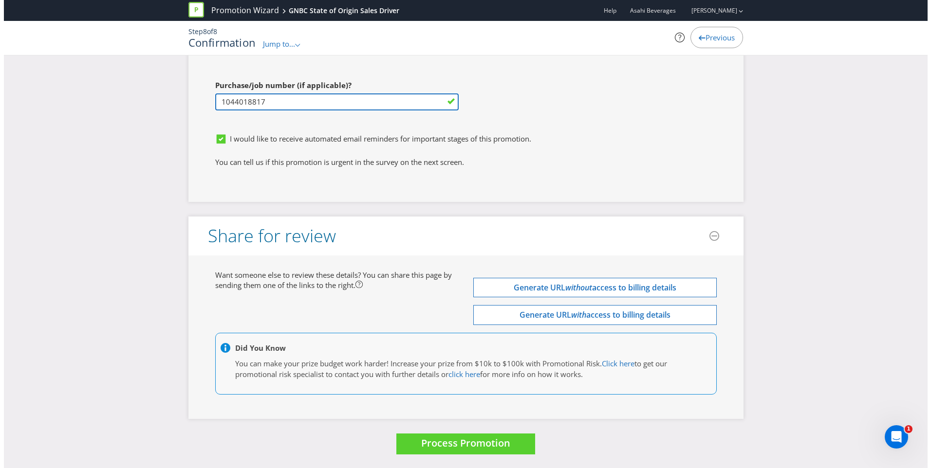
scroll to position [2946, 0]
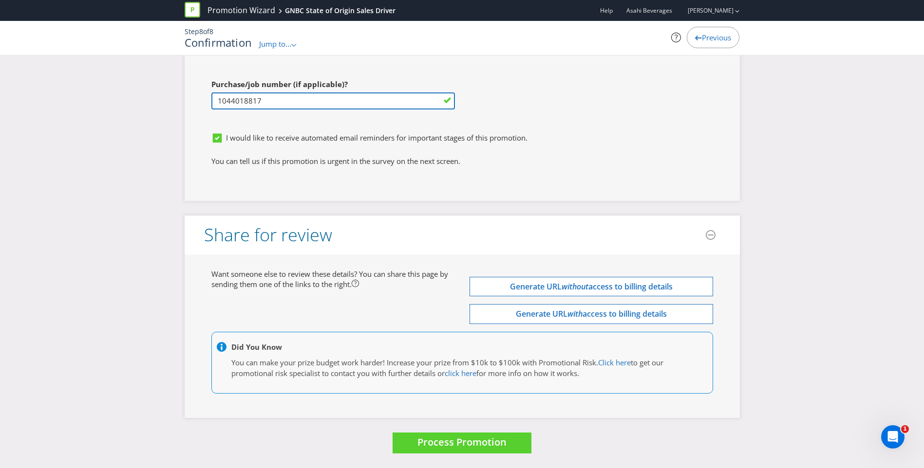
type input "1044018817"
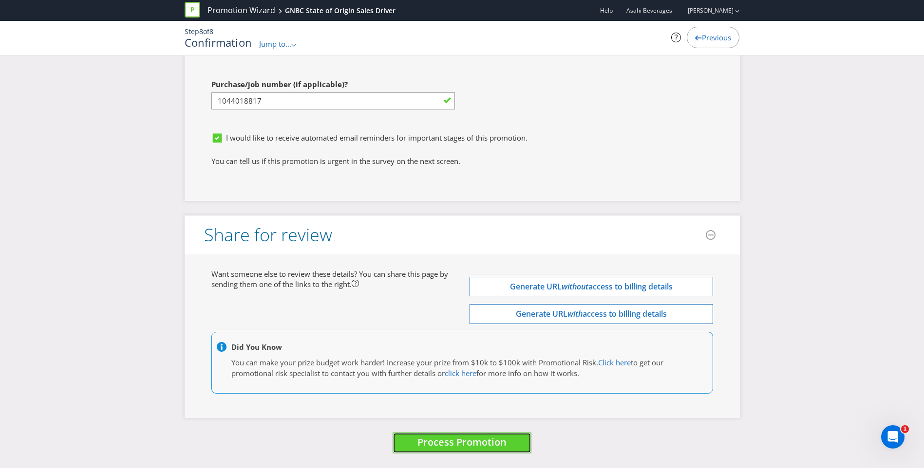
click at [460, 438] on span "Process Promotion" at bounding box center [461, 442] width 89 height 13
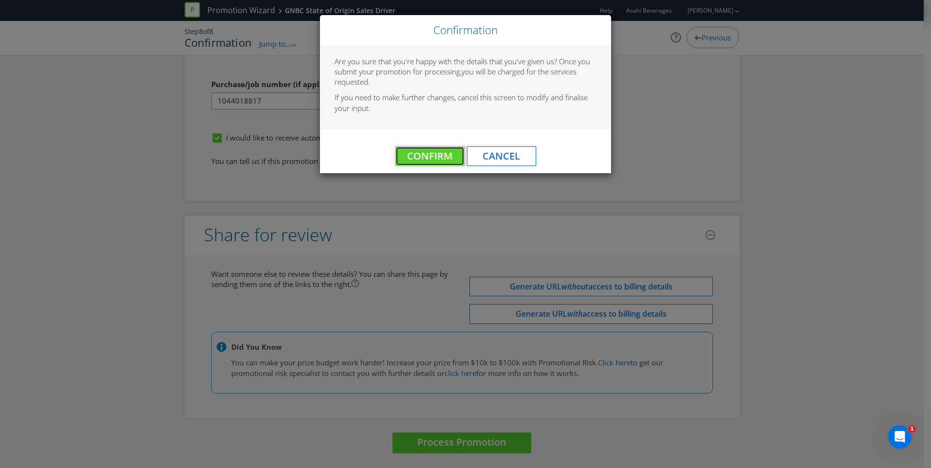
click at [450, 155] on span "Confirm" at bounding box center [429, 155] width 45 height 13
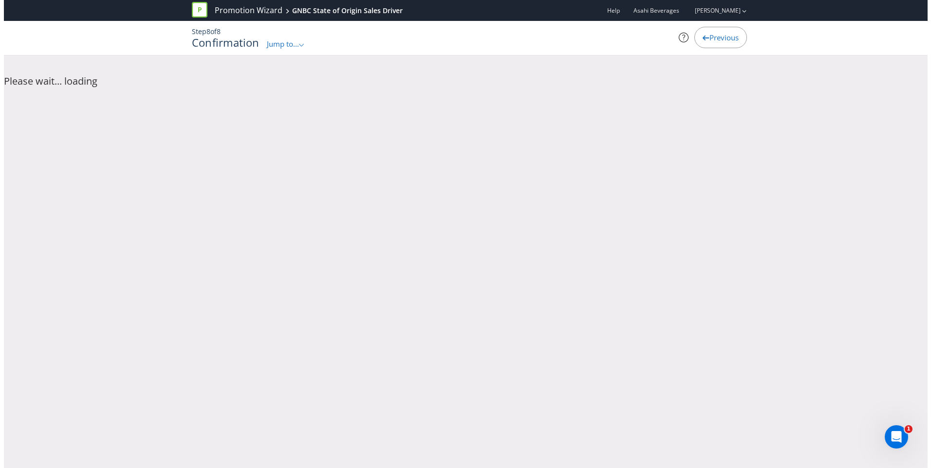
scroll to position [0, 0]
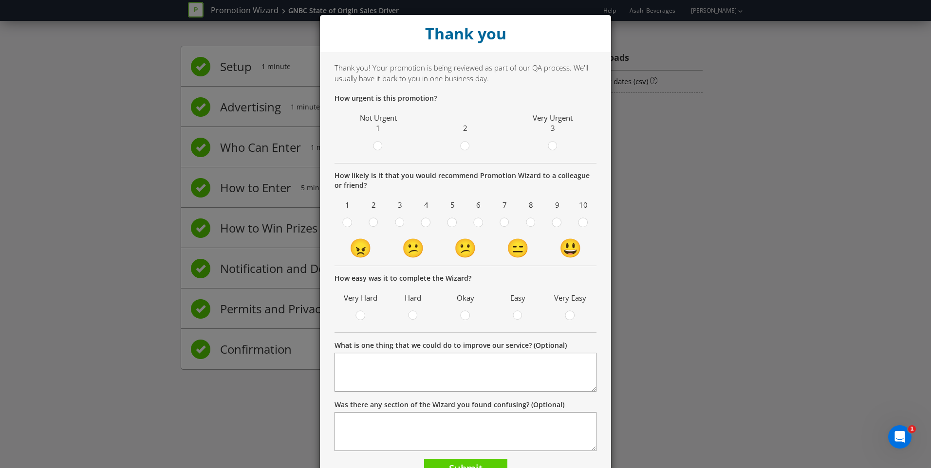
click at [464, 146] on circle at bounding box center [465, 146] width 9 height 9
click at [0, 0] on input "radio" at bounding box center [0, 0] width 0 height 0
drag, startPoint x: 476, startPoint y: 223, endPoint x: 481, endPoint y: 247, distance: 24.8
click at [476, 224] on div at bounding box center [478, 224] width 10 height 12
click at [0, 0] on input "radio" at bounding box center [0, 0] width 0 height 0
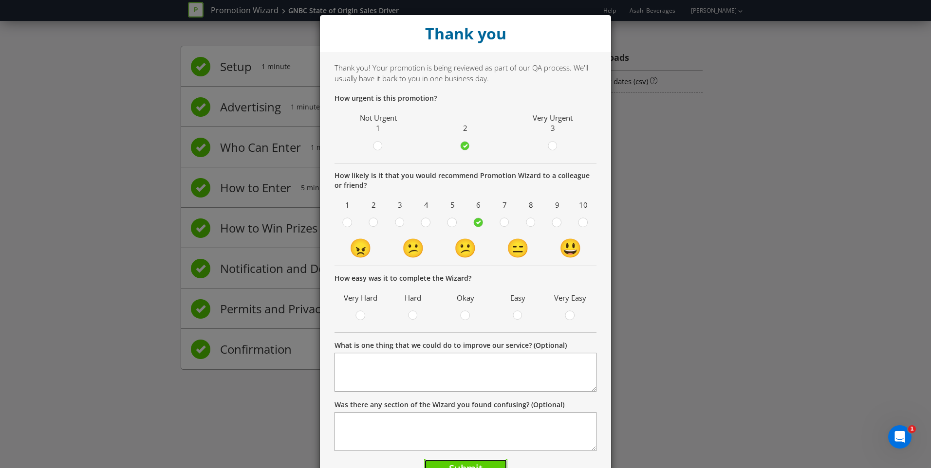
click at [479, 464] on button "Submit" at bounding box center [465, 469] width 83 height 21
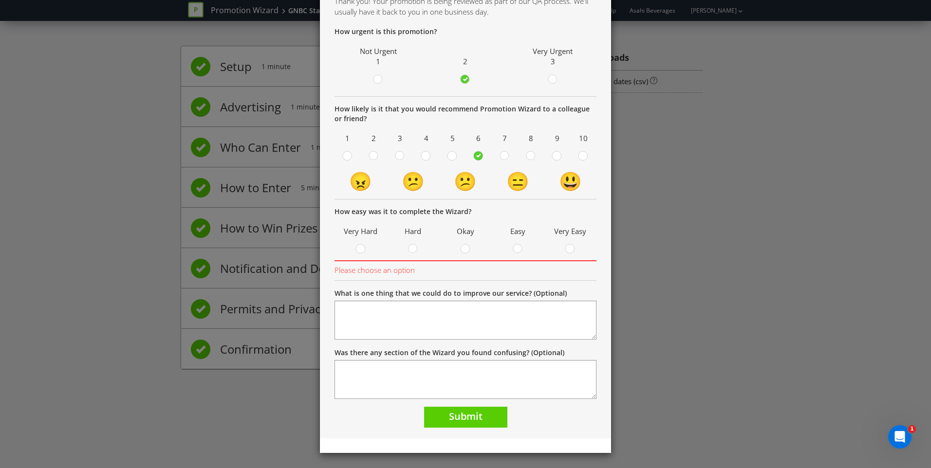
click at [470, 246] on span at bounding box center [471, 250] width 2 height 9
click at [0, 0] on input "radio" at bounding box center [0, 0] width 0 height 0
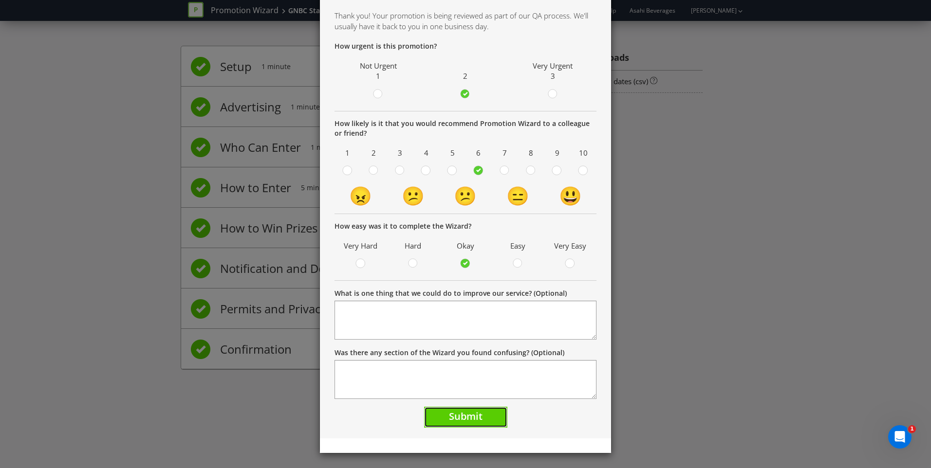
click at [477, 412] on span "Submit" at bounding box center [466, 416] width 34 height 13
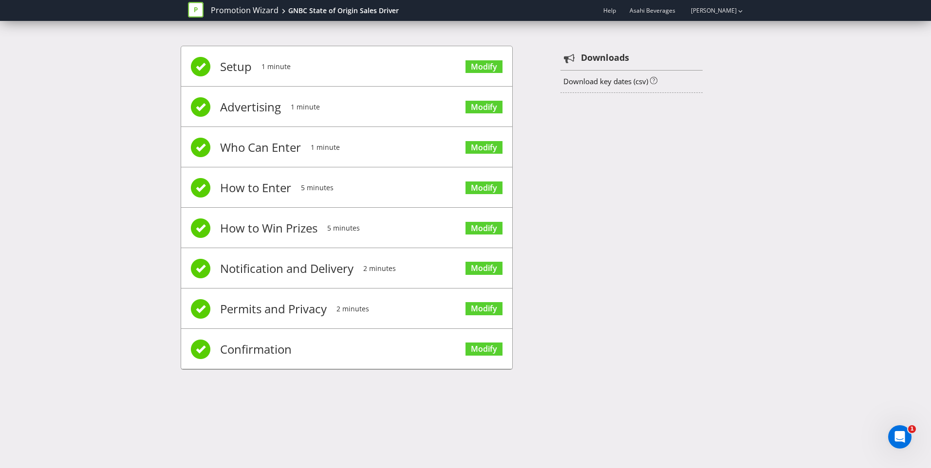
click at [707, 267] on div "Setup 1 minute Modify Advertising 1 minute Modify Who Can Enter 1 minute Modify…" at bounding box center [466, 212] width 570 height 363
click at [236, 5] on link "Promotion Wizard" at bounding box center [245, 10] width 68 height 11
